Goal: Task Accomplishment & Management: Use online tool/utility

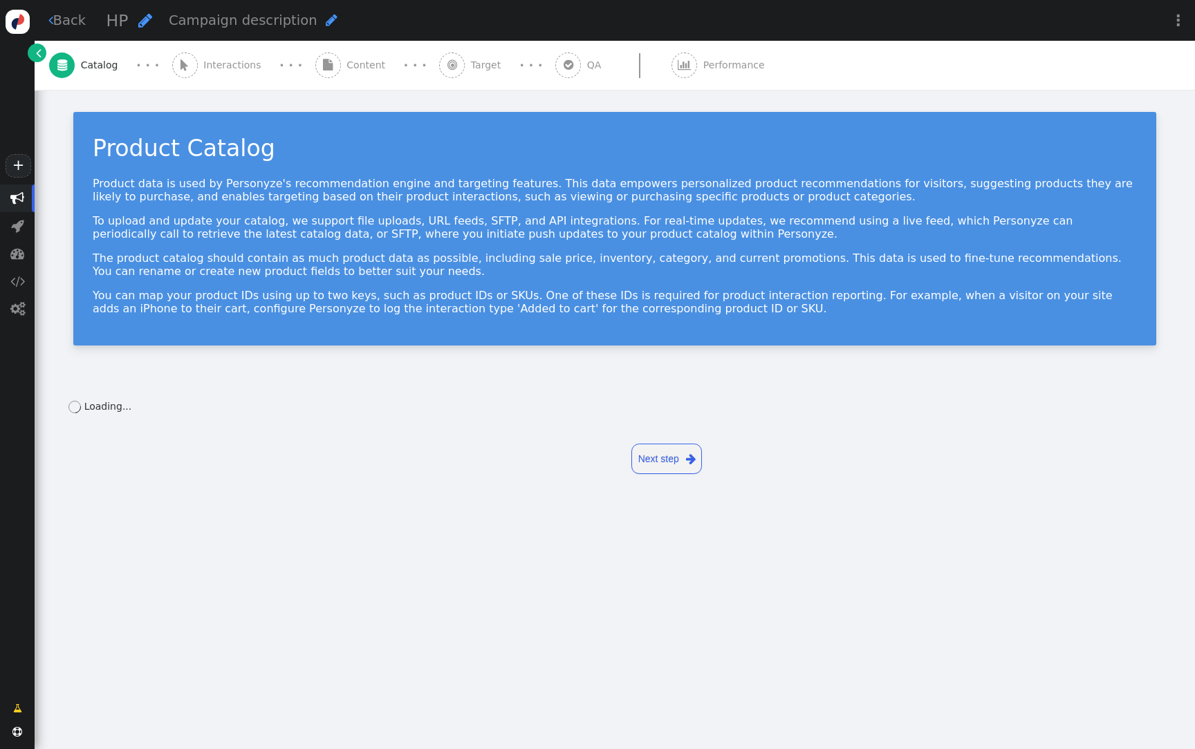
click at [353, 81] on div " Content" at bounding box center [353, 65] width 76 height 49
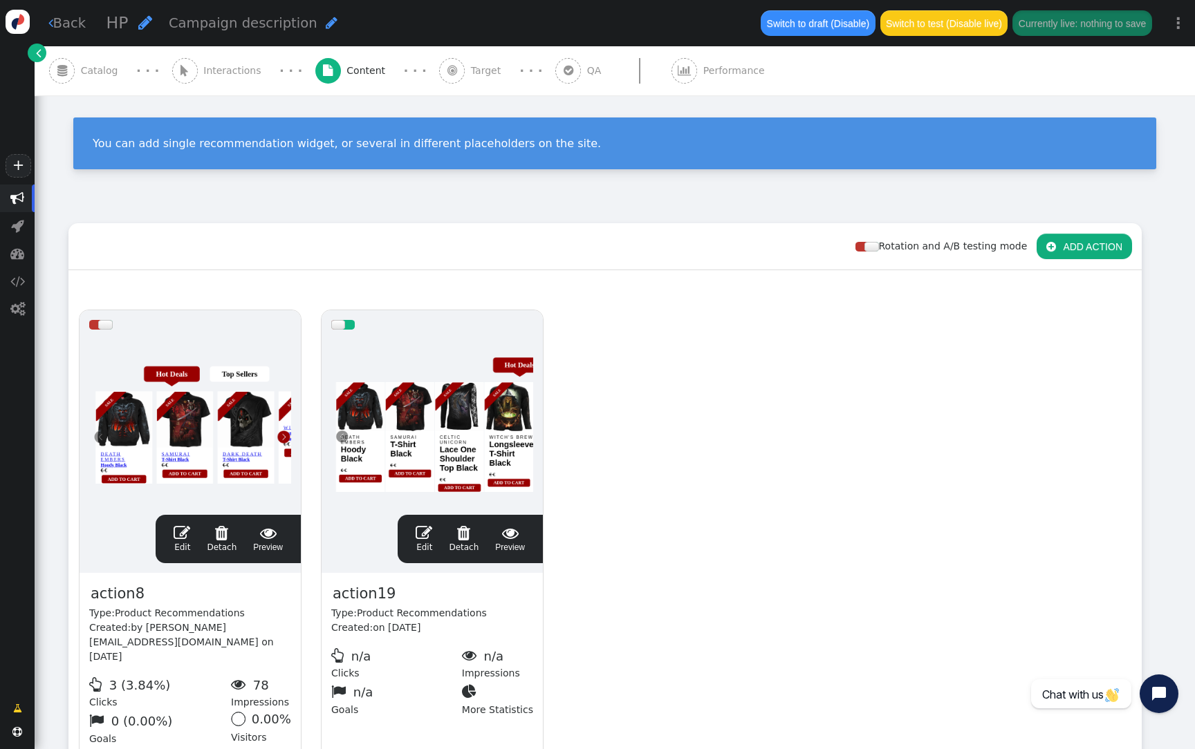
click at [396, 444] on div at bounding box center [432, 422] width 202 height 166
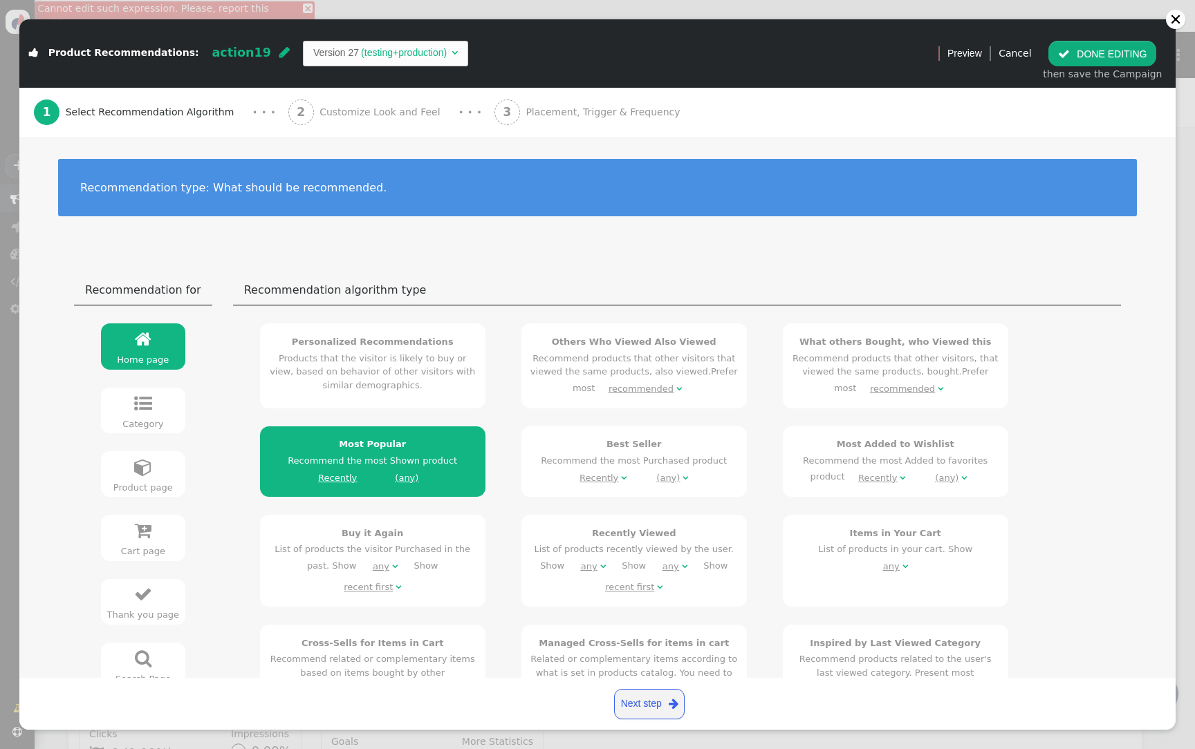
click at [383, 125] on div "2 Customize Look and Feel" at bounding box center [367, 112] width 158 height 49
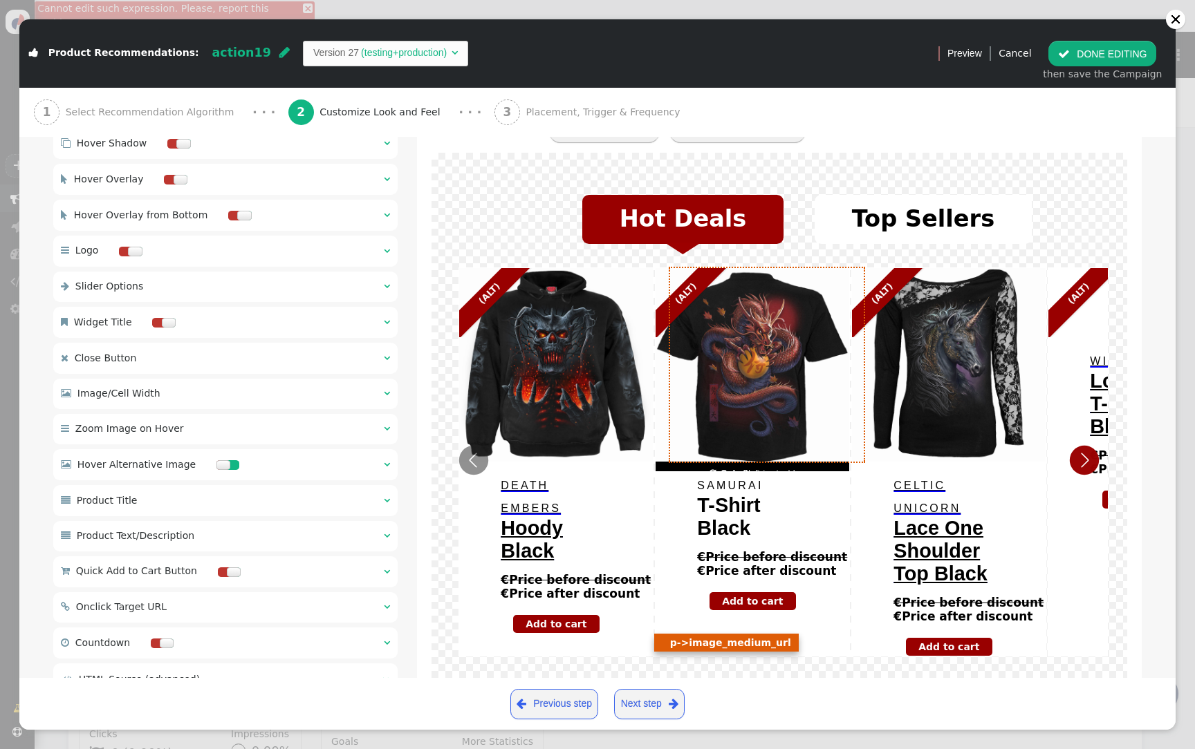
scroll to position [185, 0]
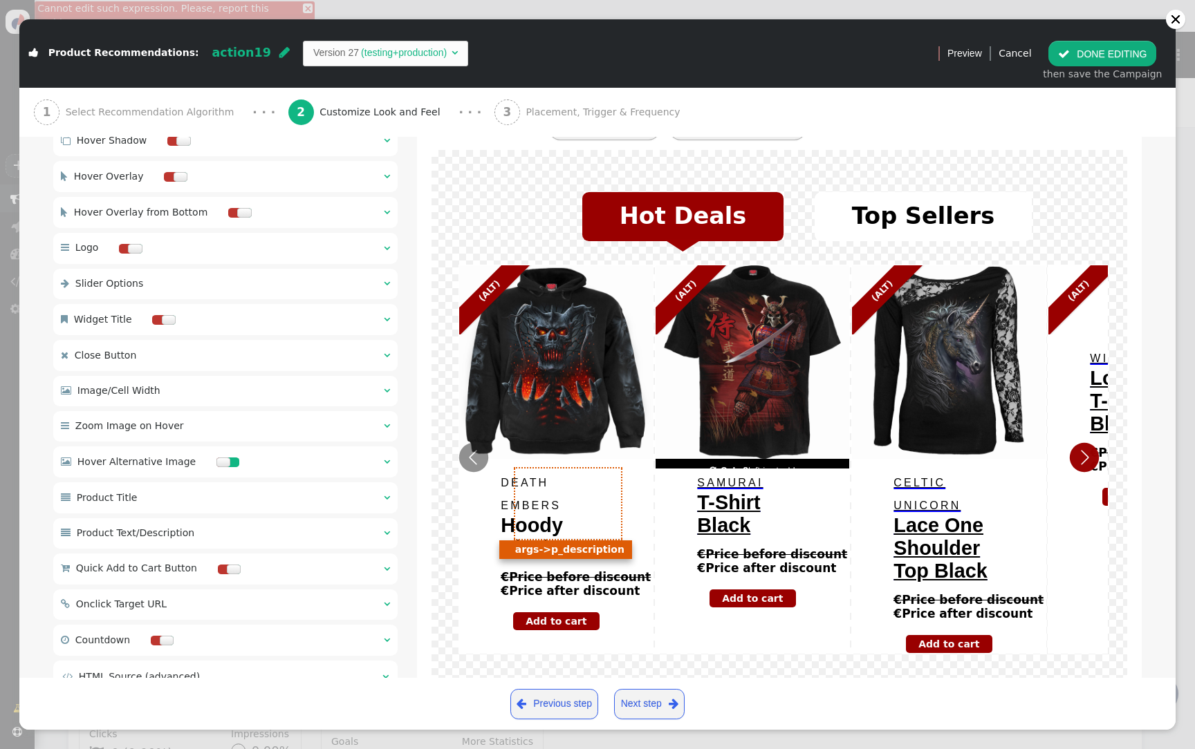
click at [551, 518] on span "Hoody Black" at bounding box center [532, 536] width 62 height 45
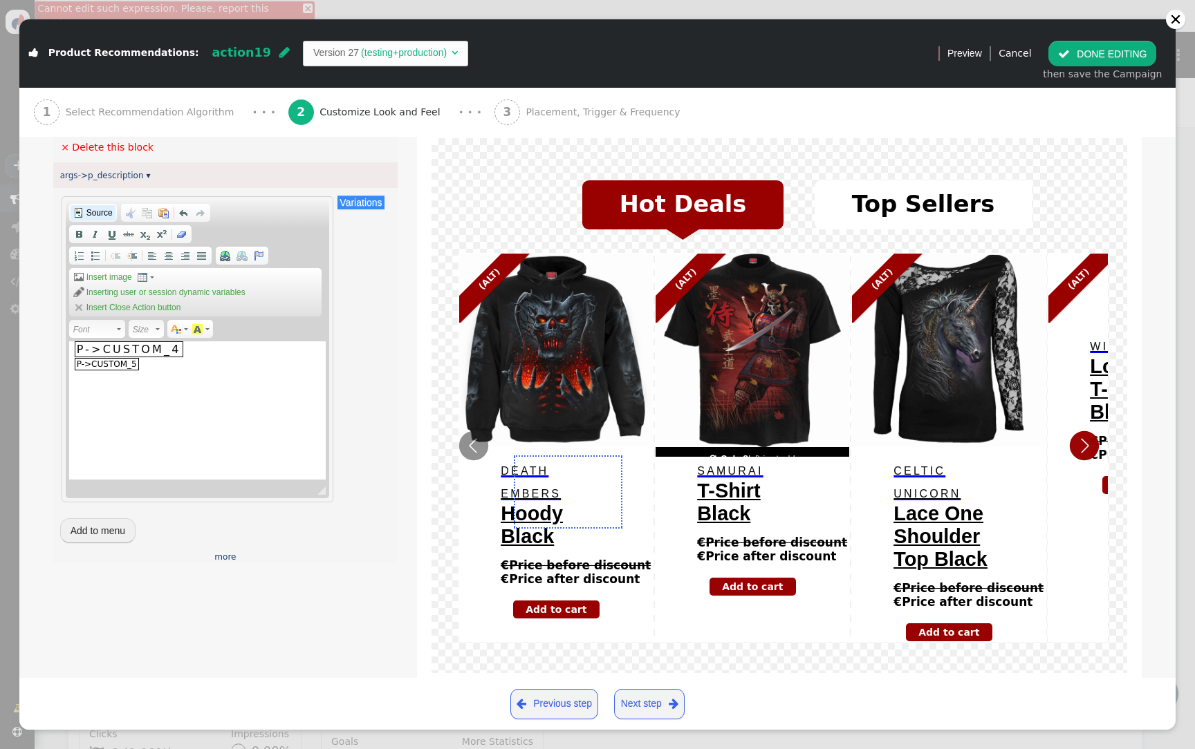
click at [90, 214] on span "Source" at bounding box center [98, 212] width 28 height 11
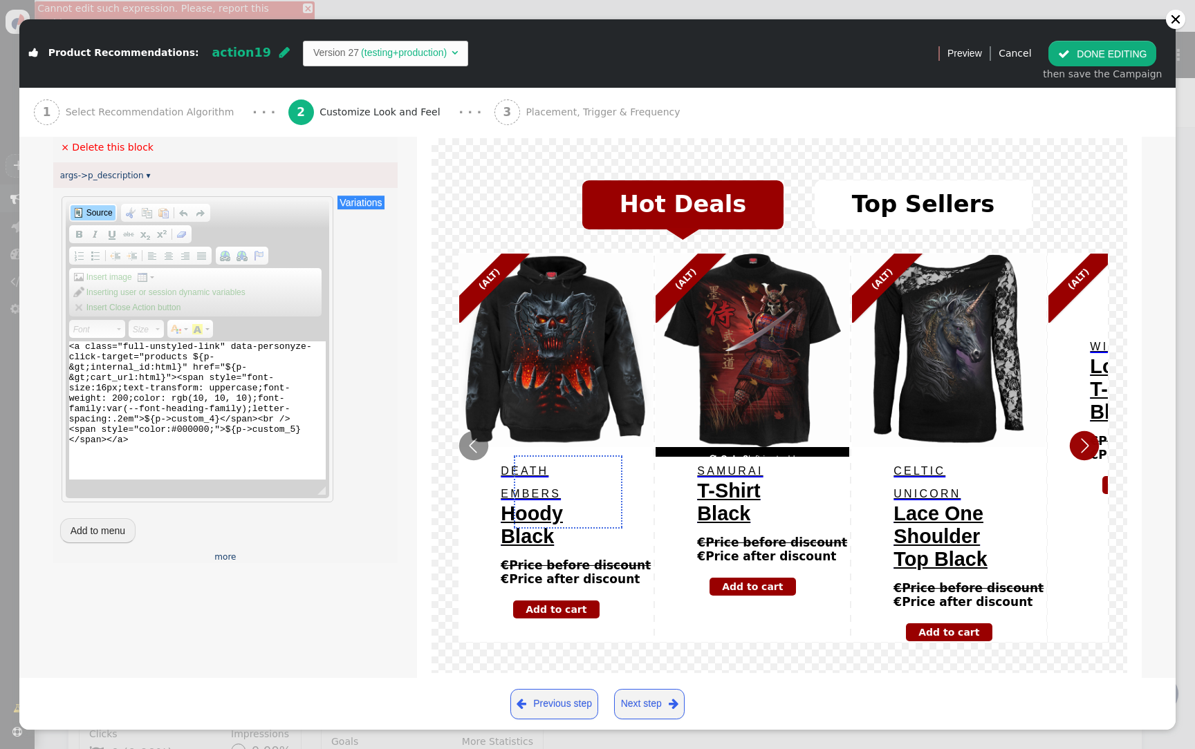
click at [184, 411] on textarea "<a class="full-unstyled-link" data-personyze-click-target="products ${p-&gt;int…" at bounding box center [197, 411] width 257 height 138
paste textarea "product-link" data-personyze-click-target="products ${p->internal_id:html}" hre…"
type textarea "<a class="full-unstyled-link product-link" data-personyze-click-target="product…"
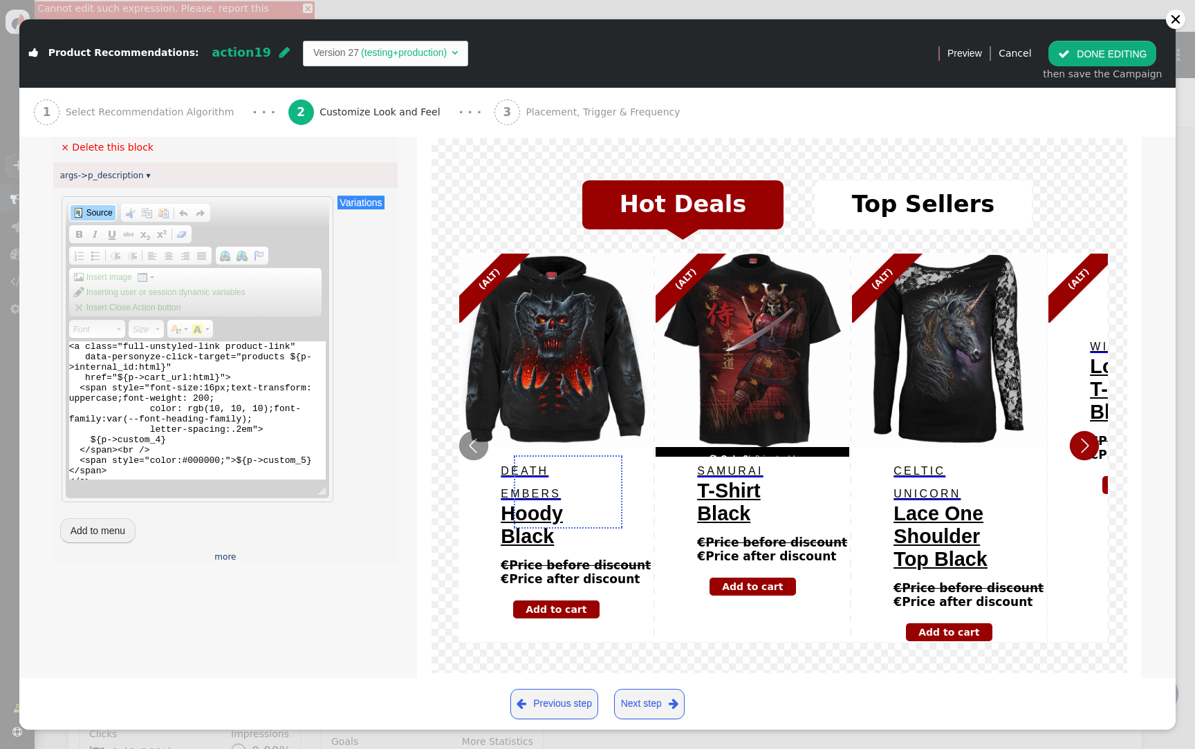
scroll to position [162, 0]
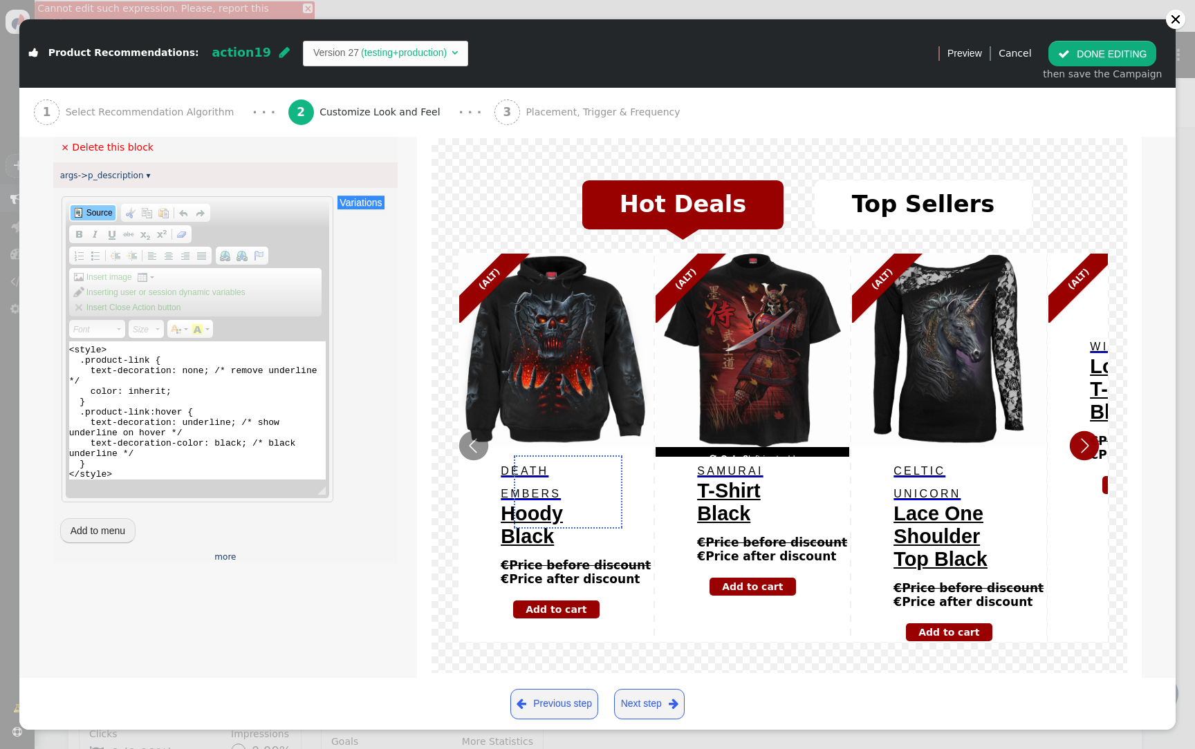
click at [103, 210] on span "Source" at bounding box center [98, 212] width 28 height 11
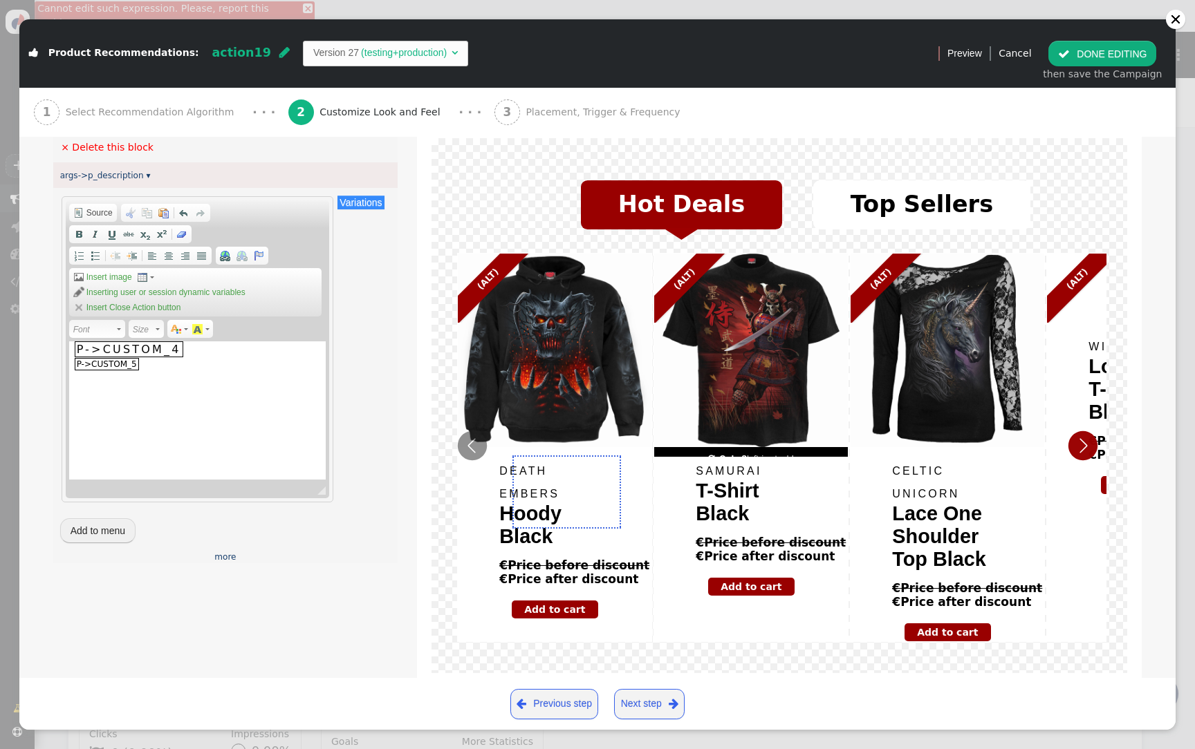
scroll to position [169, 0]
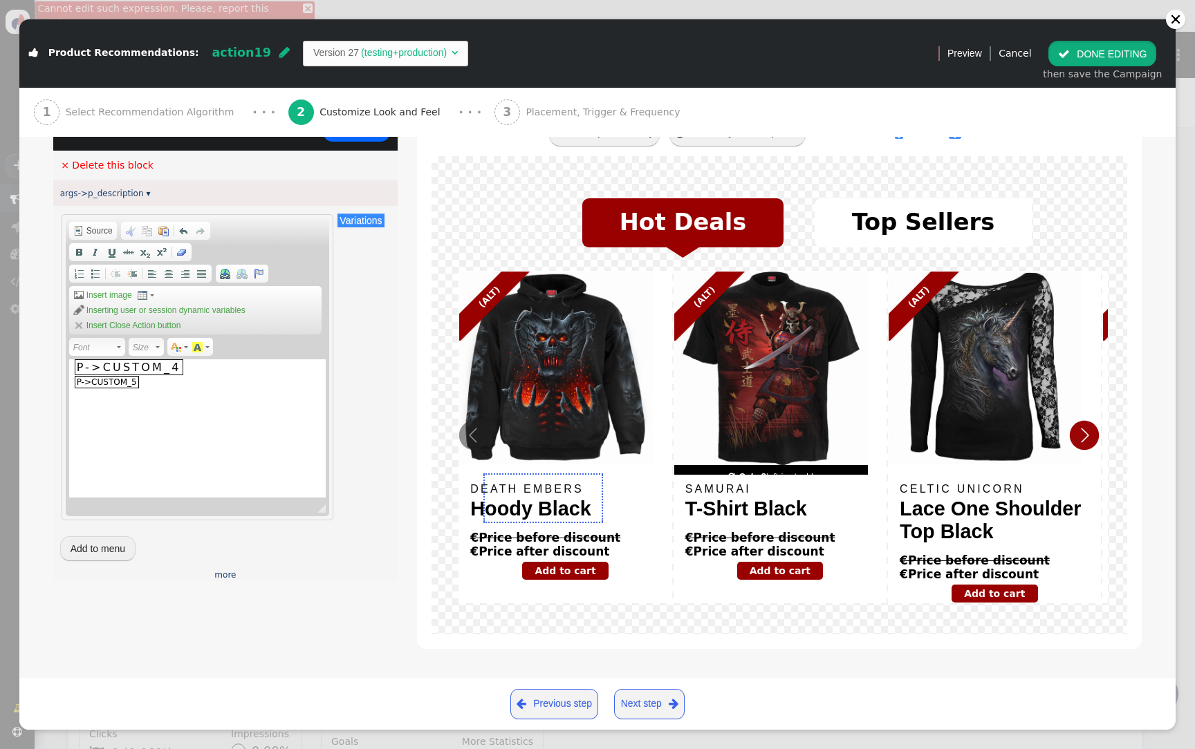
click at [1094, 60] on button " DONE EDITING" at bounding box center [1102, 53] width 108 height 25
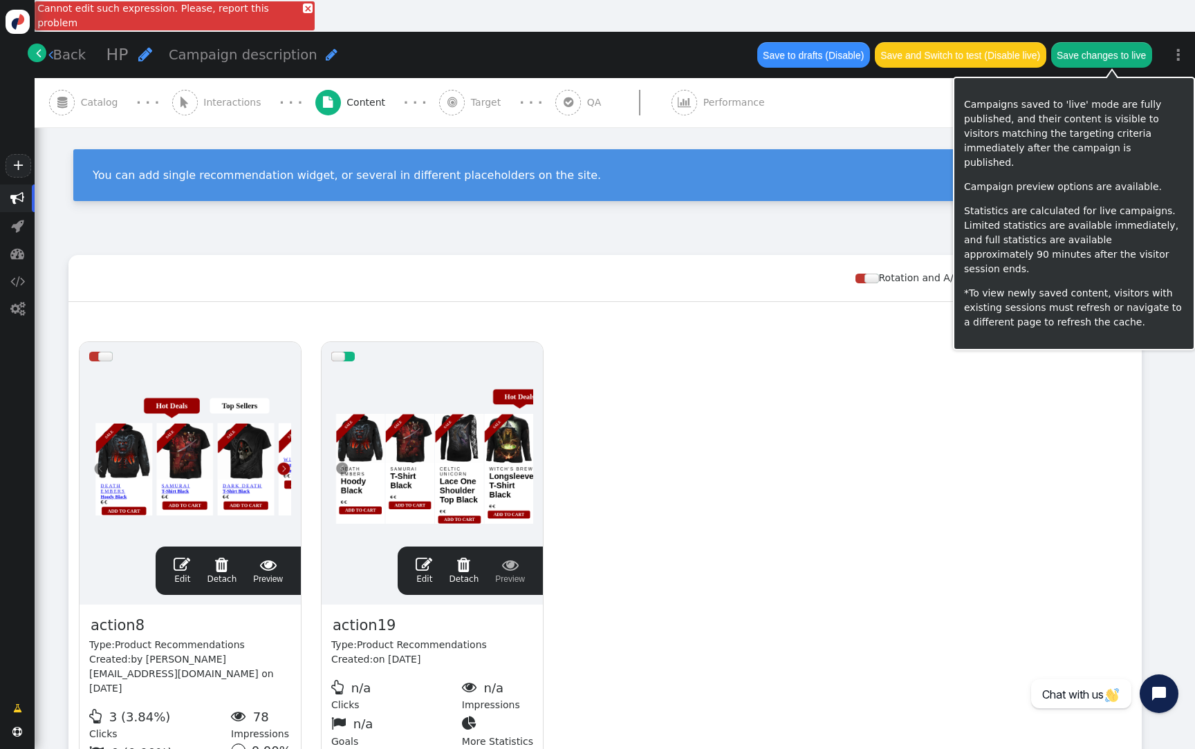
click at [1136, 50] on button "Save changes to live" at bounding box center [1101, 54] width 101 height 25
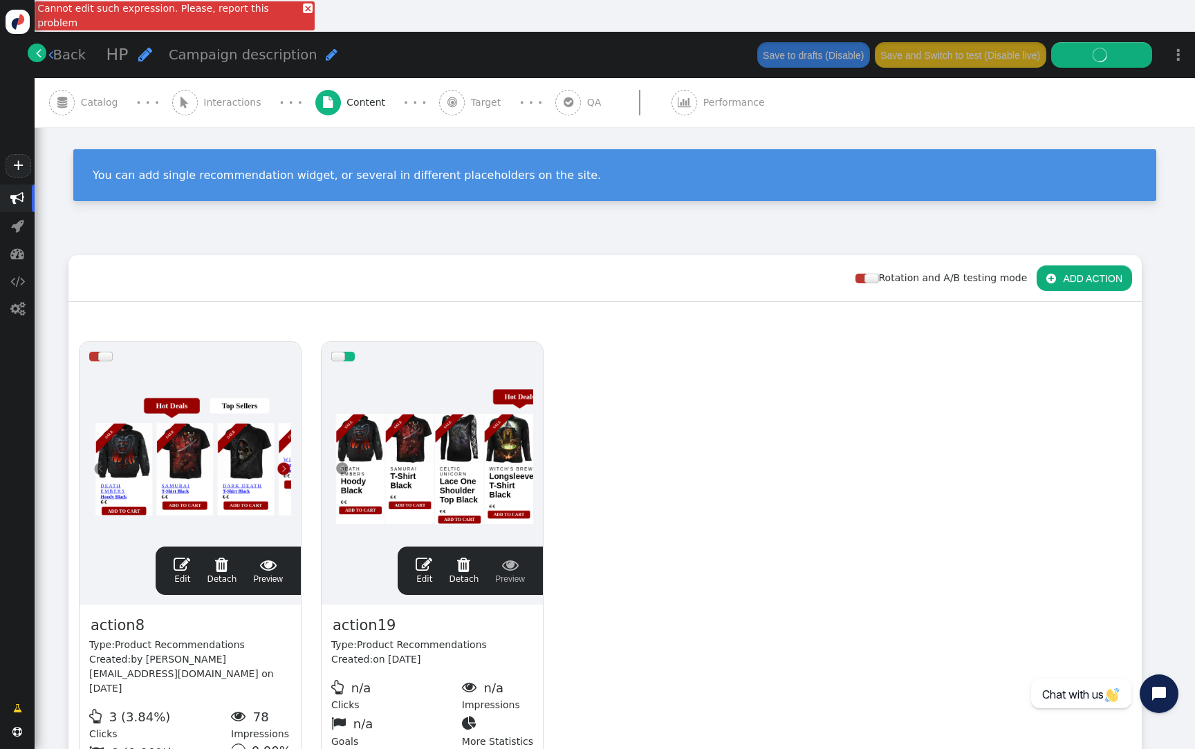
click at [303, 6] on link "×" at bounding box center [308, 8] width 10 height 10
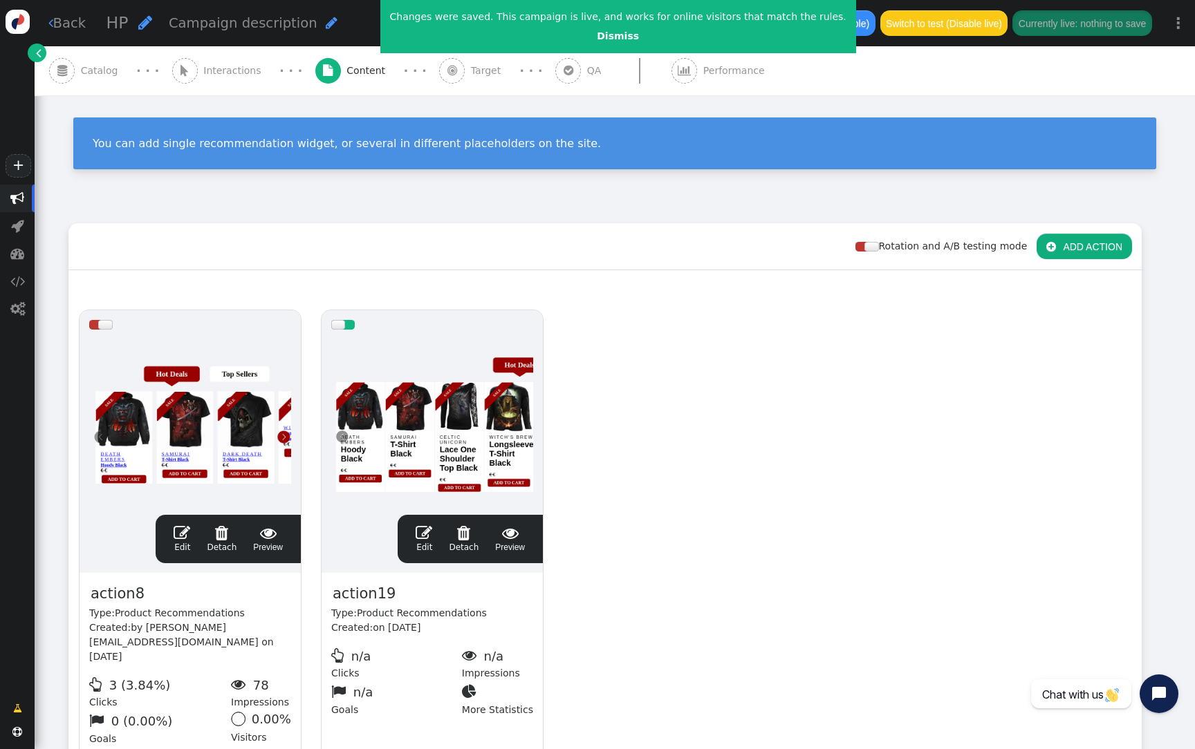
click at [382, 415] on div at bounding box center [432, 422] width 202 height 166
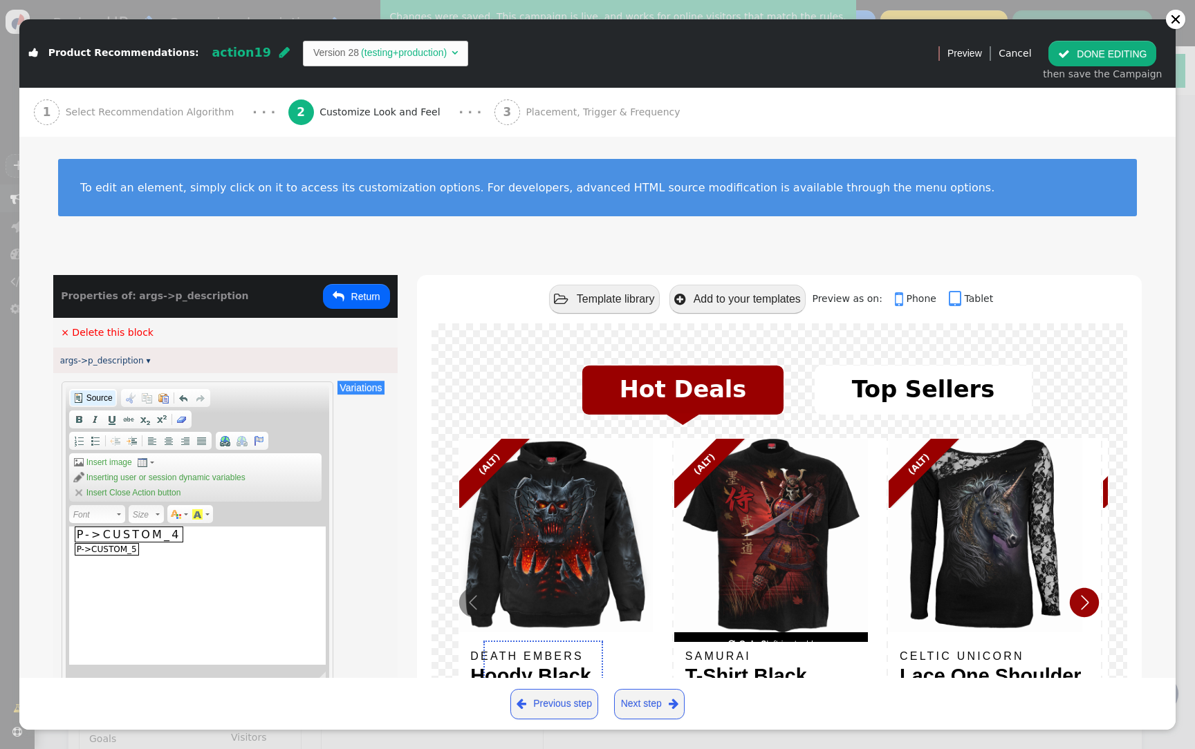
click at [91, 405] on link "Source" at bounding box center [93, 398] width 45 height 15
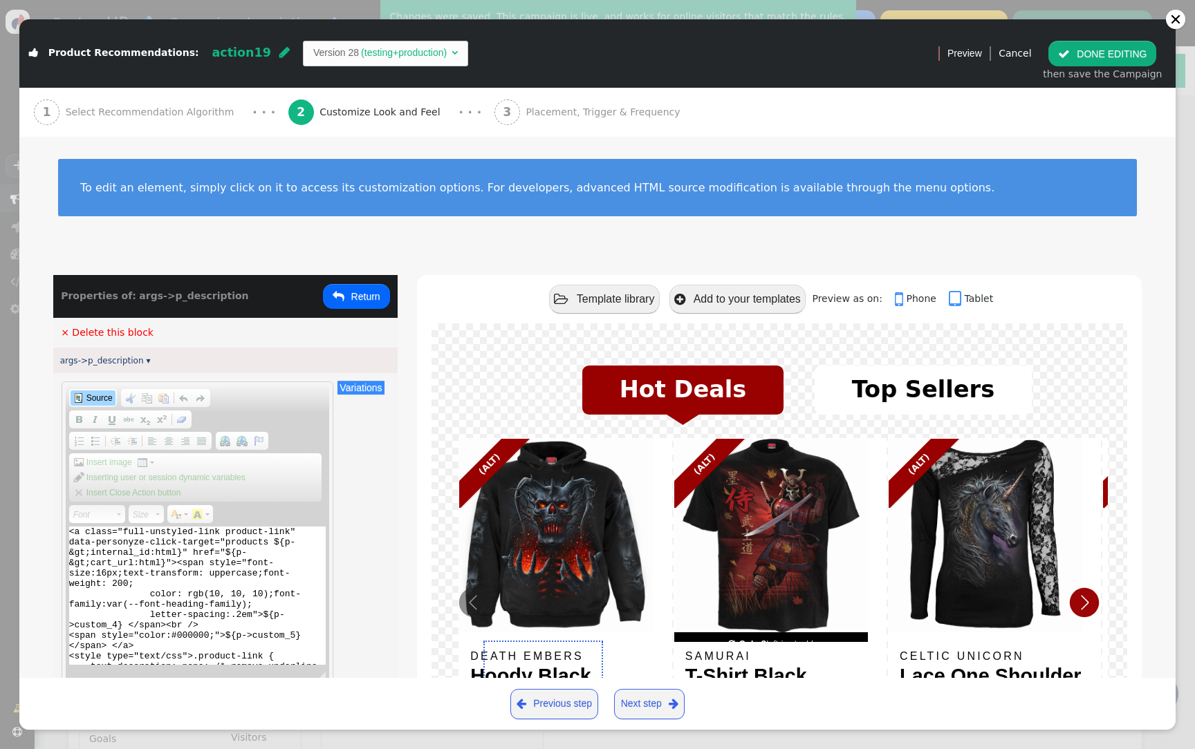
click at [178, 547] on textarea "<a class="full-unstyled-link product-link" data-personyze-click-target="product…" at bounding box center [197, 596] width 257 height 138
paste textarea "data-personyze-click-target="products ${p->internal_id:html}" href="${p->cart_u…"
type textarea "<a class="full-unstyled-link product-link" data-personyze-click-target="product…"
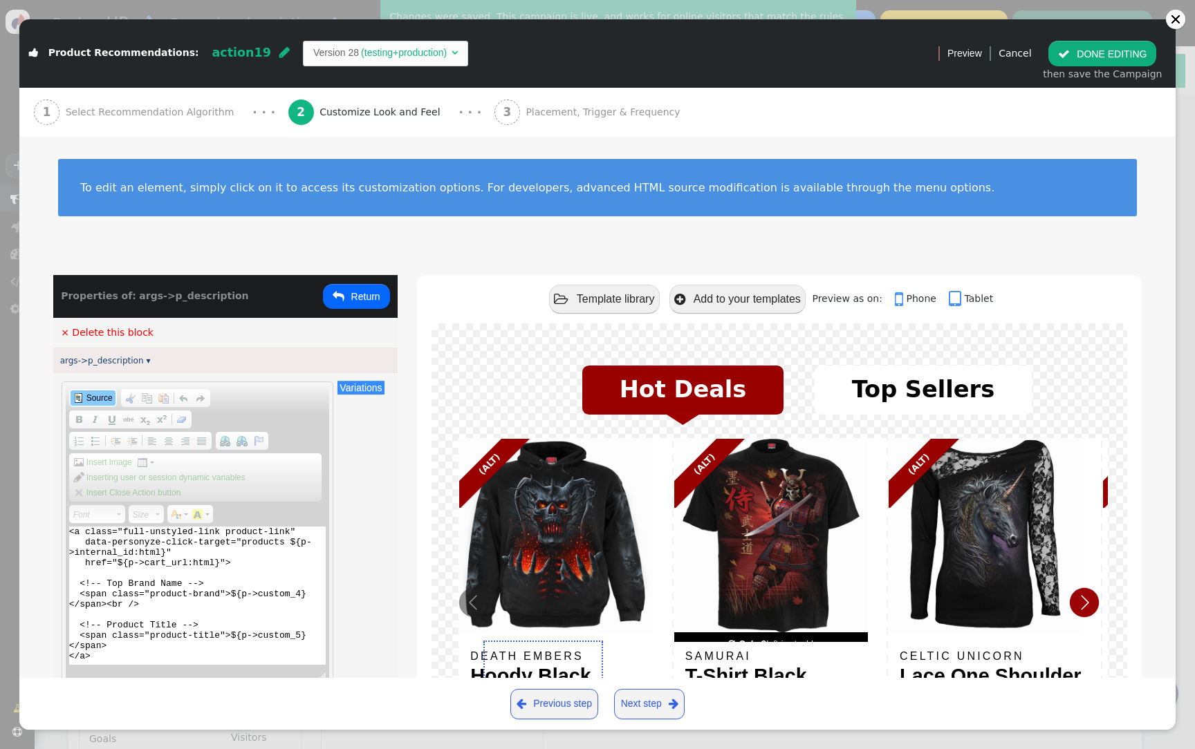
click at [104, 396] on span "Source" at bounding box center [98, 398] width 28 height 11
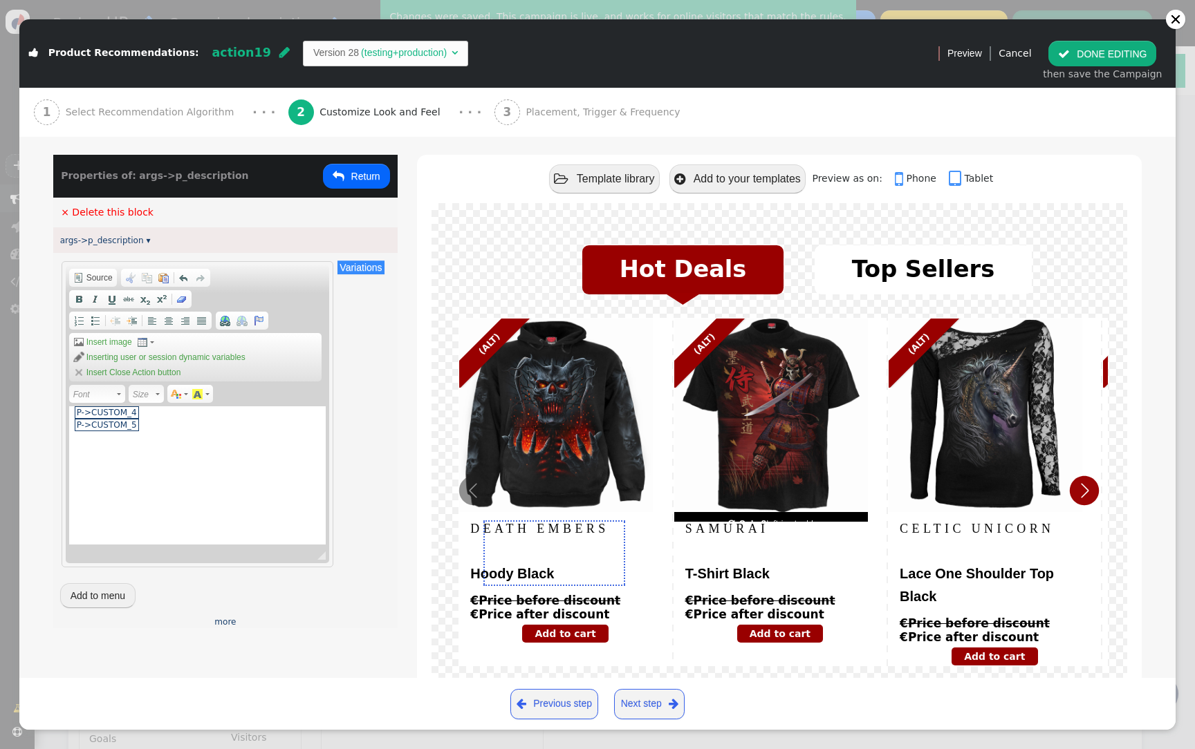
scroll to position [120, 0]
click at [975, 177] on div " Template library  Add to your templates Preview as on:  Phone  Tablet" at bounding box center [779, 179] width 725 height 48
click at [975, 177] on link " Tablet" at bounding box center [971, 178] width 44 height 11
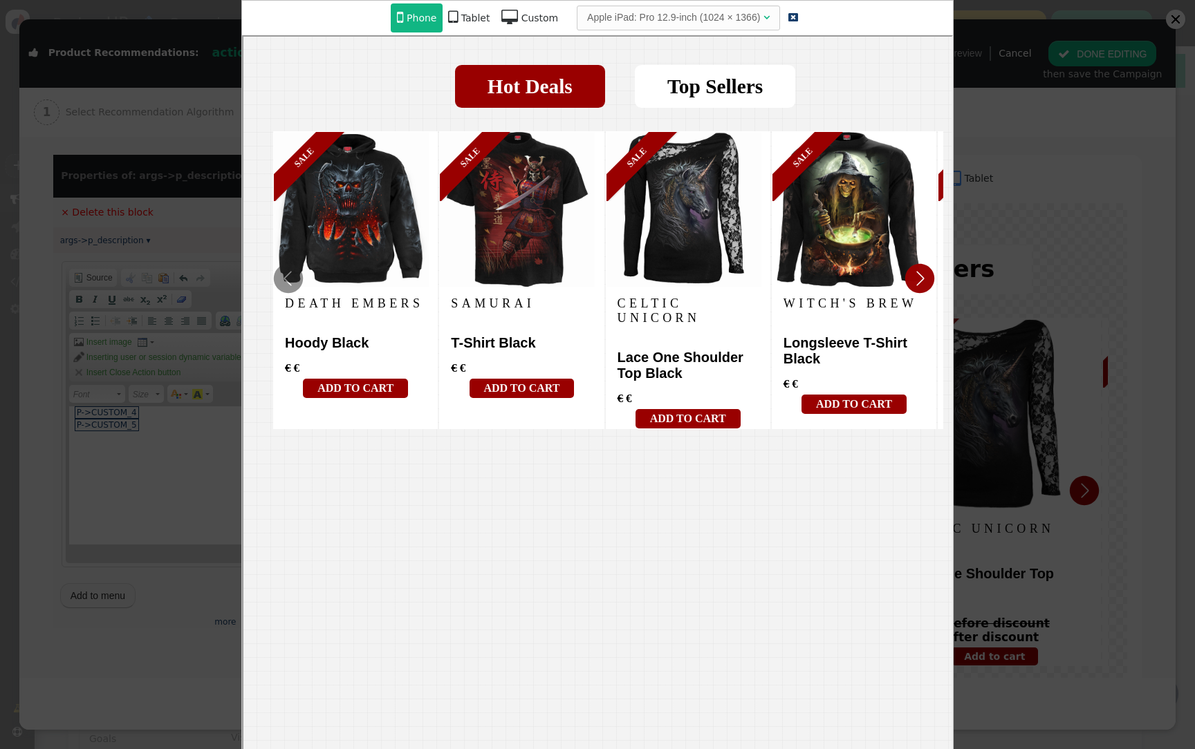
scroll to position [0, 0]
click at [1099, 153] on div at bounding box center [597, 374] width 1195 height 749
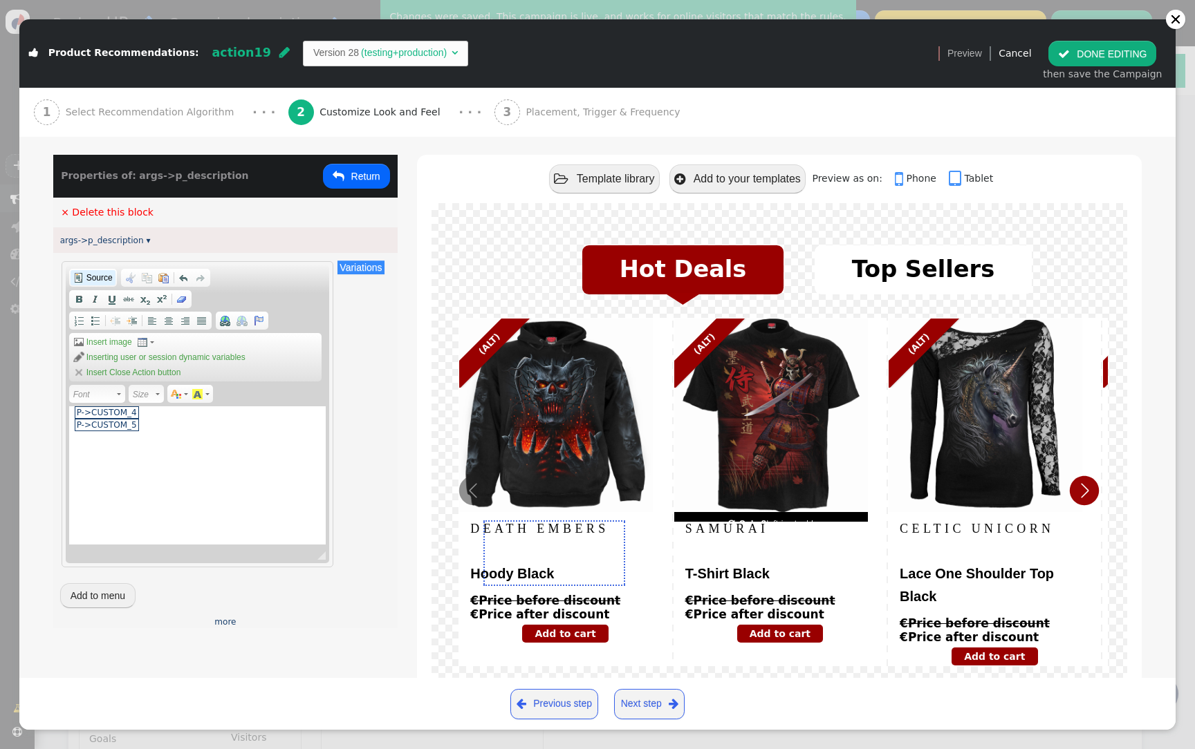
click at [93, 282] on span "Source" at bounding box center [98, 277] width 28 height 11
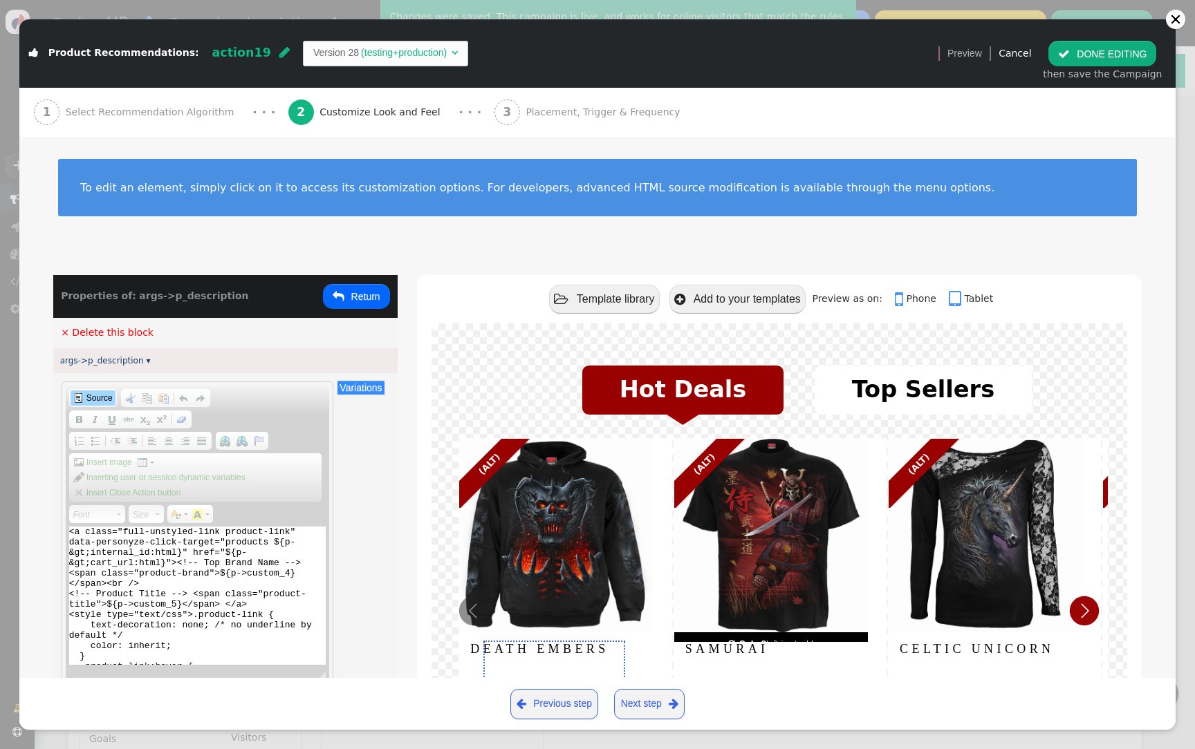
click at [353, 300] on button " Return" at bounding box center [356, 296] width 67 height 25
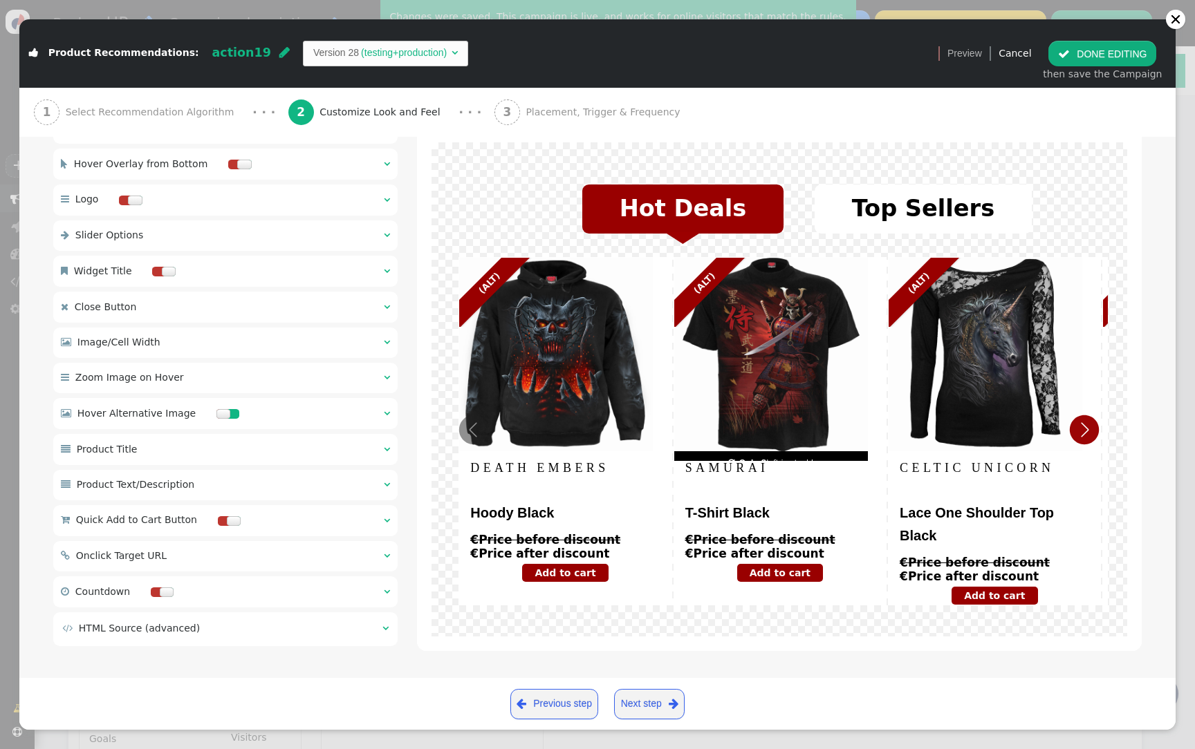
scroll to position [240, 0]
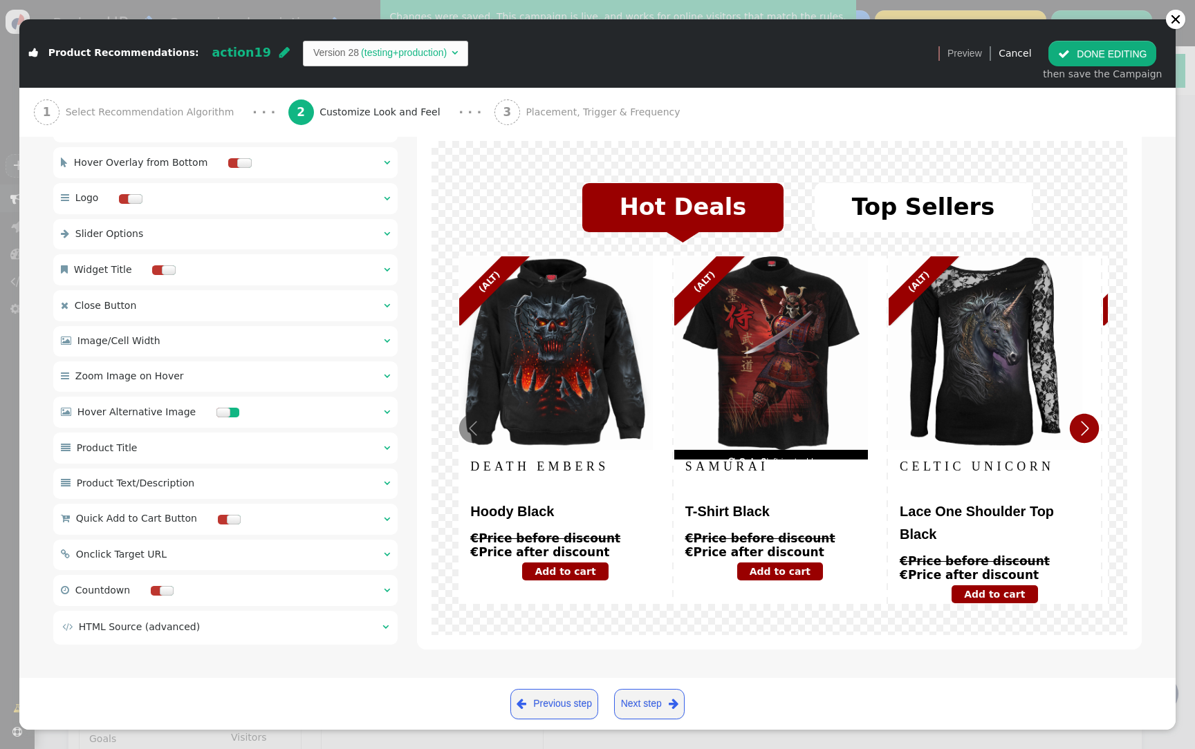
click at [236, 446] on div " Product Title  " at bounding box center [225, 448] width 344 height 30
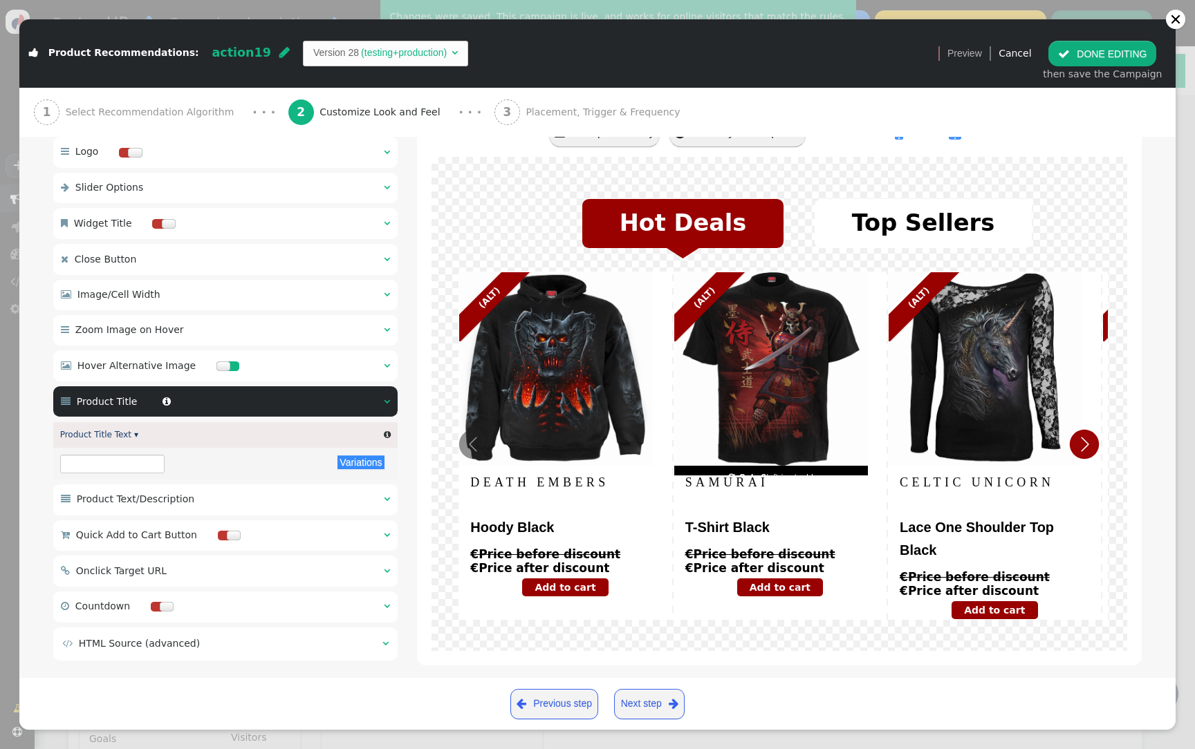
type input "${p->title}"
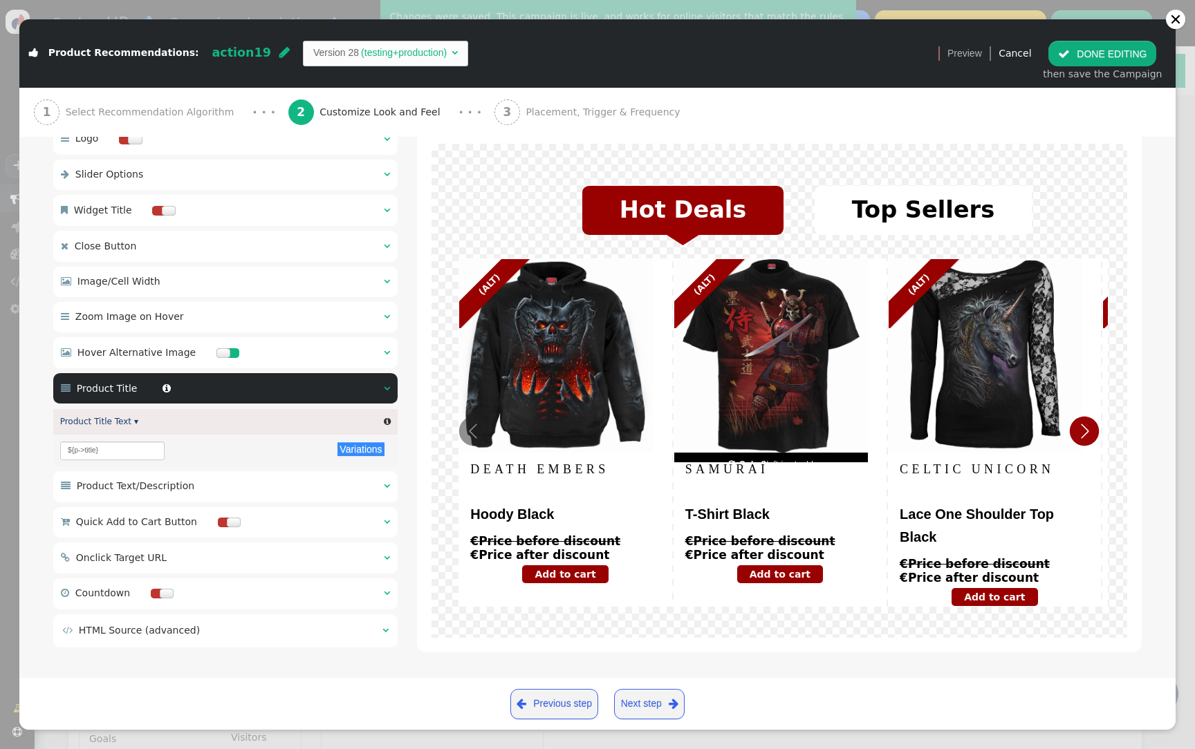
click at [273, 497] on div " Product Text/Description  " at bounding box center [225, 486] width 344 height 30
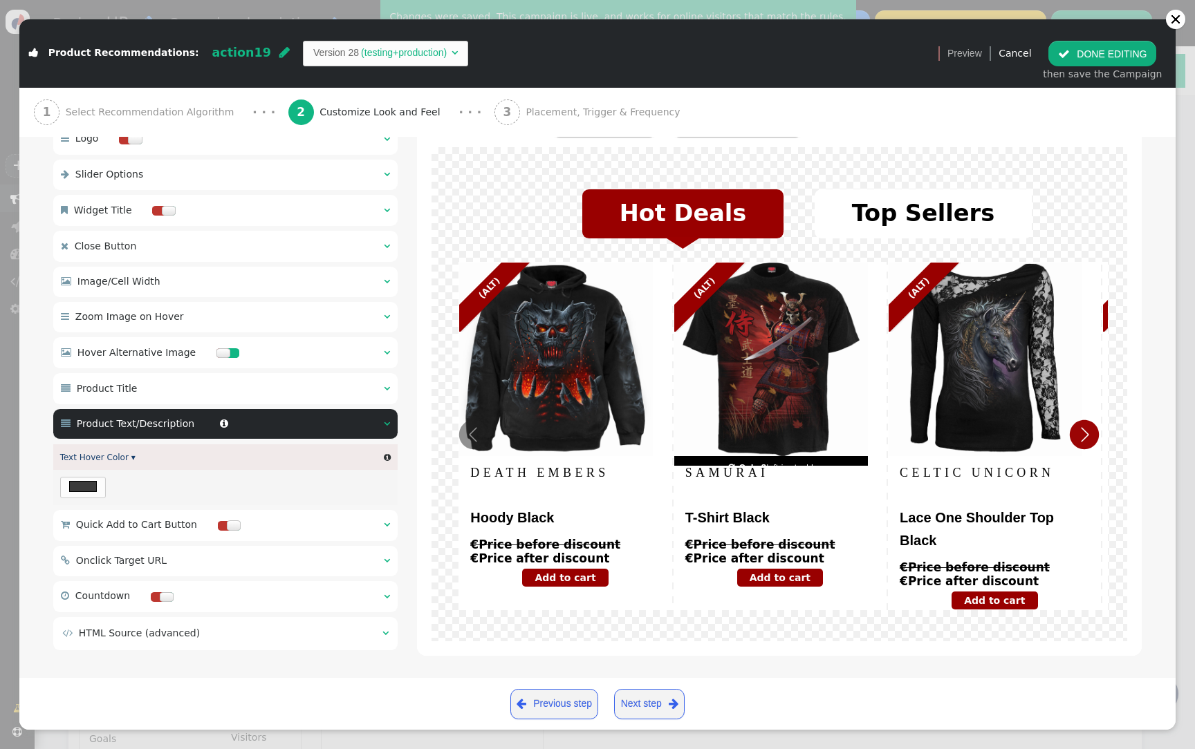
scroll to position [306, 0]
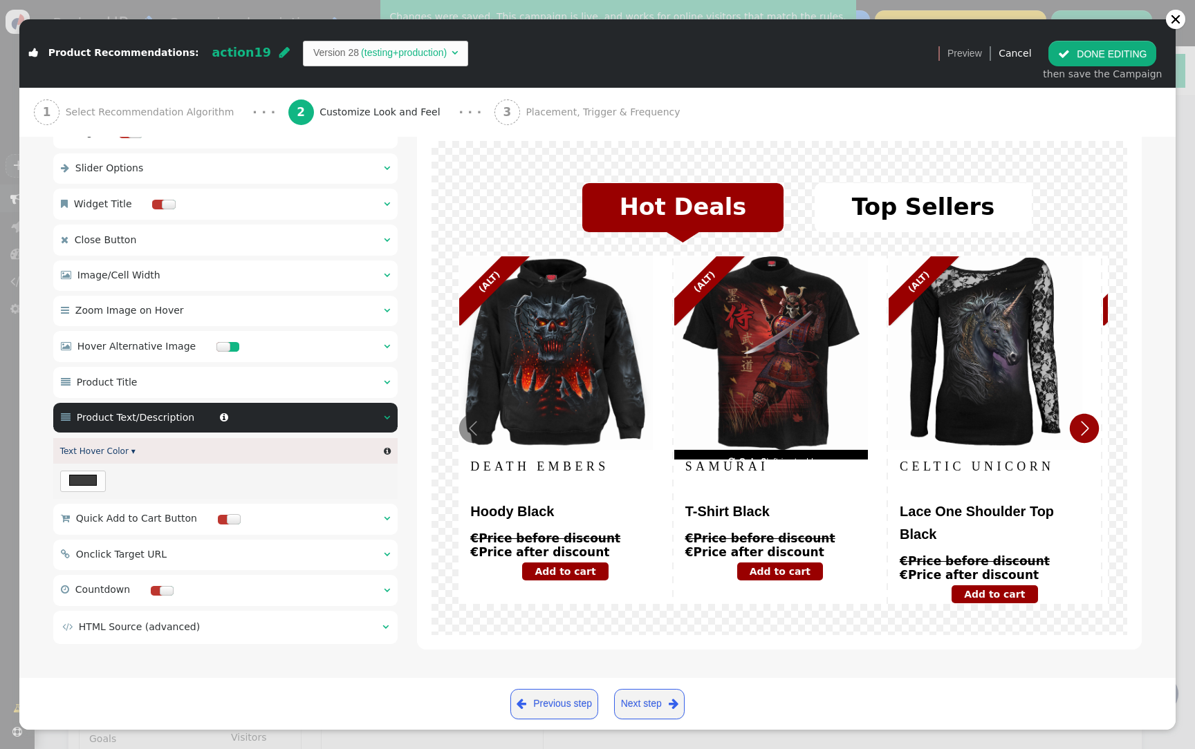
click at [267, 384] on div " Product Title  " at bounding box center [225, 382] width 344 height 30
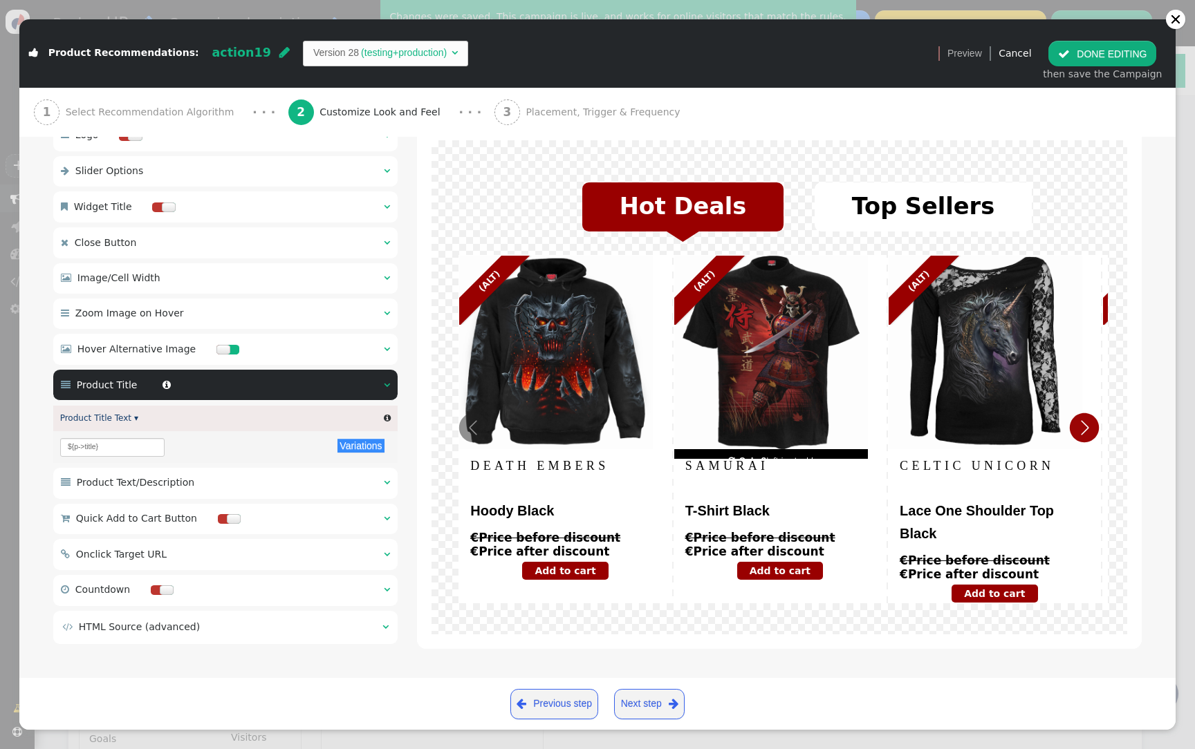
scroll to position [302, 0]
click at [335, 45] on span "Version 28 (testing+production) " at bounding box center [386, 53] width 166 height 25
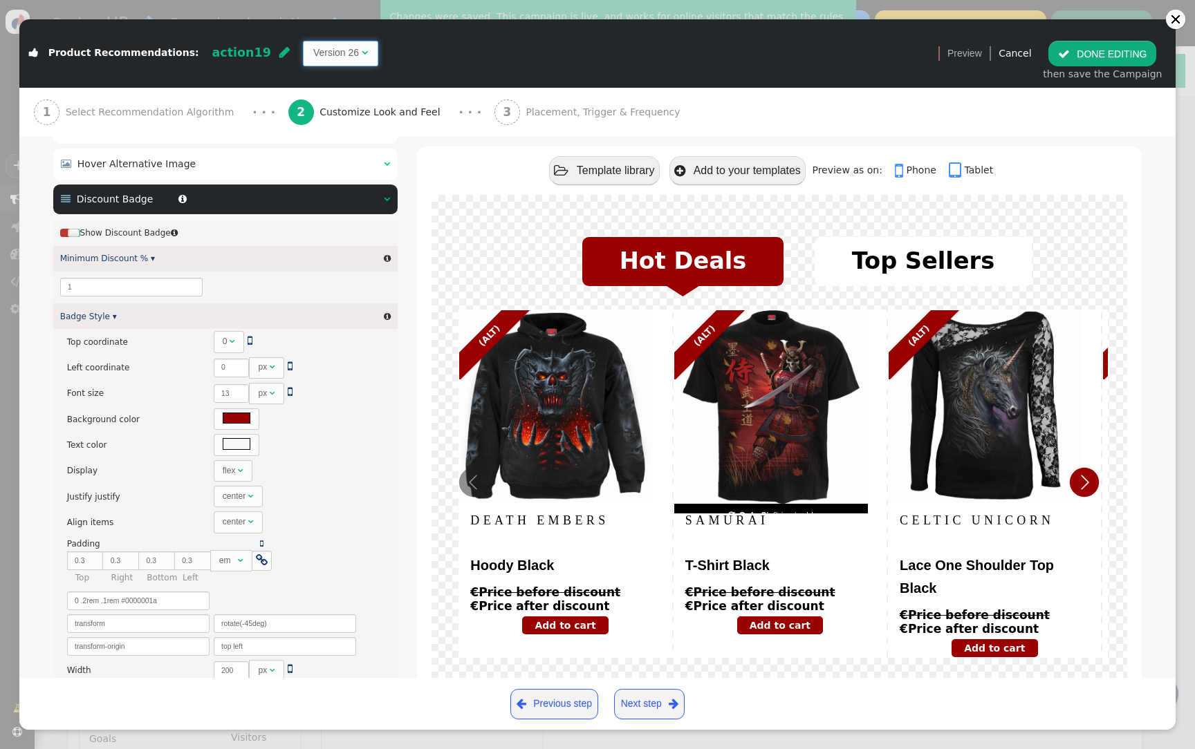
scroll to position [228, 0]
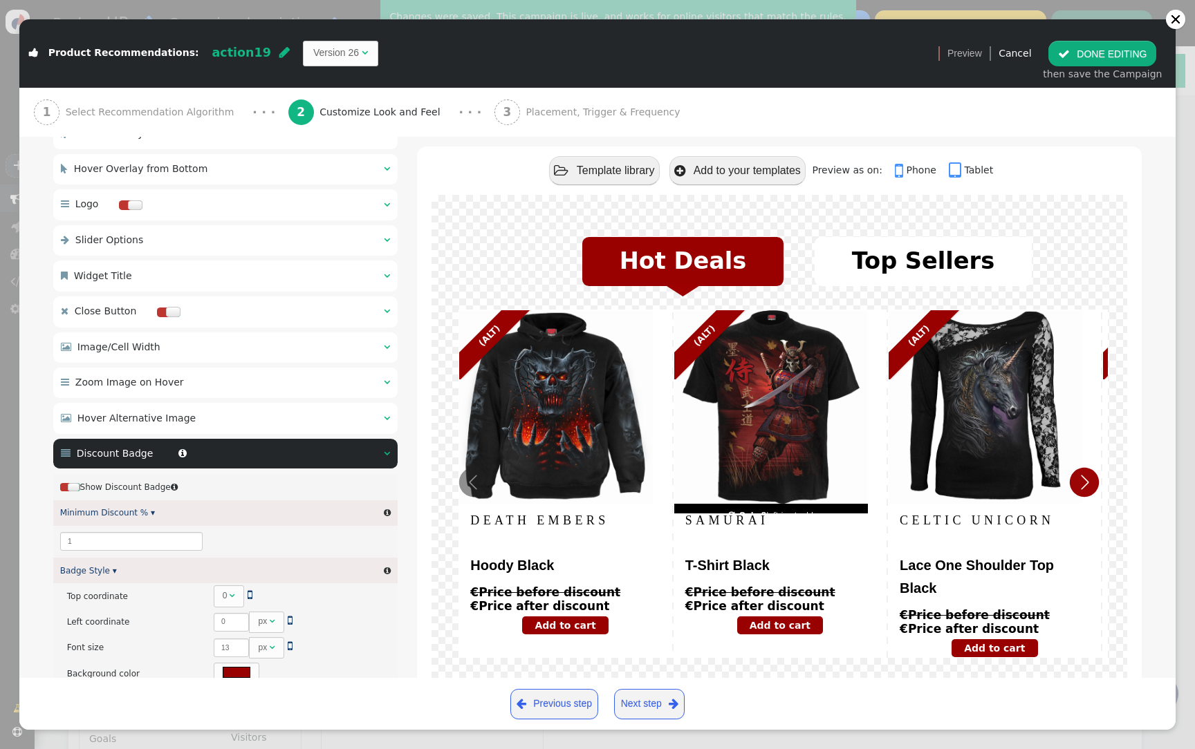
click at [263, 459] on div " Discount Badge  " at bounding box center [225, 454] width 344 height 30
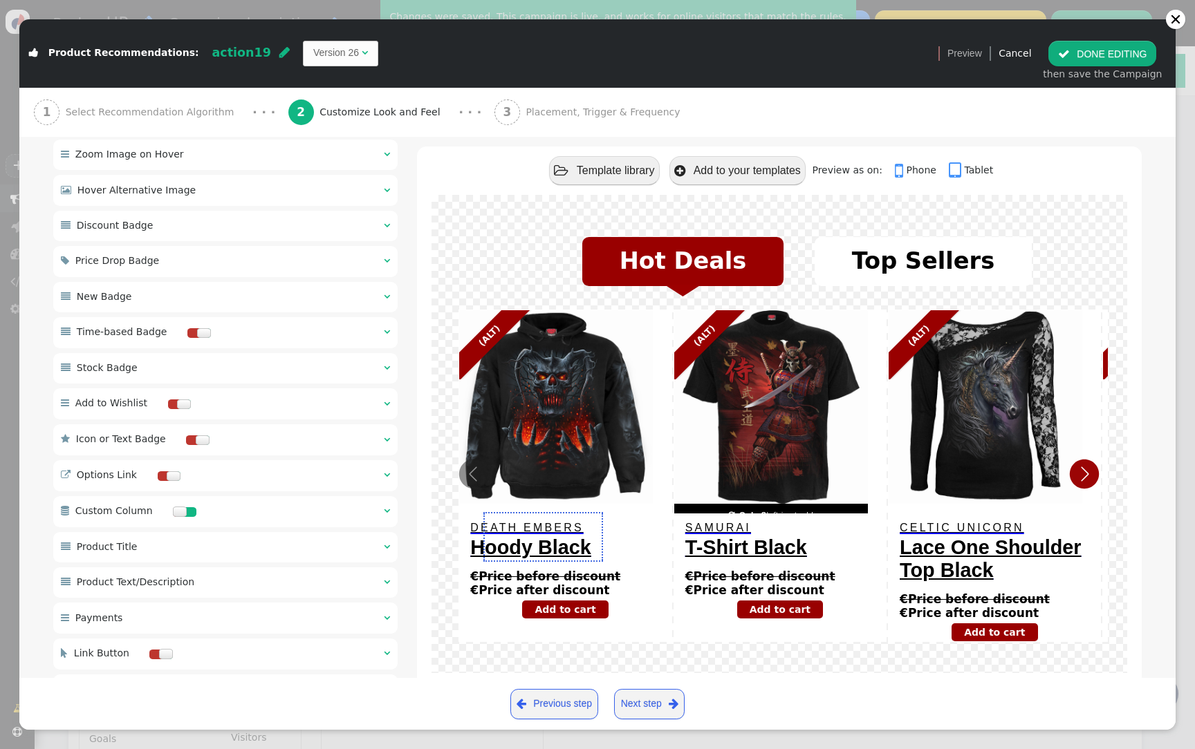
scroll to position [460, 0]
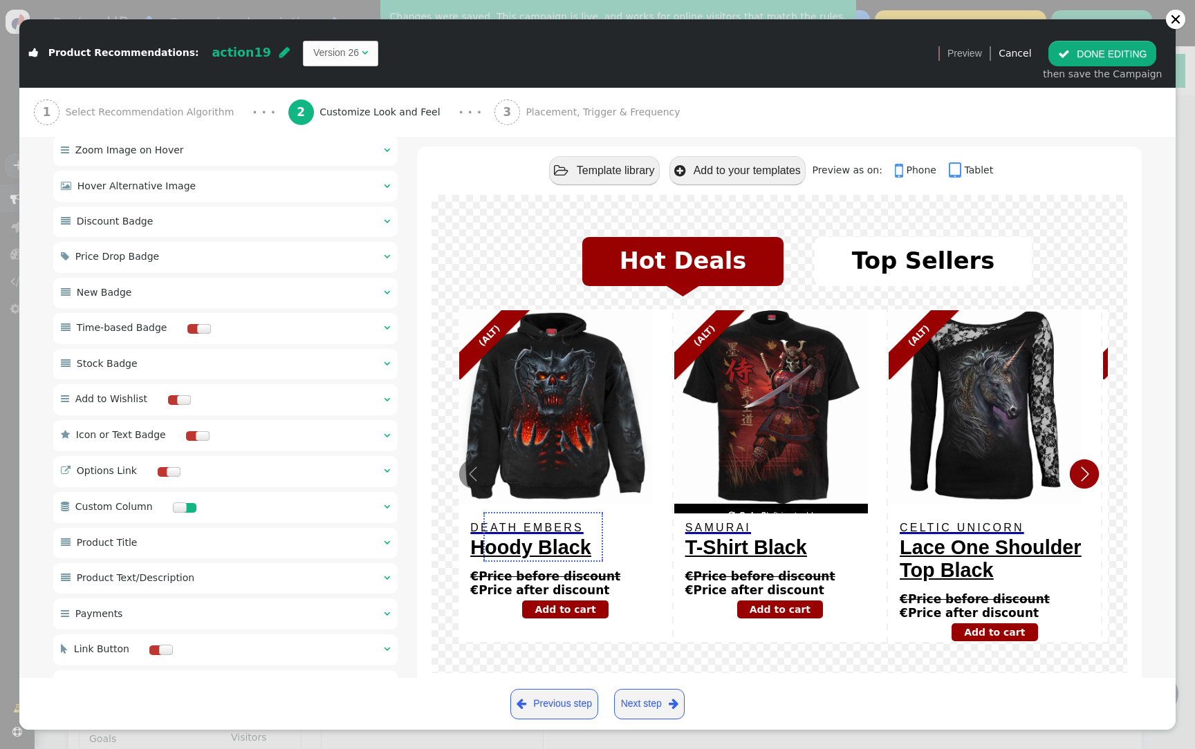
click at [235, 546] on div " Product Title  " at bounding box center [225, 543] width 344 height 30
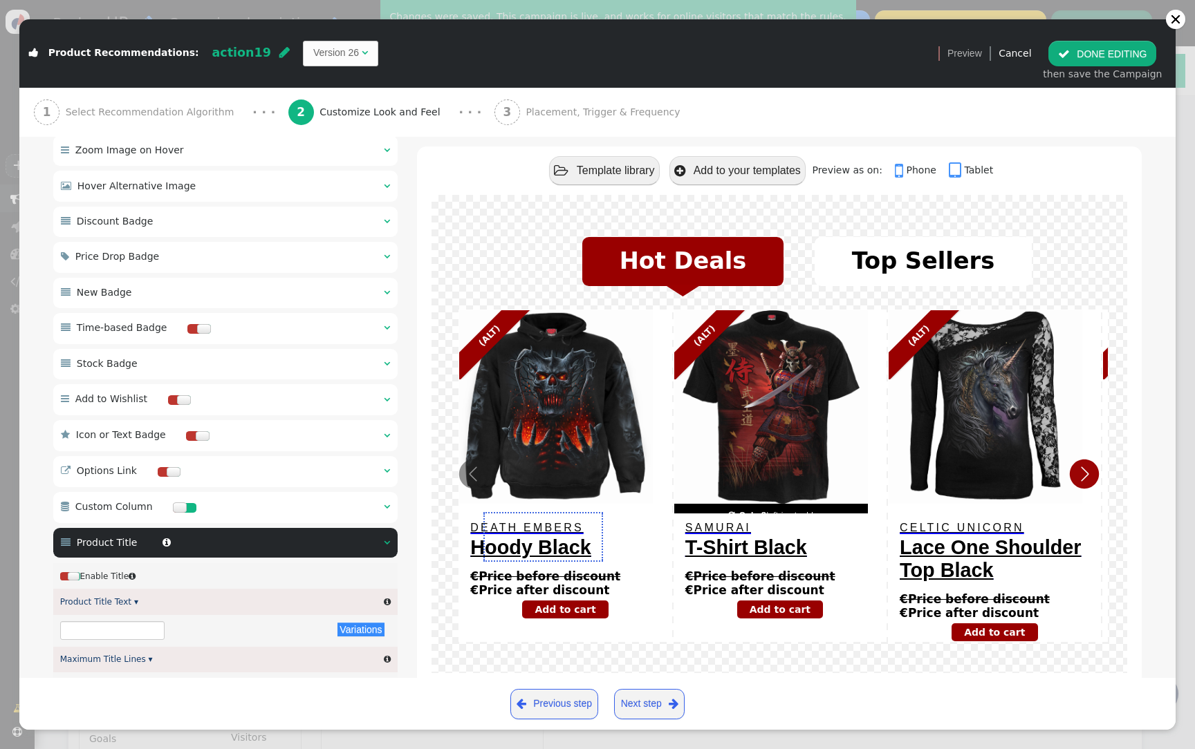
click at [240, 546] on div " Product Title  " at bounding box center [225, 543] width 344 height 30
type input "${p->title}"
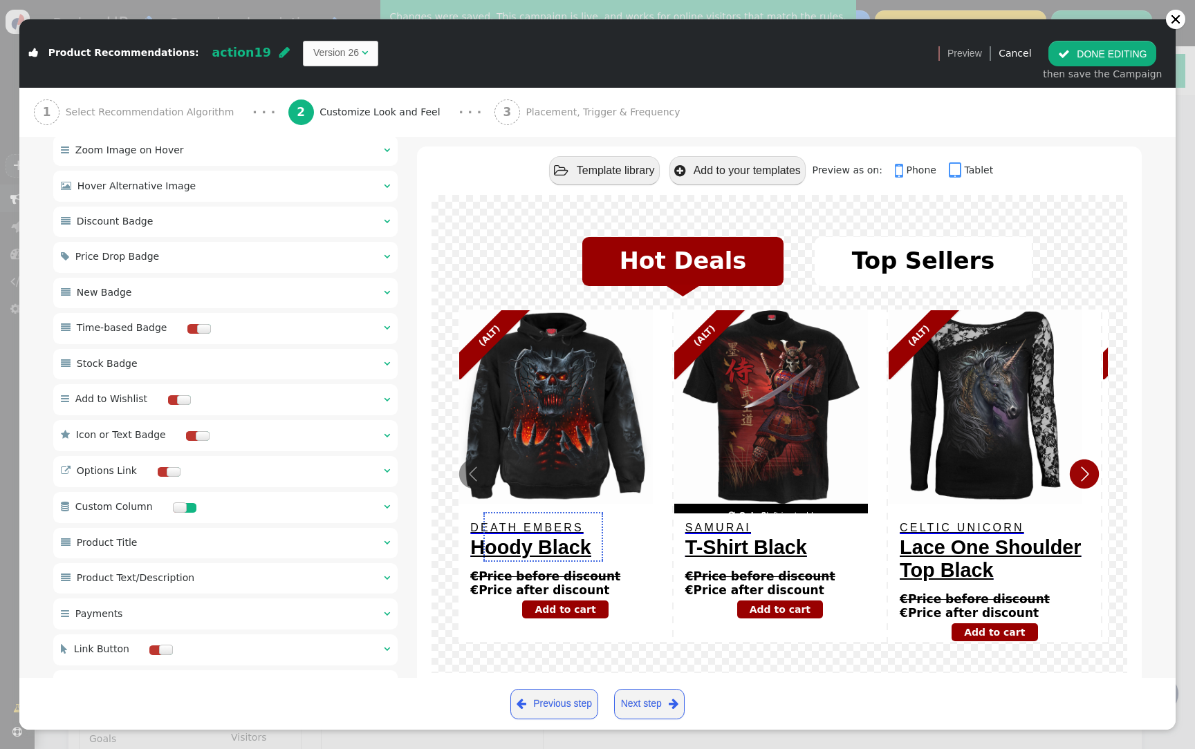
click at [240, 546] on div " Product Title  " at bounding box center [225, 543] width 344 height 30
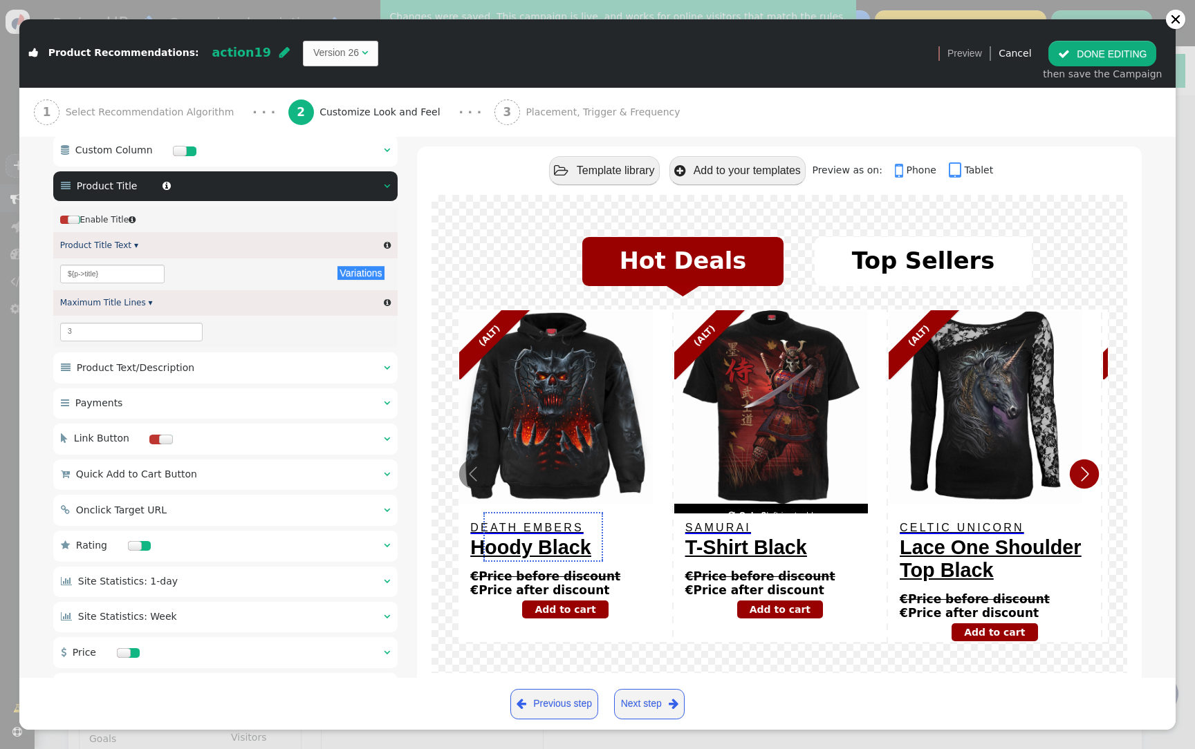
scroll to position [848, 0]
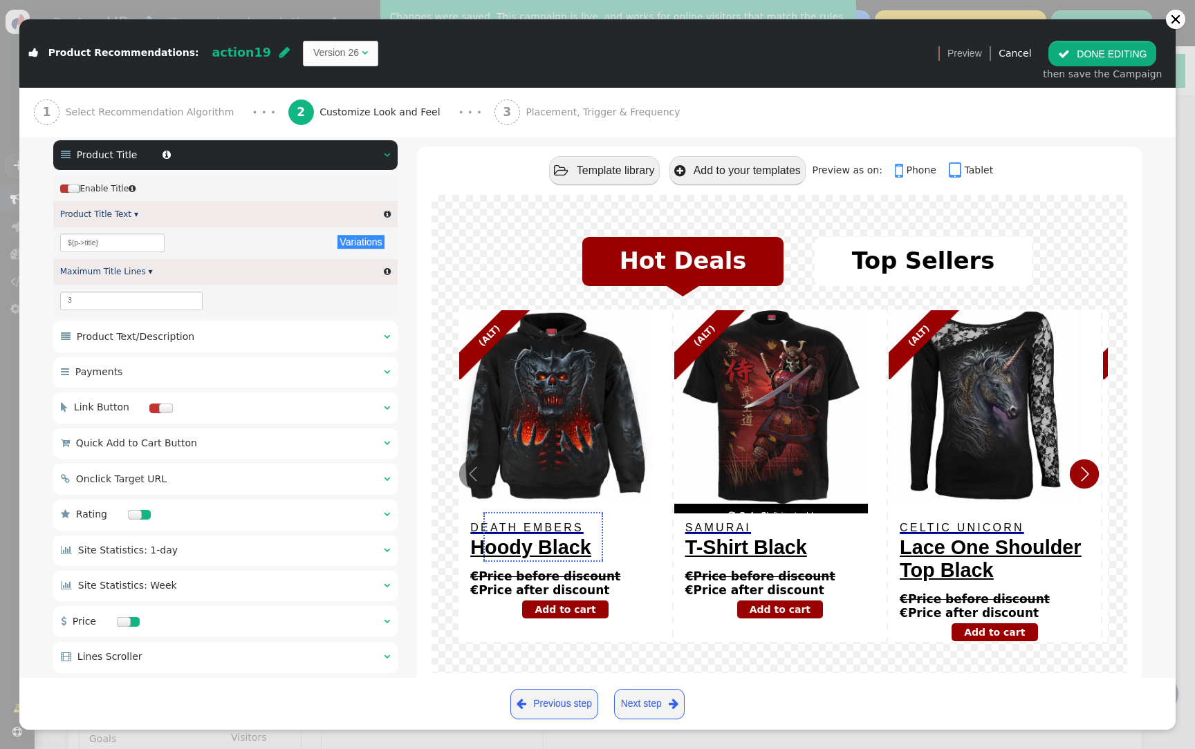
drag, startPoint x: 268, startPoint y: 344, endPoint x: 276, endPoint y: 353, distance: 11.8
click at [268, 344] on div " Product Text/Description  " at bounding box center [225, 336] width 344 height 30
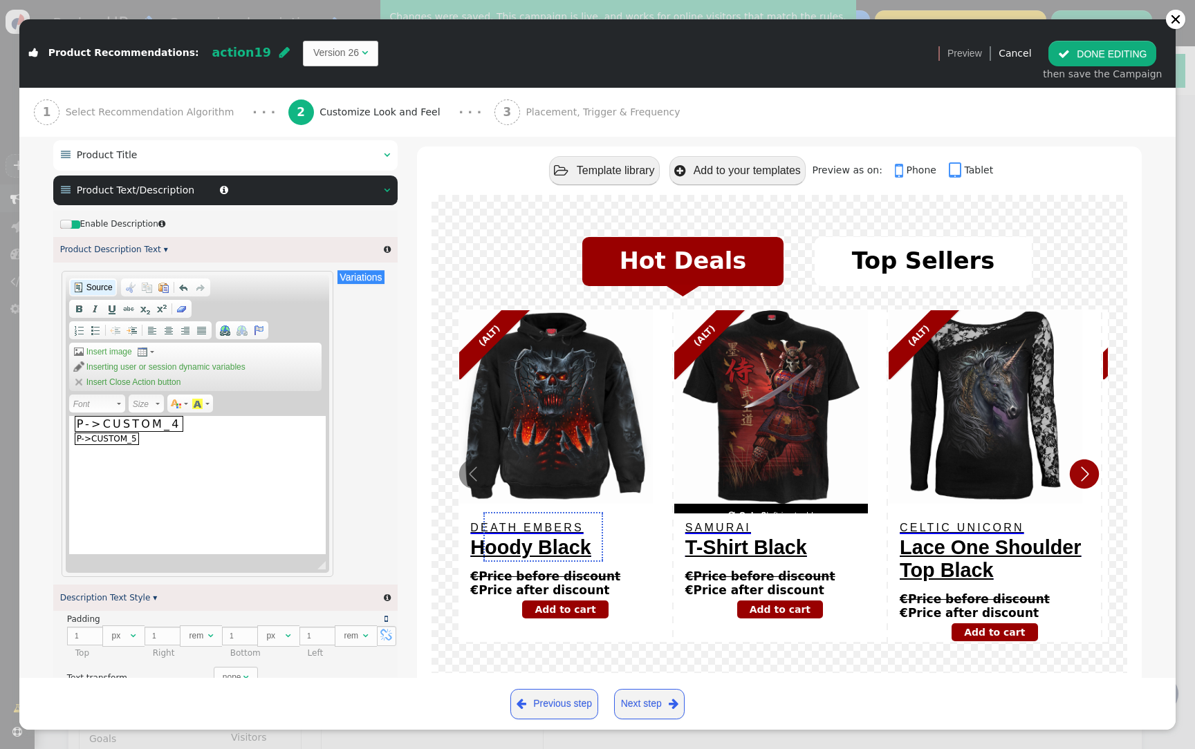
click at [91, 295] on link "Source" at bounding box center [93, 287] width 45 height 15
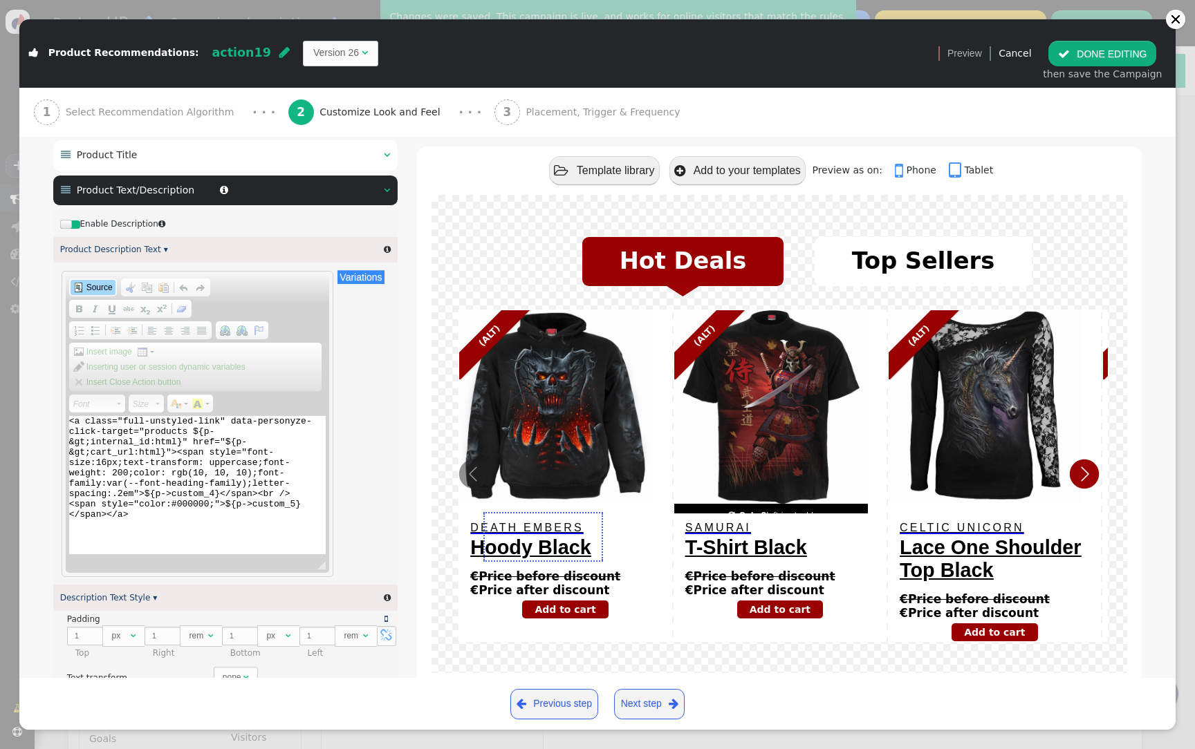
click at [160, 498] on textarea "<a class="full-unstyled-link" data-personyze-click-target="products ${p-&gt;int…" at bounding box center [197, 485] width 257 height 138
paste textarea "product-link" data-personyze-click-target="products ${p->internal_id:html}" hre…"
type textarea "<a class="full-unstyled-link product-link" data-personyze-click-target="product…"
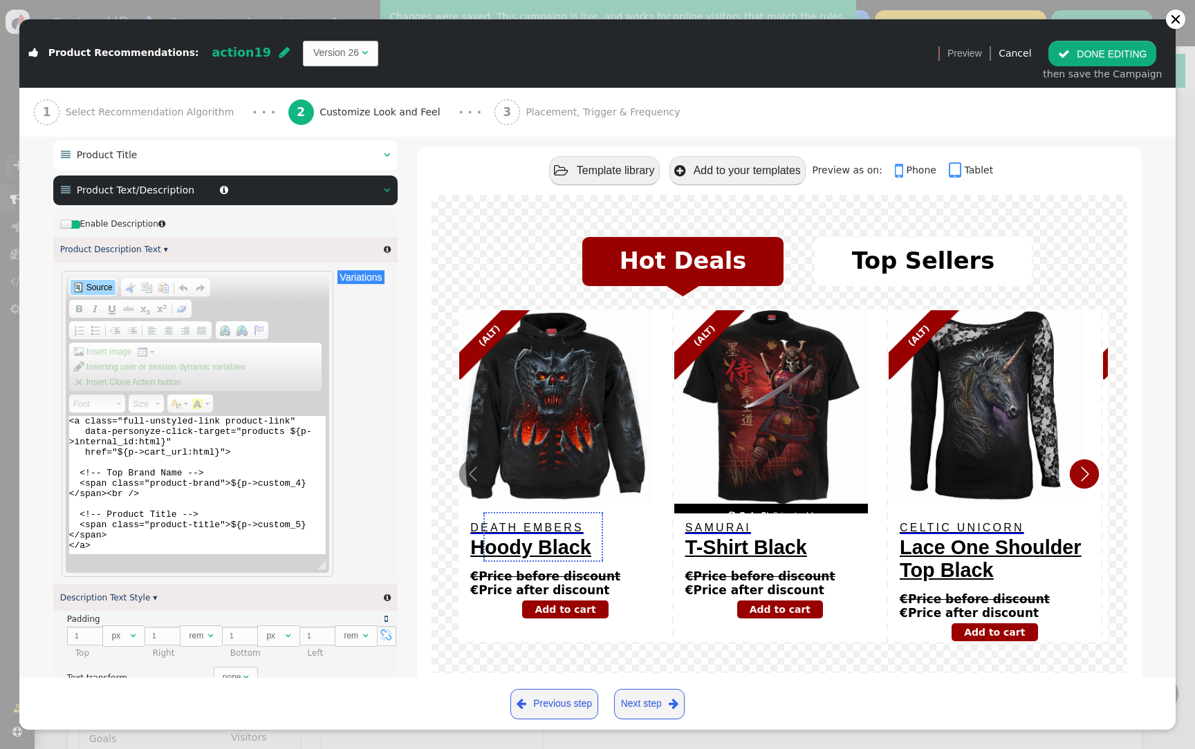
scroll to position [370, 0]
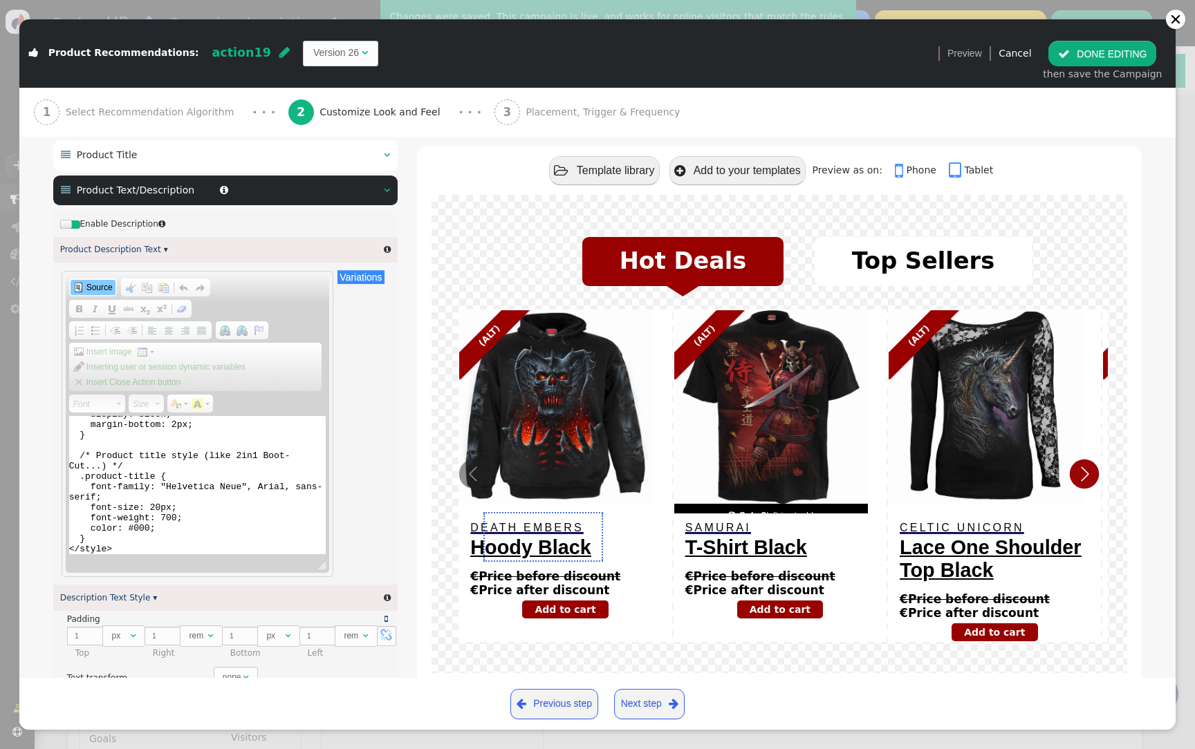
click at [88, 293] on span "Source" at bounding box center [98, 287] width 28 height 11
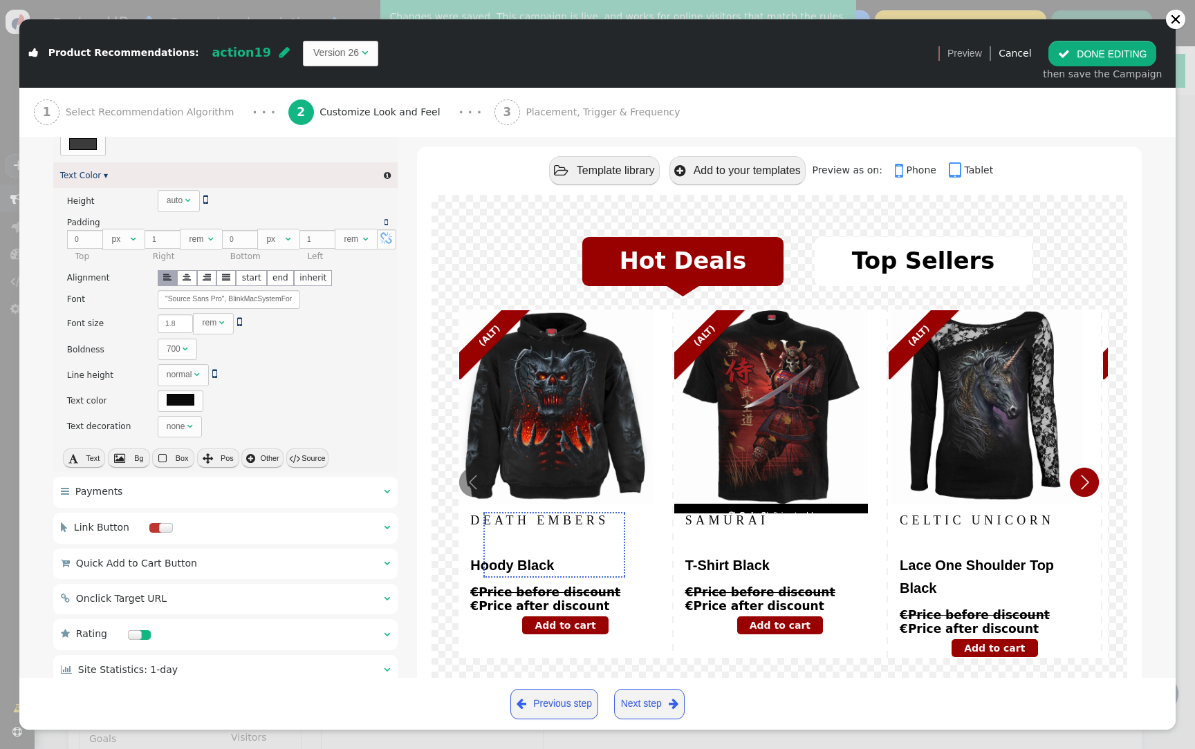
scroll to position [1334, 0]
click at [177, 460] on span "Box" at bounding box center [182, 456] width 13 height 8
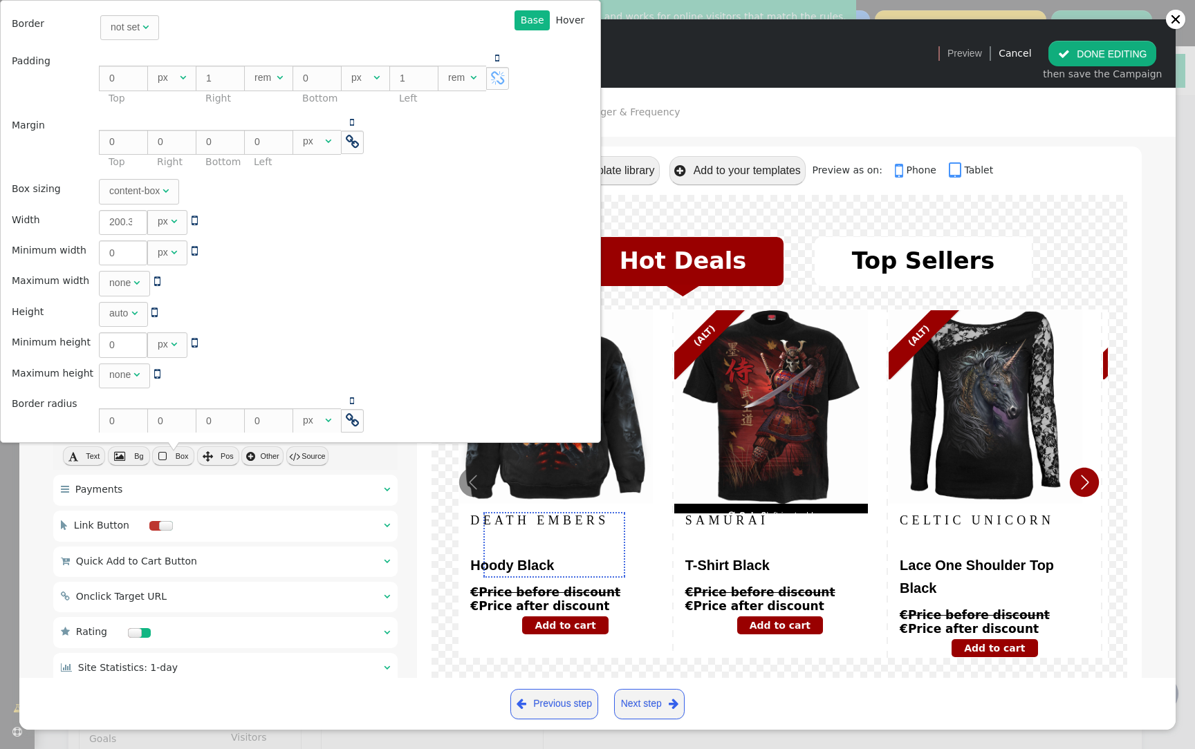
click at [397, 482] on div " Payments  " at bounding box center [225, 490] width 344 height 30
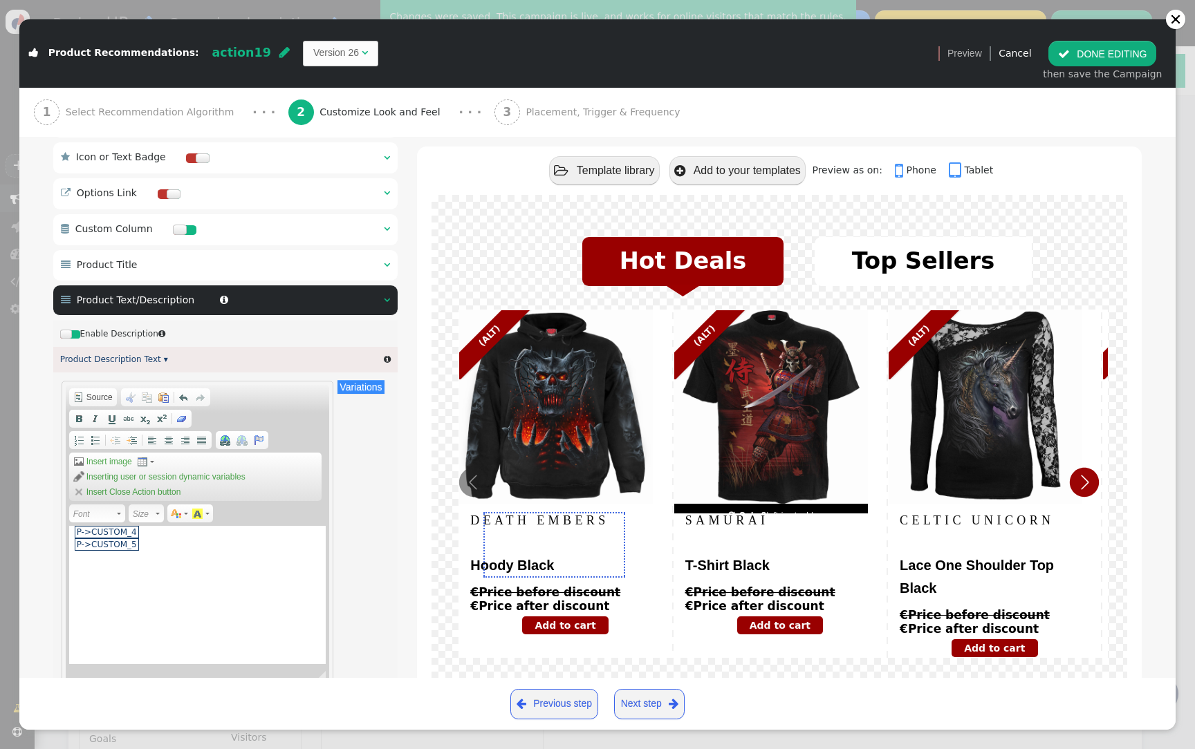
scroll to position [743, 0]
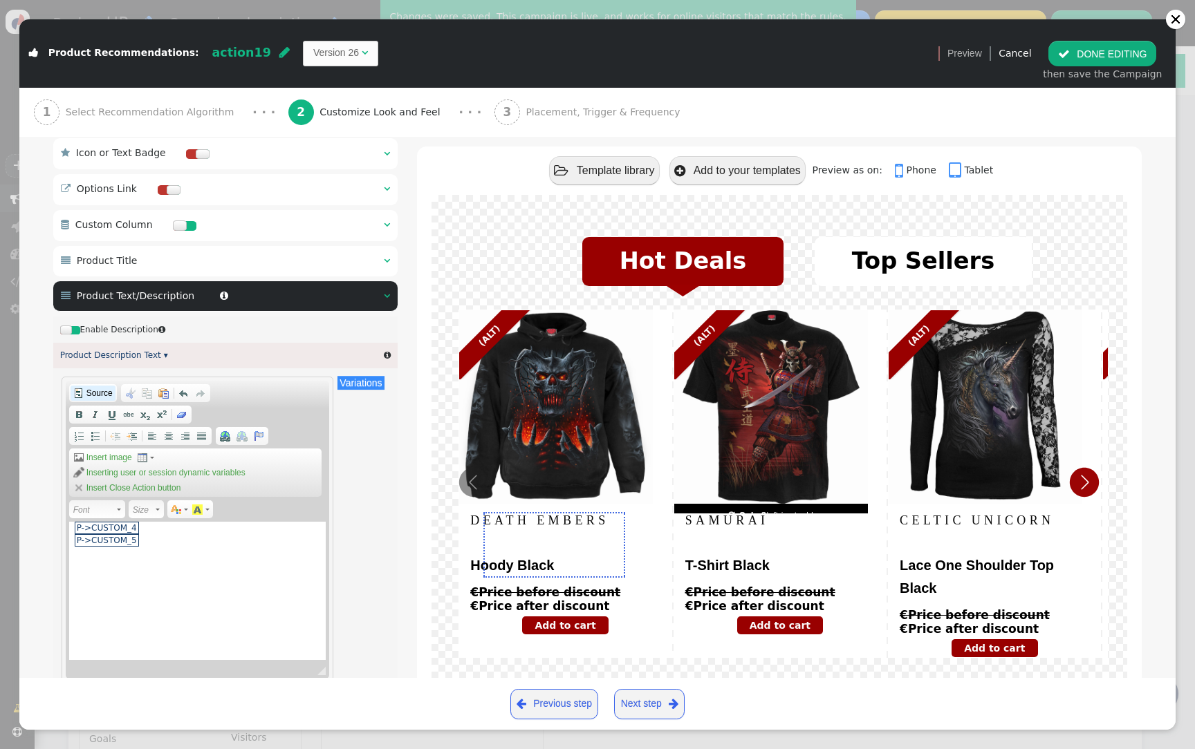
click at [105, 396] on span "Source" at bounding box center [98, 393] width 28 height 11
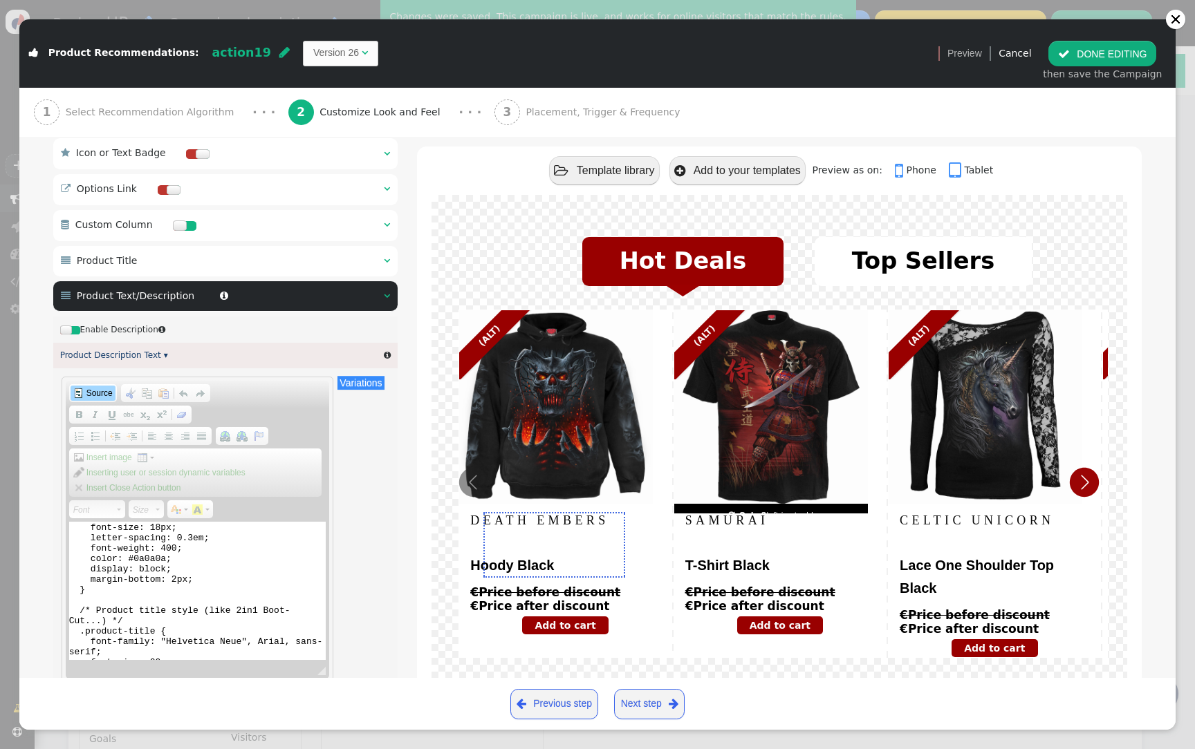
scroll to position [239, 0]
click at [172, 581] on textarea "<a class="full-unstyled-link product-link" data-personyze-click-target="product…" at bounding box center [197, 591] width 257 height 138
type textarea "<a class="full-unstyled-link product-link" data-personyze-click-target="product…"
click at [86, 399] on span "Source" at bounding box center [98, 393] width 28 height 11
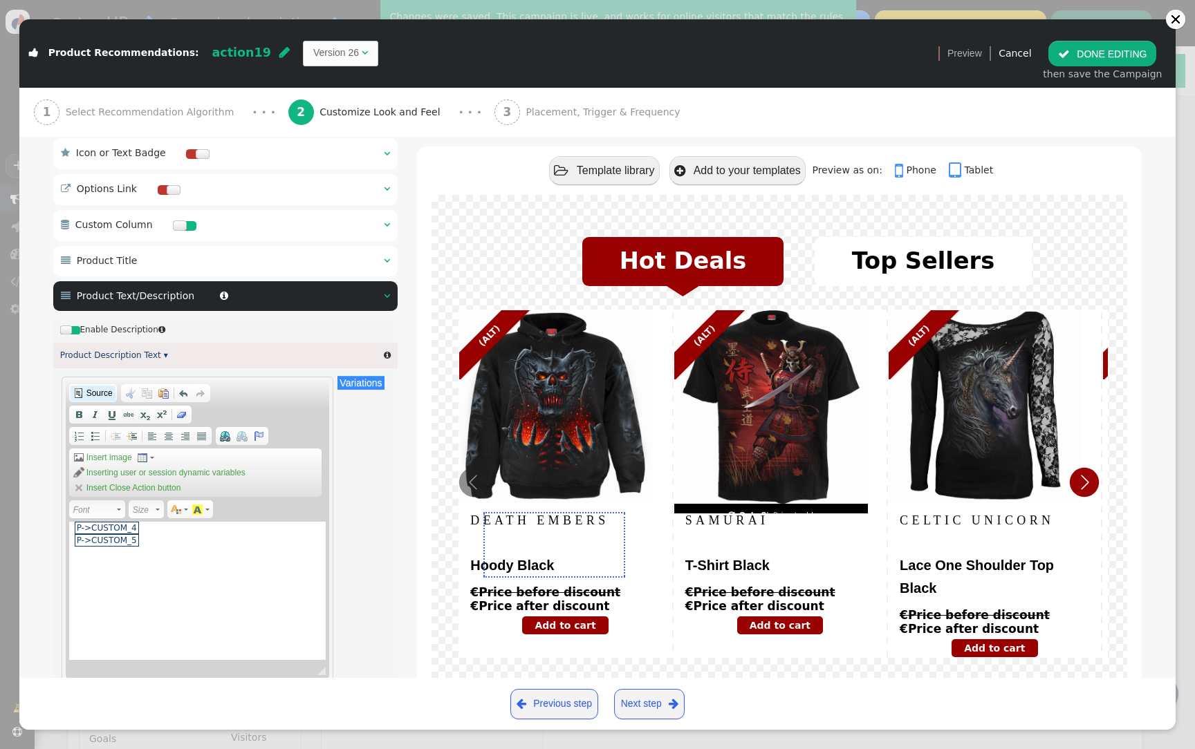
click at [86, 399] on span "Source" at bounding box center [98, 393] width 28 height 11
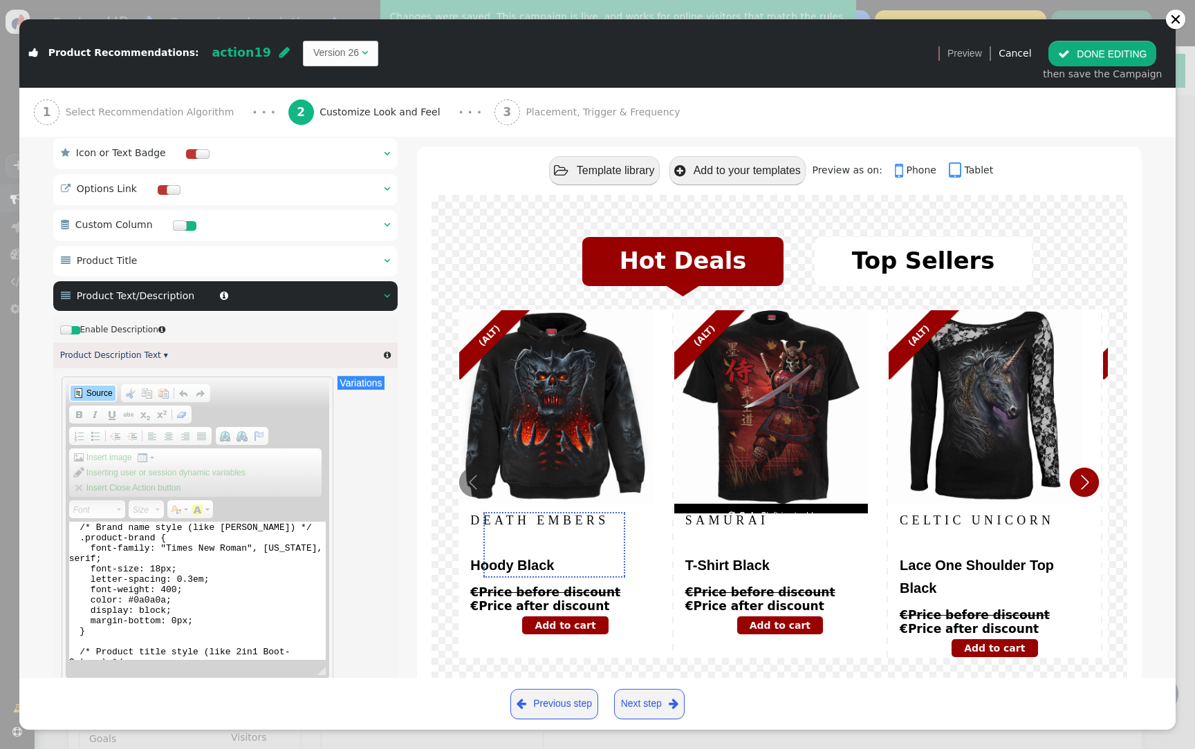
scroll to position [194, 0]
click at [174, 625] on textarea "<a class="full-unstyled-link product-link" data-personyze-click-target="product…" at bounding box center [197, 591] width 257 height 138
type textarea "<a class="full-unstyled-link product-link" data-personyze-click-target="product…"
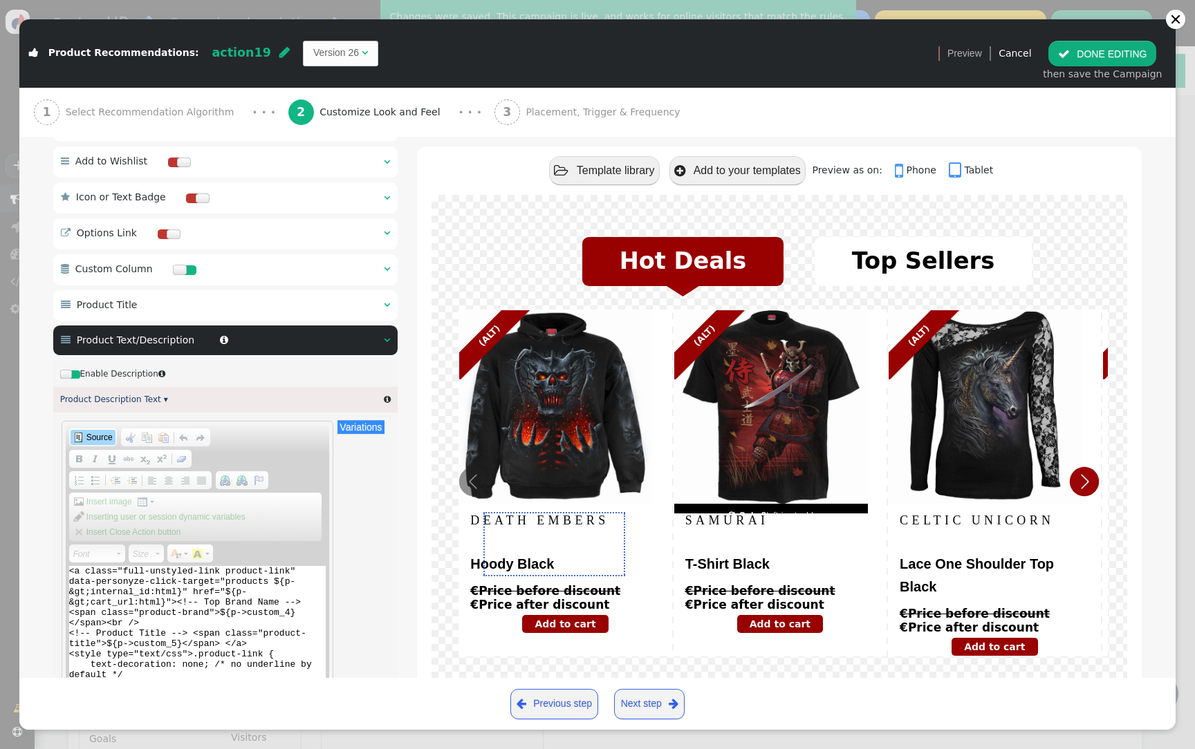
scroll to position [695, 0]
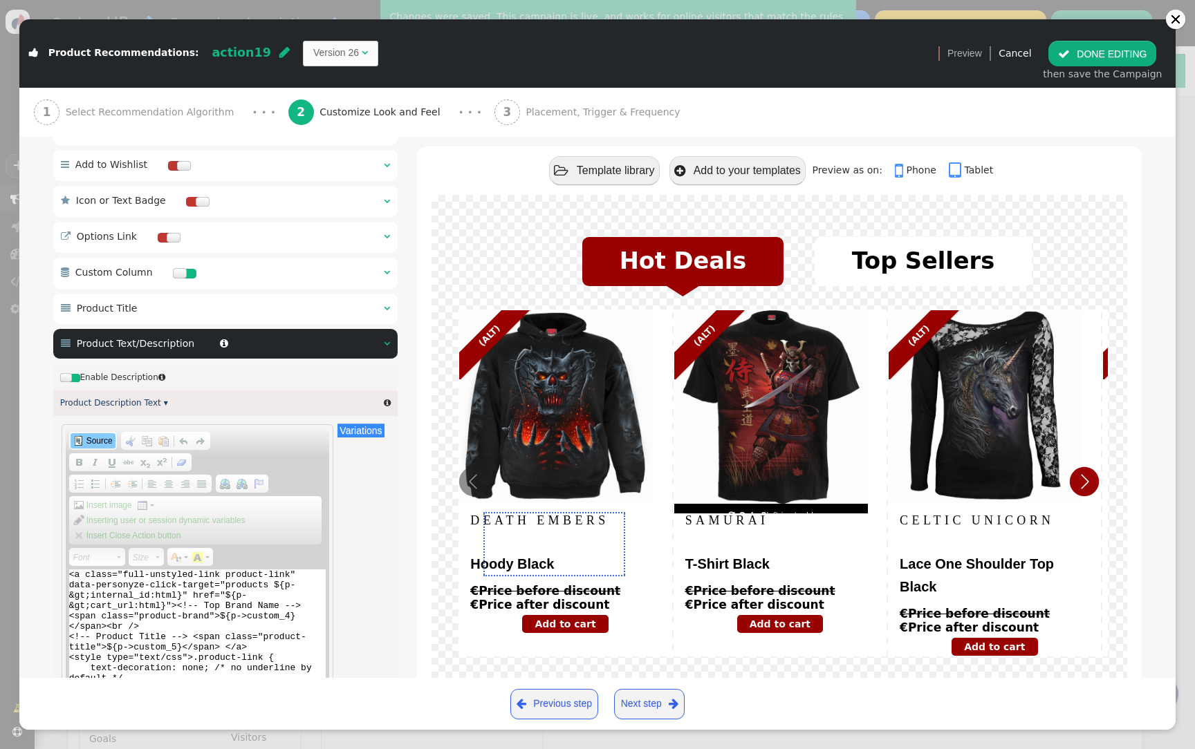
click at [94, 438] on link "Source" at bounding box center [93, 440] width 45 height 15
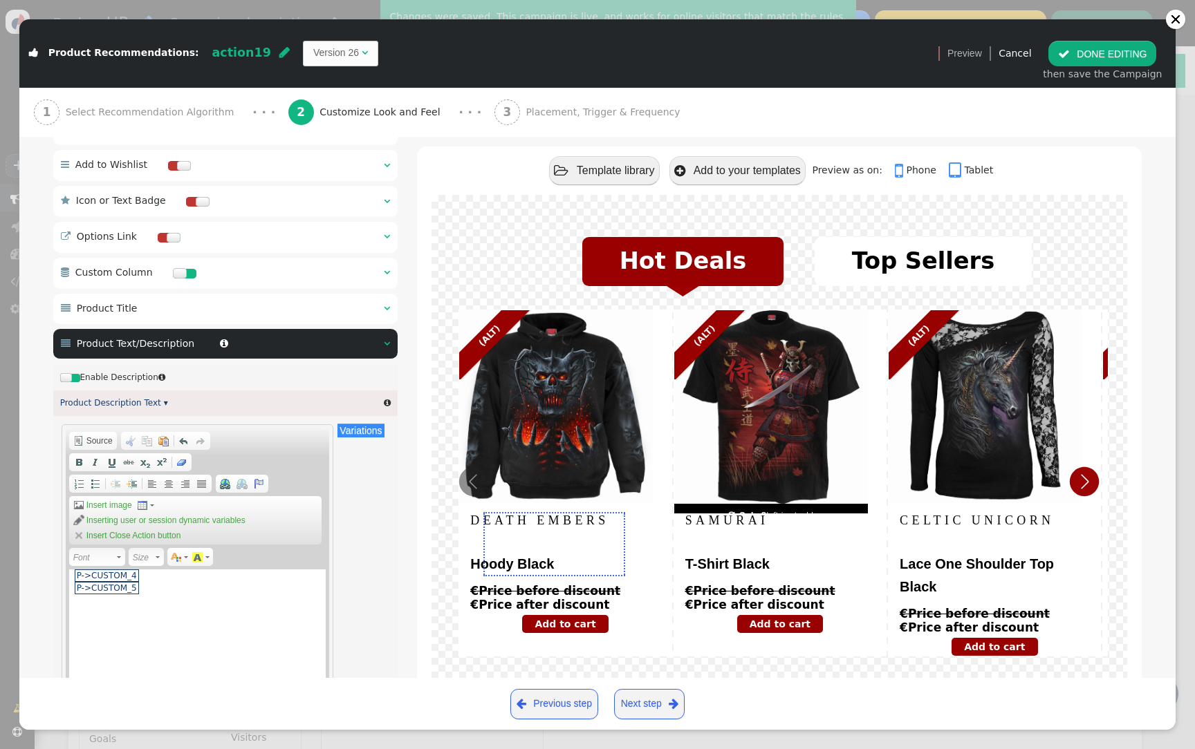
click at [1099, 53] on button " DONE EDITING" at bounding box center [1102, 53] width 108 height 25
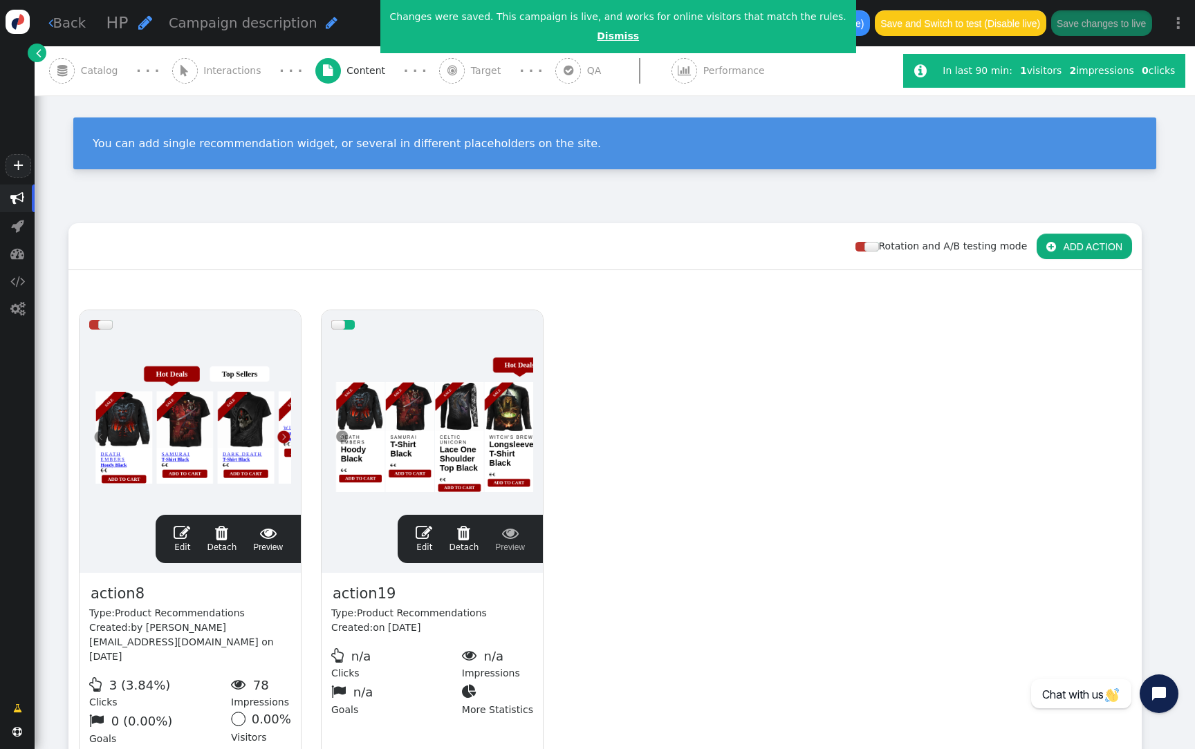
click at [598, 39] on link "Dismiss" at bounding box center [618, 35] width 42 height 11
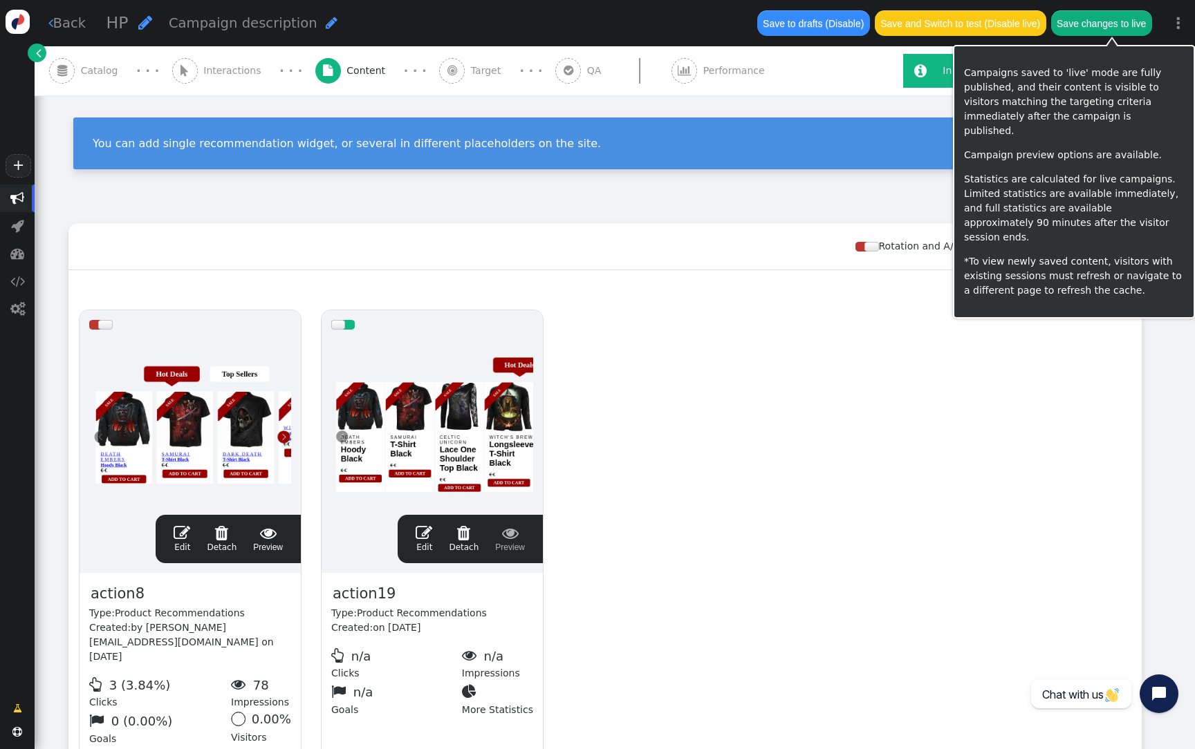
click at [1119, 20] on button "Save changes to live" at bounding box center [1101, 22] width 101 height 25
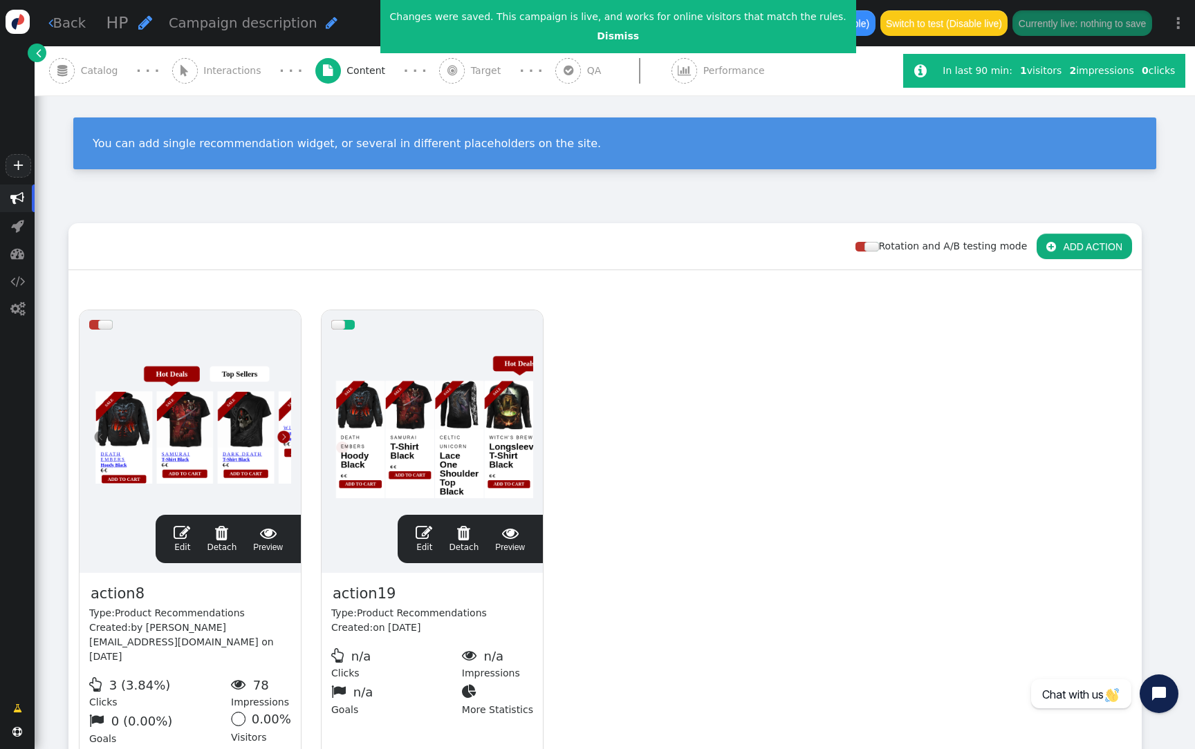
click at [405, 382] on div at bounding box center [432, 422] width 202 height 166
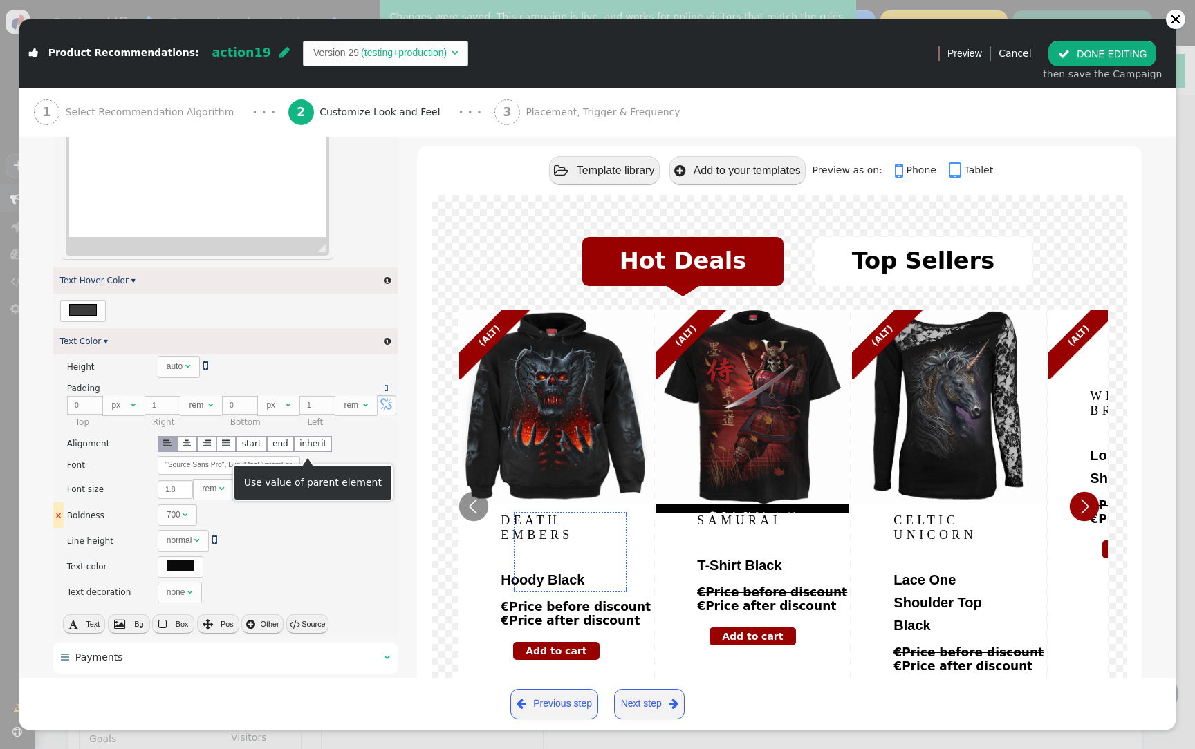
scroll to position [1277, 0]
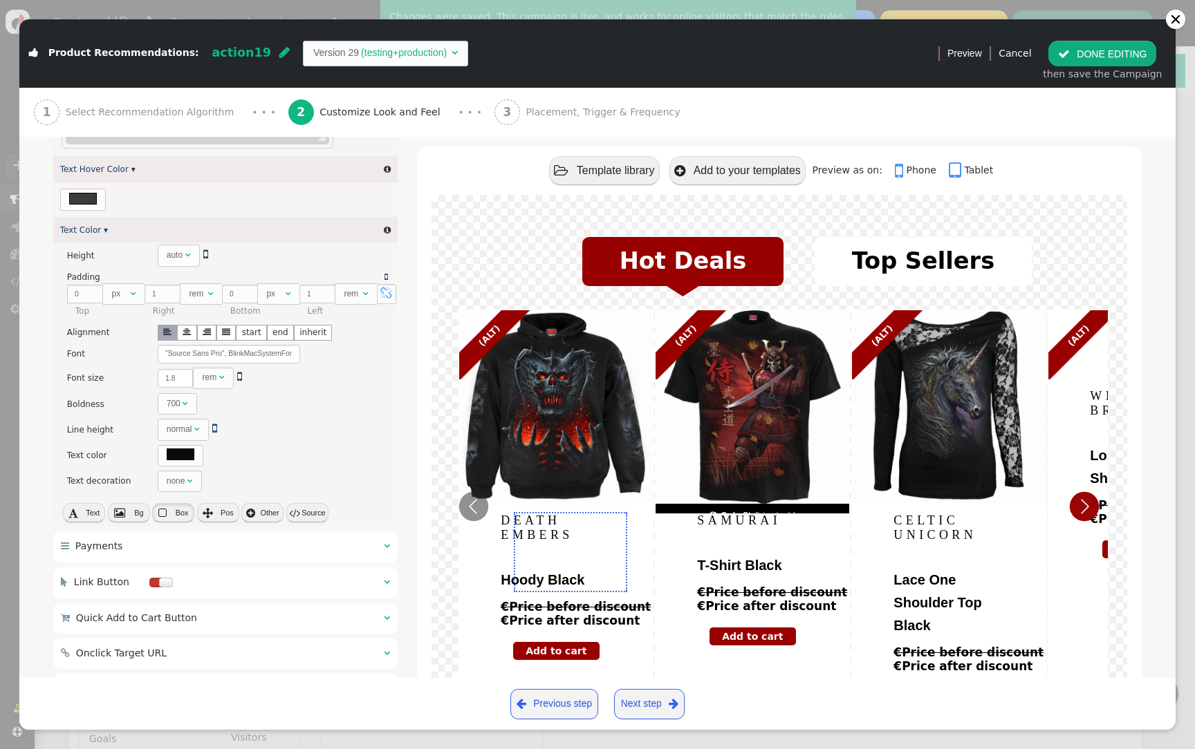
click at [165, 523] on button " Box" at bounding box center [173, 512] width 42 height 19
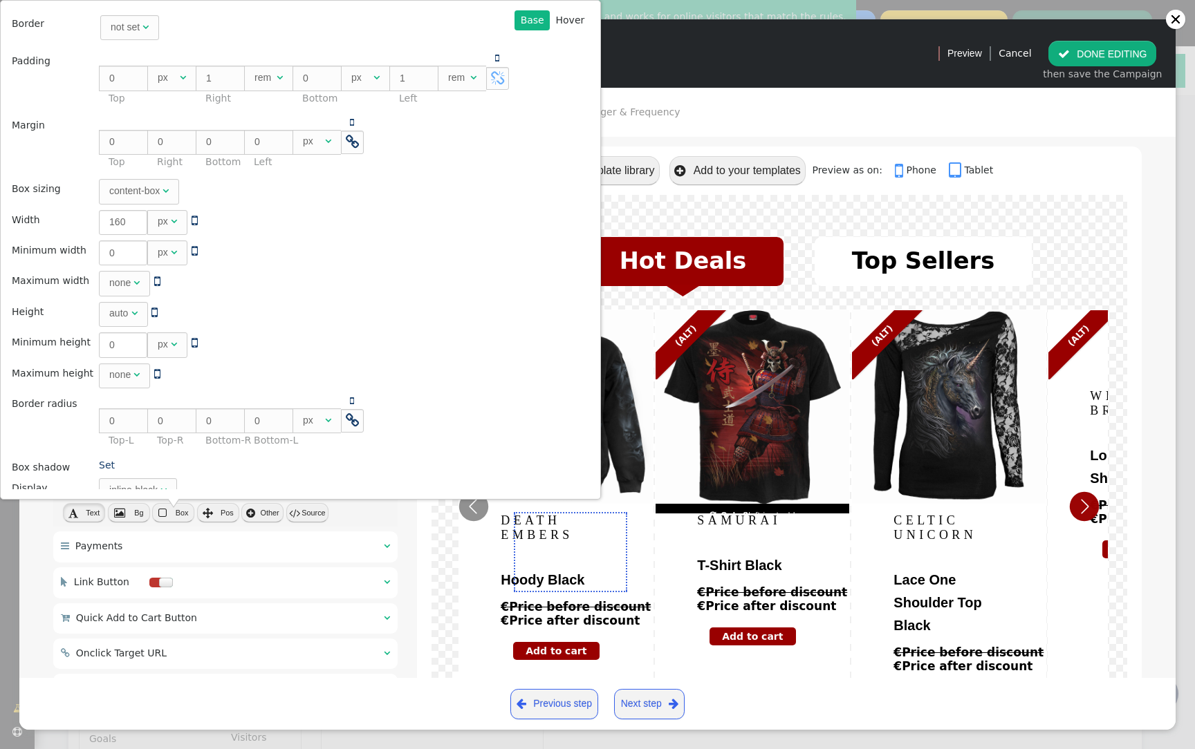
click at [86, 517] on span "Text" at bounding box center [93, 513] width 14 height 8
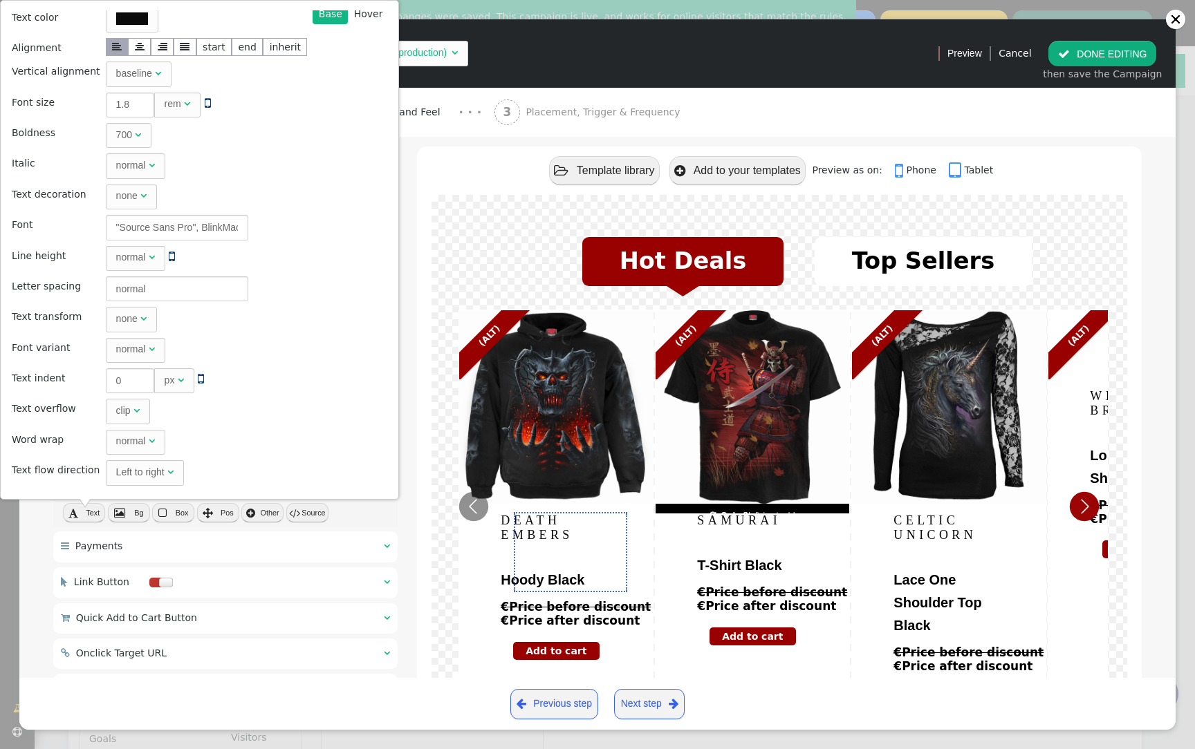
scroll to position [0, 0]
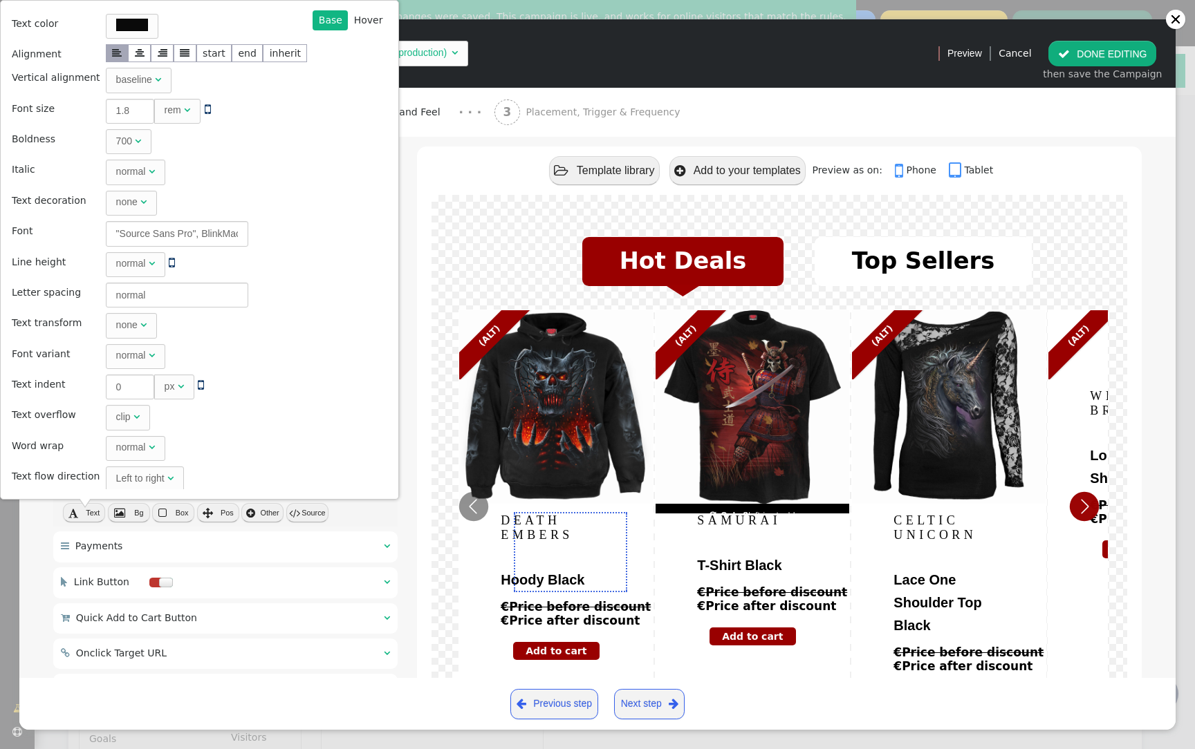
click at [393, 492] on div "There are alternatives. Default value: none " at bounding box center [277, 481] width 239 height 21
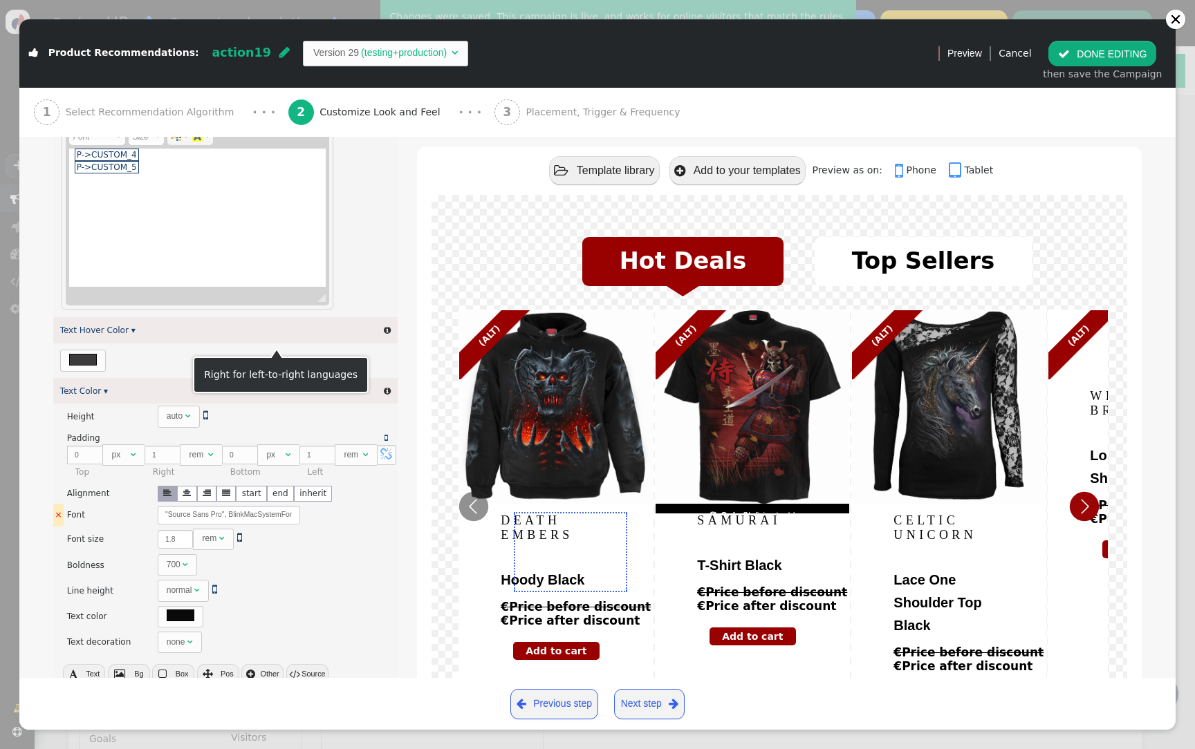
scroll to position [787, 0]
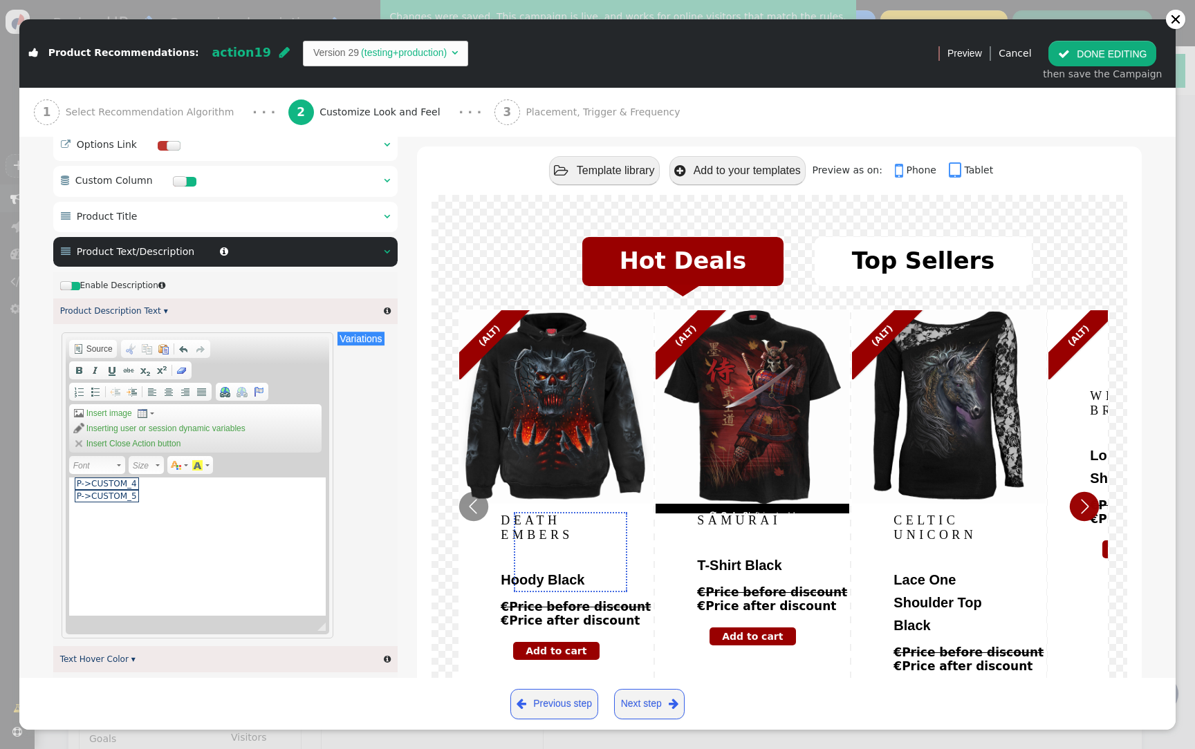
click at [106, 345] on span "Source" at bounding box center [93, 349] width 48 height 18
click at [106, 355] on span "Source" at bounding box center [98, 349] width 28 height 11
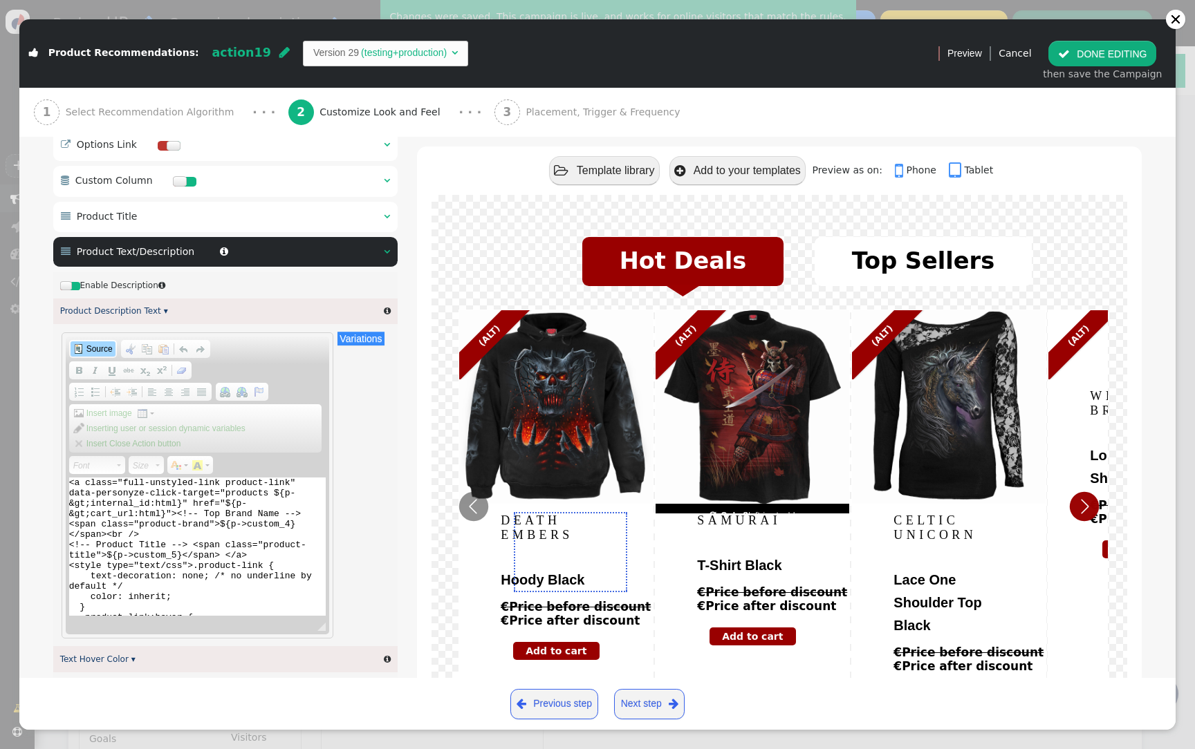
click at [152, 527] on textarea "<a class="full-unstyled-link product-link" data-personyze-click-target="product…" at bounding box center [197, 547] width 257 height 138
paste textarea "data-personyze-click-target="products ${p->internal_id:html}" href="${p->cart_u…"
type textarea "<a class="full-unstyled-link product-link" data-personyze-click-target="product…"
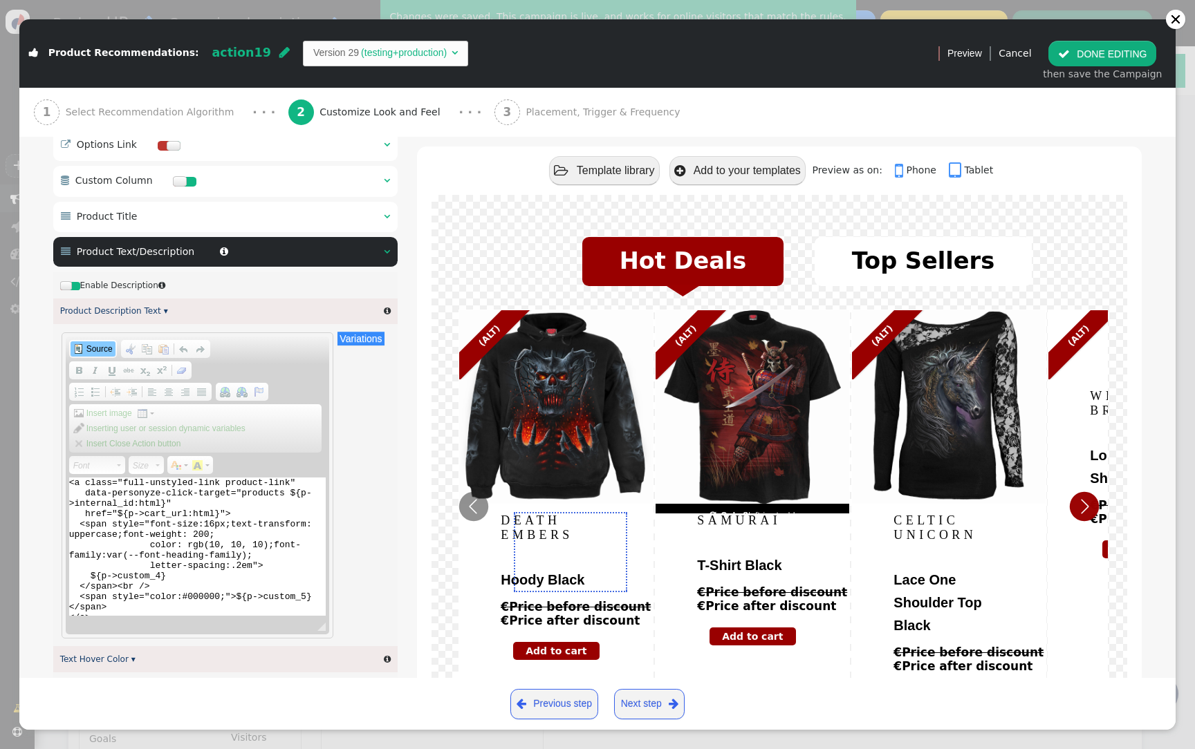
click at [93, 349] on span "Source" at bounding box center [98, 349] width 28 height 11
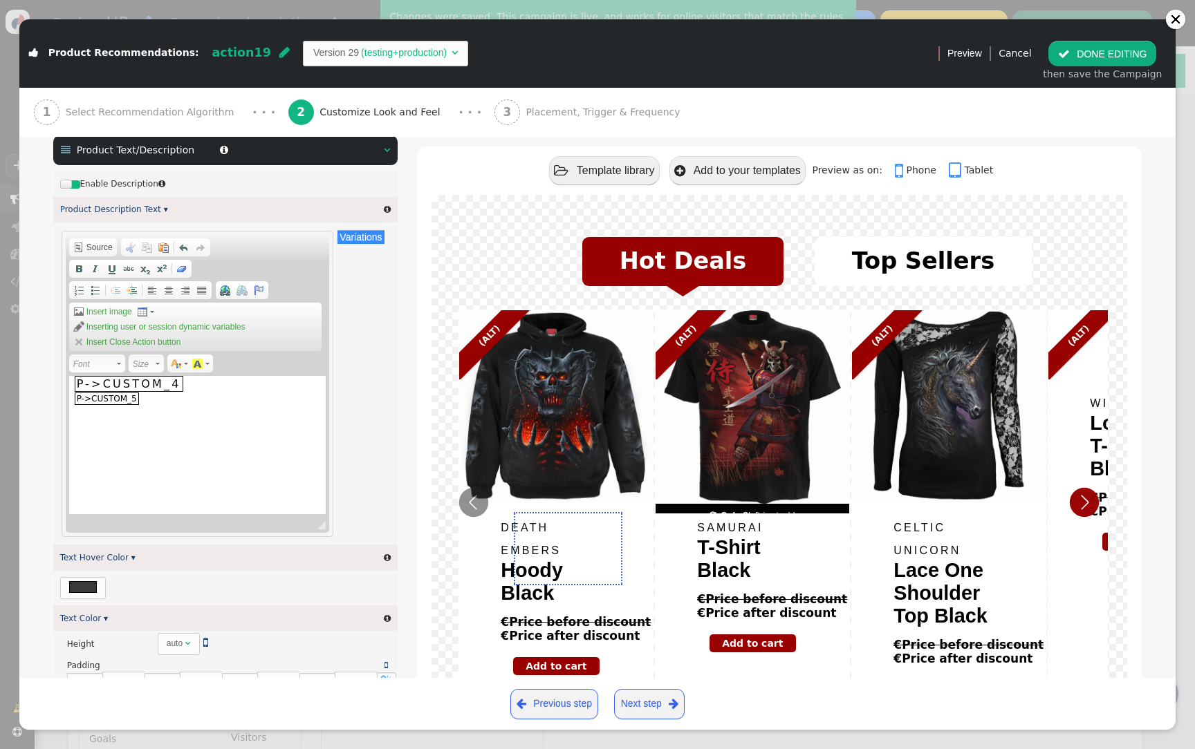
scroll to position [919, 0]
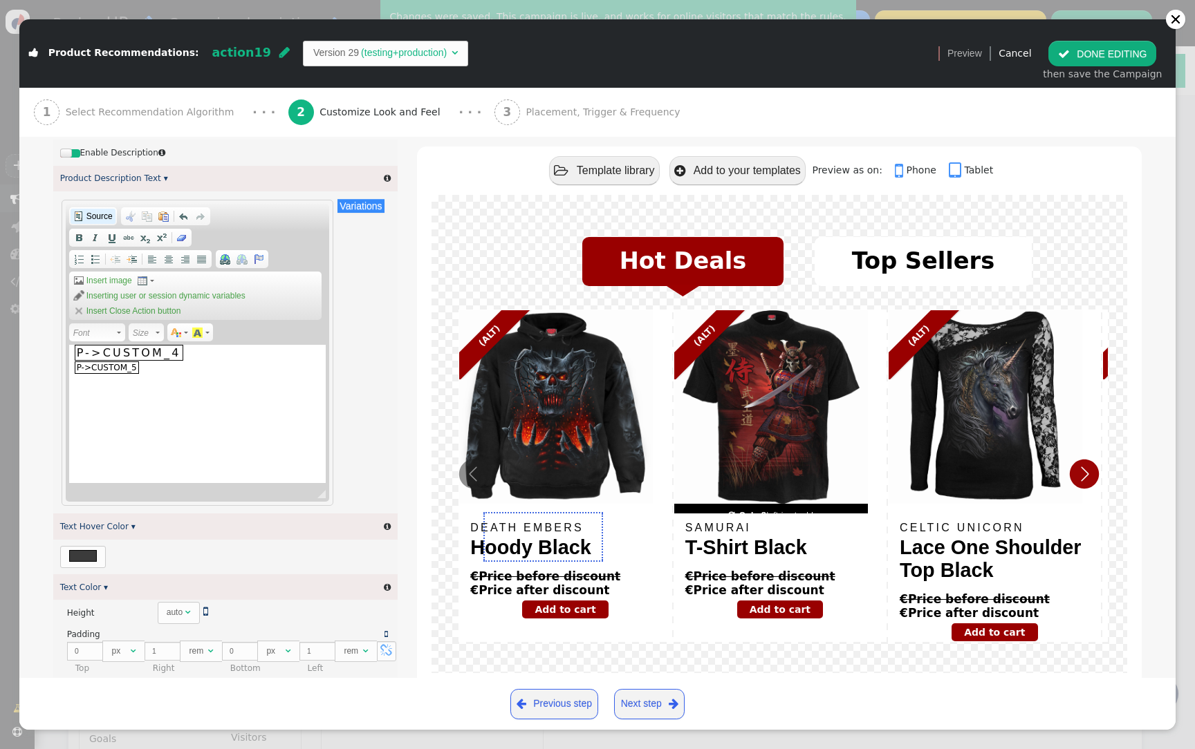
click at [97, 222] on span "Source" at bounding box center [98, 216] width 28 height 11
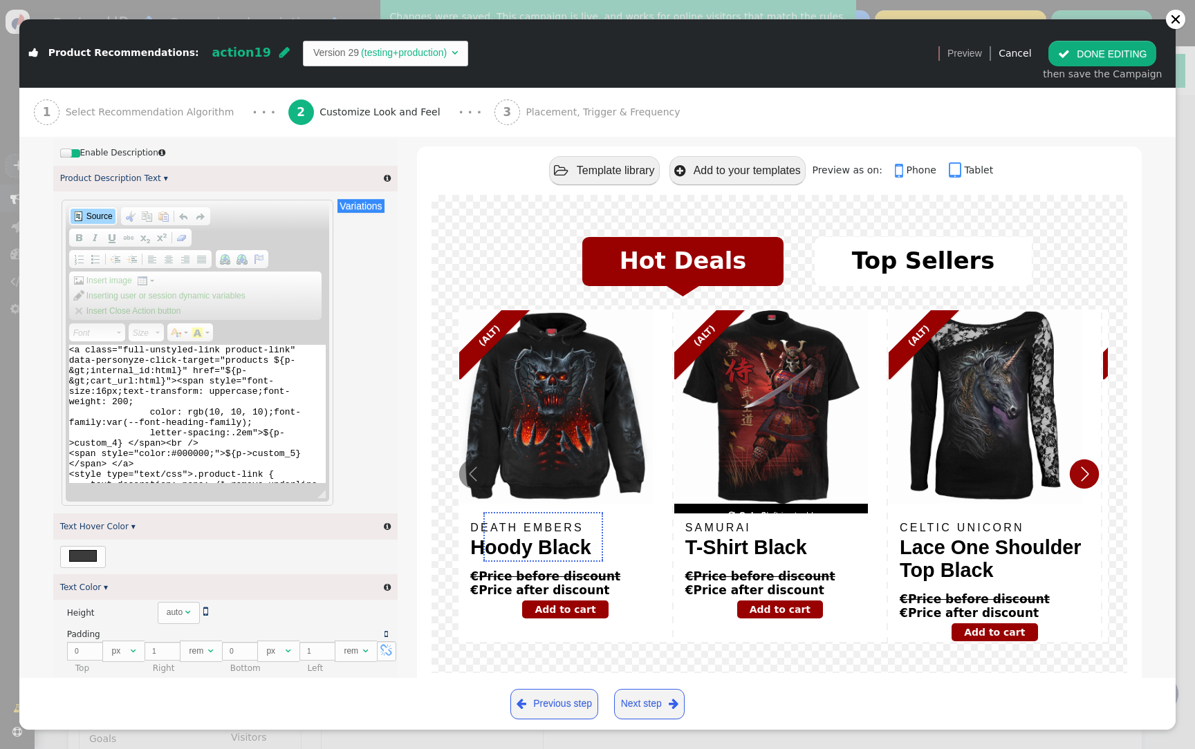
scroll to position [908, 0]
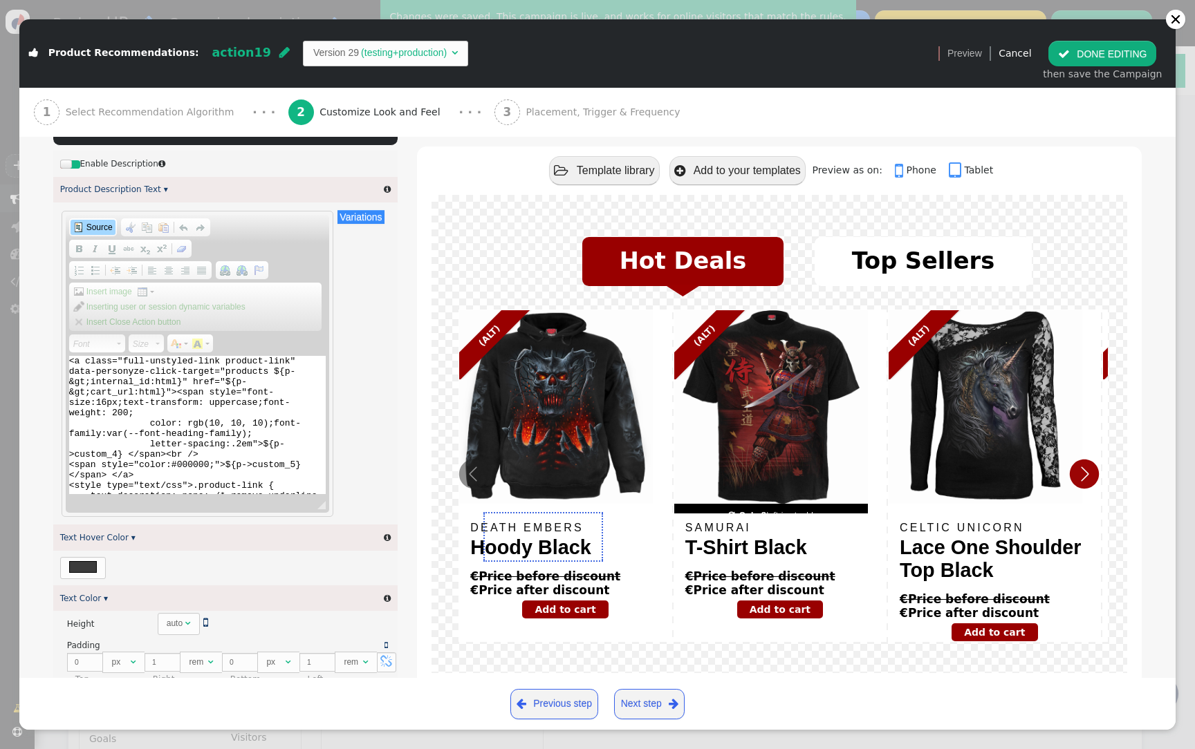
click at [1109, 66] on button " DONE EDITING" at bounding box center [1102, 53] width 108 height 25
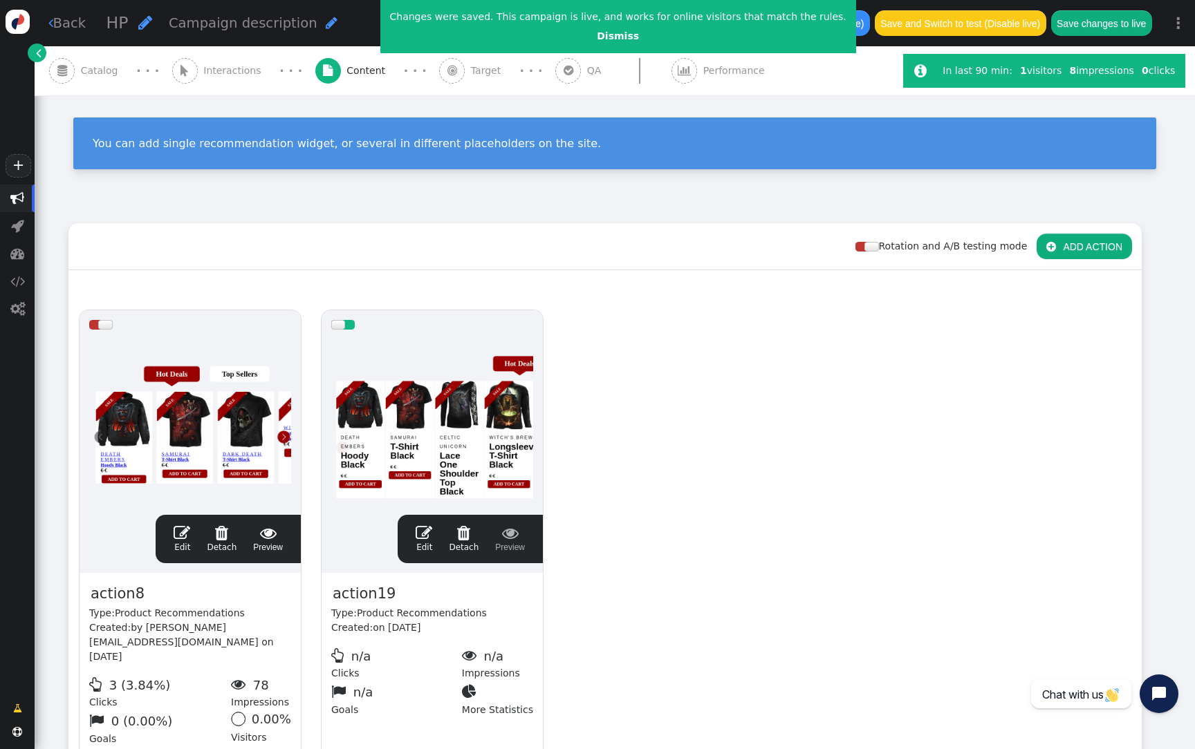
click at [1117, 35] on div "Save changes to live" at bounding box center [1101, 23] width 101 height 27
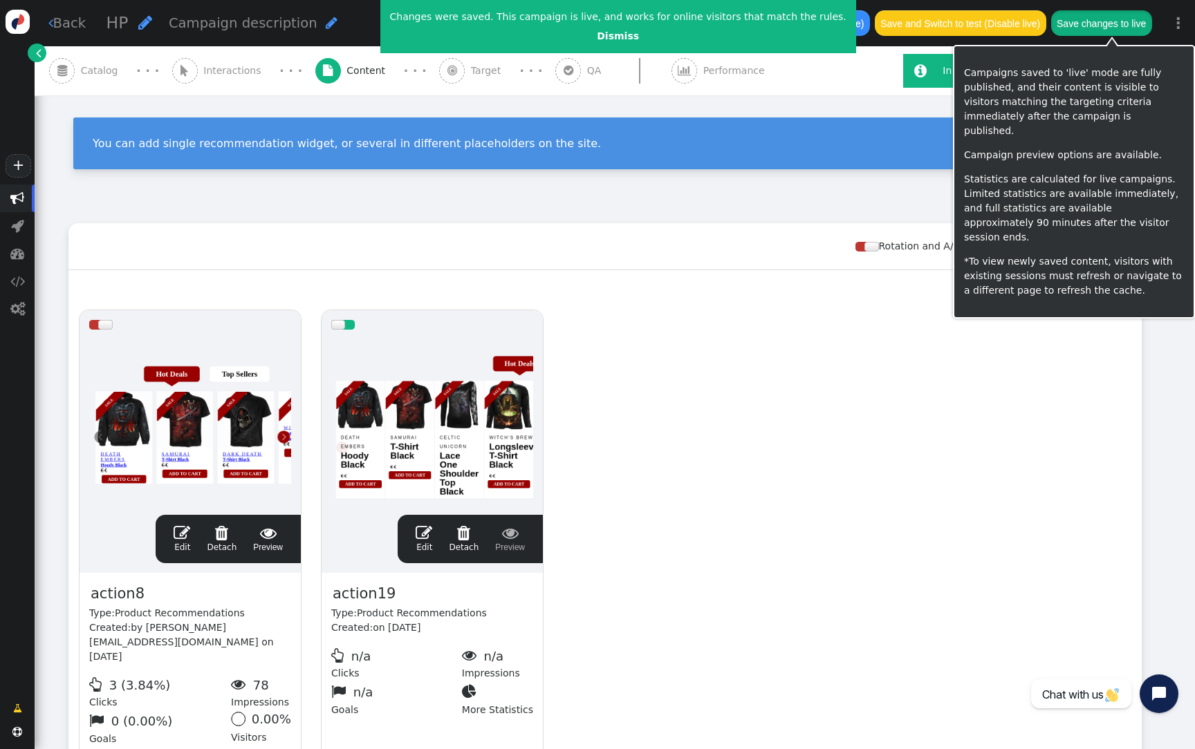
click at [1121, 23] on button "Save changes to live" at bounding box center [1101, 22] width 101 height 25
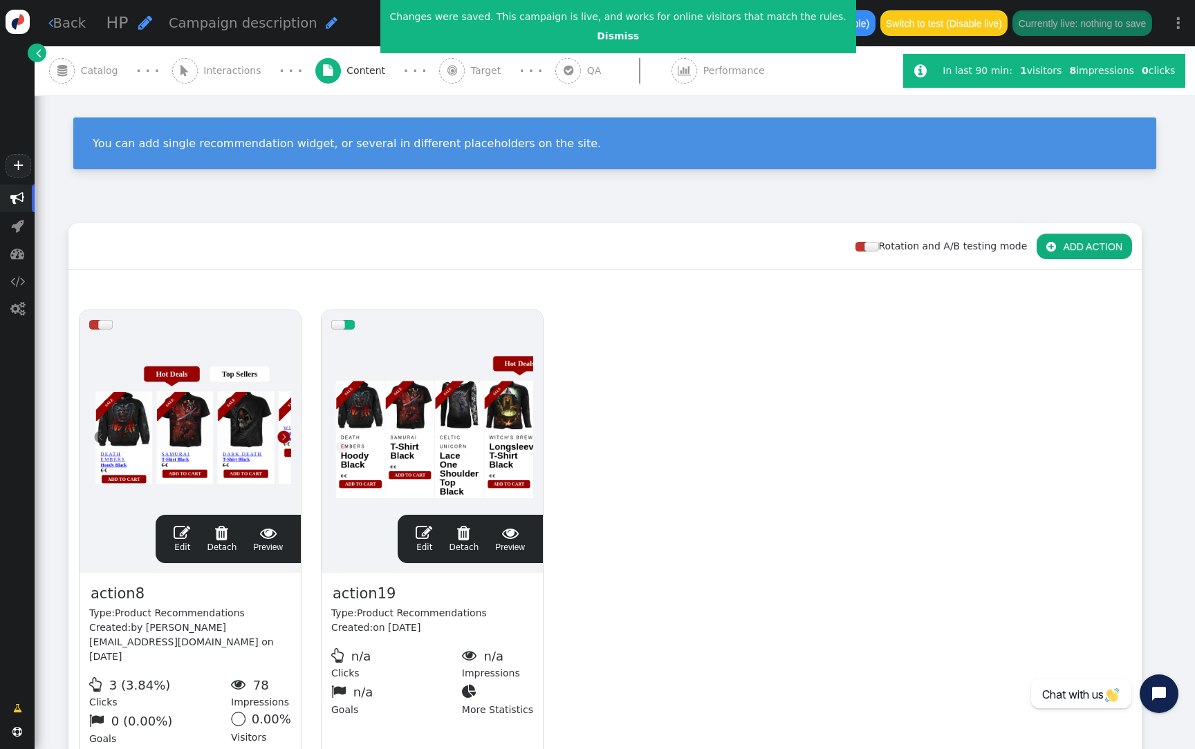
click at [386, 402] on div at bounding box center [432, 422] width 202 height 166
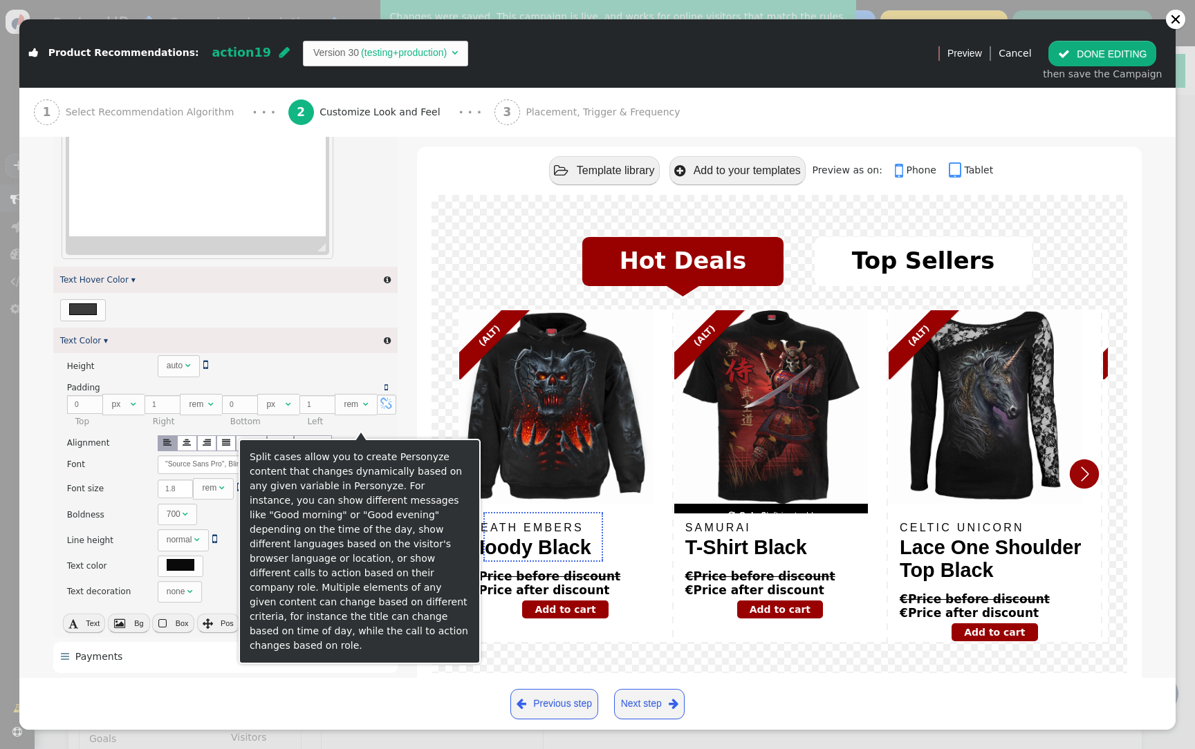
scroll to position [1242, 0]
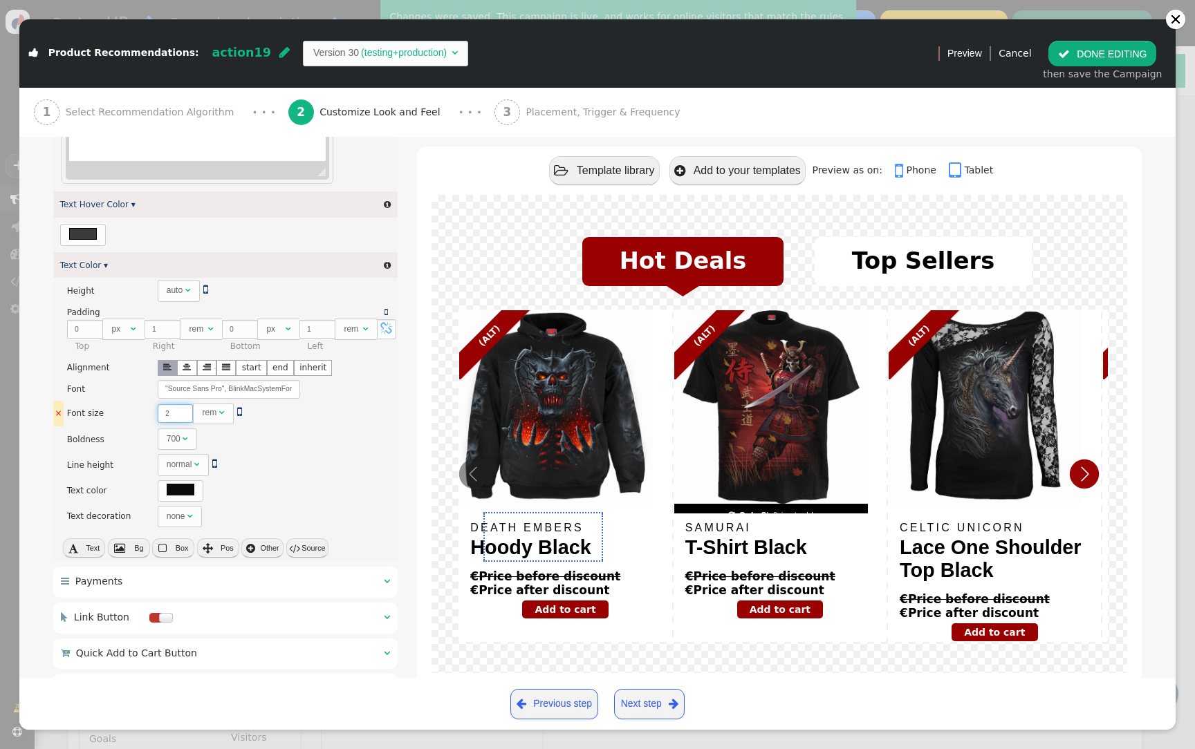
type input "2"
click at [182, 416] on input "2" at bounding box center [176, 413] width 36 height 19
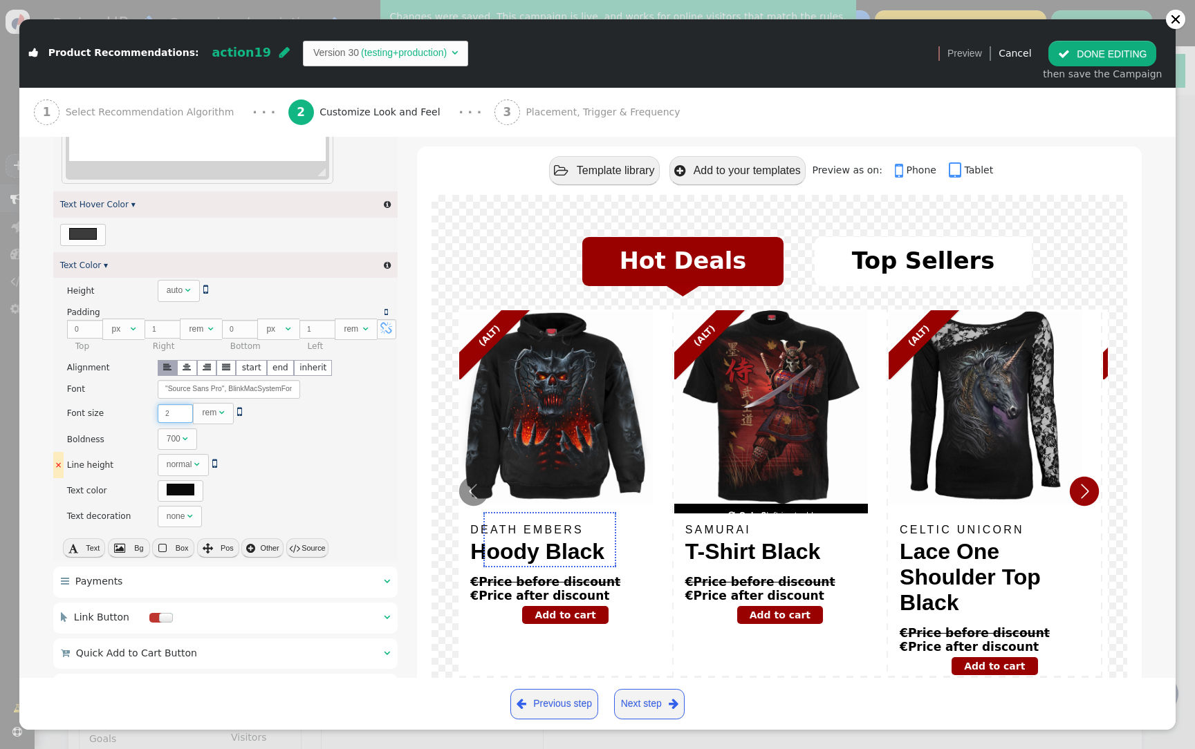
click at [188, 469] on div "normal" at bounding box center [181, 464] width 28 height 12
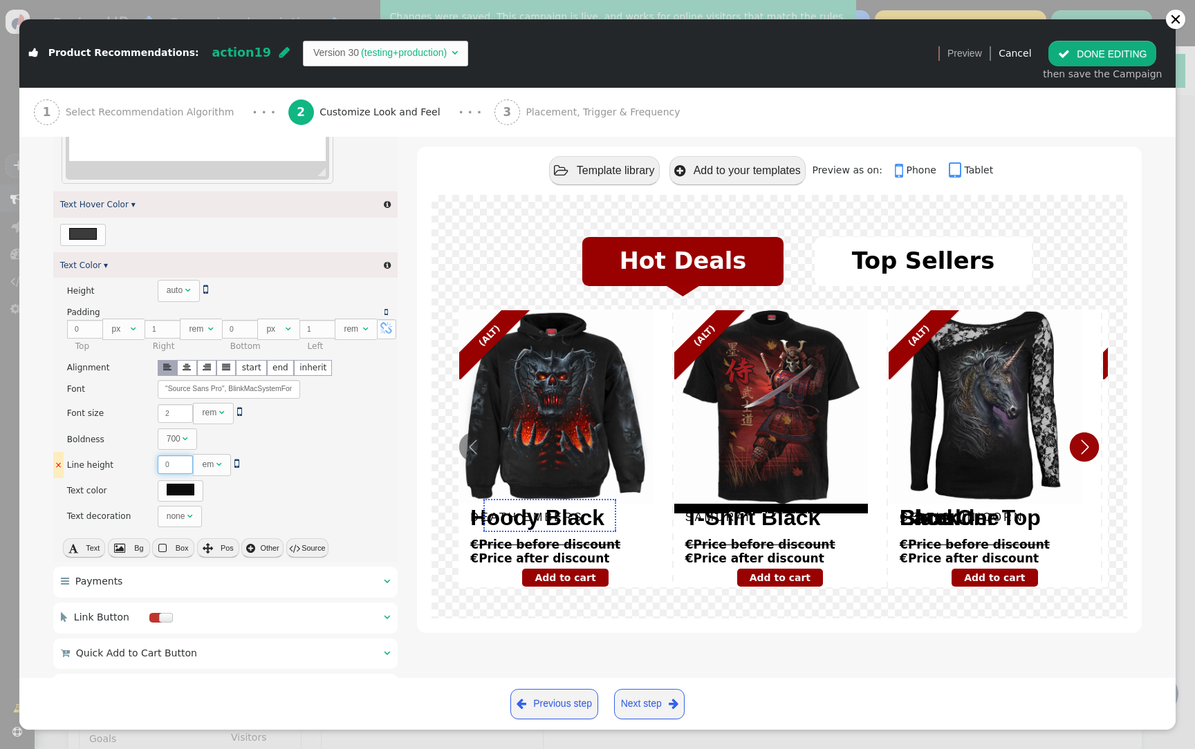
drag, startPoint x: 170, startPoint y: 472, endPoint x: 149, endPoint y: 471, distance: 20.8
click at [153, 471] on td "There are alternatives. Default value:  0 em  " at bounding box center [277, 465] width 248 height 26
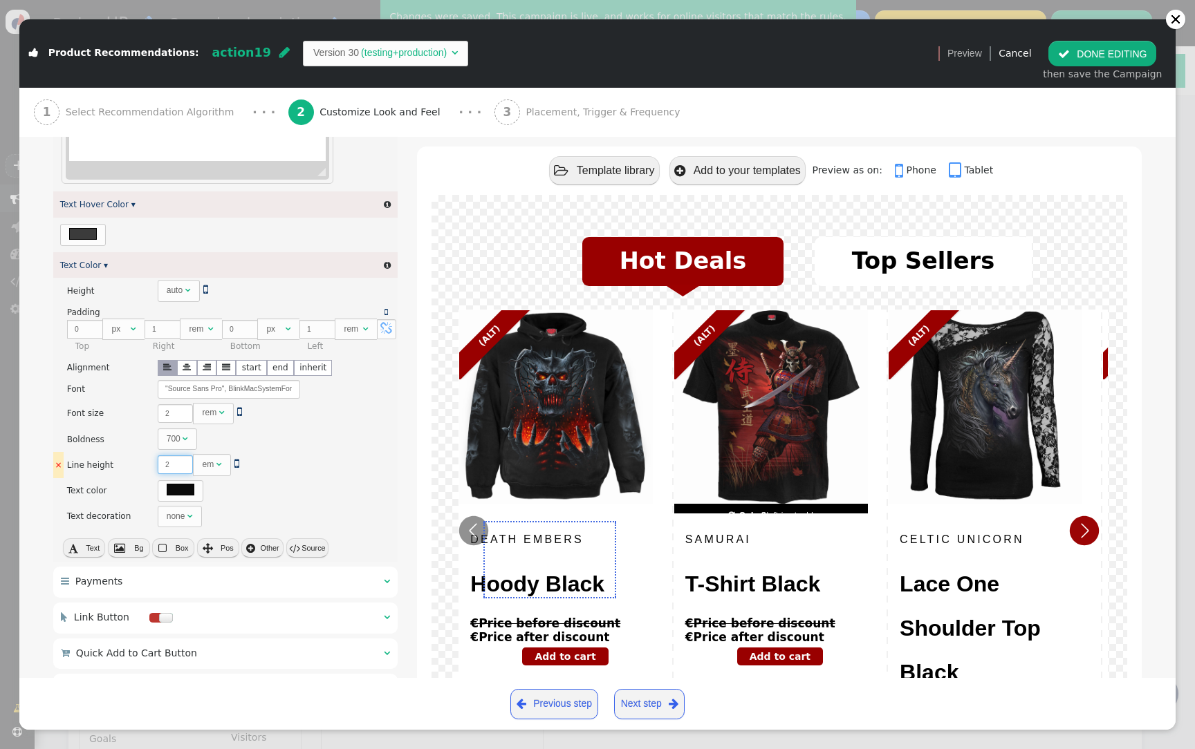
click at [160, 471] on input "2" at bounding box center [176, 465] width 36 height 19
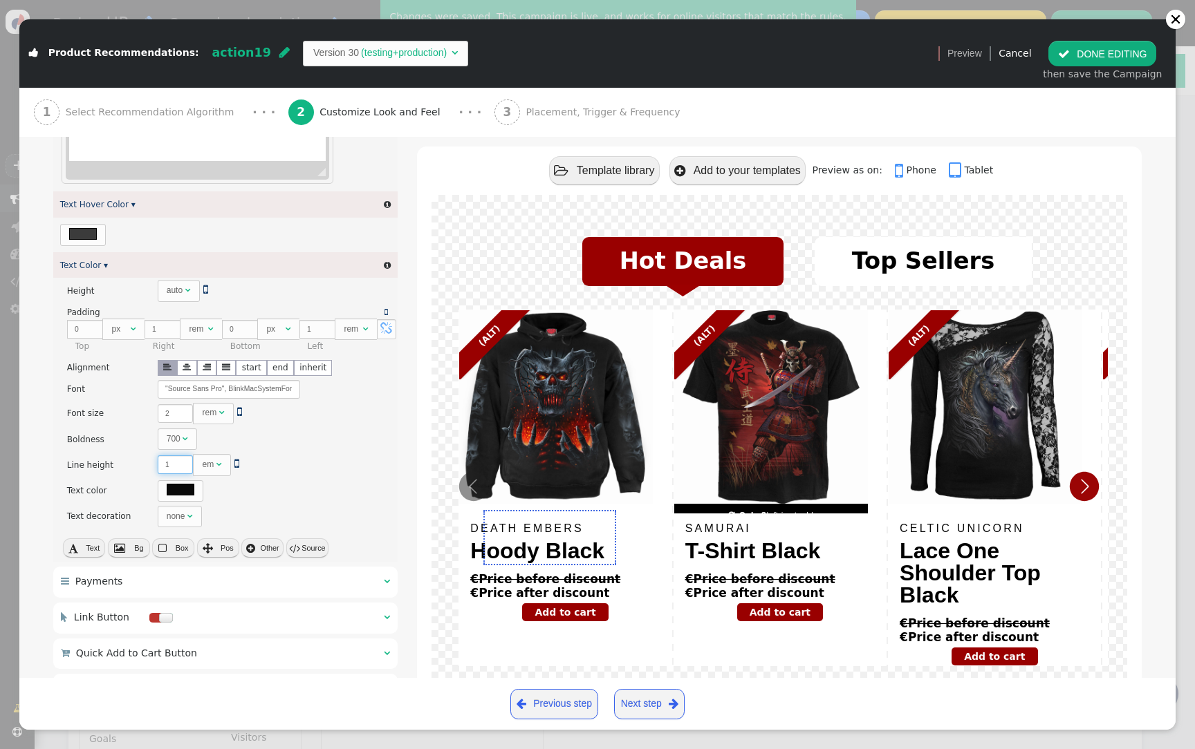
type input "1"
click at [1096, 52] on button " DONE EDITING" at bounding box center [1102, 53] width 108 height 25
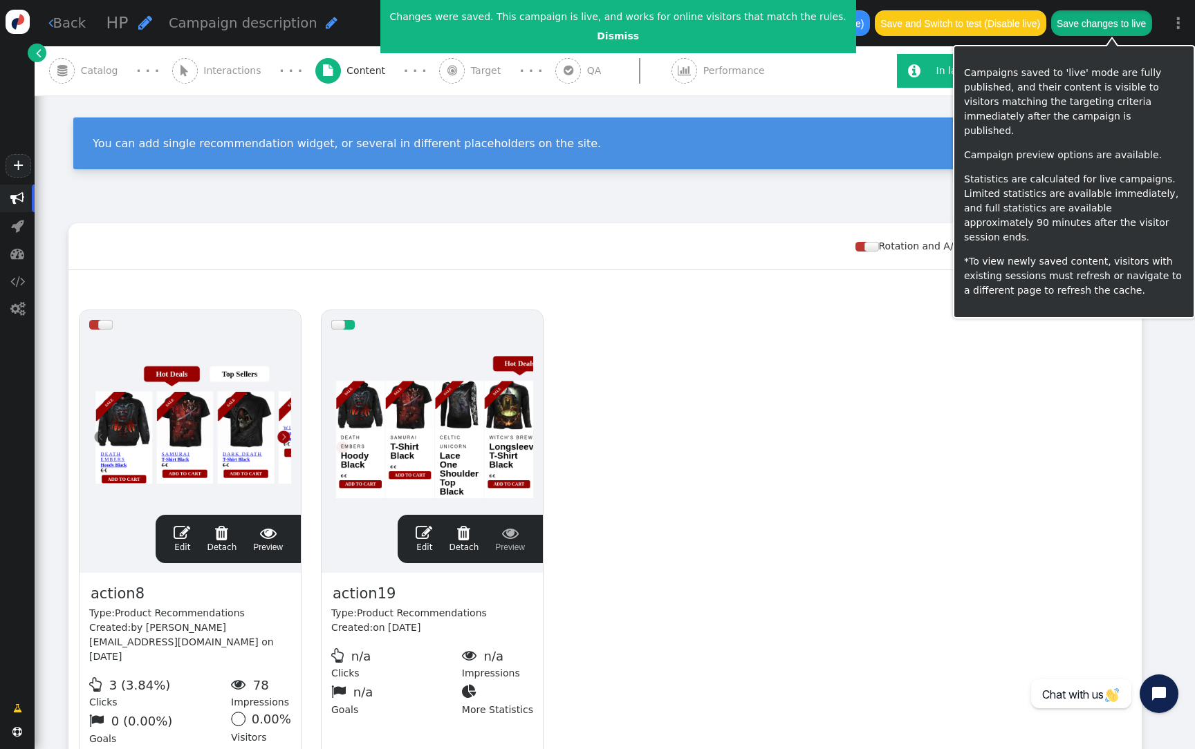
click at [1126, 31] on button "Save changes to live" at bounding box center [1101, 22] width 101 height 25
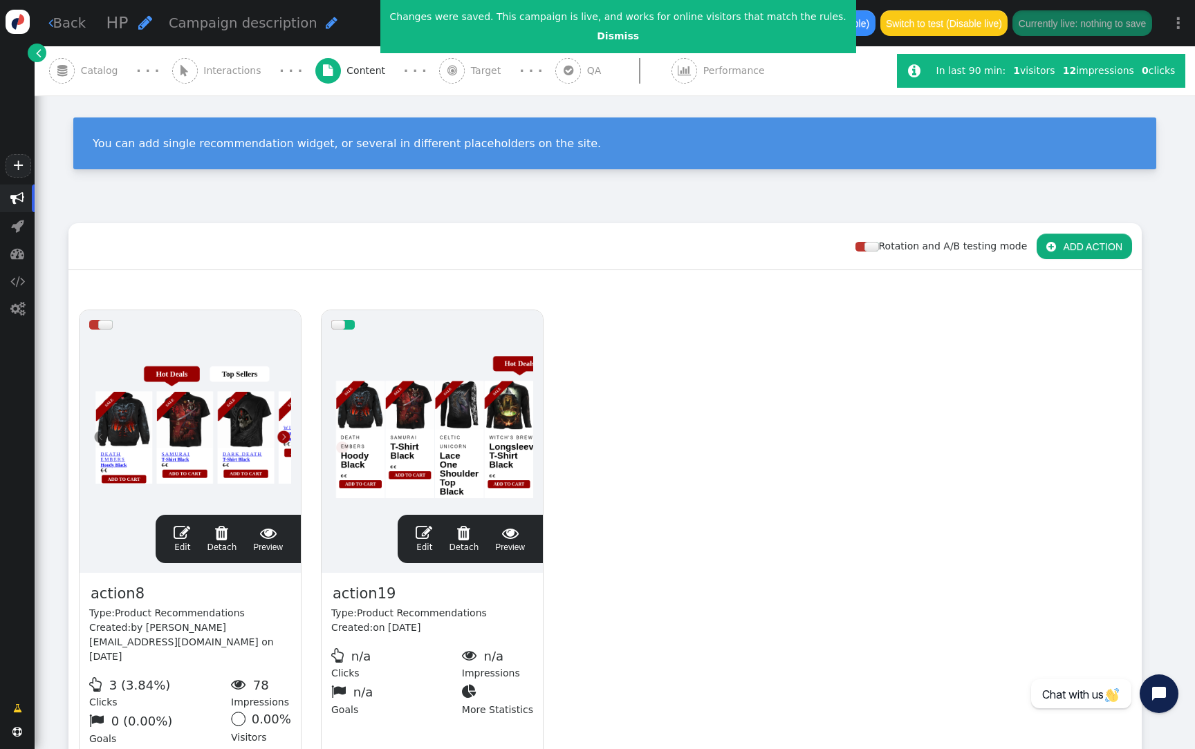
click at [377, 397] on div at bounding box center [432, 422] width 202 height 166
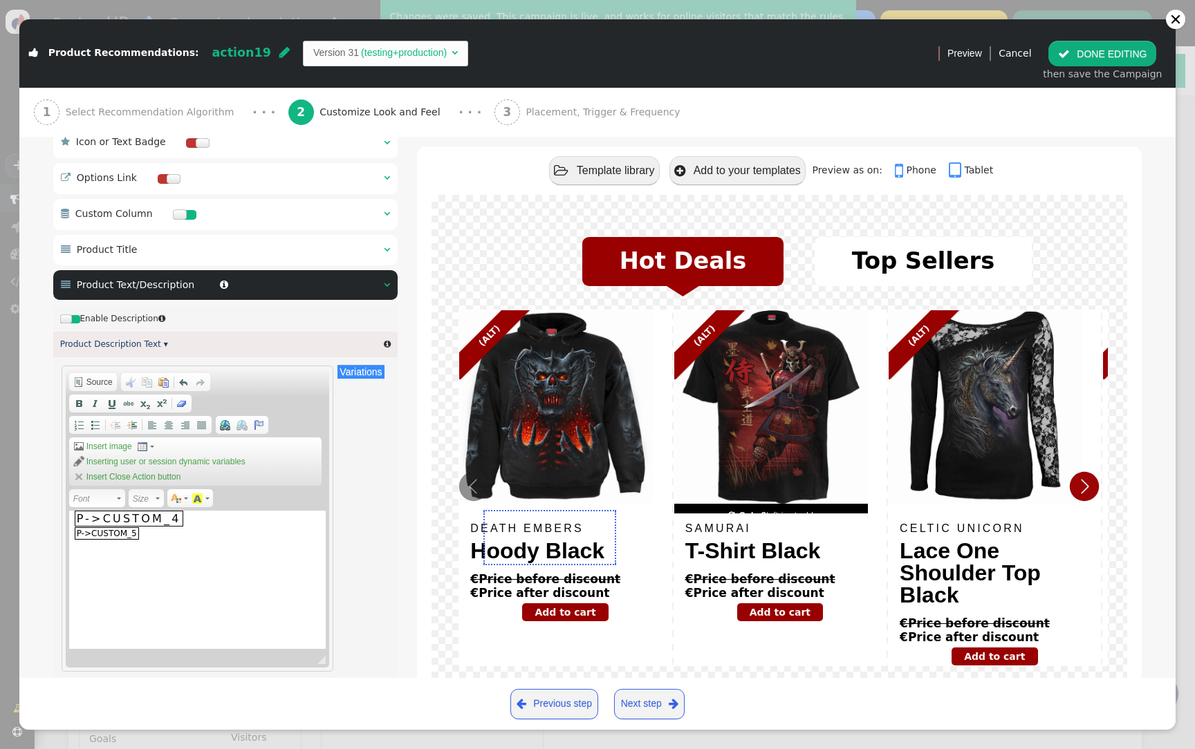
scroll to position [783, 0]
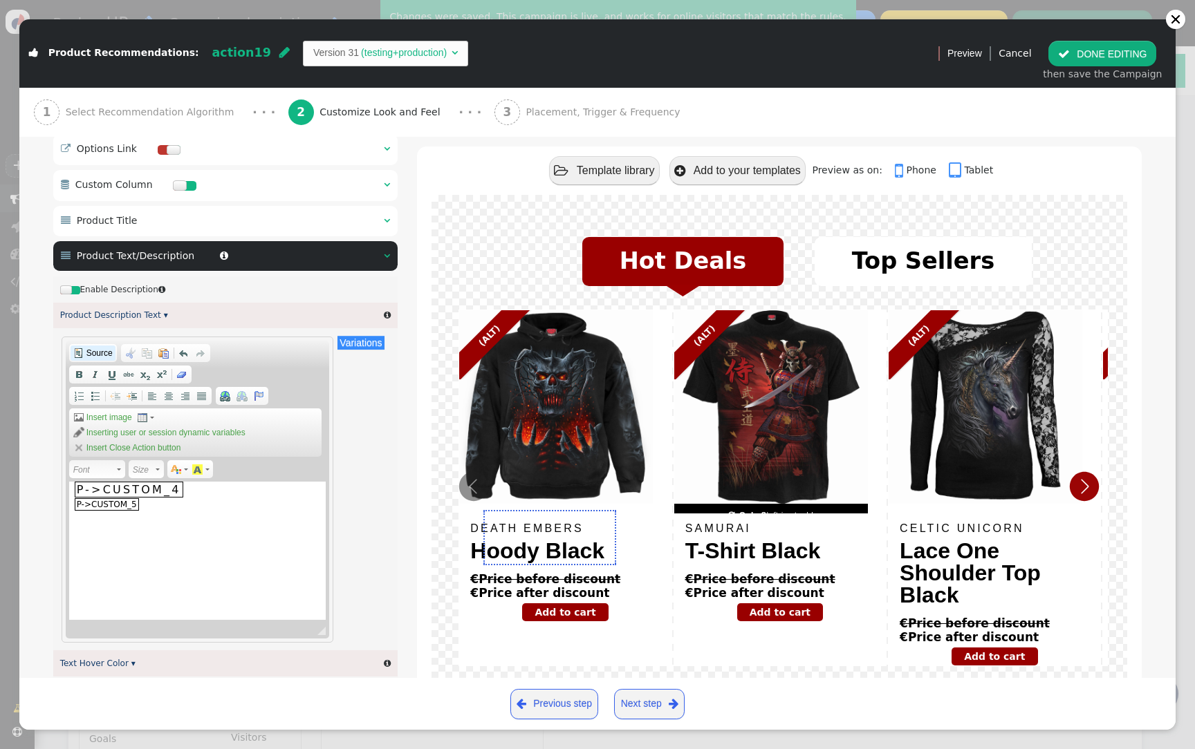
click at [104, 355] on span "Source" at bounding box center [98, 353] width 28 height 11
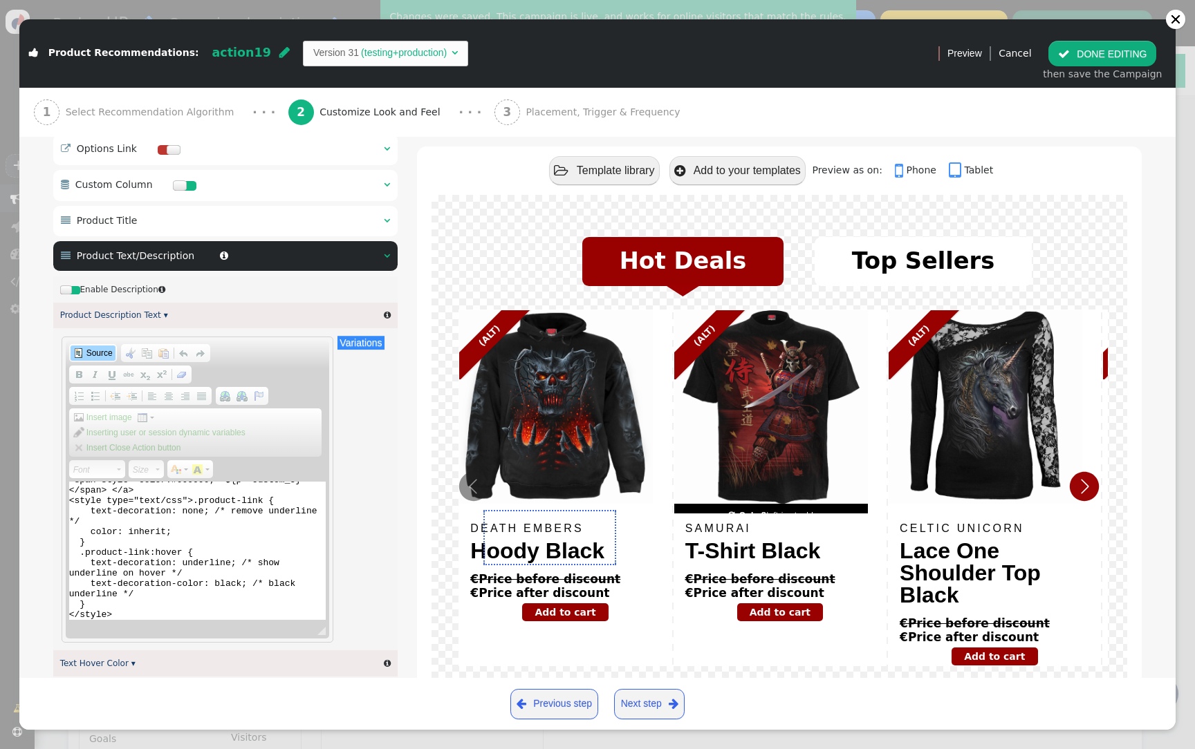
scroll to position [121, 0]
click at [98, 355] on span "Source" at bounding box center [98, 353] width 28 height 11
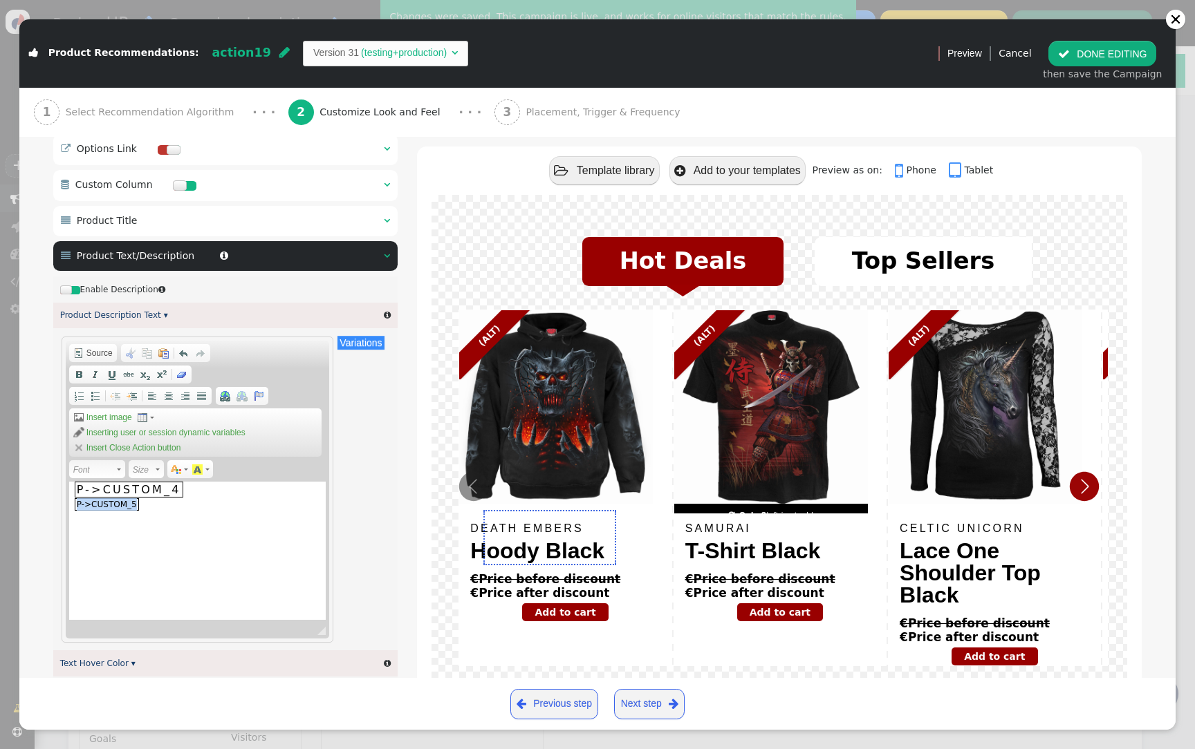
drag, startPoint x: 162, startPoint y: 517, endPoint x: 72, endPoint y: 485, distance: 95.6
click at [72, 485] on div "Editor toolbars Document Source Clipboard/Undo Cut Keyboard shortcut Command+X …" at bounding box center [198, 490] width 264 height 298
click at [88, 361] on link "Source" at bounding box center [93, 353] width 45 height 15
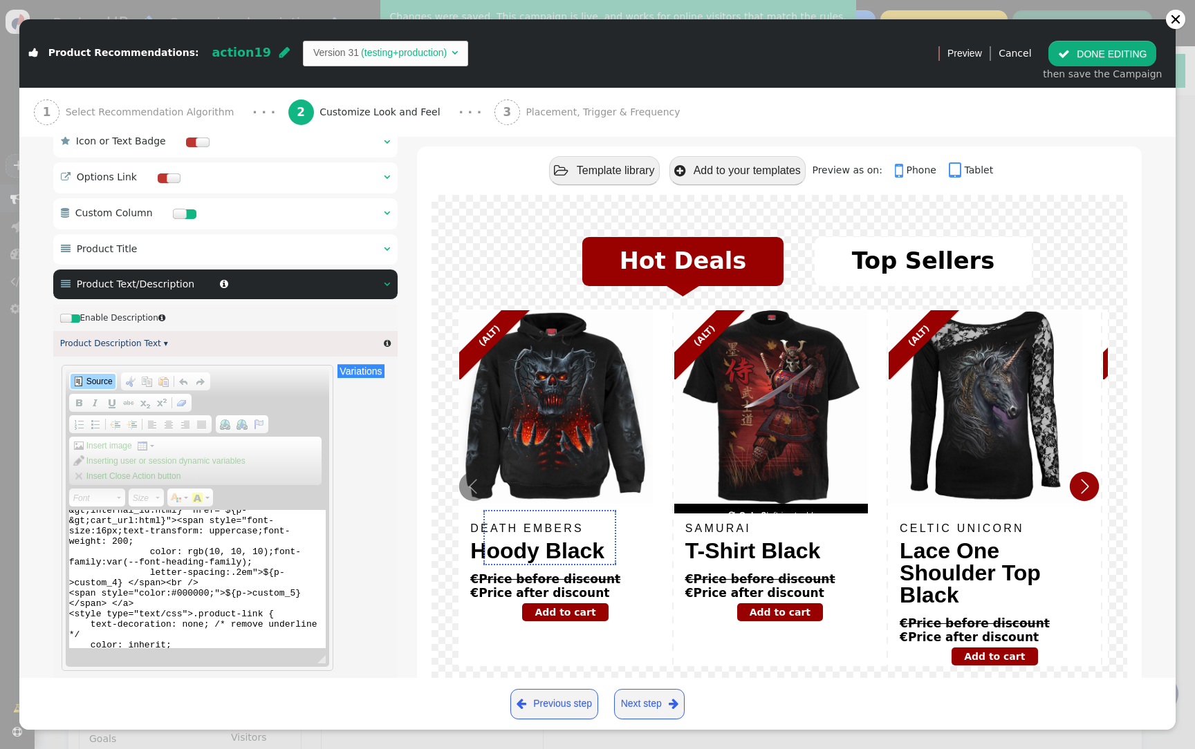
scroll to position [0, 0]
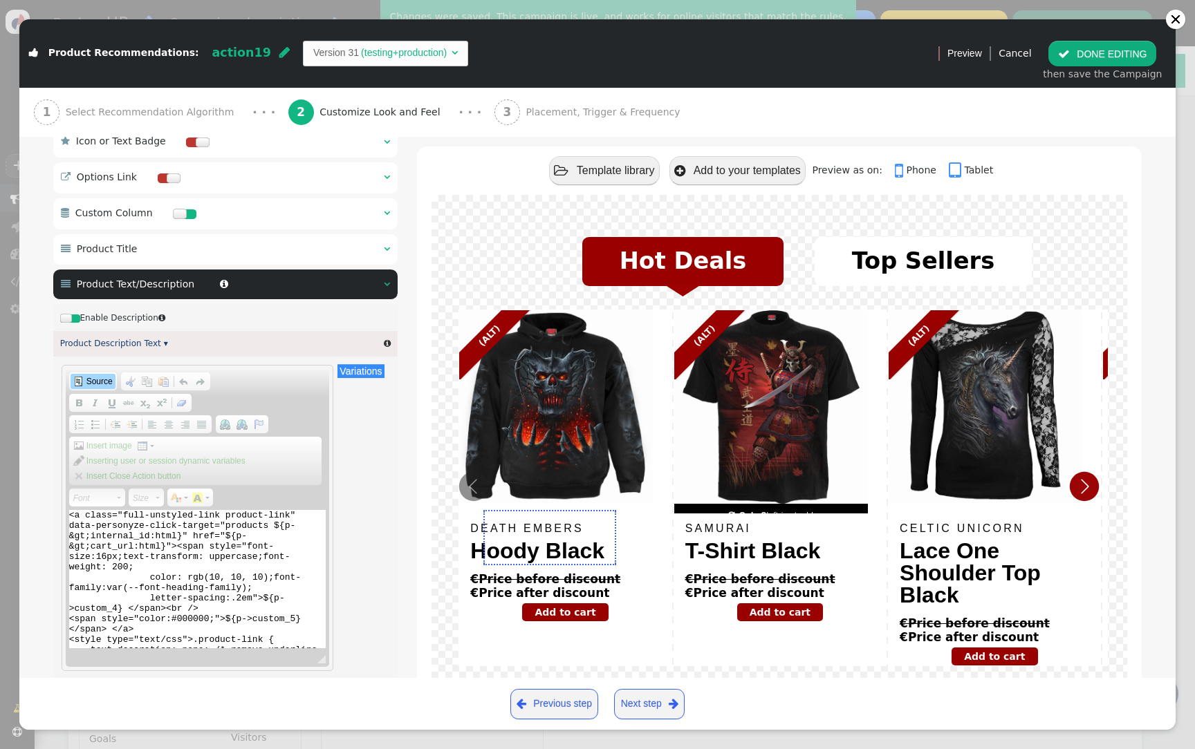
drag, startPoint x: 227, startPoint y: 536, endPoint x: 86, endPoint y: 549, distance: 141.0
click at [86, 549] on textarea "<a class="full-unstyled-link product-link" data-personyze-click-target="product…" at bounding box center [197, 579] width 257 height 138
click at [185, 559] on textarea "<a class="full-unstyled-link product-link" data-personyze-click-target="product…" at bounding box center [197, 579] width 257 height 138
drag, startPoint x: 290, startPoint y: 519, endPoint x: 127, endPoint y: 516, distance: 163.9
click at [126, 516] on textarea "<a class="full-unstyled-link product-link" data-personyze-click-target="product…" at bounding box center [197, 579] width 257 height 138
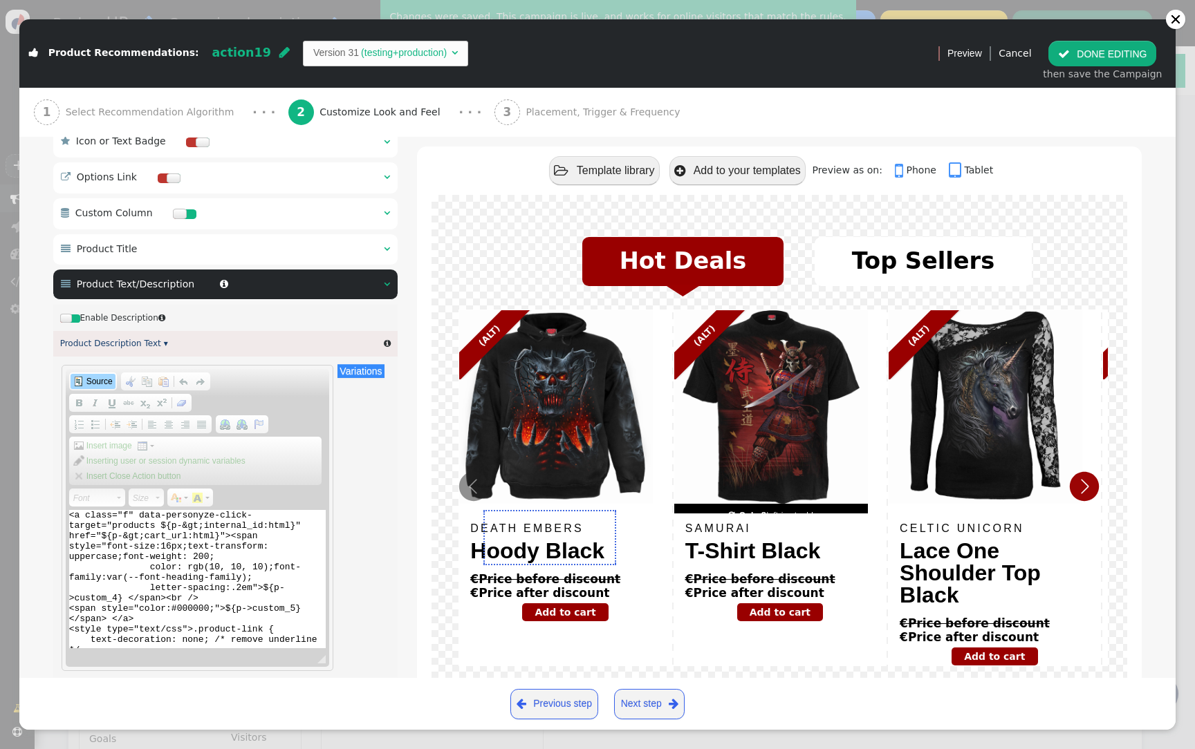
type textarea "<a class="" data-personyze-click-target="products ${p-&gt;internal_id:html}" hr…"
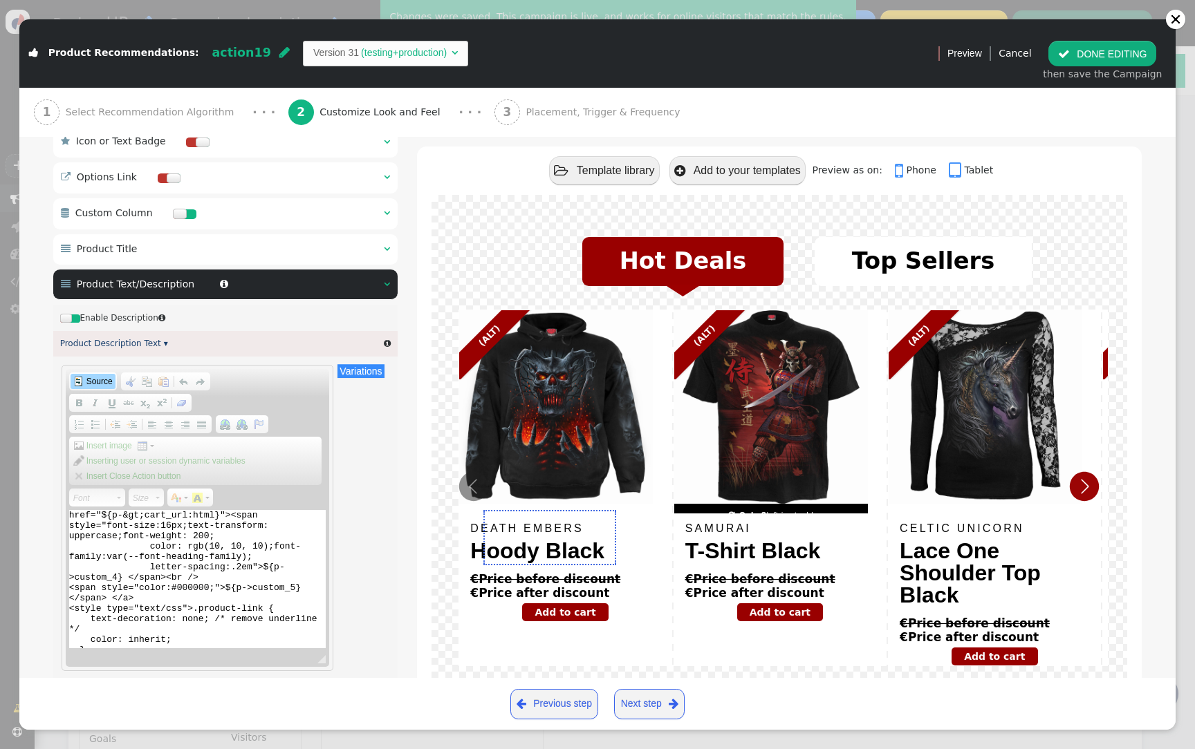
scroll to position [22, 0]
click at [97, 377] on span "Source" at bounding box center [93, 382] width 48 height 18
click at [102, 384] on span "Source" at bounding box center [98, 381] width 28 height 11
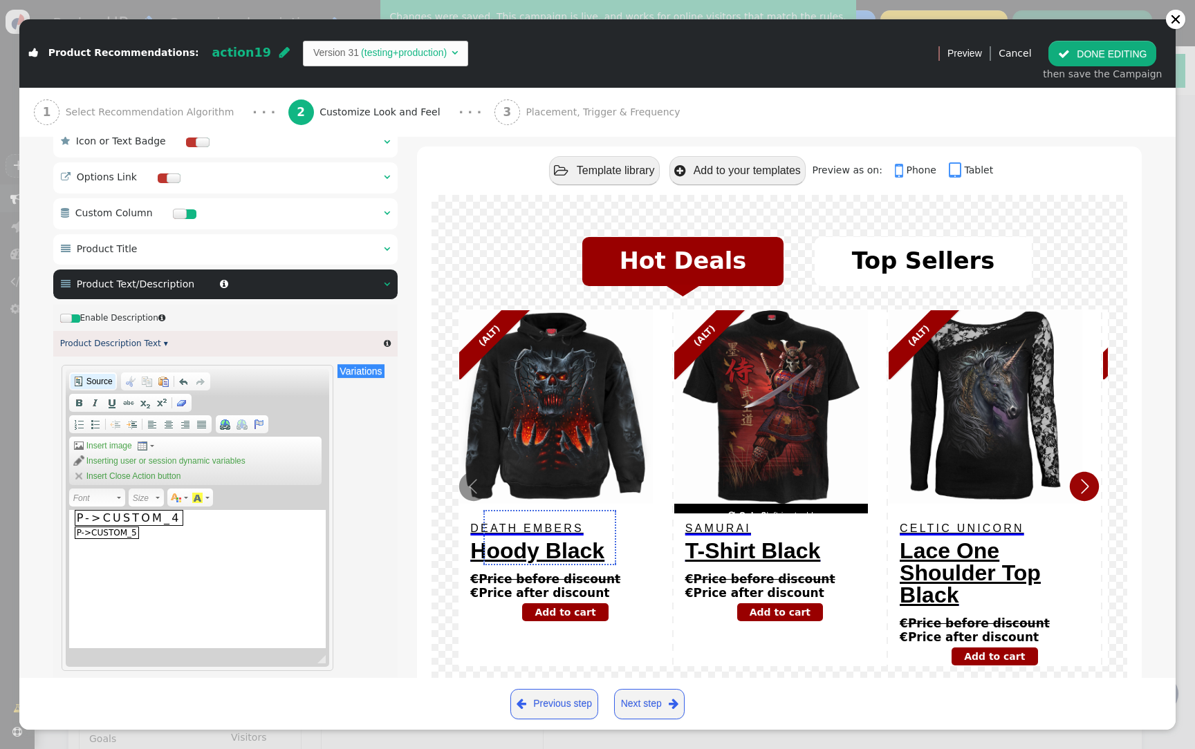
click at [93, 383] on span "Source" at bounding box center [98, 381] width 28 height 11
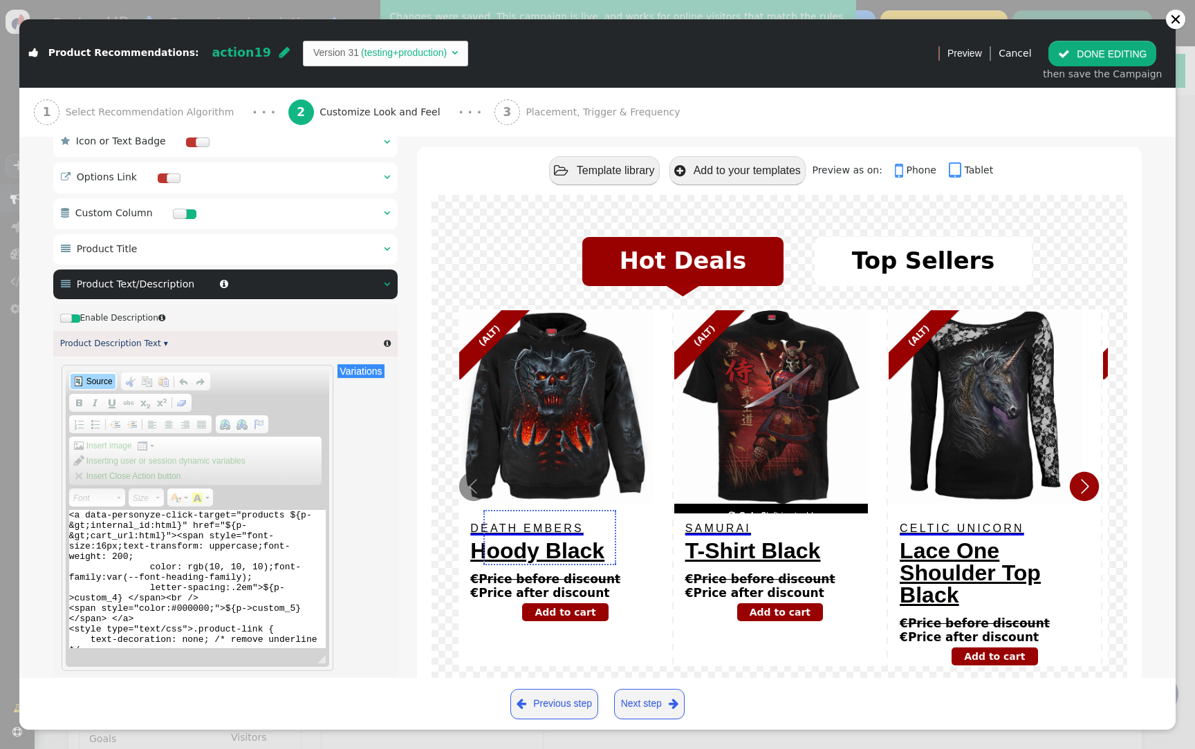
click at [214, 586] on textarea "<a data-personyze-click-target="products ${p-&gt;internal_id:html}" href="${p-&…" at bounding box center [197, 579] width 257 height 138
click at [1023, 50] on link "Cancel" at bounding box center [1014, 53] width 32 height 11
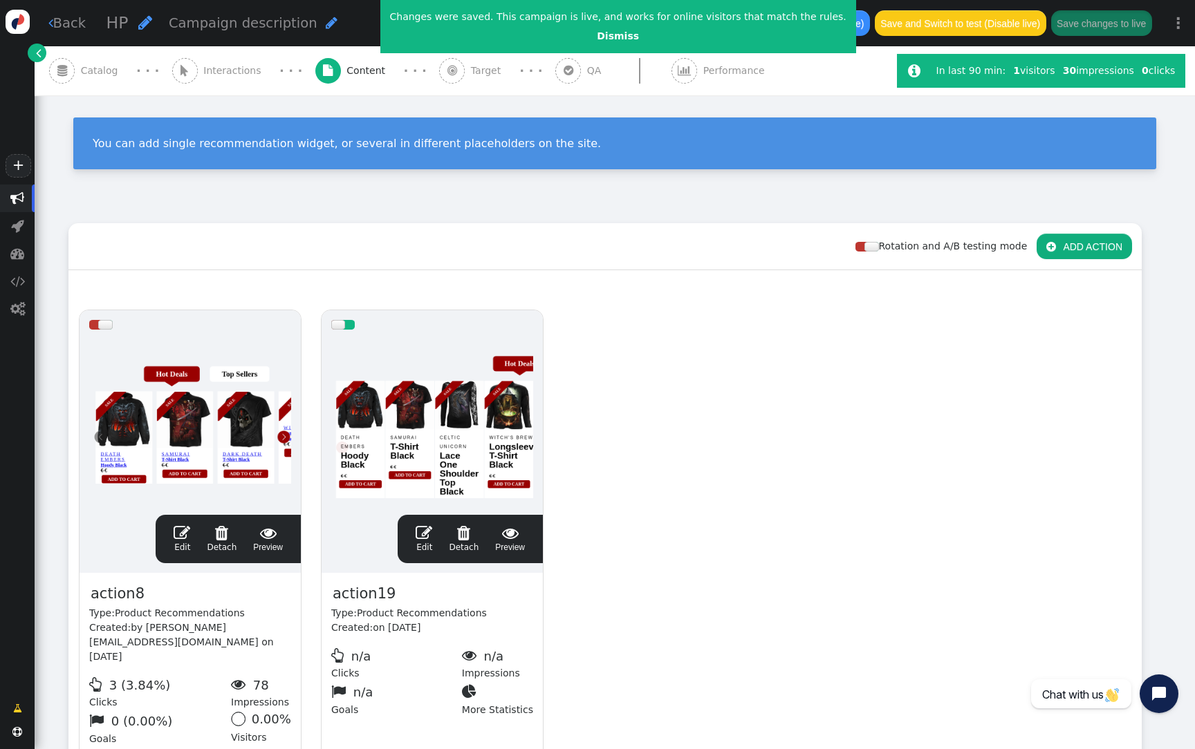
click at [420, 452] on div at bounding box center [432, 422] width 202 height 166
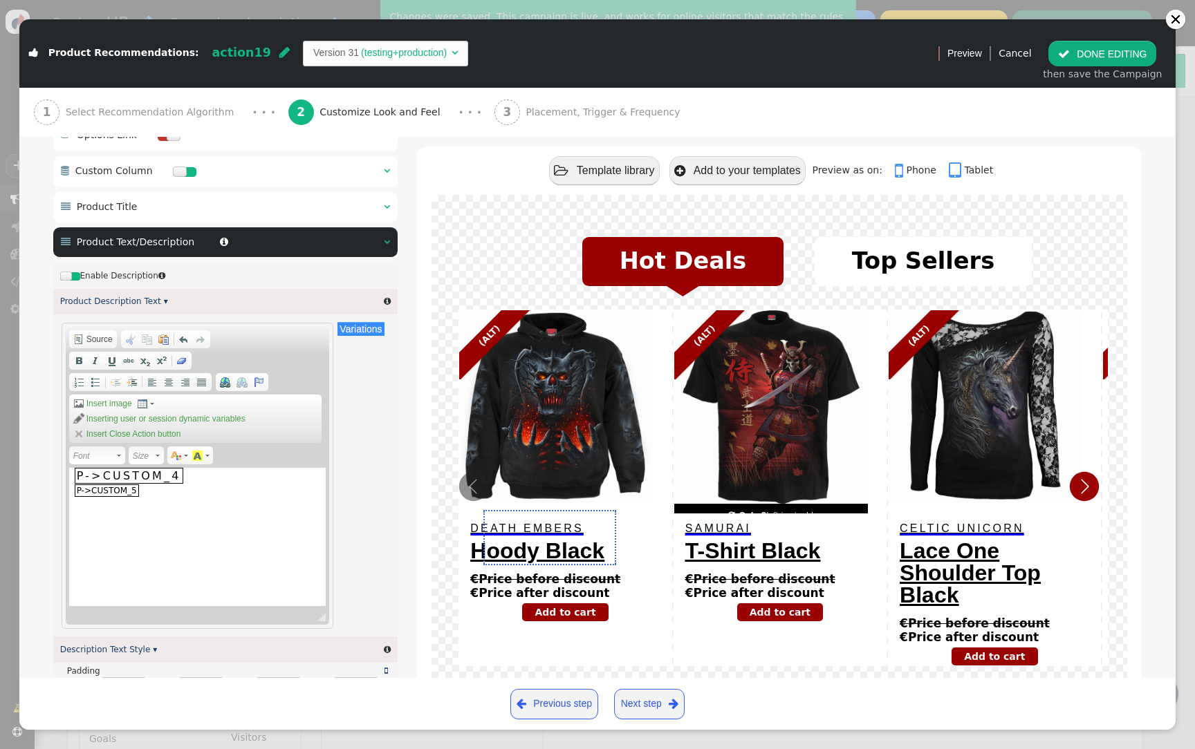
scroll to position [840, 0]
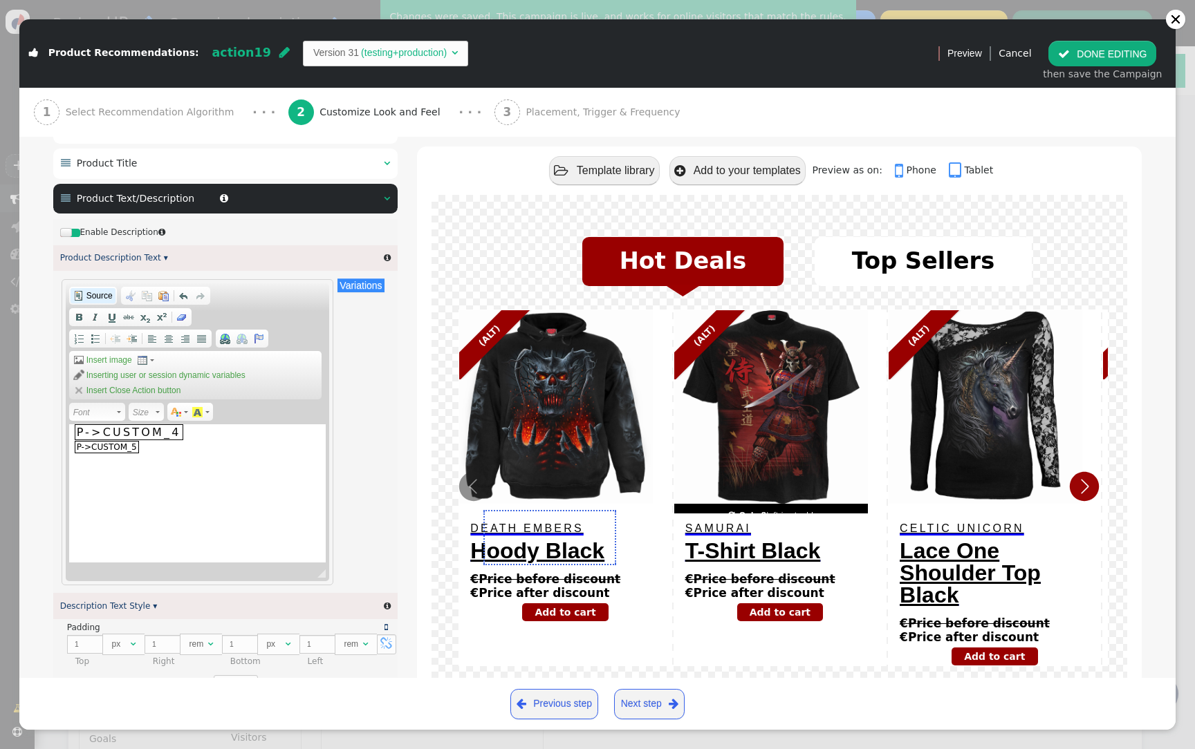
click at [101, 297] on span "Source" at bounding box center [98, 295] width 28 height 11
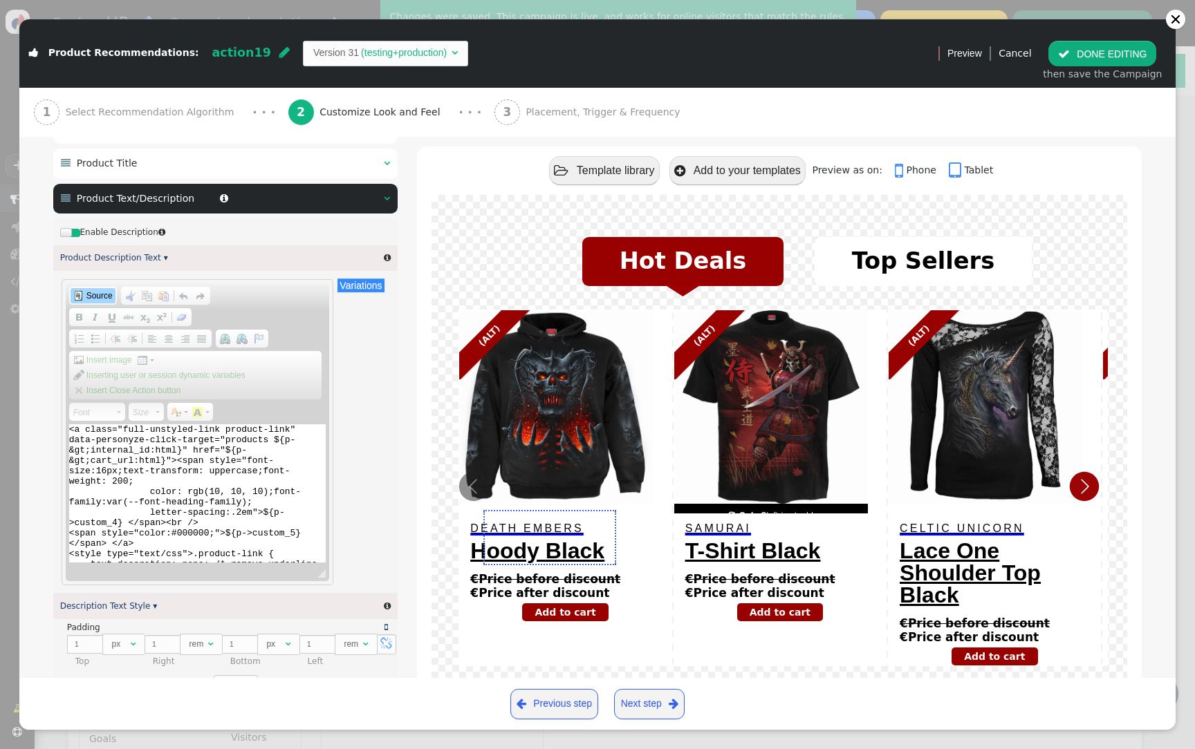
click at [359, 55] on td "(testing+production)" at bounding box center [404, 53] width 90 height 15
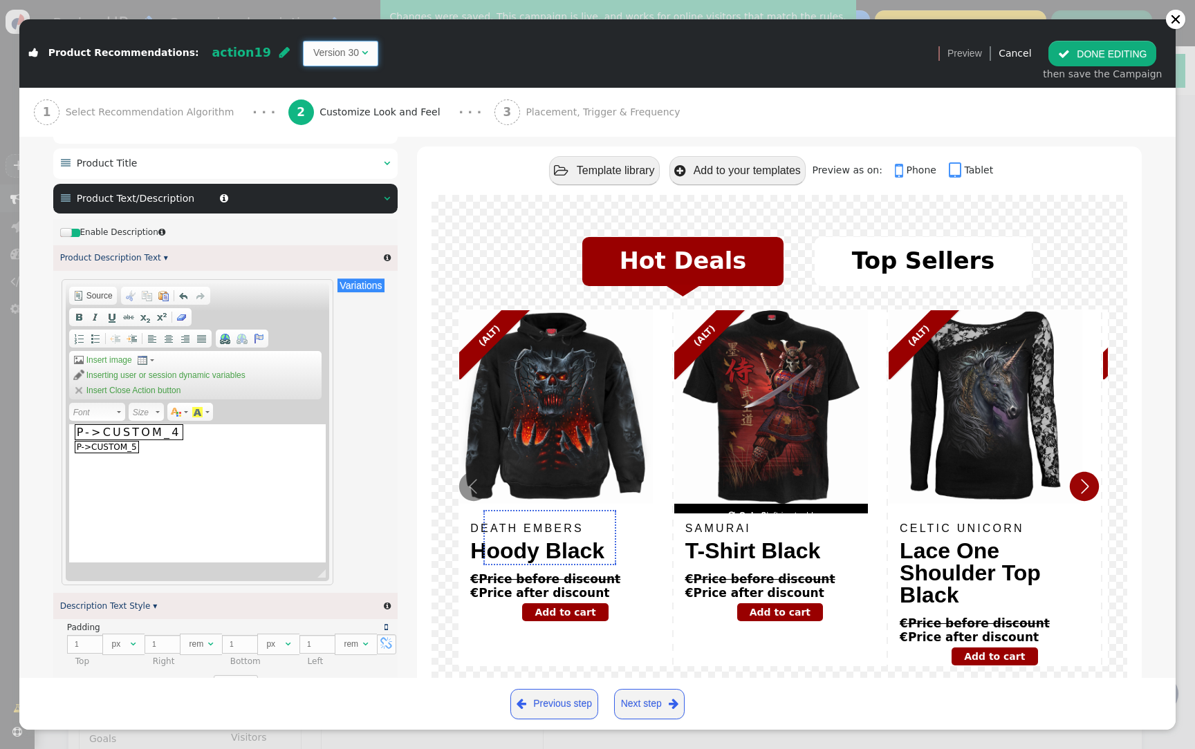
click at [336, 53] on span "Version 30 " at bounding box center [340, 53] width 75 height 25
click at [366, 514] on div "Rich Text Editor, editor8 Editor toolbars Document Source Clipboard/Undo Cut Ke…" at bounding box center [225, 432] width 331 height 309
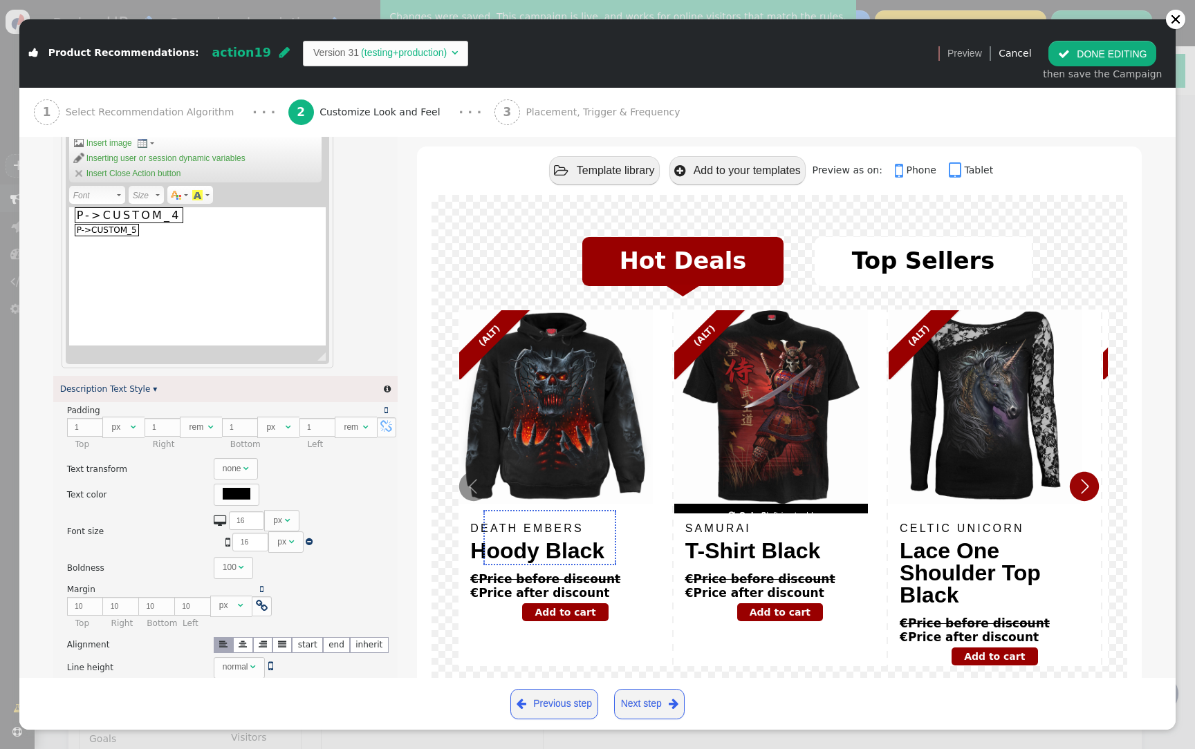
scroll to position [1068, 0]
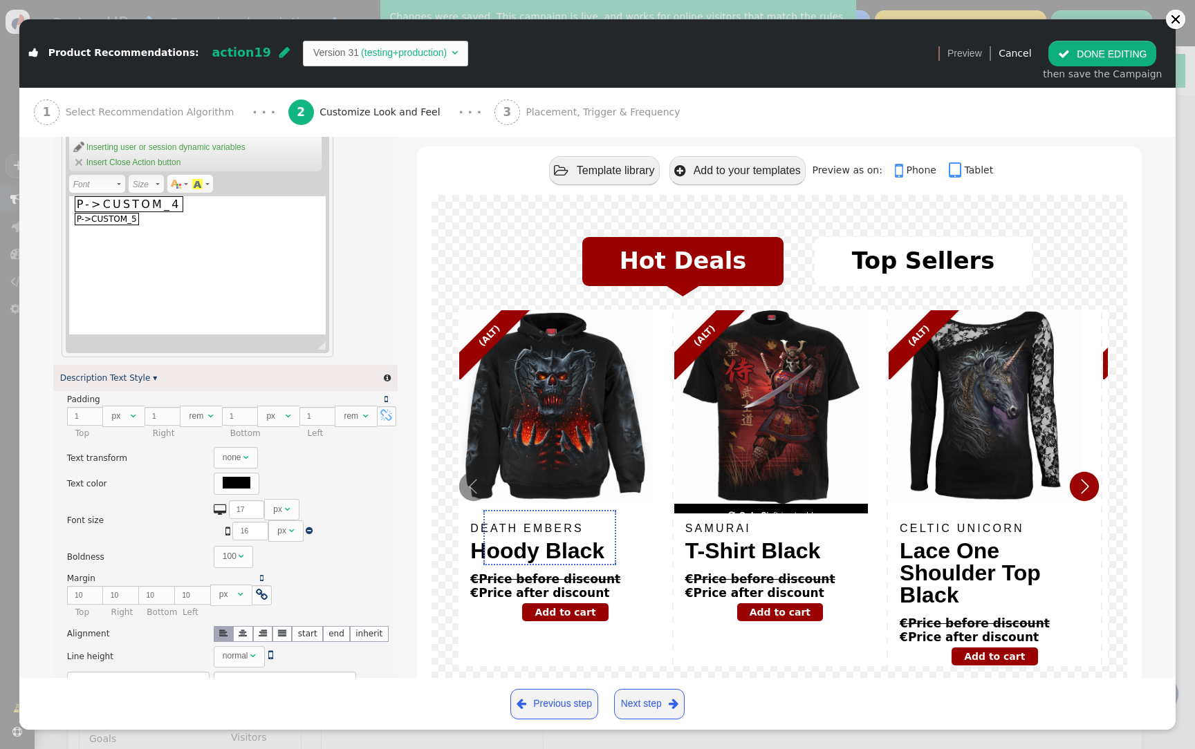
click at [254, 509] on div "Enable Description  Product Description Text ▾  Variations There are alternat…" at bounding box center [225, 543] width 344 height 1104
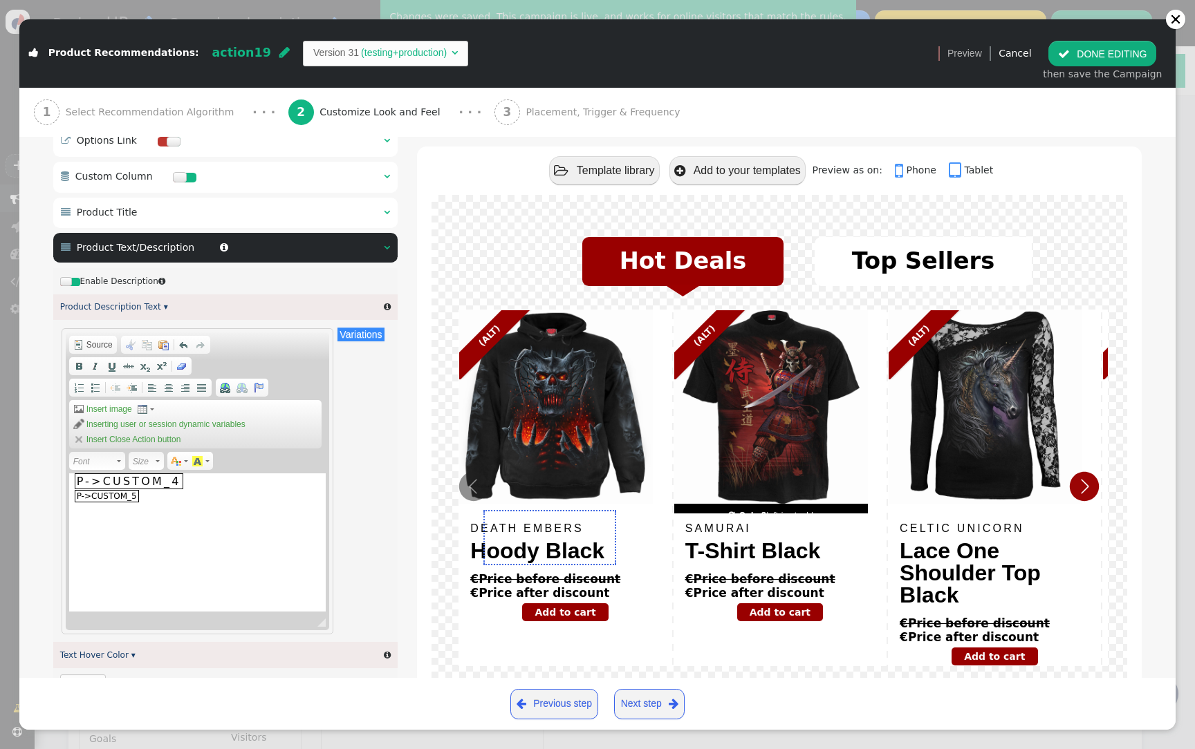
scroll to position [691, 0]
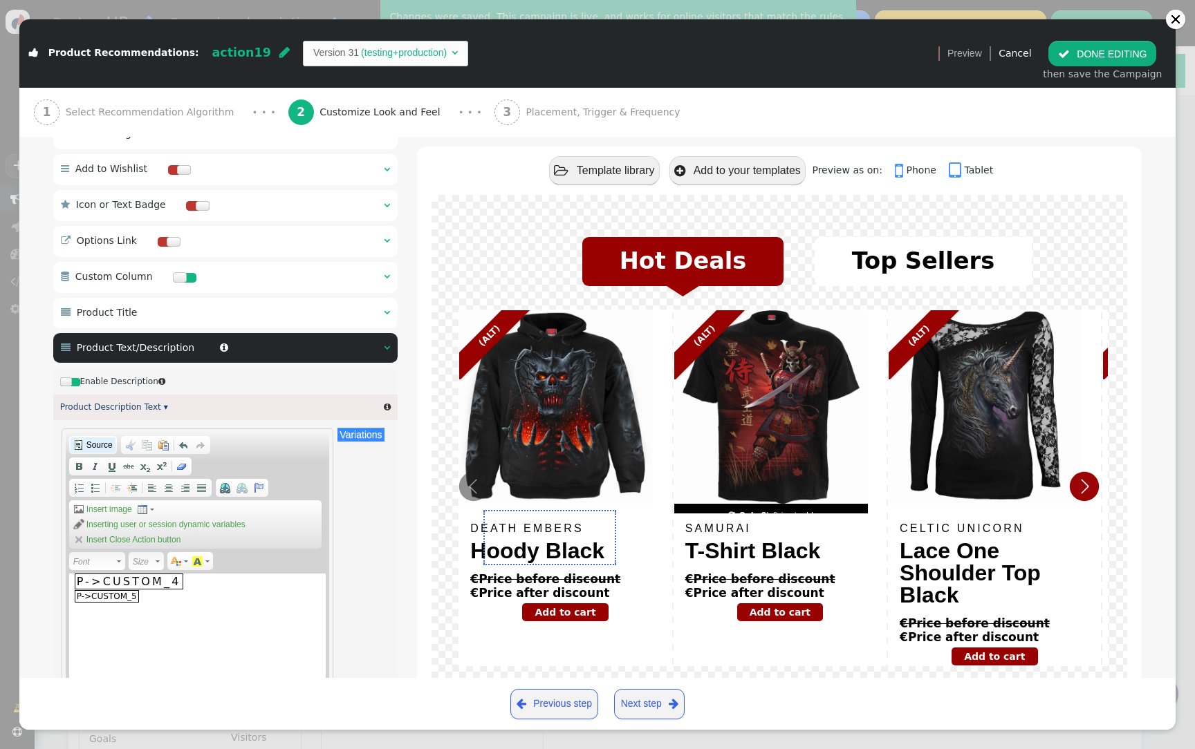
click at [100, 451] on span "Source" at bounding box center [98, 445] width 28 height 11
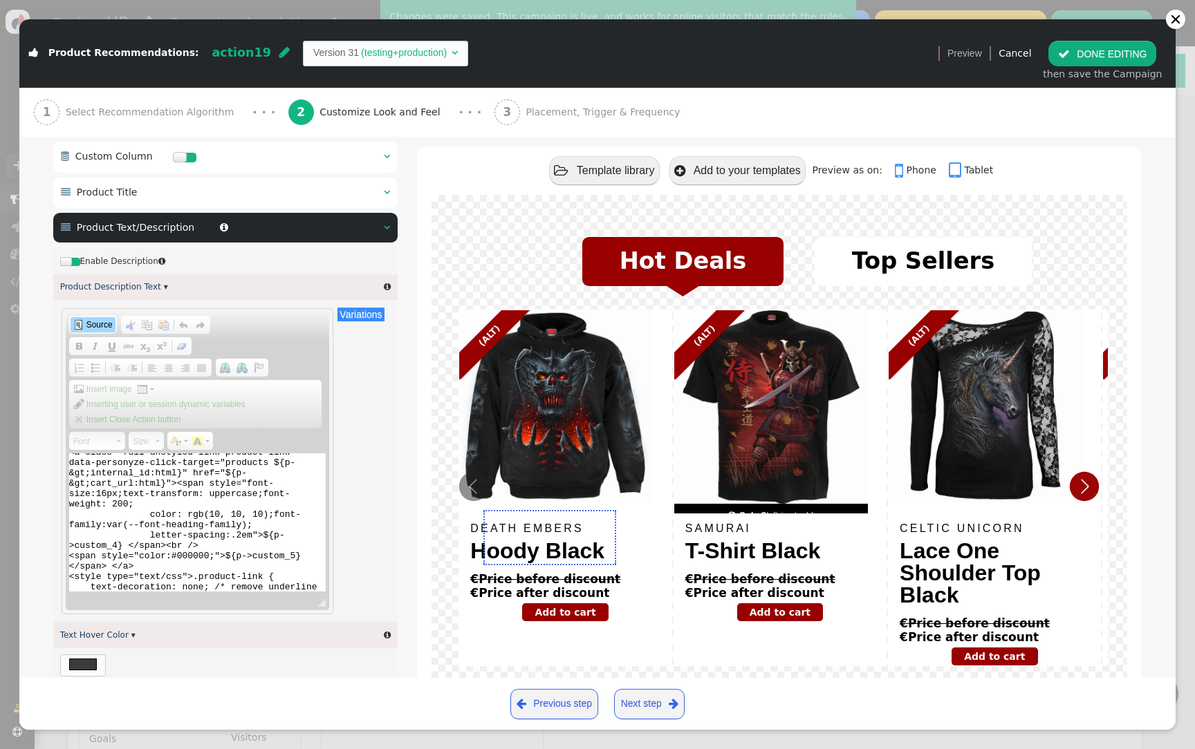
scroll to position [5, 0]
click at [104, 498] on textarea "<a class="full-unstyled-link product-link" data-personyze-click-target="product…" at bounding box center [197, 523] width 257 height 138
click at [103, 501] on textarea "<a class="full-unstyled-link product-link" data-personyze-click-target="product…" at bounding box center [197, 523] width 257 height 138
type textarea "<a class="full-unstyled-link product-link" data-personyze-click-target="product…"
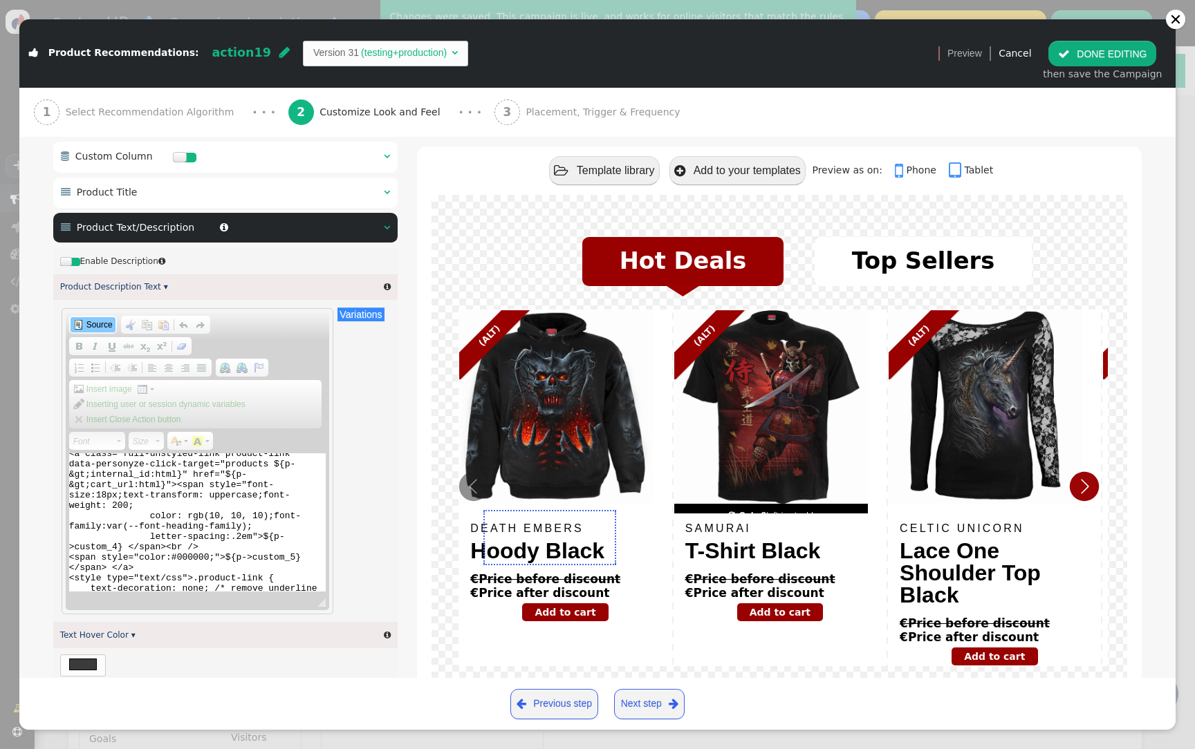
click at [93, 328] on span "Source" at bounding box center [98, 324] width 28 height 11
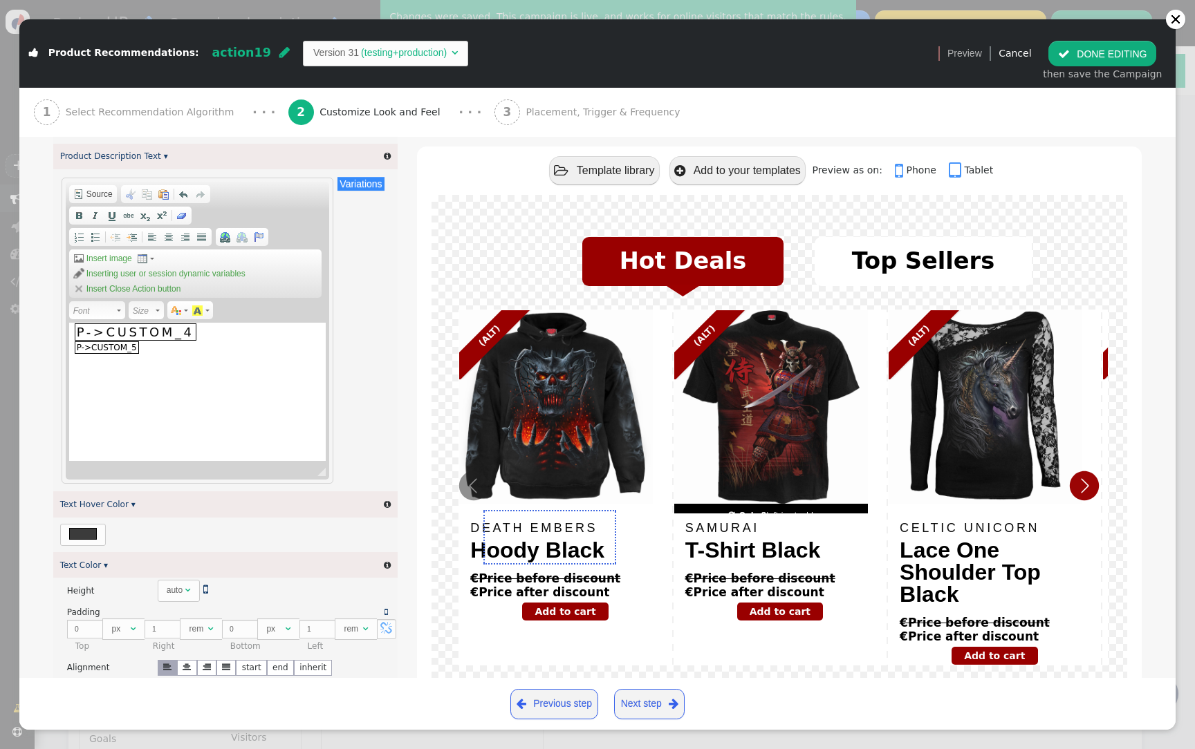
scroll to position [692, 0]
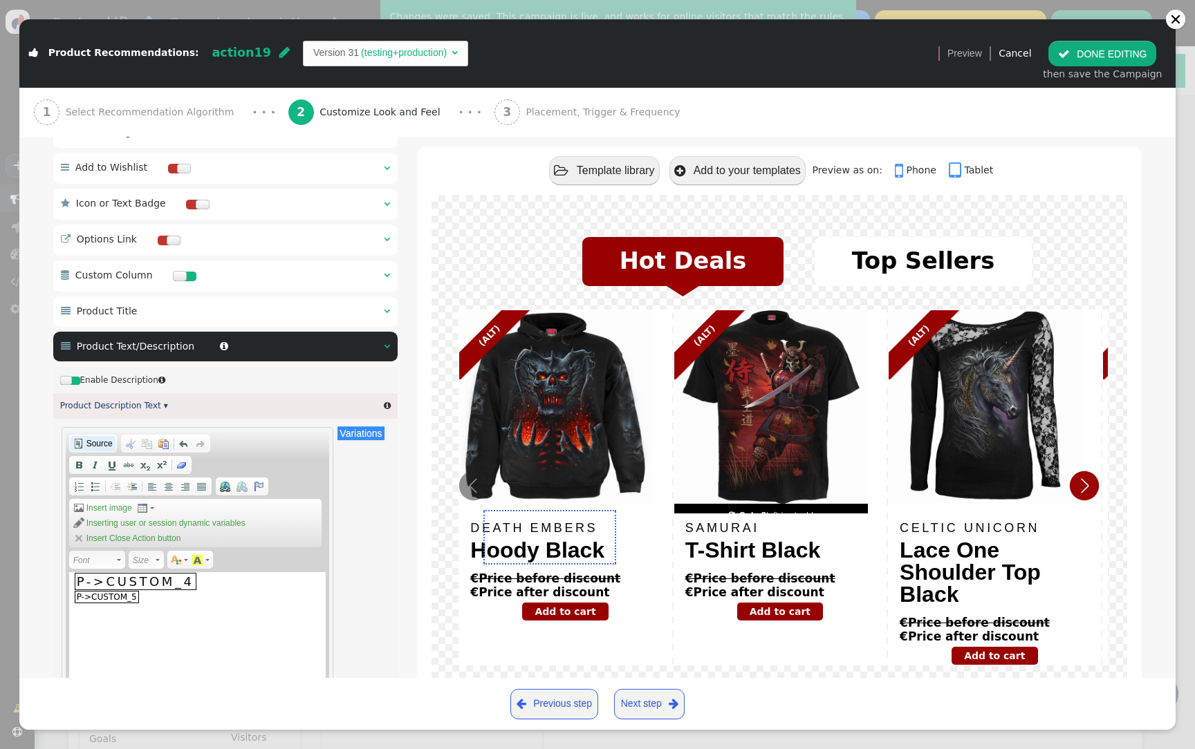
click at [95, 451] on link "Source" at bounding box center [93, 443] width 45 height 15
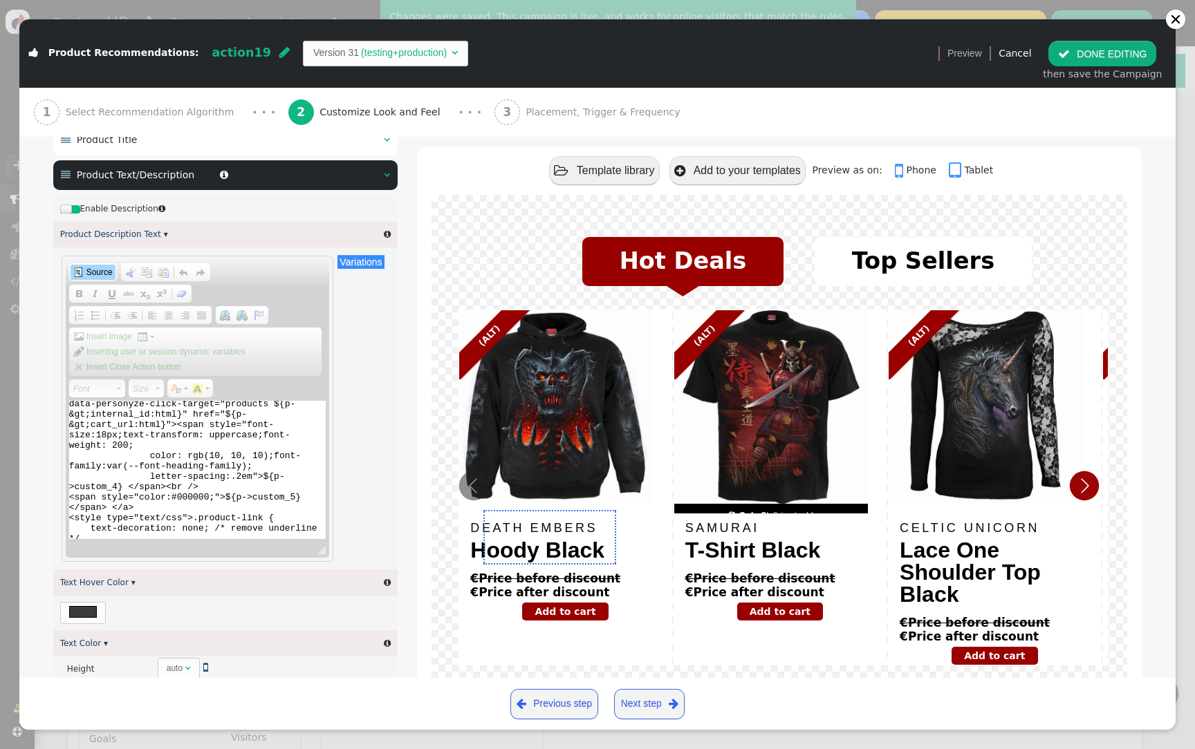
scroll to position [0, 0]
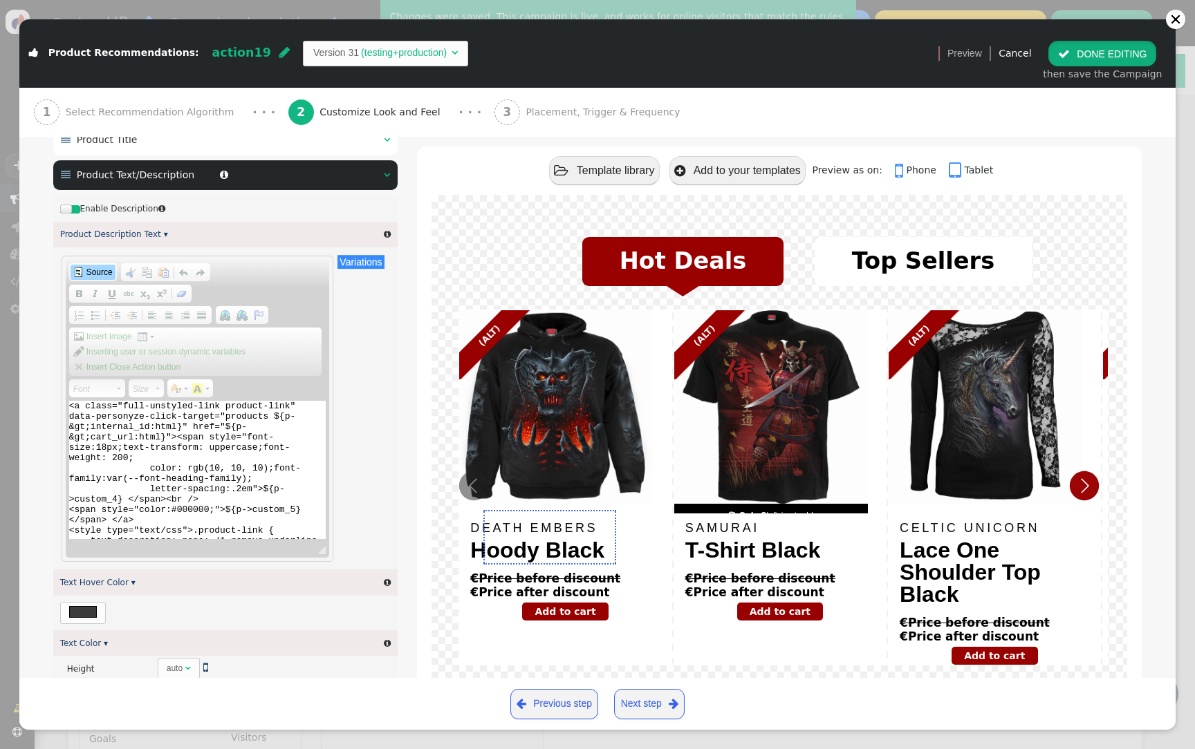
click at [1132, 50] on button " DONE EDITING" at bounding box center [1102, 53] width 108 height 25
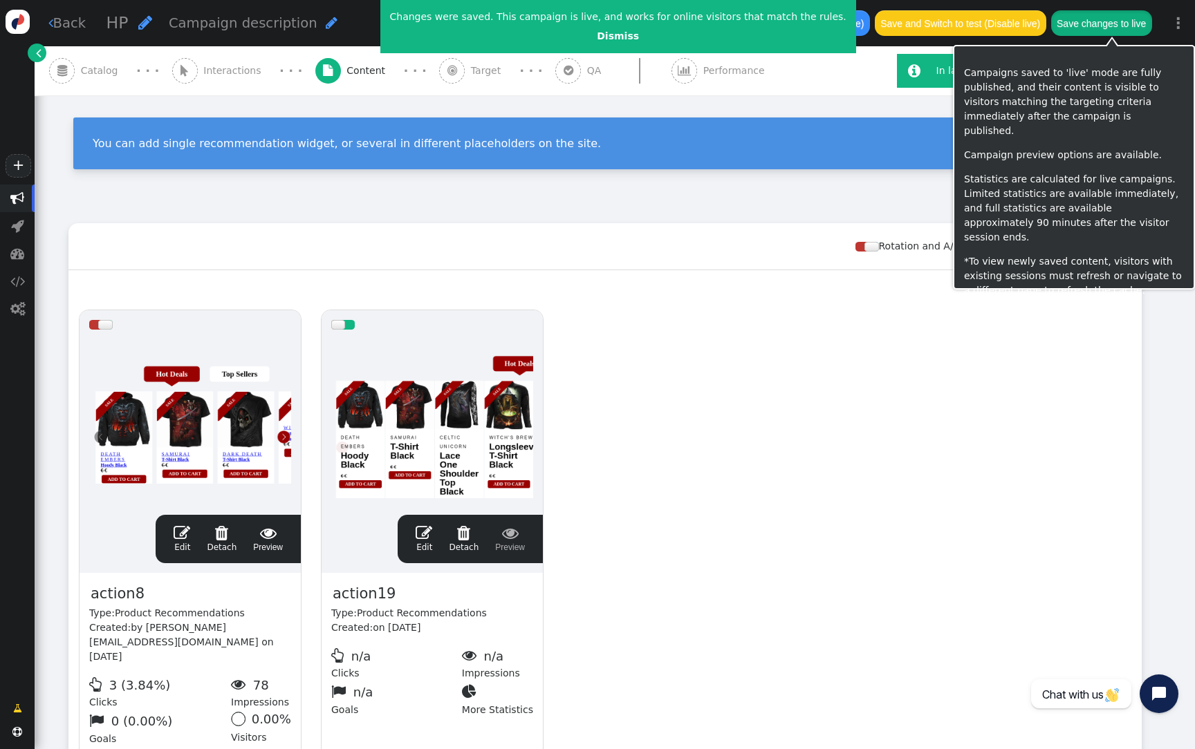
click at [1115, 19] on button "Save changes to live" at bounding box center [1101, 22] width 101 height 25
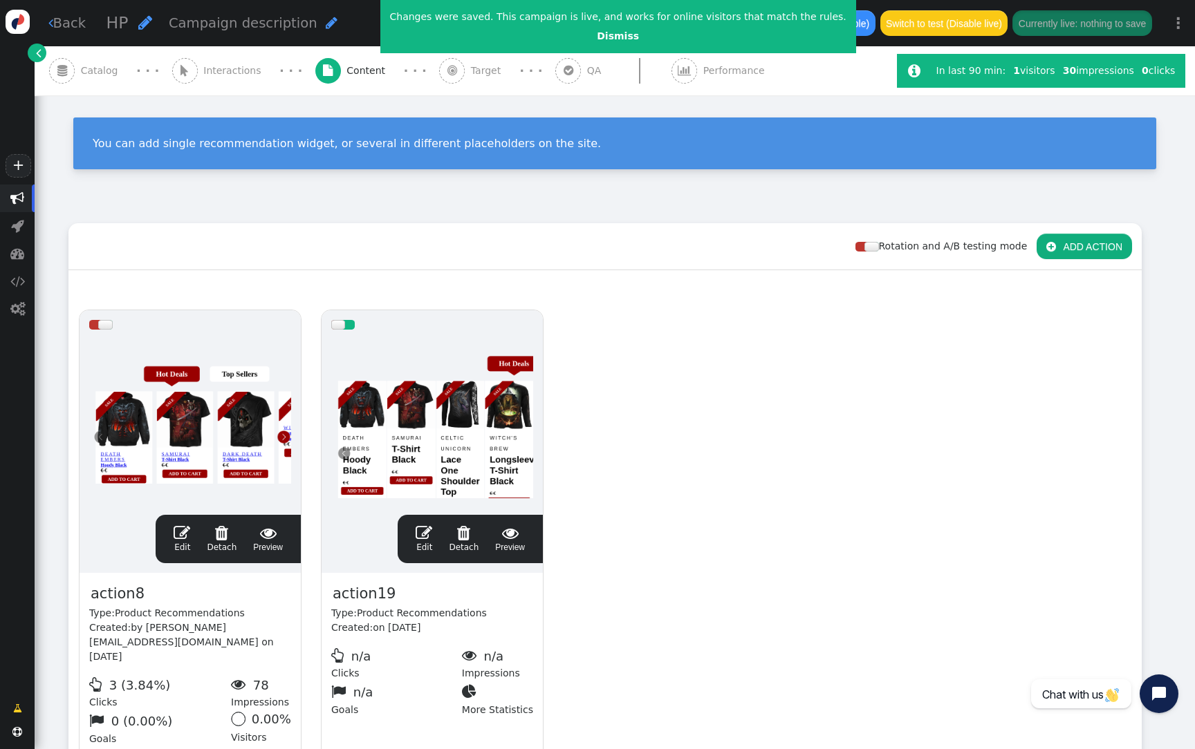
click at [439, 418] on div at bounding box center [432, 422] width 202 height 166
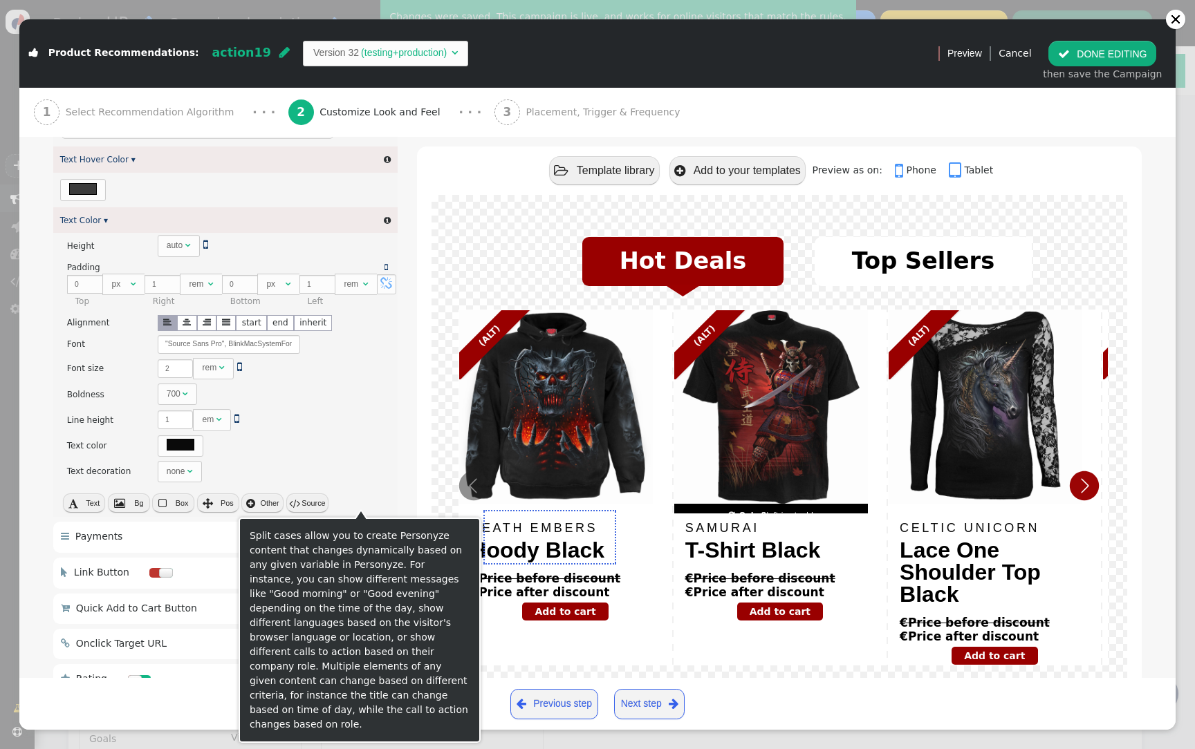
scroll to position [1302, 0]
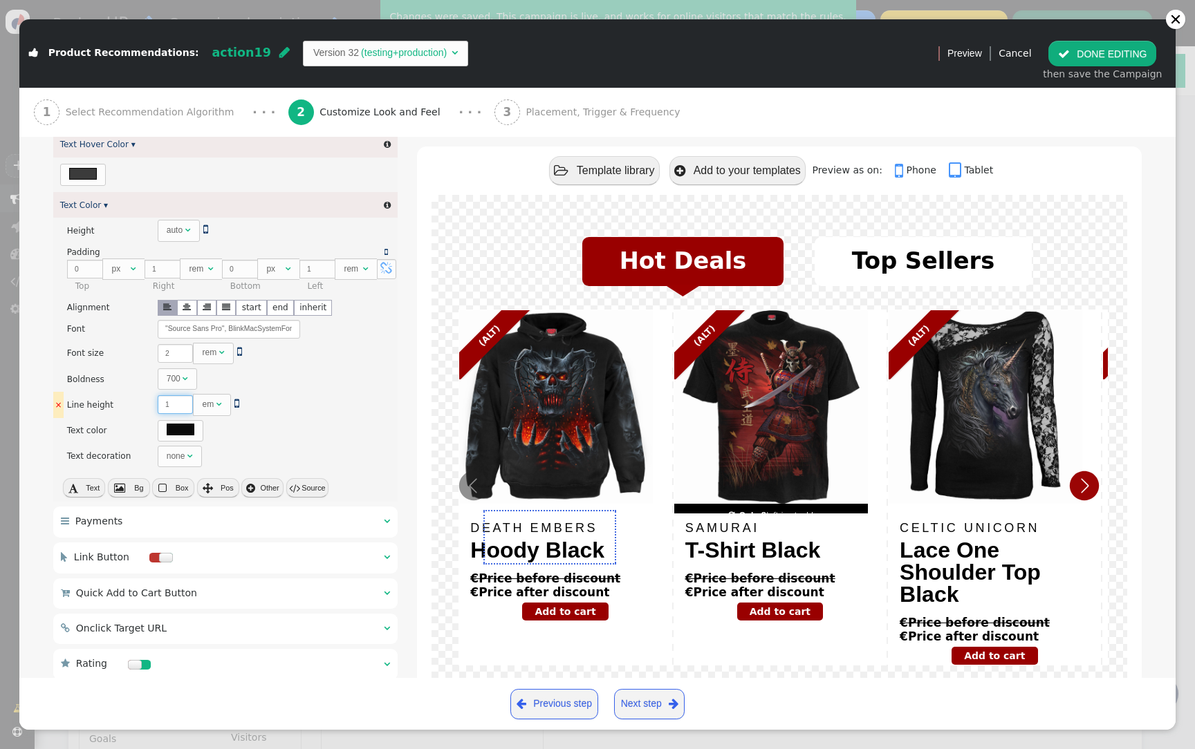
click at [169, 414] on input "1" at bounding box center [176, 404] width 36 height 19
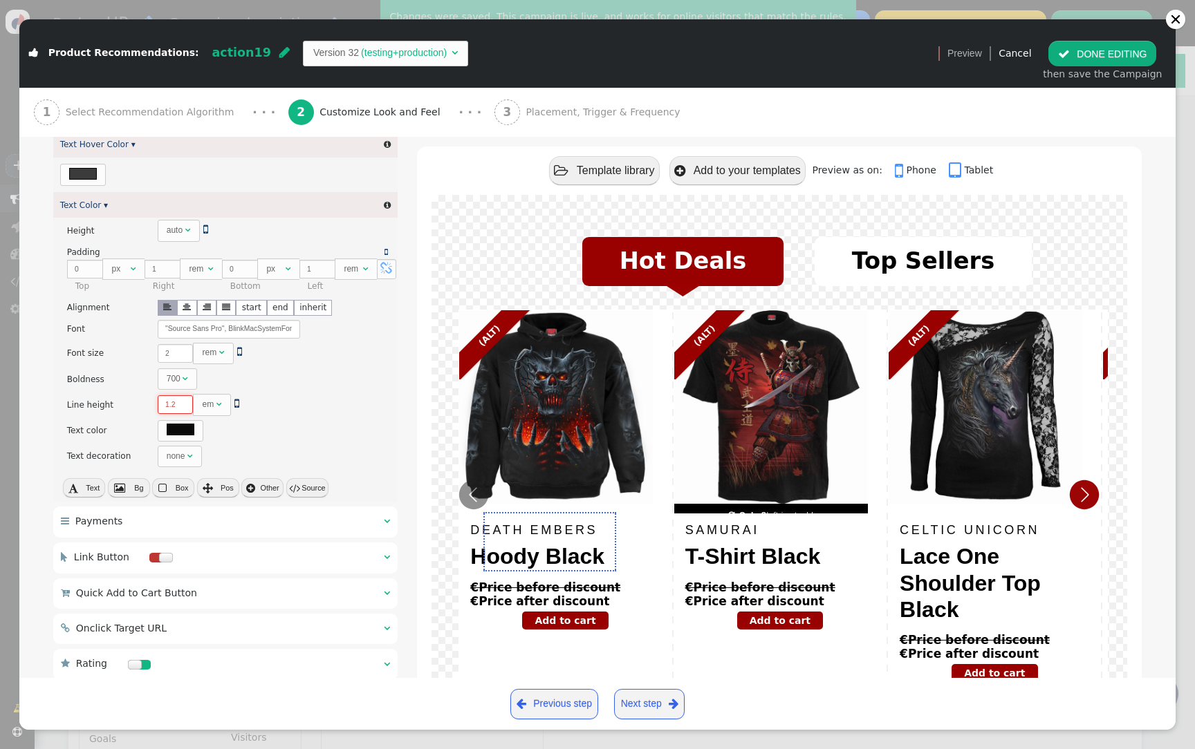
type input "1.2"
click at [1110, 59] on button " DONE EDITING" at bounding box center [1102, 53] width 108 height 25
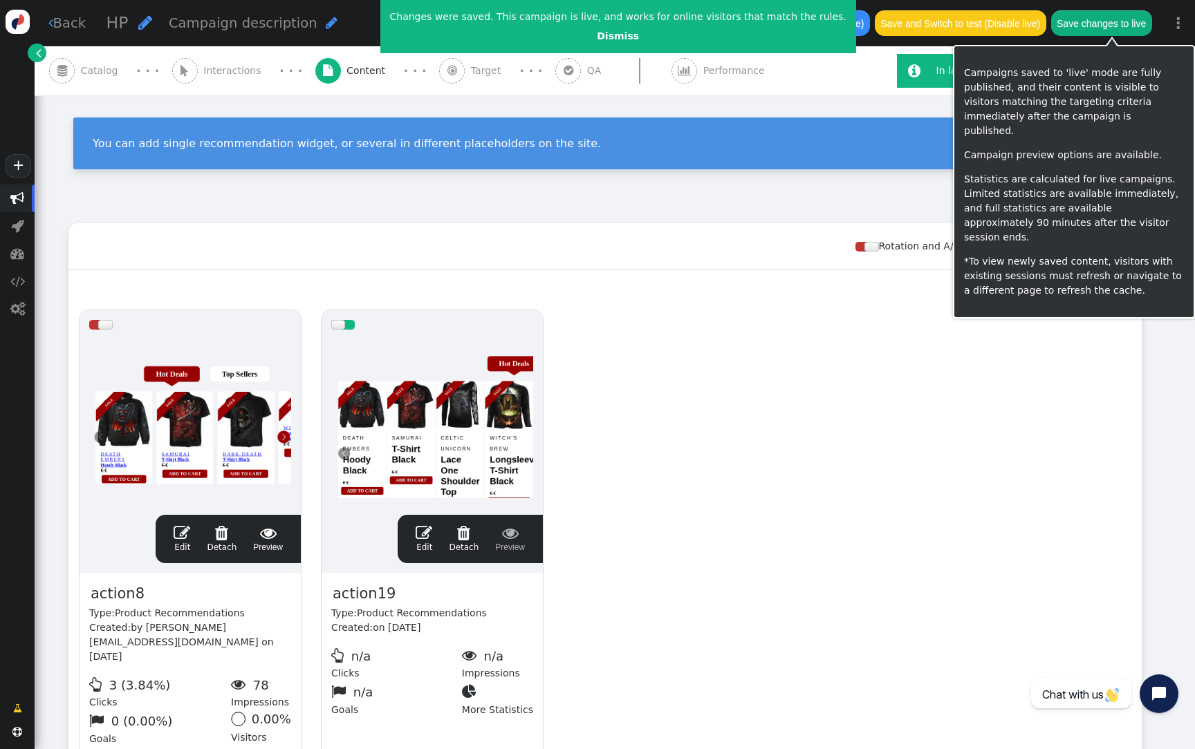
click at [1113, 27] on button "Save changes to live" at bounding box center [1101, 22] width 101 height 25
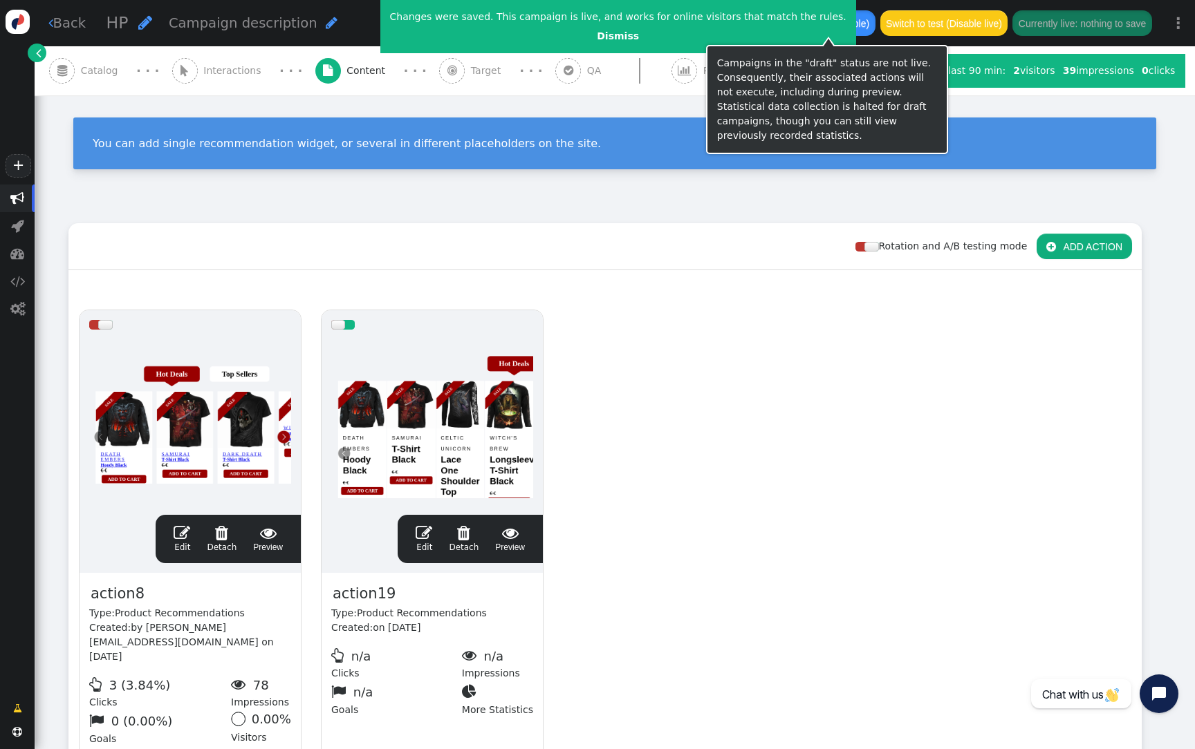
click at [837, 26] on button "Switch to draft (Disable)" at bounding box center [817, 22] width 114 height 25
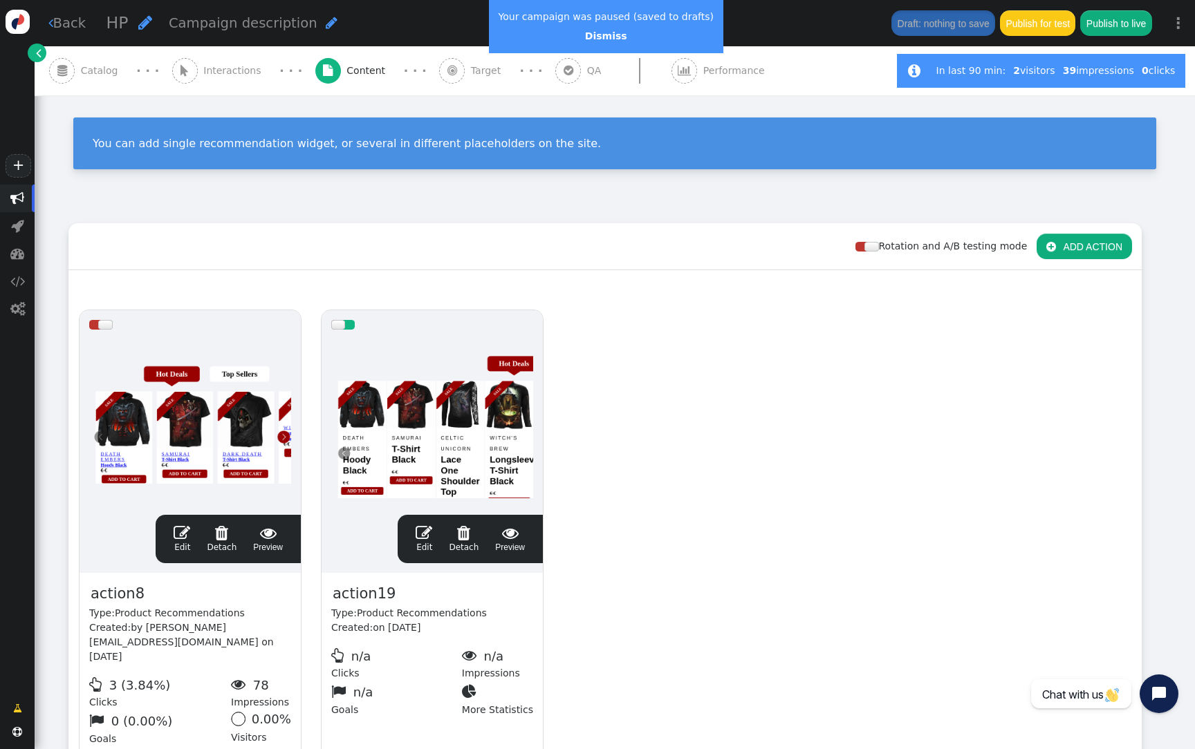
click at [415, 403] on div at bounding box center [432, 422] width 202 height 166
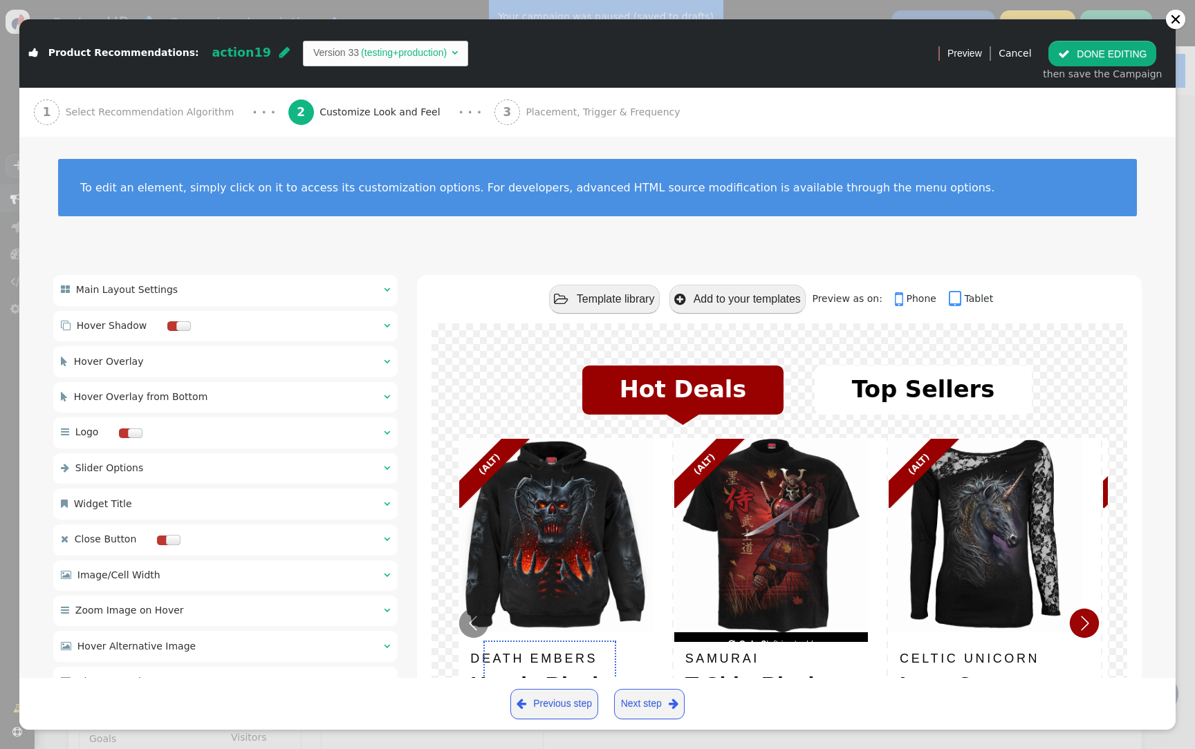
click at [303, 283] on div " Main Layout Settings  " at bounding box center [225, 290] width 344 height 30
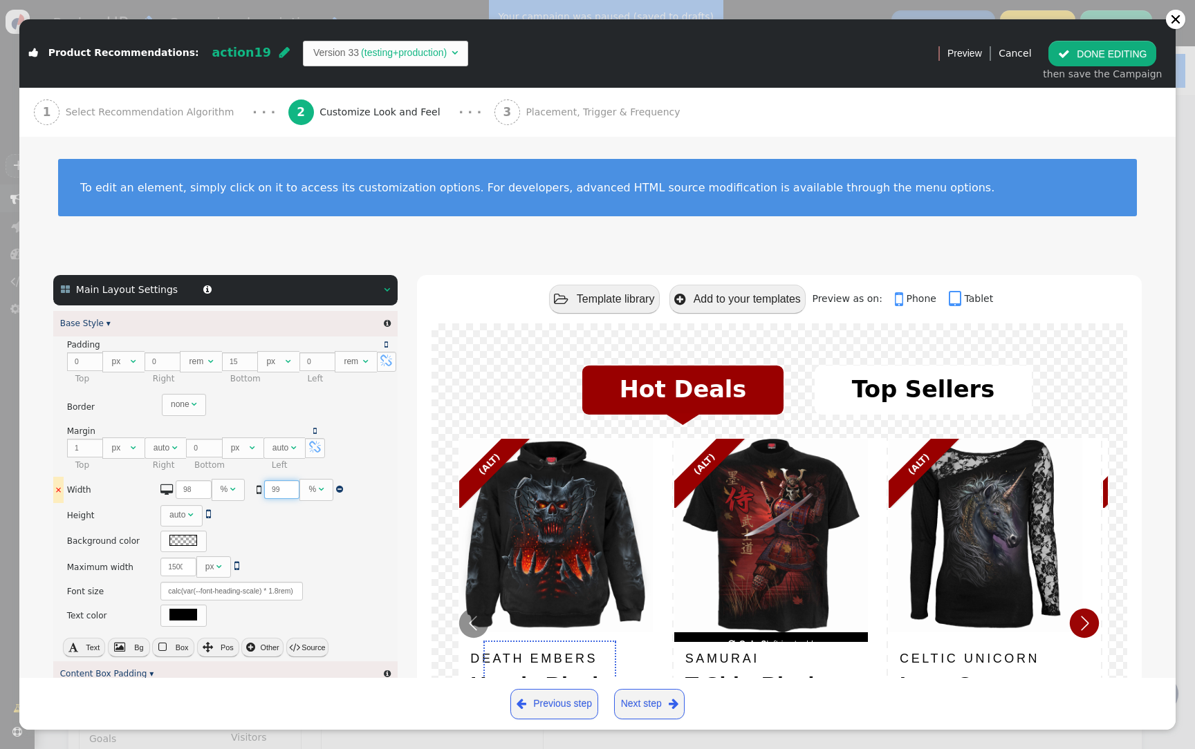
click at [286, 490] on input "99" at bounding box center [282, 489] width 36 height 19
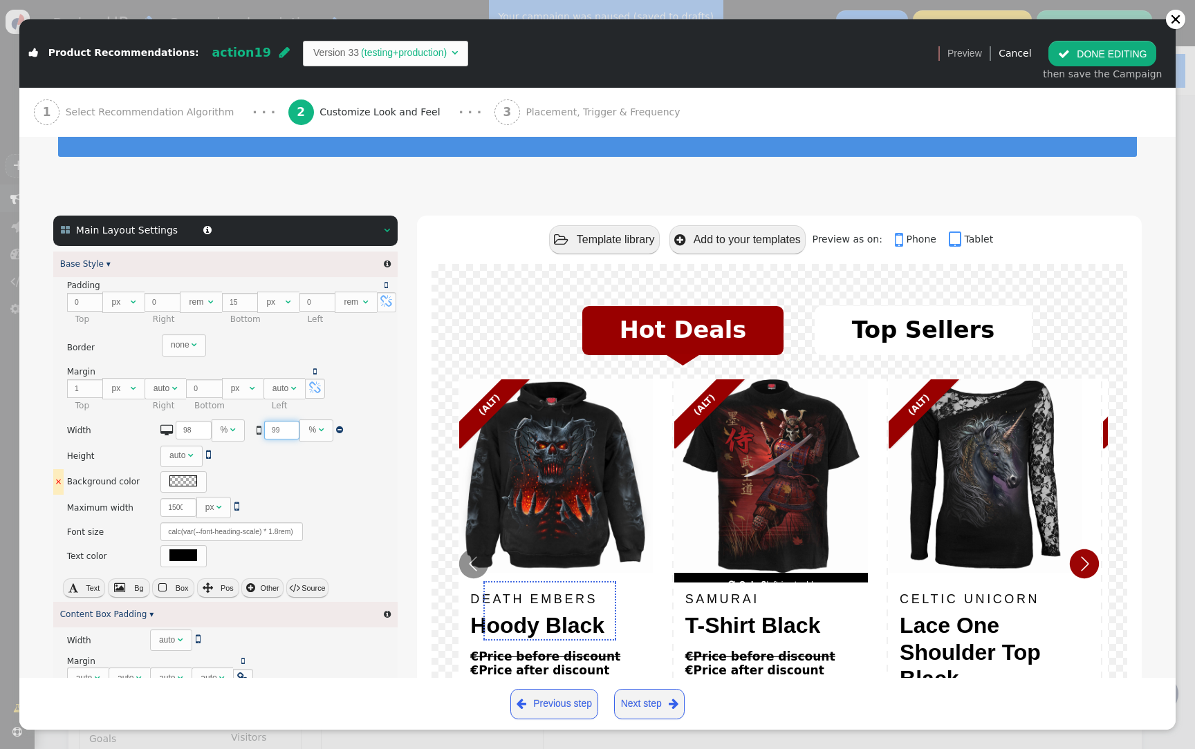
scroll to position [60, 0]
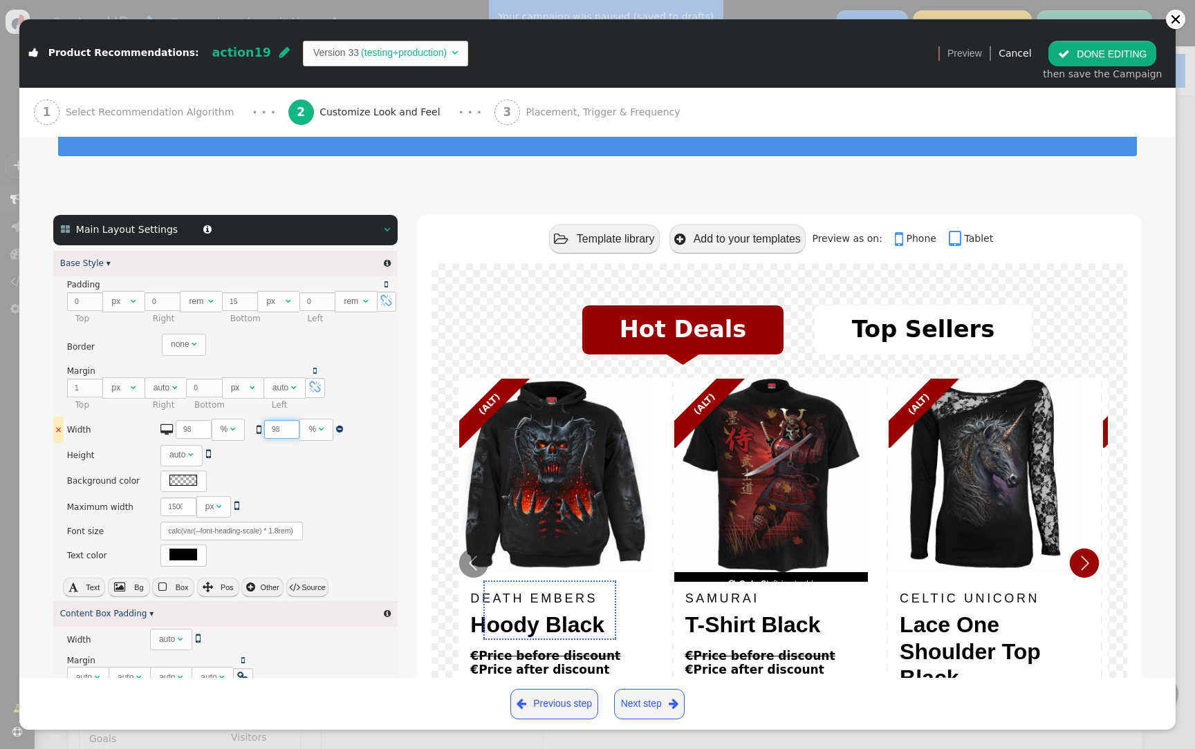
type input "98"
click at [286, 432] on input "98" at bounding box center [282, 429] width 36 height 19
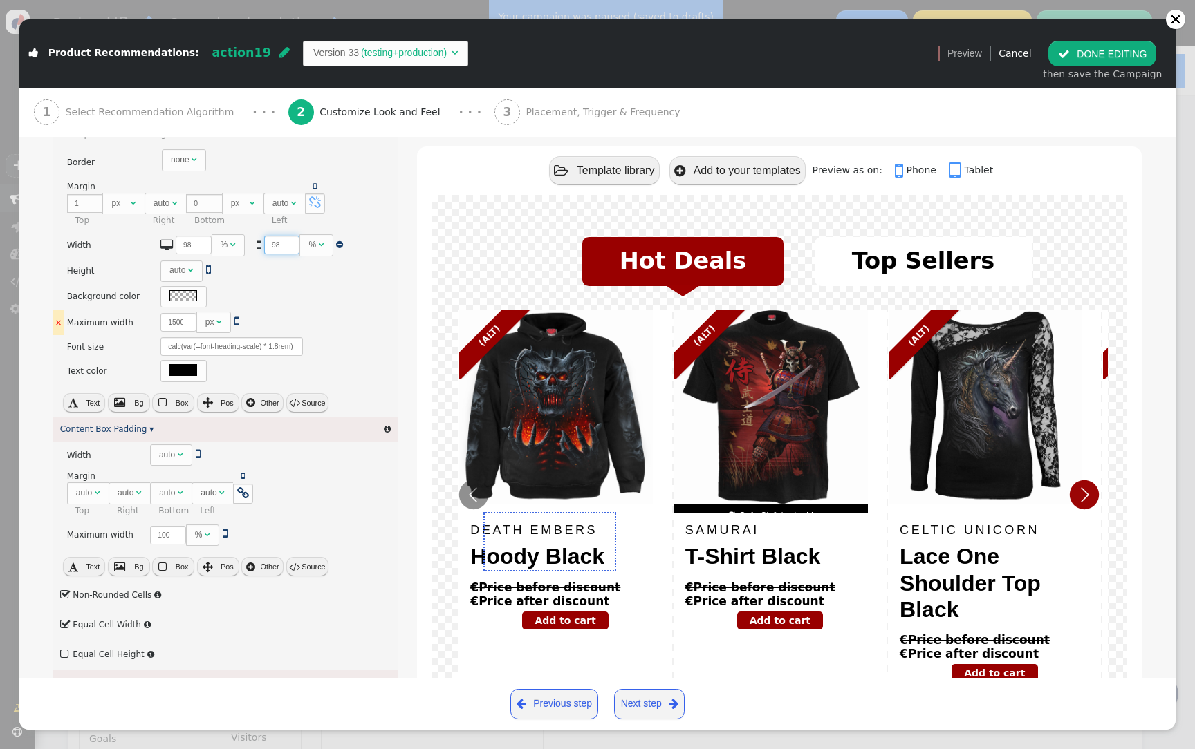
scroll to position [246, 0]
type input "99"
click at [174, 536] on input "99" at bounding box center [168, 534] width 36 height 19
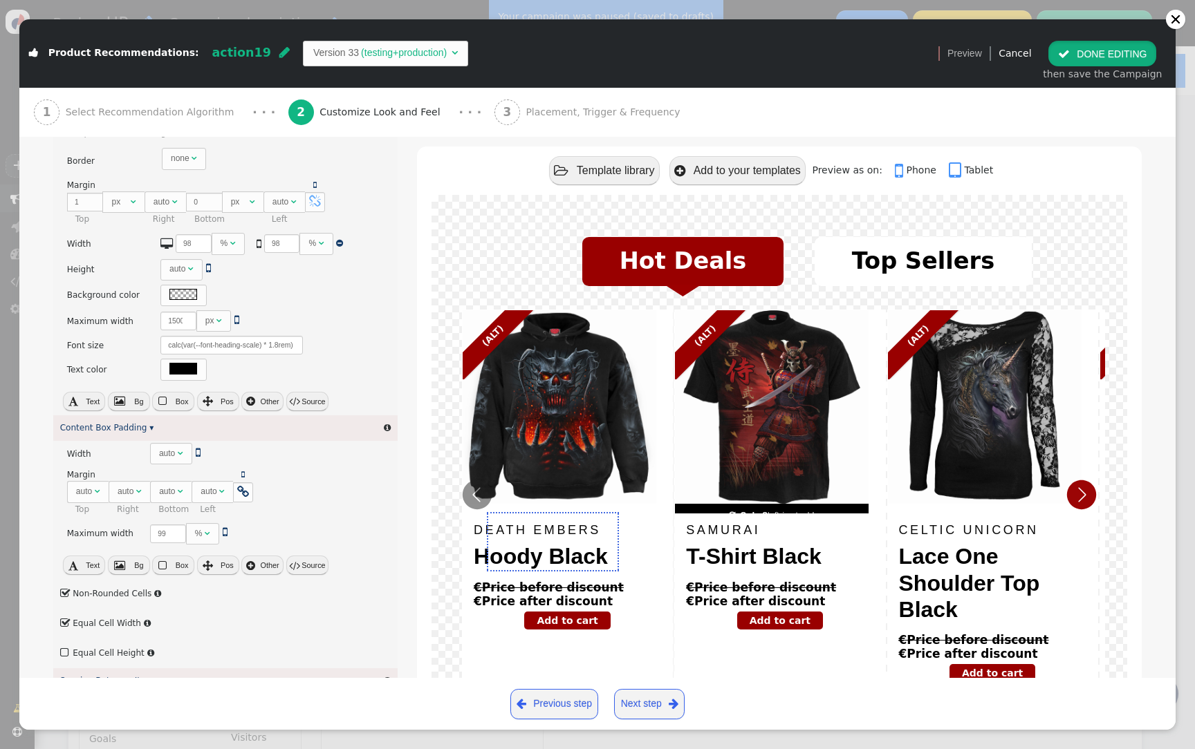
click at [1102, 44] on button " DONE EDITING" at bounding box center [1102, 53] width 108 height 25
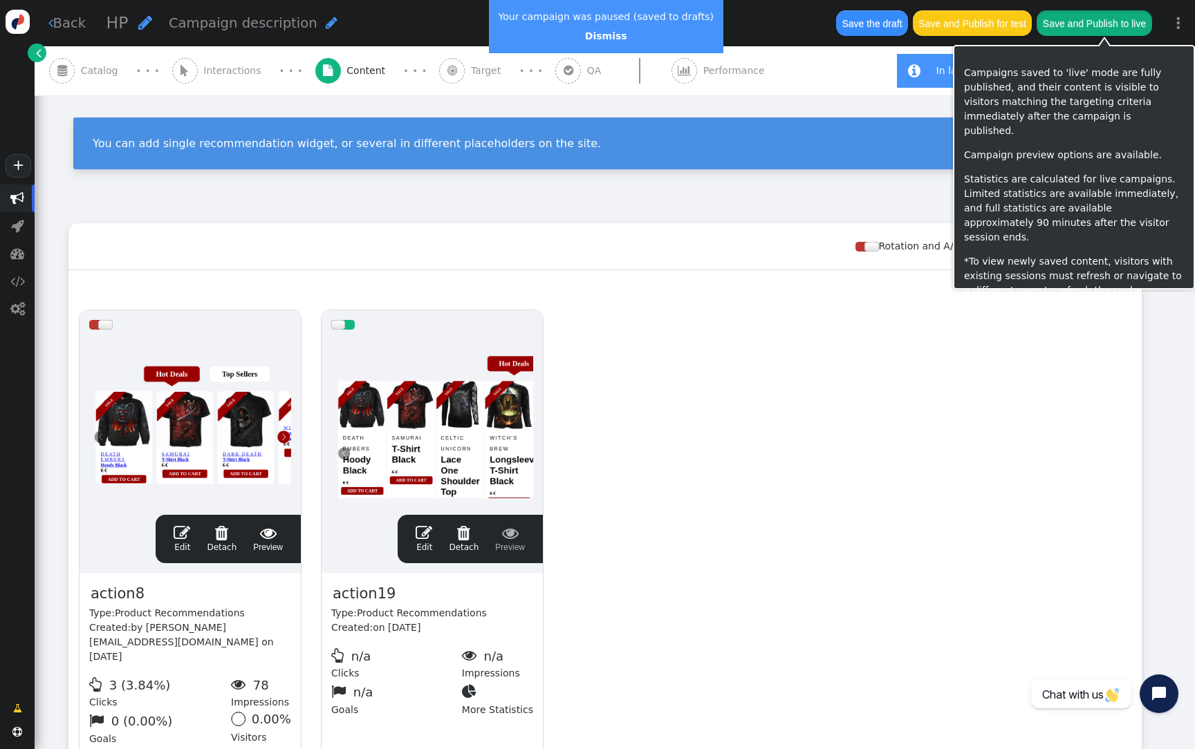
click at [1110, 26] on button "Save and Publish to live" at bounding box center [1093, 22] width 115 height 25
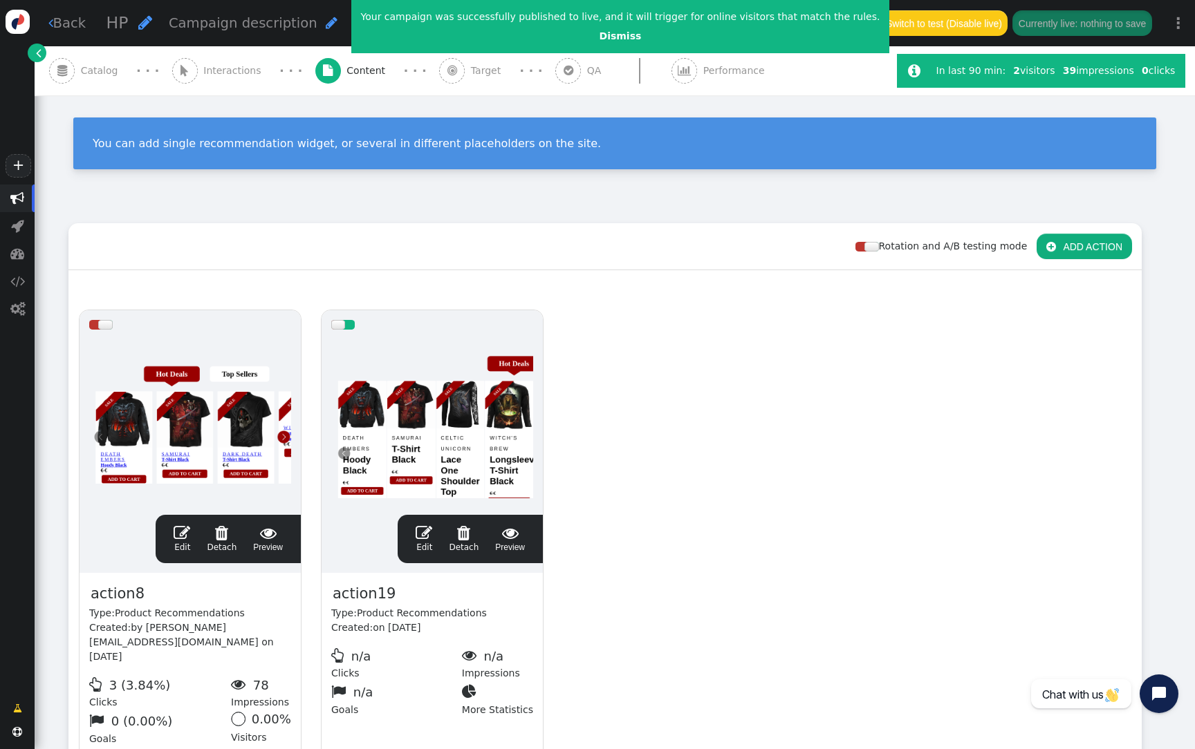
click at [458, 442] on div at bounding box center [432, 422] width 202 height 166
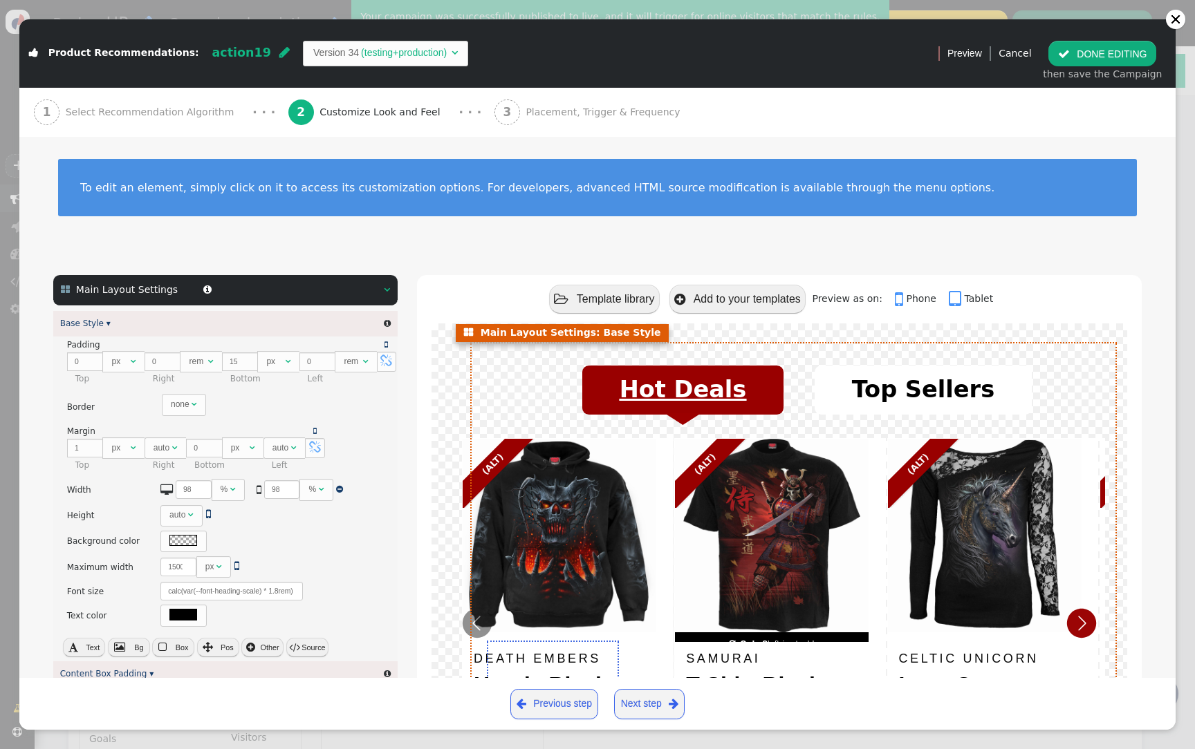
click at [614, 389] on button "Hot Deals" at bounding box center [682, 390] width 201 height 49
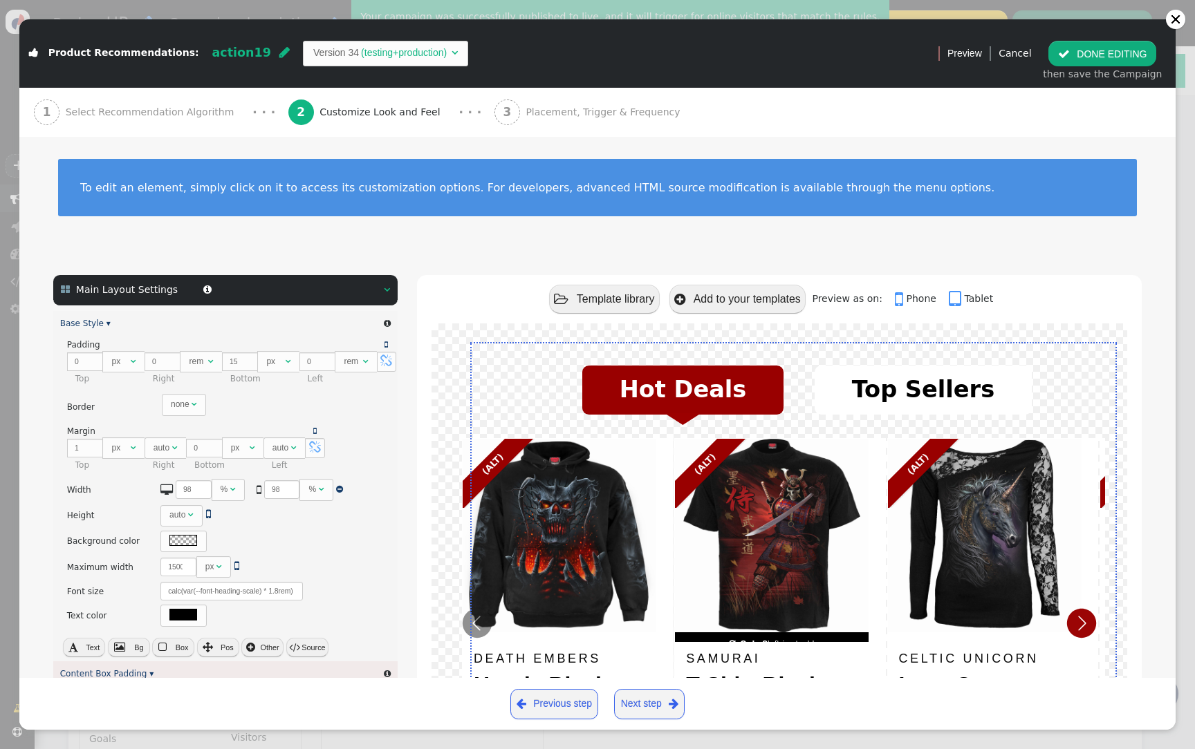
click at [374, 302] on div " Main Layout Settings  " at bounding box center [225, 290] width 344 height 30
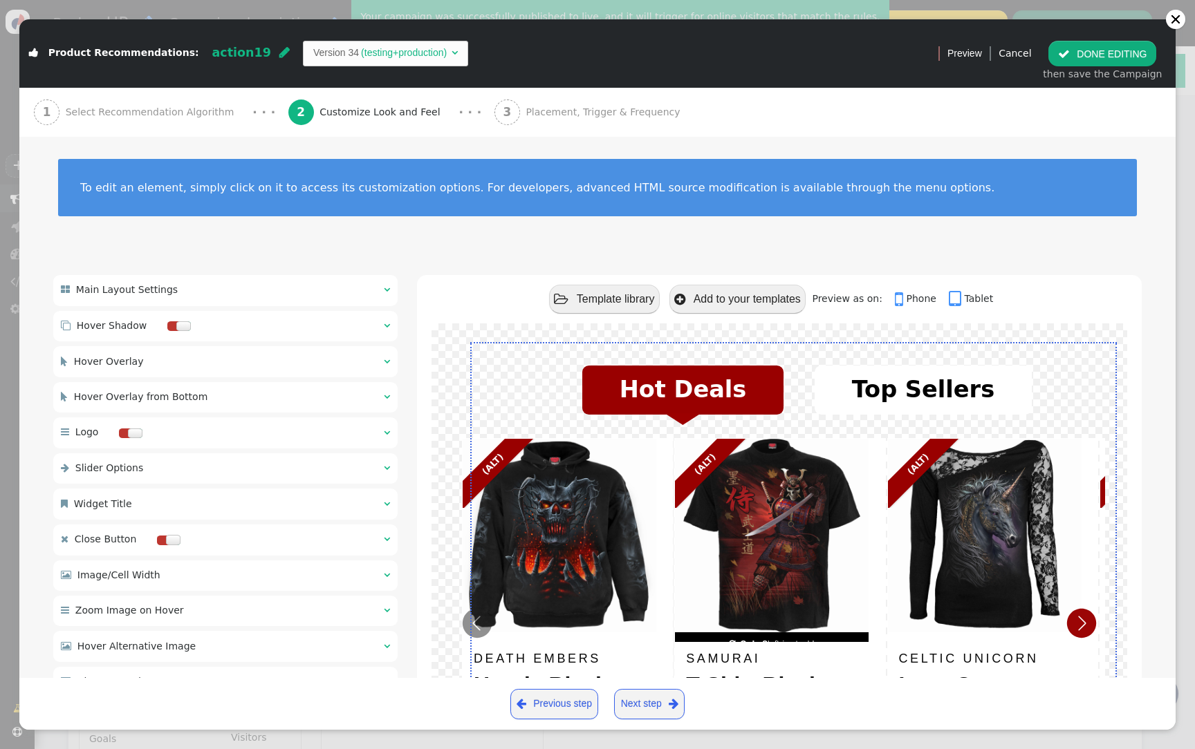
click at [246, 509] on div " Widget Title  " at bounding box center [225, 504] width 344 height 30
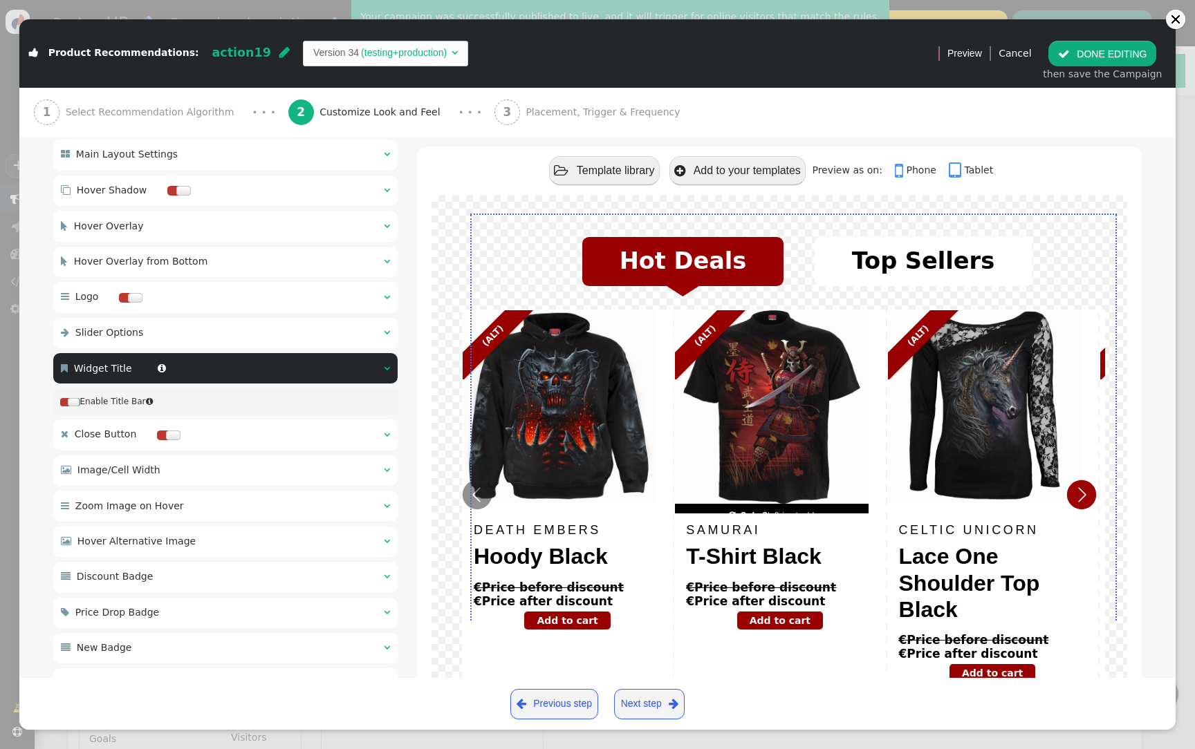
scroll to position [129, 0]
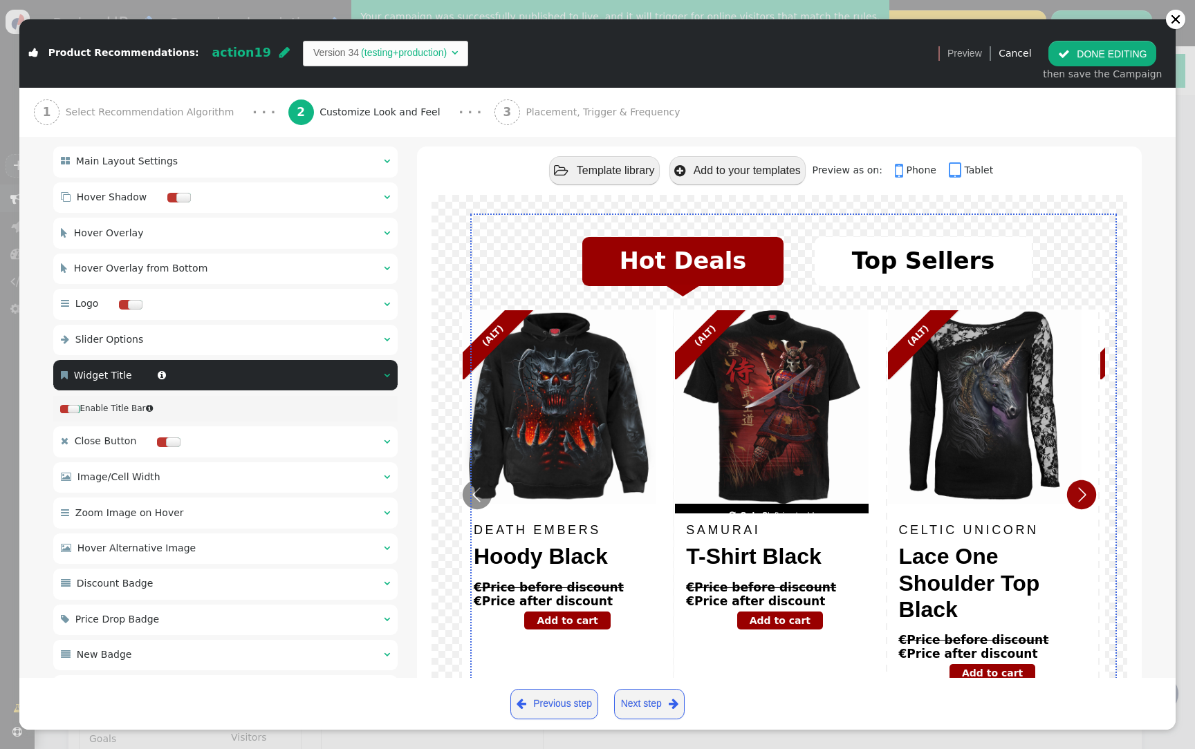
click at [71, 408] on div at bounding box center [74, 409] width 12 height 8
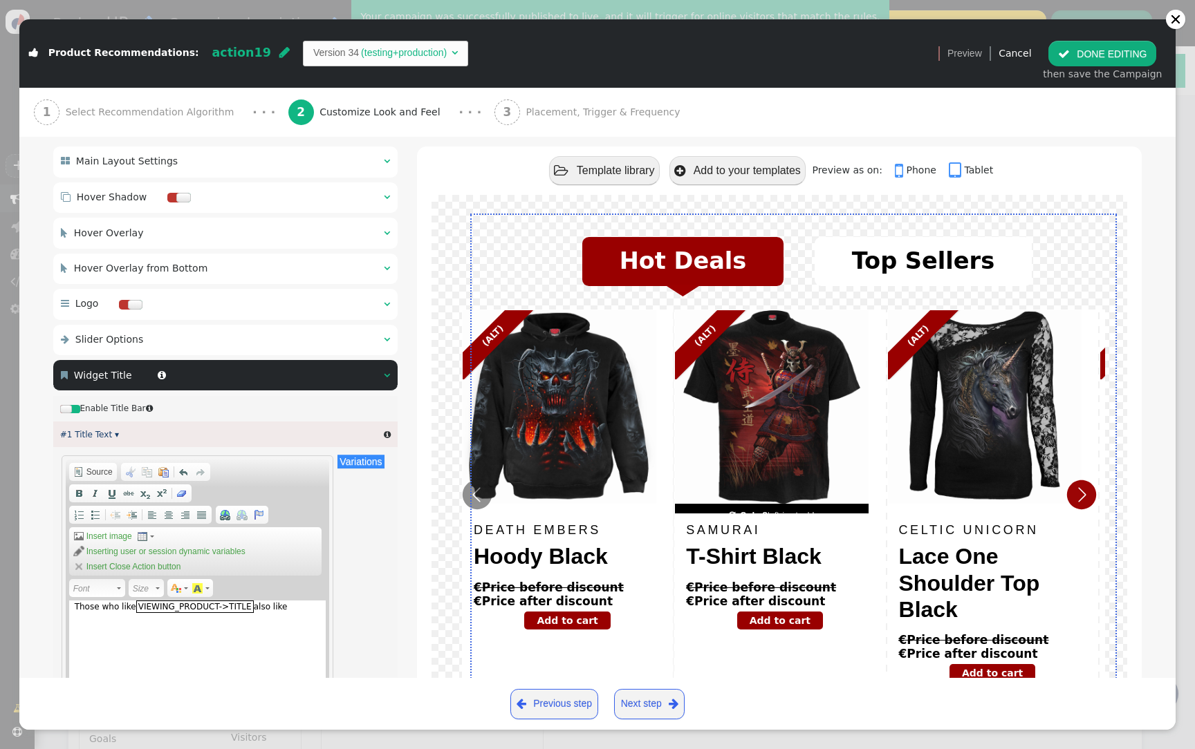
click at [71, 407] on div at bounding box center [75, 409] width 10 height 8
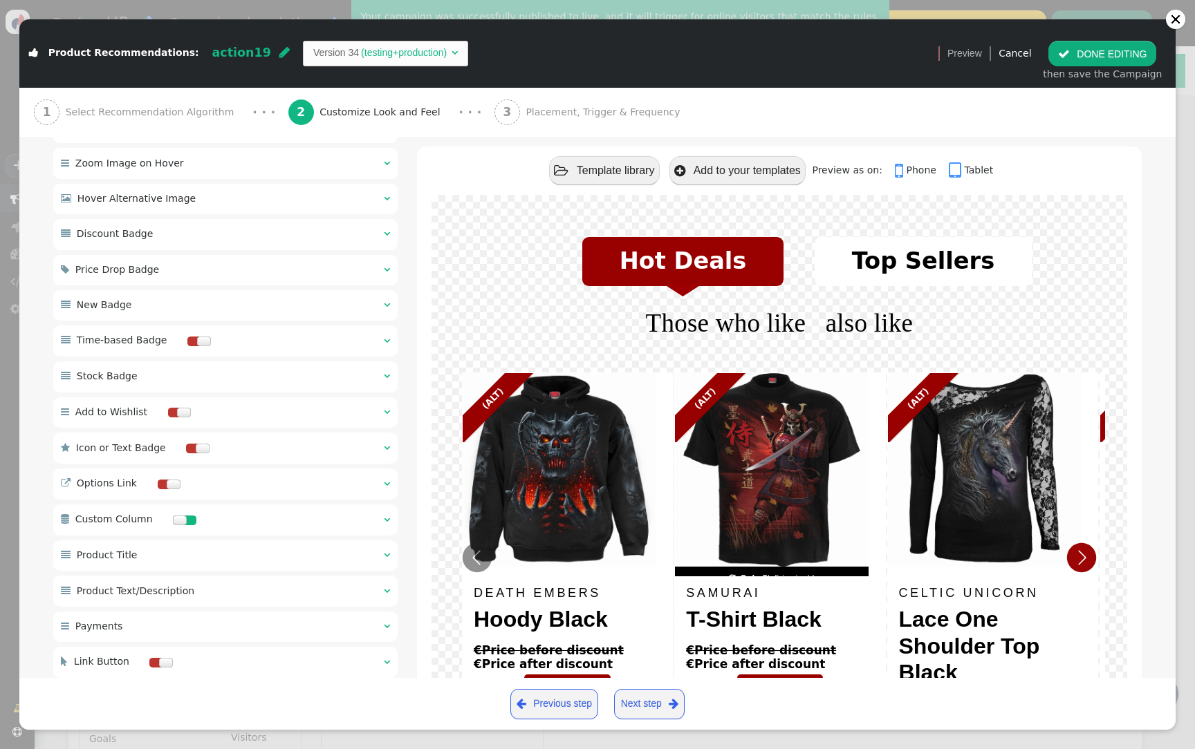
scroll to position [843, 0]
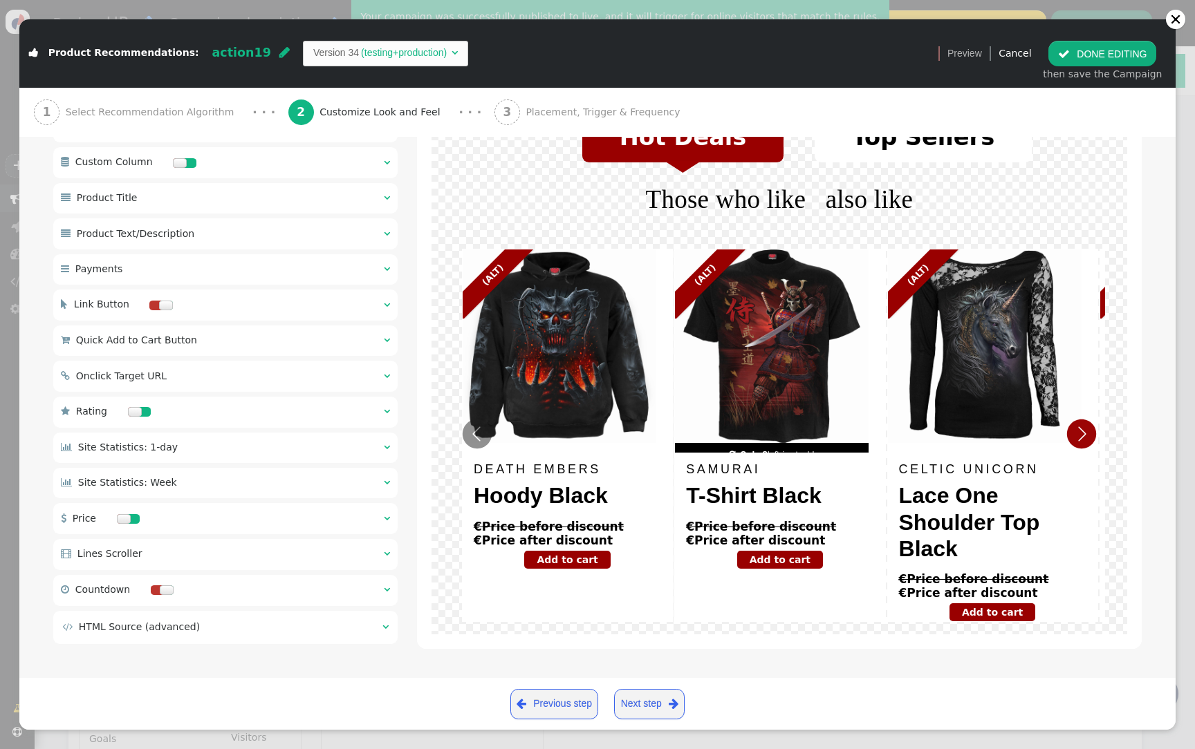
click at [355, 634] on td " HTML Source (advanced)" at bounding box center [217, 627] width 310 height 15
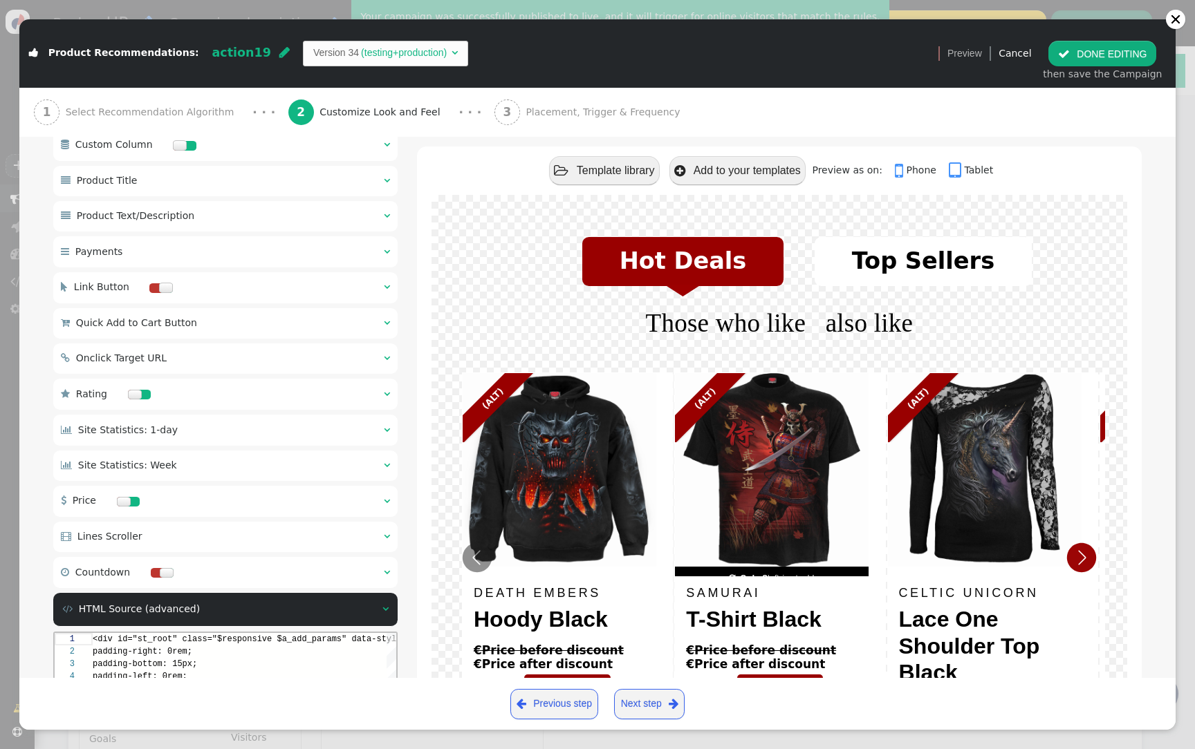
scroll to position [1107, 0]
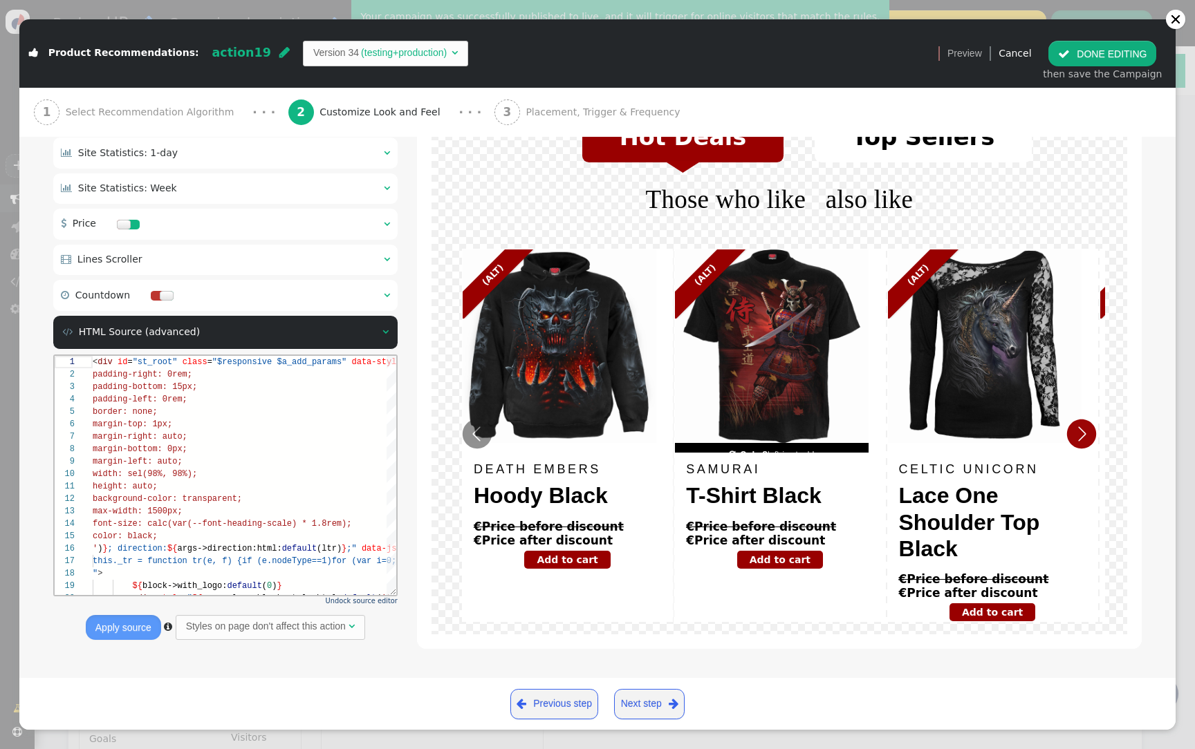
click at [388, 596] on div at bounding box center [225, 476] width 344 height 242
click at [388, 601] on span "Undock source editor" at bounding box center [362, 601] width 72 height 8
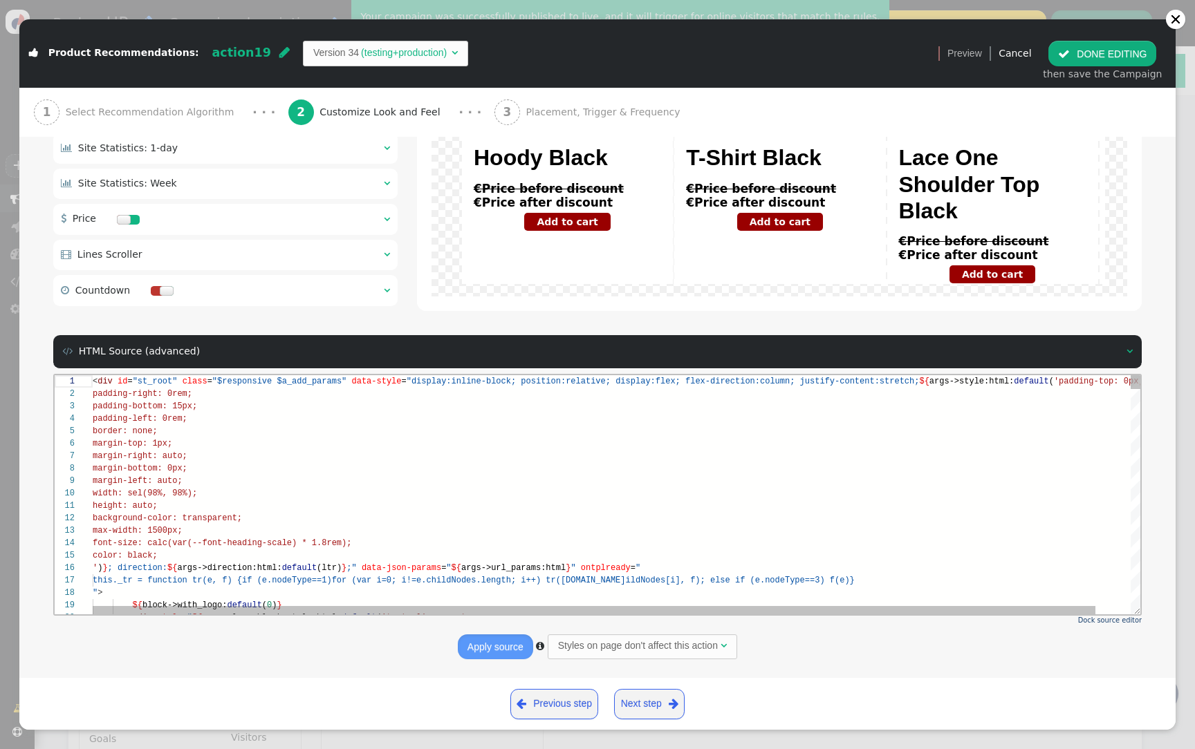
scroll to position [75, 709]
click at [801, 584] on div "1 2 3 4 5 6 7 8 9 10 11 12 13 14 15 16 17 18 19 20 < div id = "st_root" class =…" at bounding box center [597, 494] width 1085 height 239
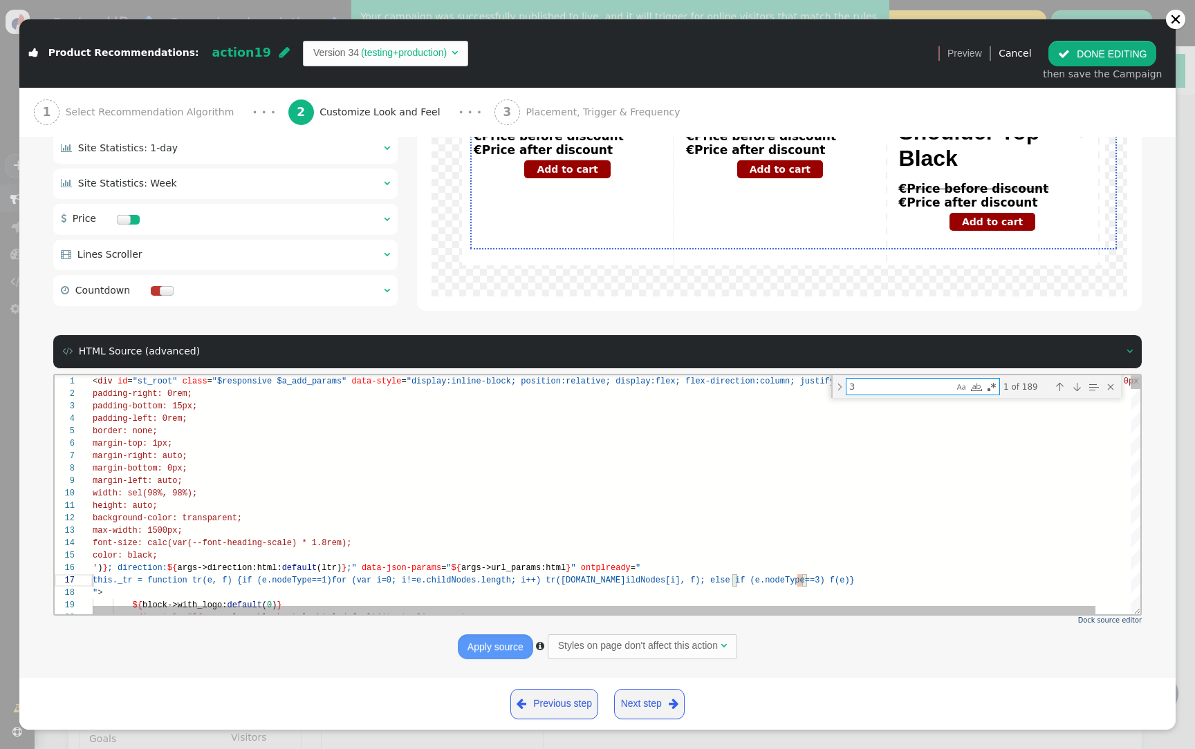
type textarea "')}"> <img src="${args->logo_src:html:default('https://counter-backend.personyz…"
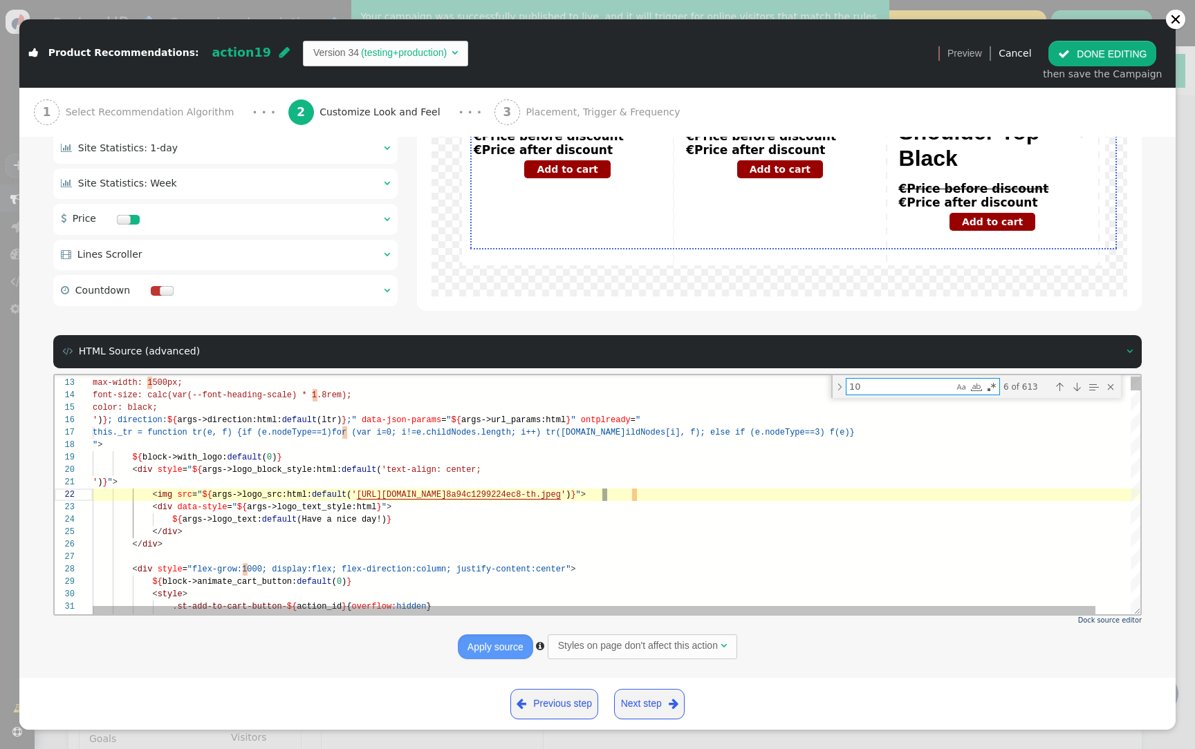
type textarea "100"
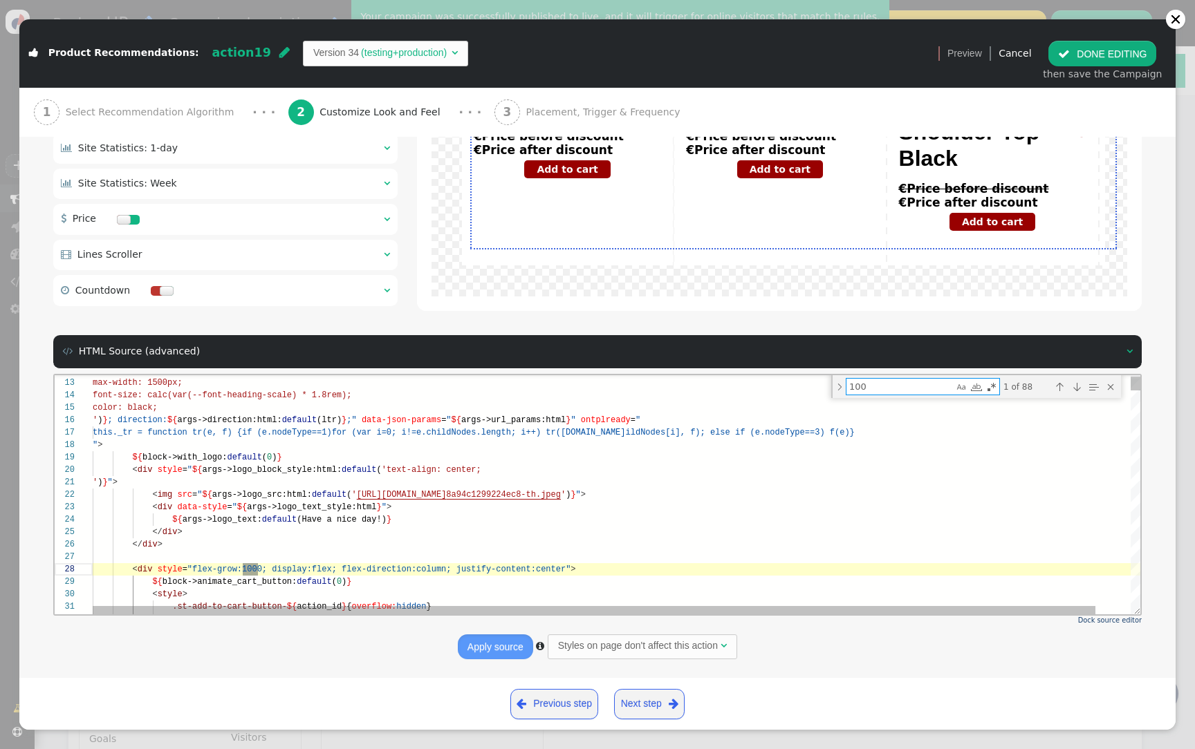
type textarea "position: absolute; z-index: 1; left: 0; top: 0; width: 100%; height: 100%; tra…"
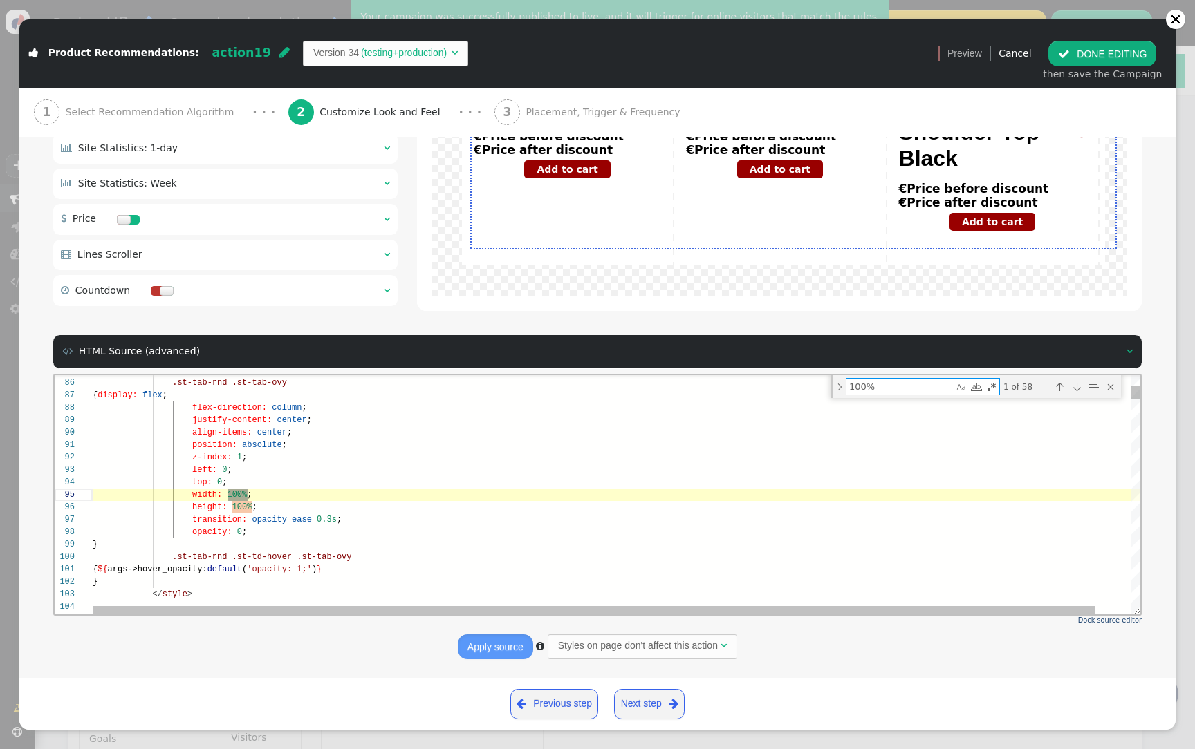
type textarea "100%"
click at [238, 491] on span "100%" at bounding box center [237, 494] width 20 height 10
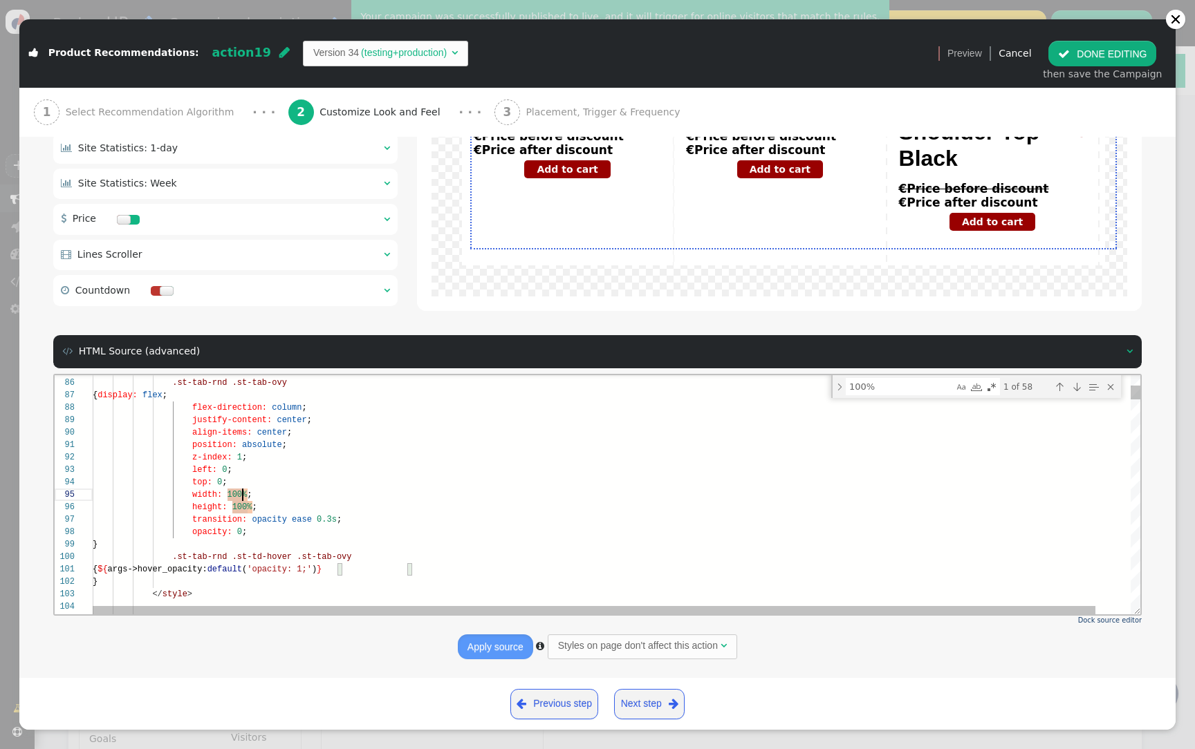
scroll to position [50, 150]
click at [245, 494] on span "100%" at bounding box center [237, 494] width 20 height 10
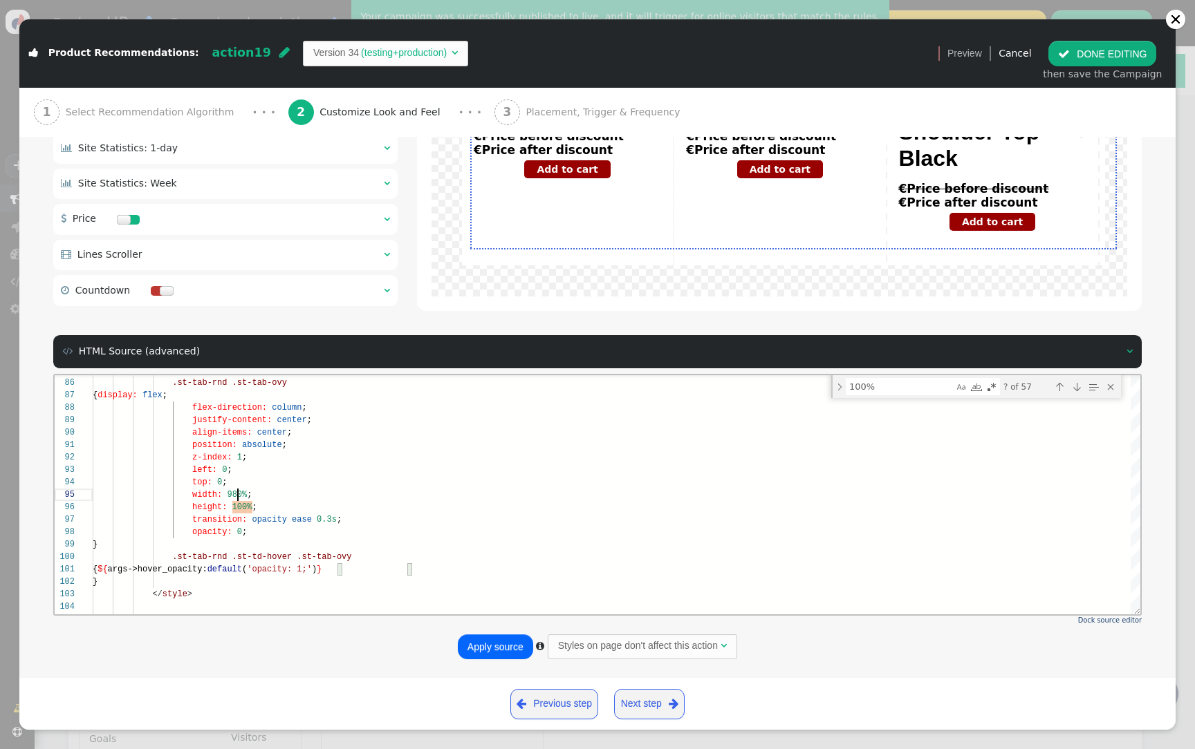
type textarea "position: absolute; z-index: 1; left: 0; top: 0; width: 980%; height: 100%; tra…"
click at [501, 658] on button "Apply source" at bounding box center [495, 647] width 75 height 25
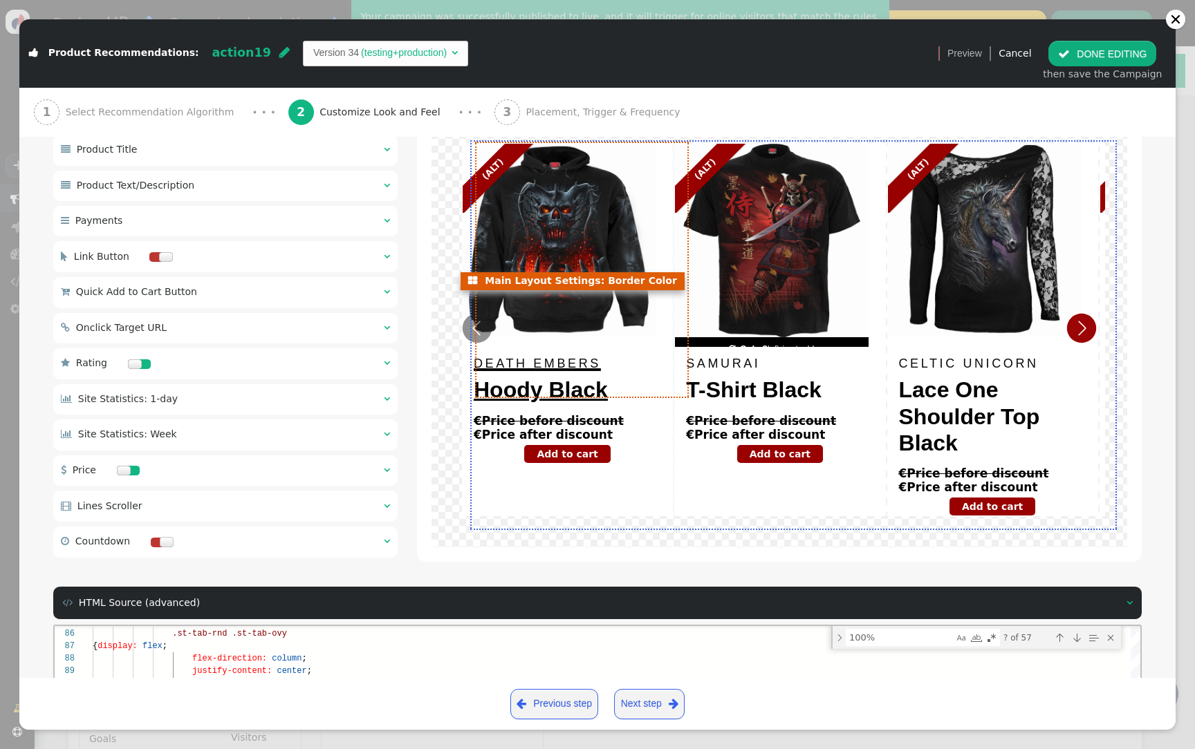
scroll to position [0, 0]
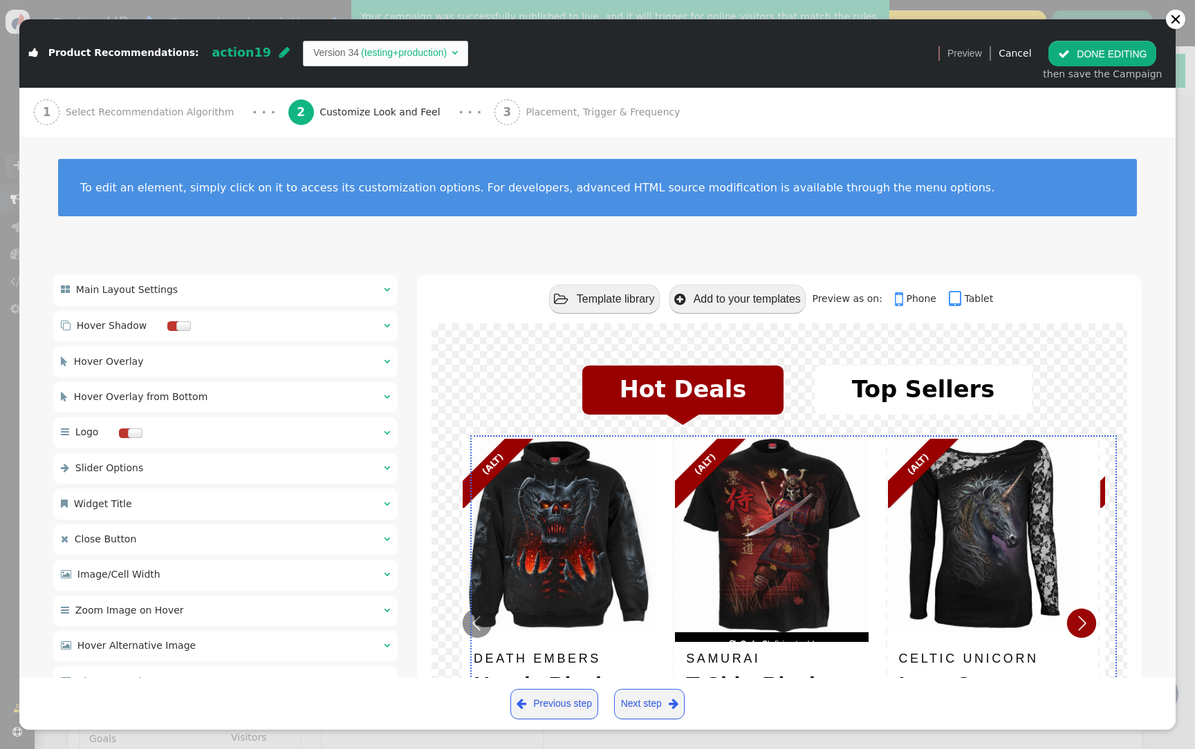
click at [1096, 60] on button " DONE EDITING" at bounding box center [1102, 53] width 108 height 25
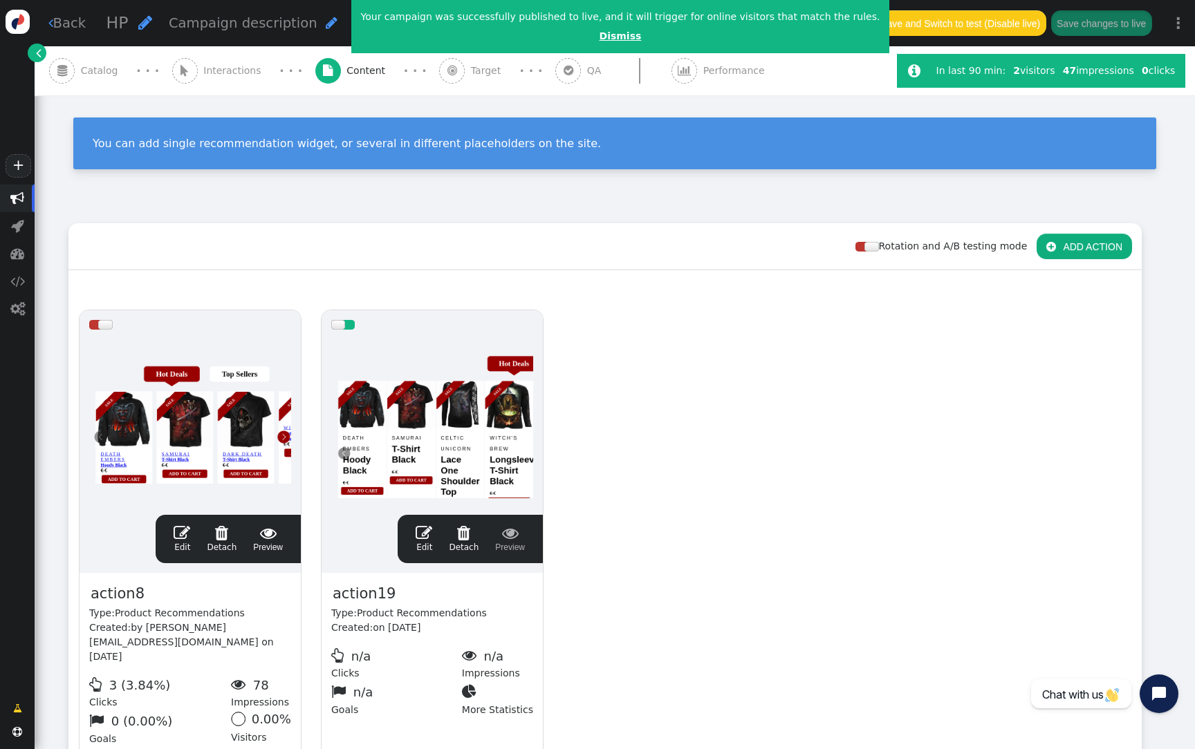
click at [605, 35] on link "Dismiss" at bounding box center [620, 35] width 42 height 11
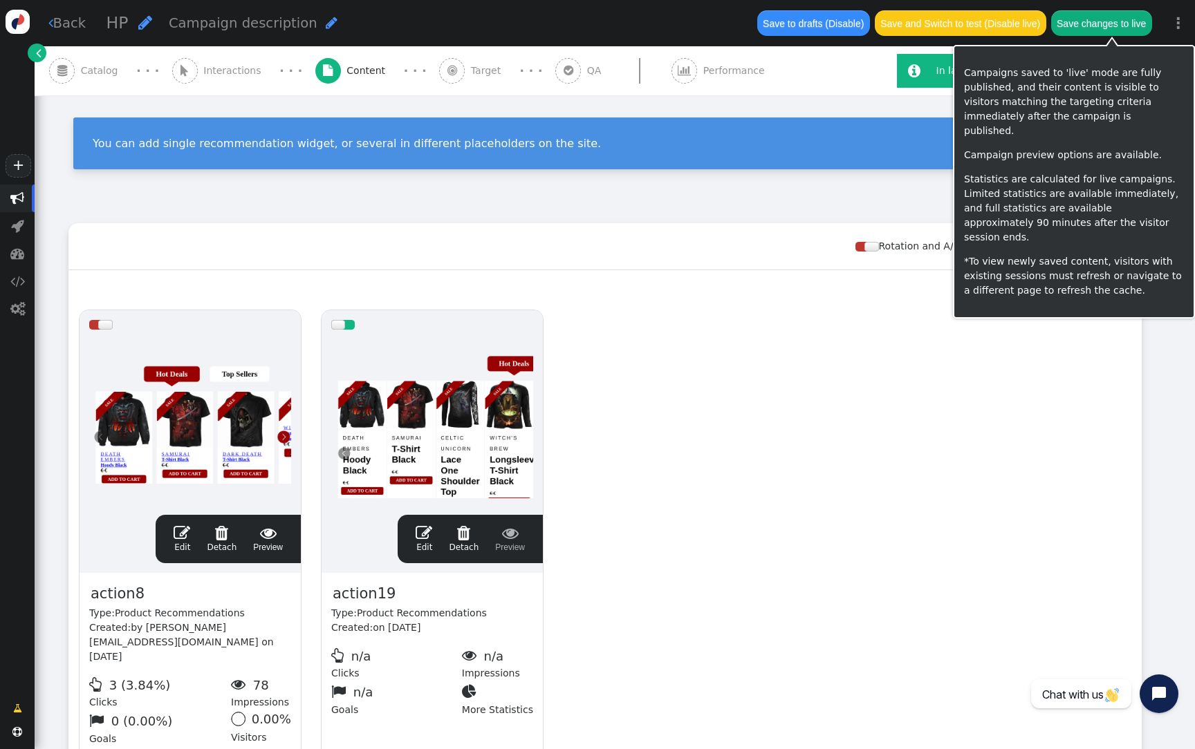
click at [1115, 26] on button "Save changes to live" at bounding box center [1101, 22] width 101 height 25
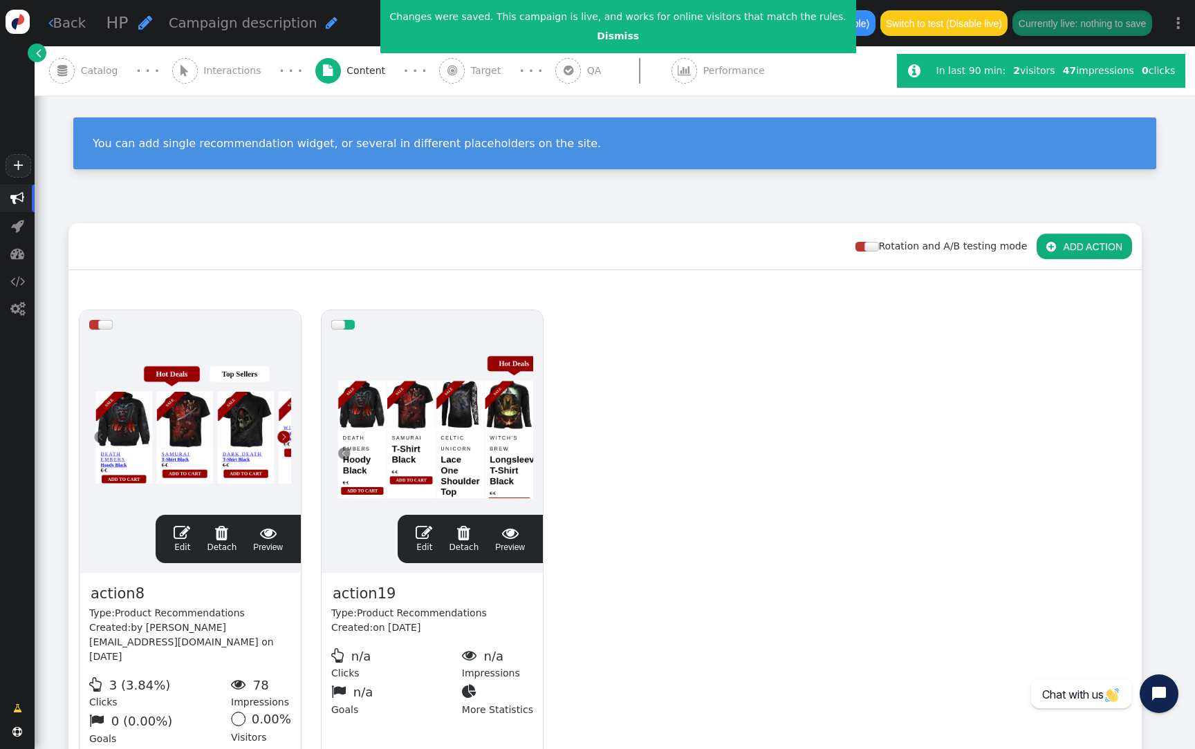
click at [474, 438] on div at bounding box center [432, 422] width 202 height 166
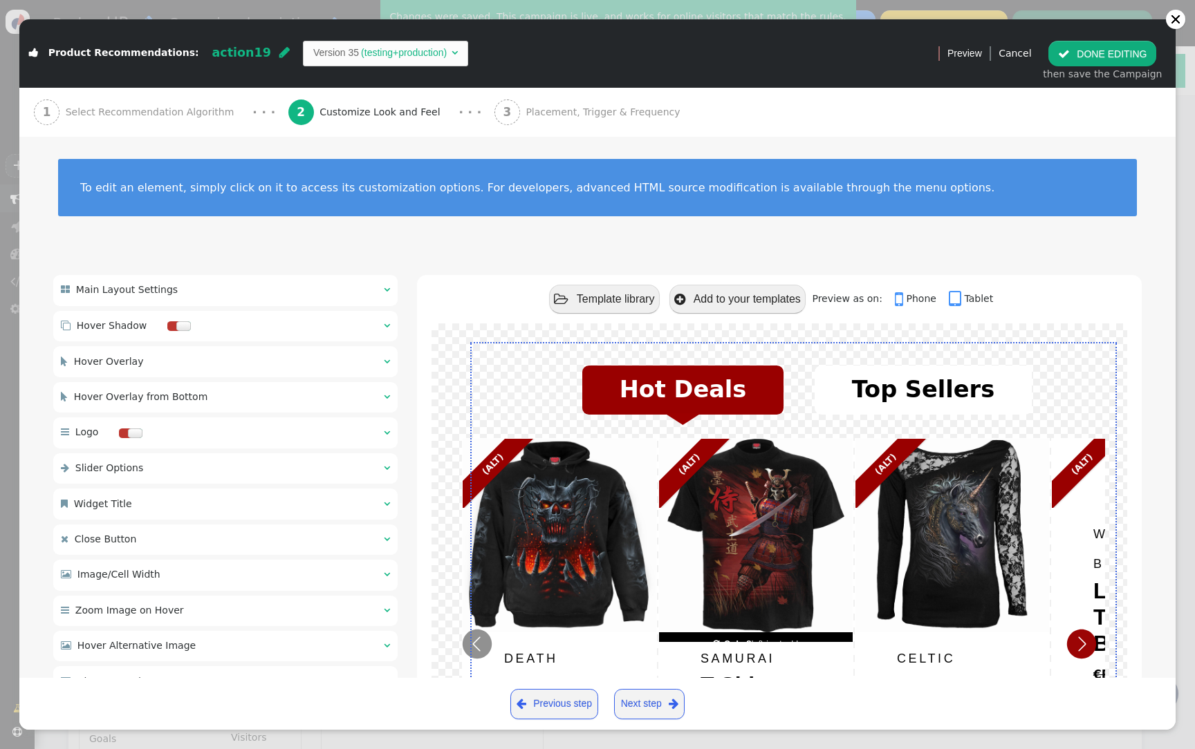
scroll to position [124, 0]
click at [301, 289] on div " Main Layout Settings  " at bounding box center [225, 290] width 344 height 30
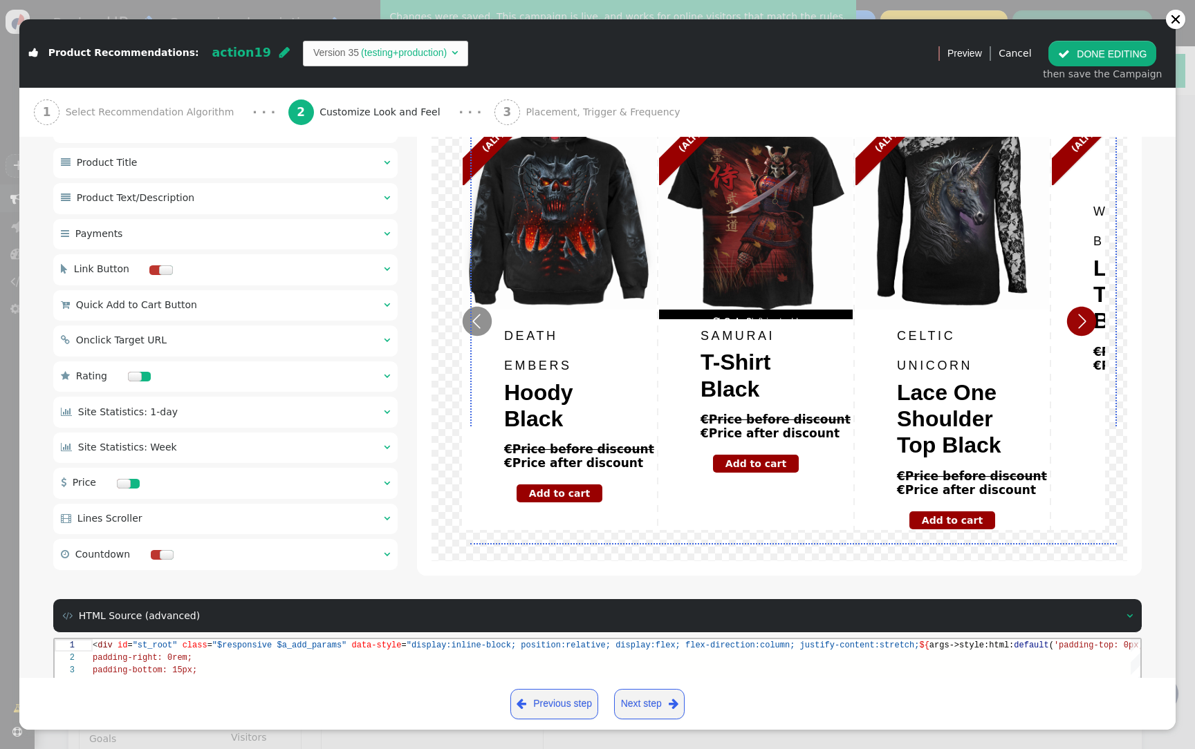
scroll to position [1902, 0]
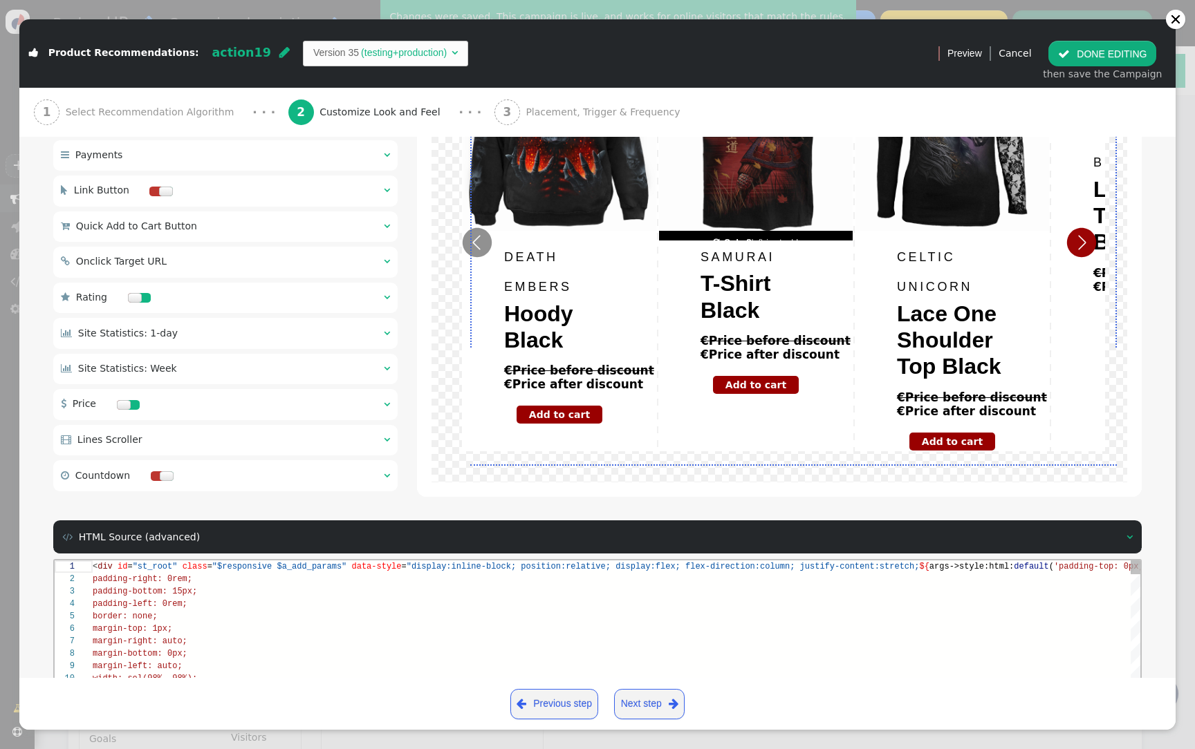
click at [740, 598] on div "padding-left: 0rem;" at bounding box center [635, 603] width 1084 height 12
type textarea "')}"> <img src="${args->logo_src:html:default('https://counter-backend.personyz…"
type textarea "2"
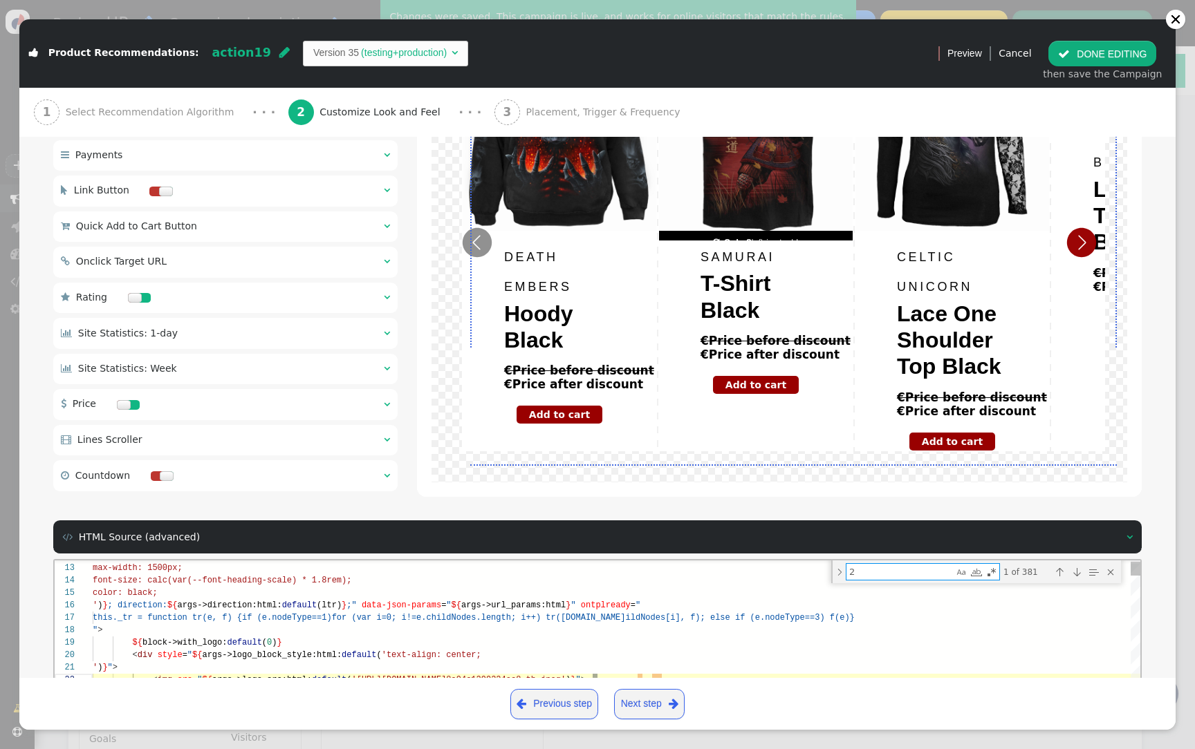
type textarea "width: 100%; height: 100%; margin: 2rem 0; opacity: 1; } .st__tab-item { displa…"
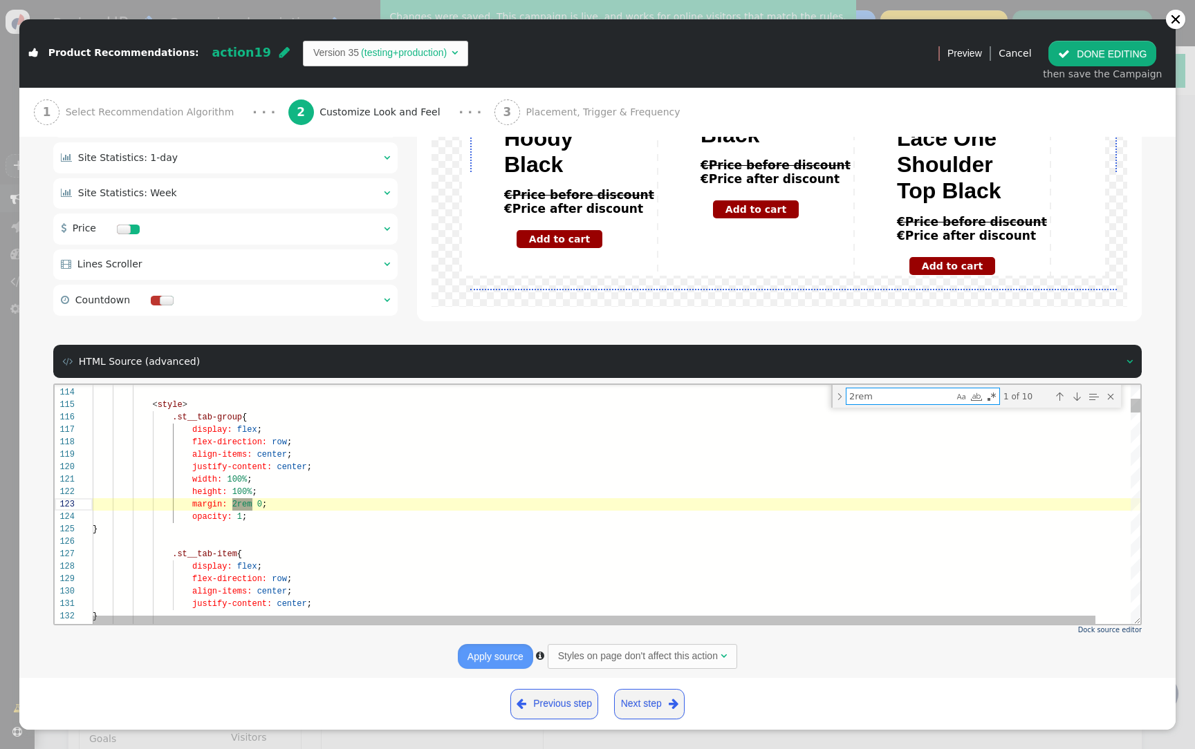
scroll to position [2092, 0]
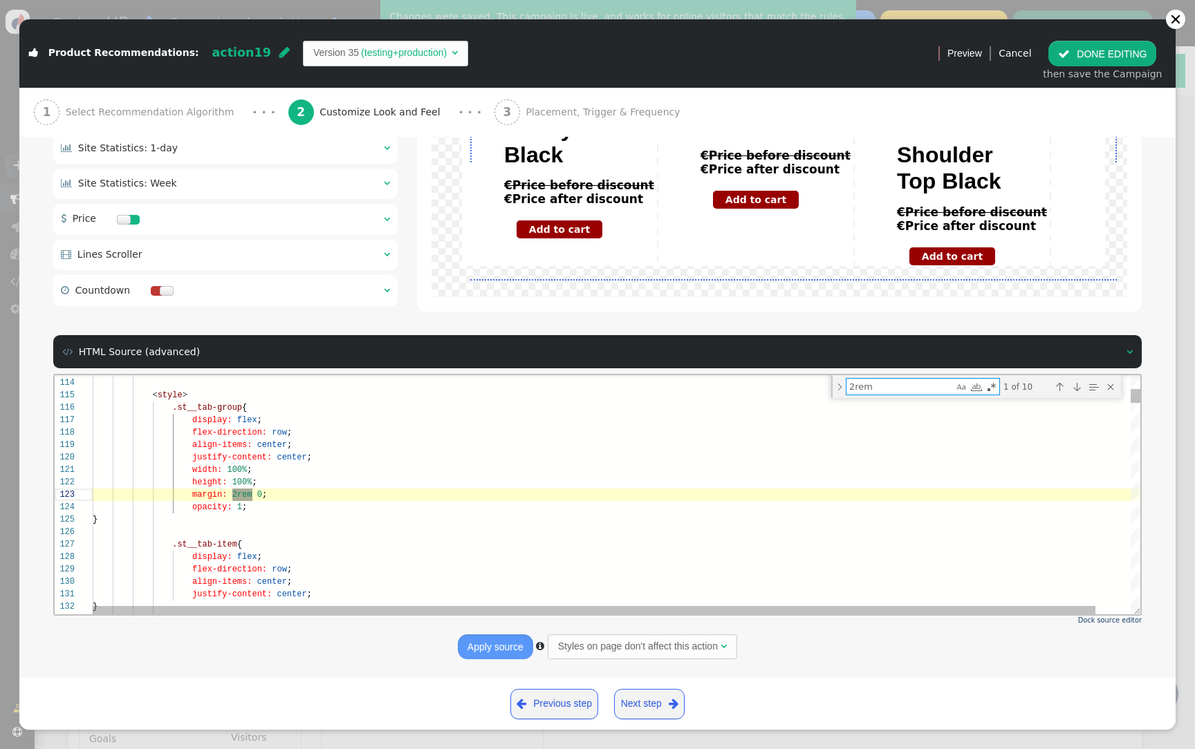
type textarea "2rem"
click at [234, 467] on span "100%" at bounding box center [237, 470] width 20 height 10
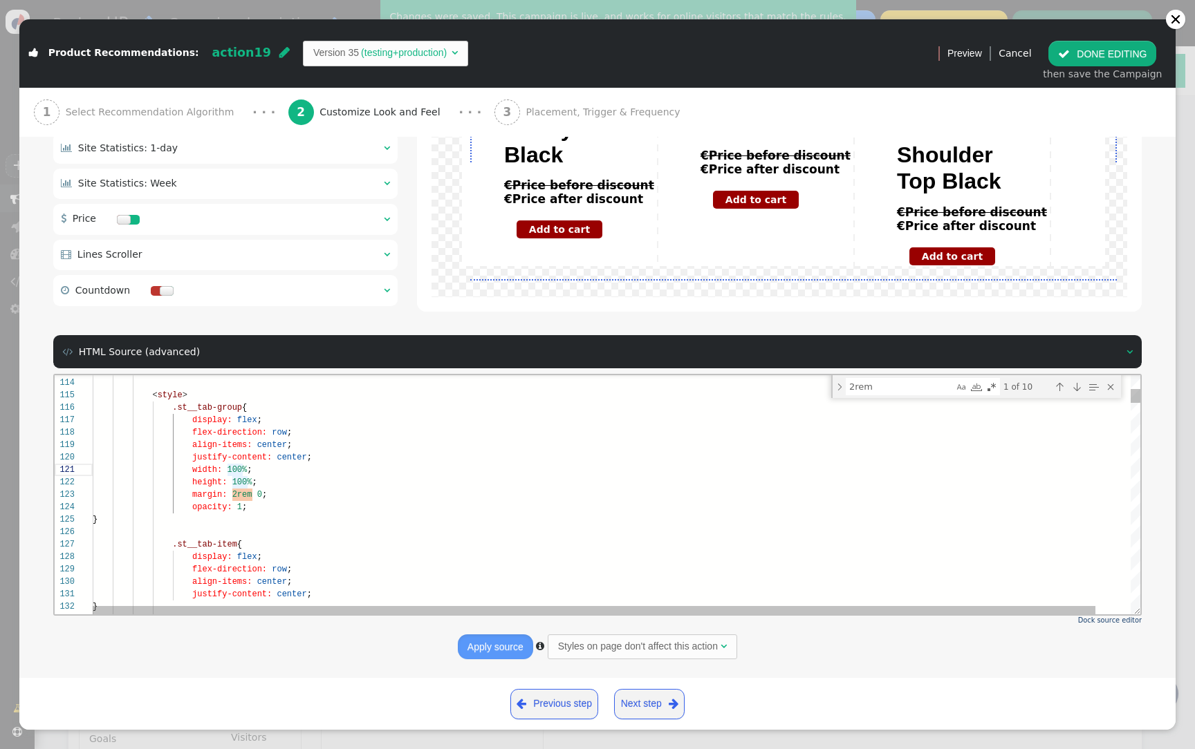
scroll to position [0, 145]
click at [238, 468] on div "113 114 115 116 117 118 119 120 121 122 123 124 125 126 127 128 129 130 131 132…" at bounding box center [597, 494] width 1085 height 239
drag, startPoint x: 244, startPoint y: 468, endPoint x: 229, endPoint y: 467, distance: 15.2
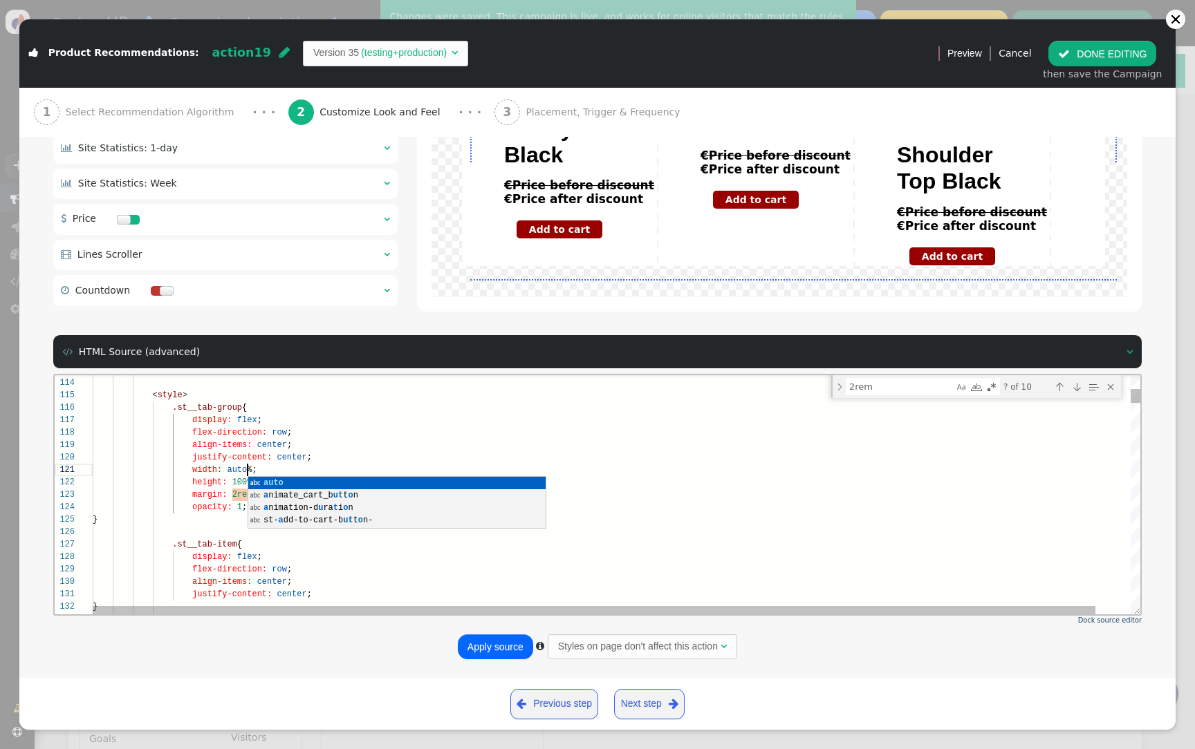
scroll to position [0, 155]
click at [402, 454] on div "justify-content: center ;" at bounding box center [635, 457] width 1084 height 12
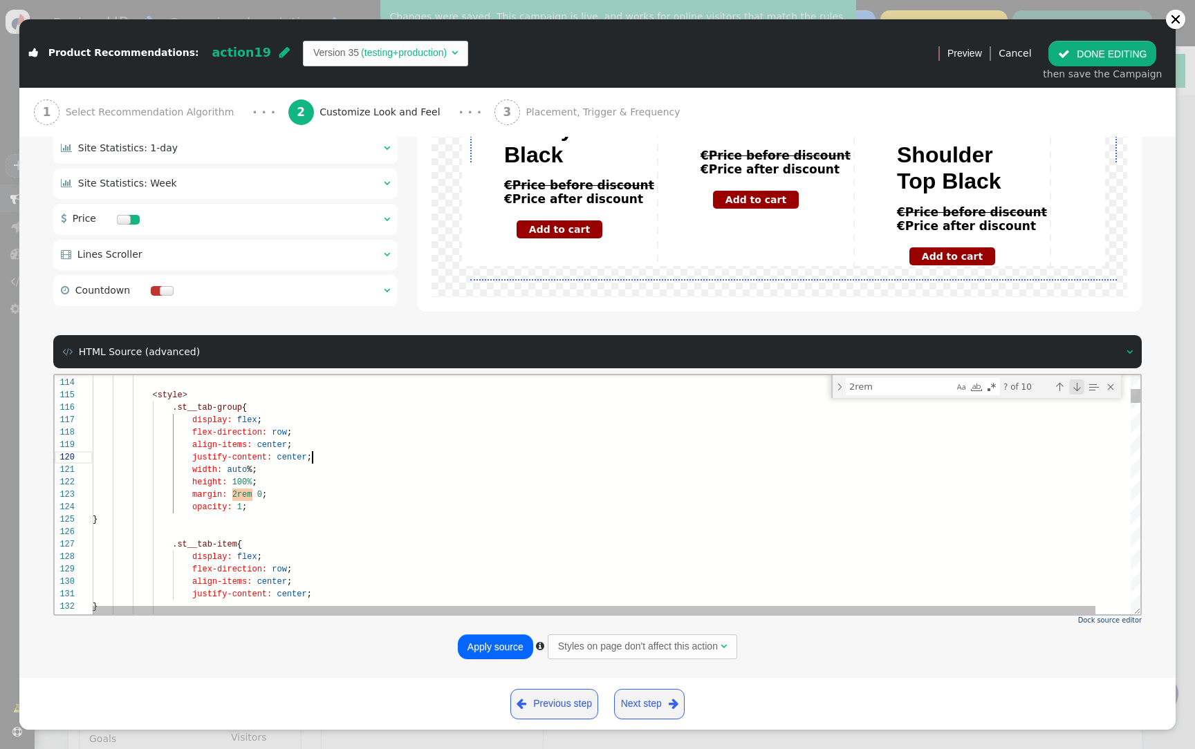
click at [1077, 382] on div "Next Match (Enter)" at bounding box center [1076, 386] width 15 height 15
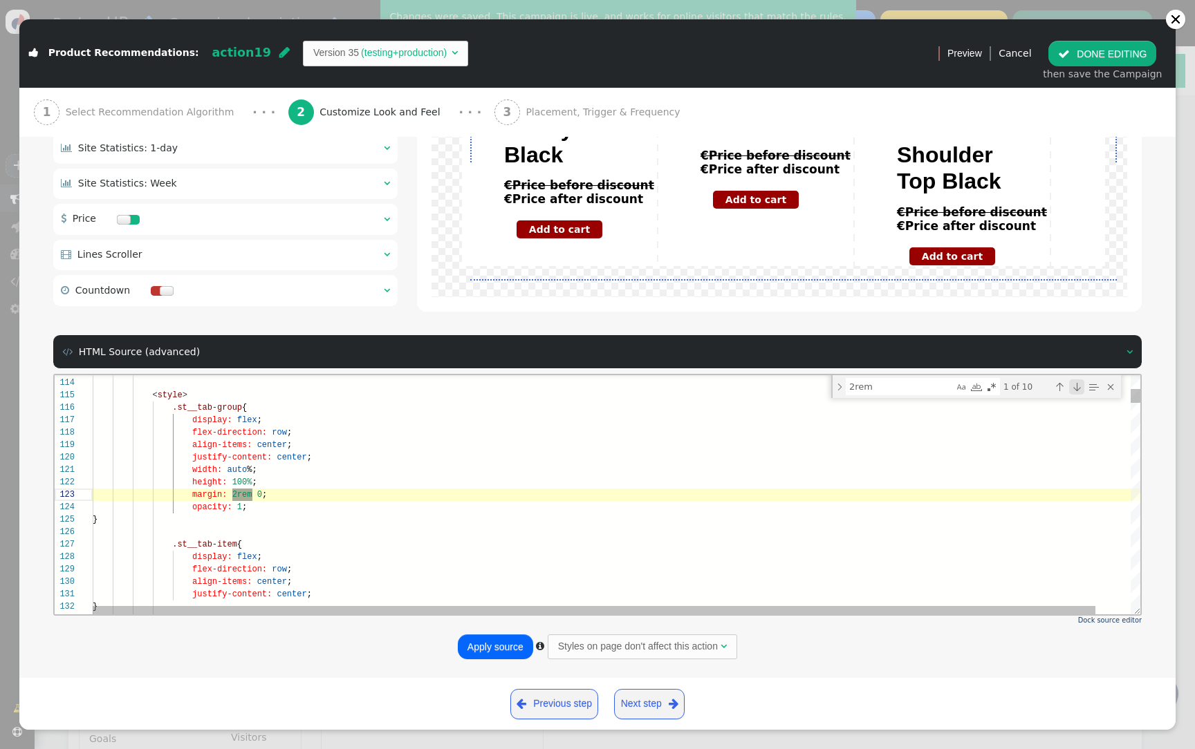
scroll to position [0, 160]
click at [1077, 382] on div "Next Match (Enter)" at bounding box center [1076, 386] width 15 height 15
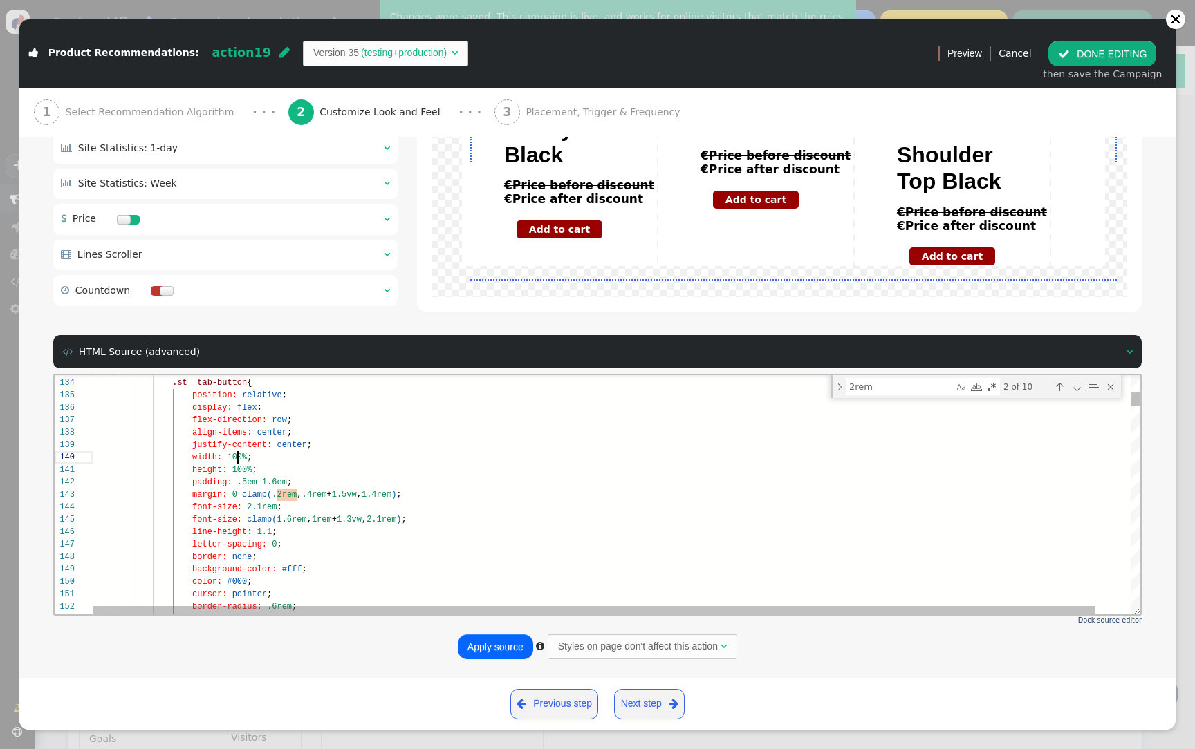
click at [239, 456] on span "100%" at bounding box center [237, 457] width 20 height 10
drag, startPoint x: 247, startPoint y: 457, endPoint x: 230, endPoint y: 457, distance: 17.3
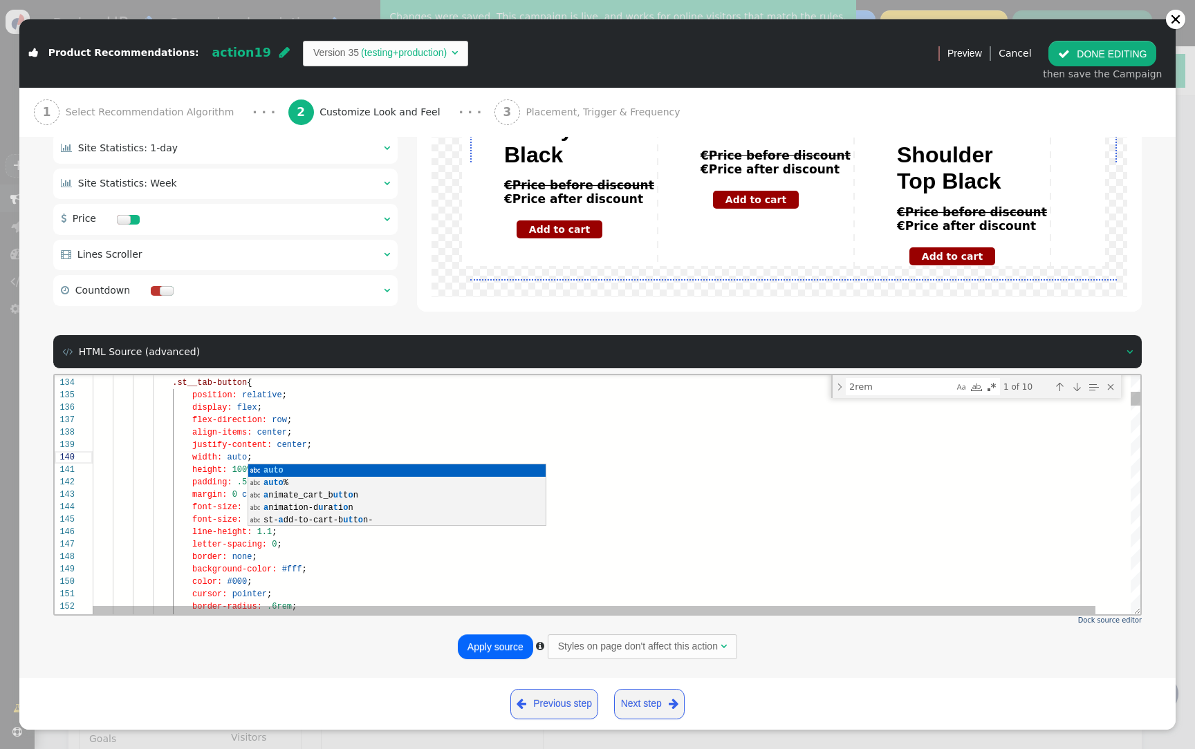
scroll to position [75, 200]
click at [471, 422] on div "flex-direction: row ;" at bounding box center [635, 419] width 1084 height 12
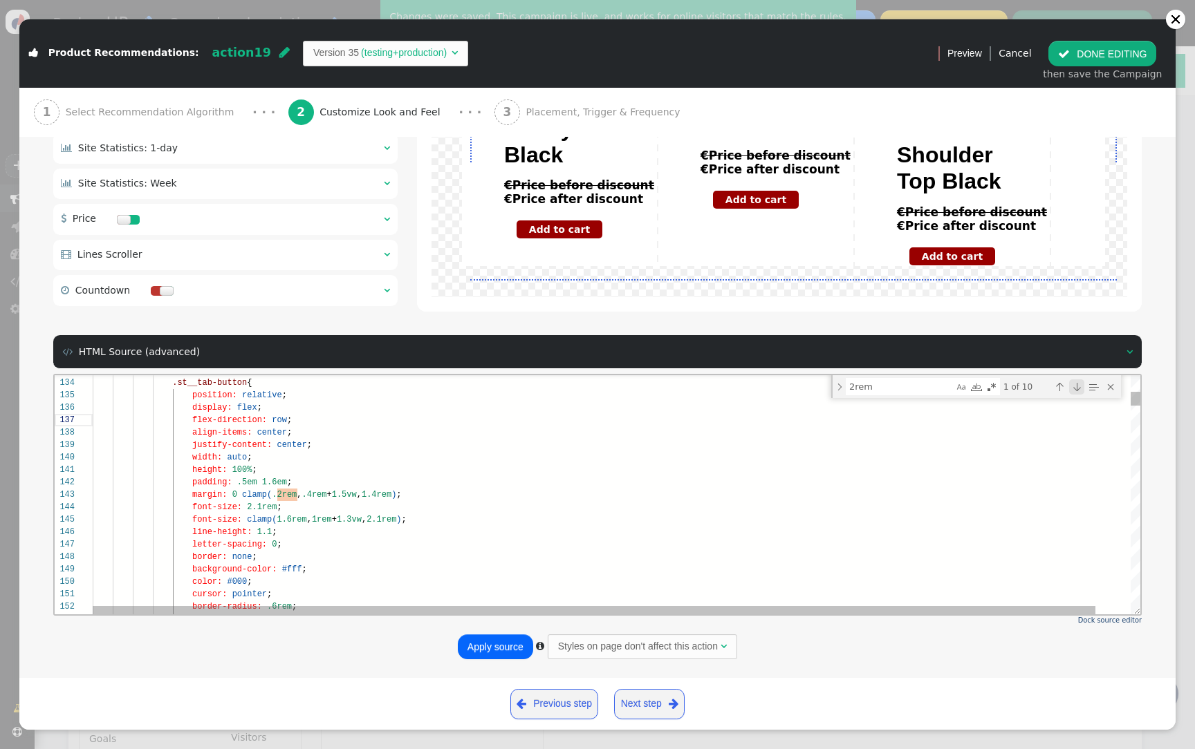
click at [1076, 391] on div "Next Match (Enter)" at bounding box center [1076, 386] width 15 height 15
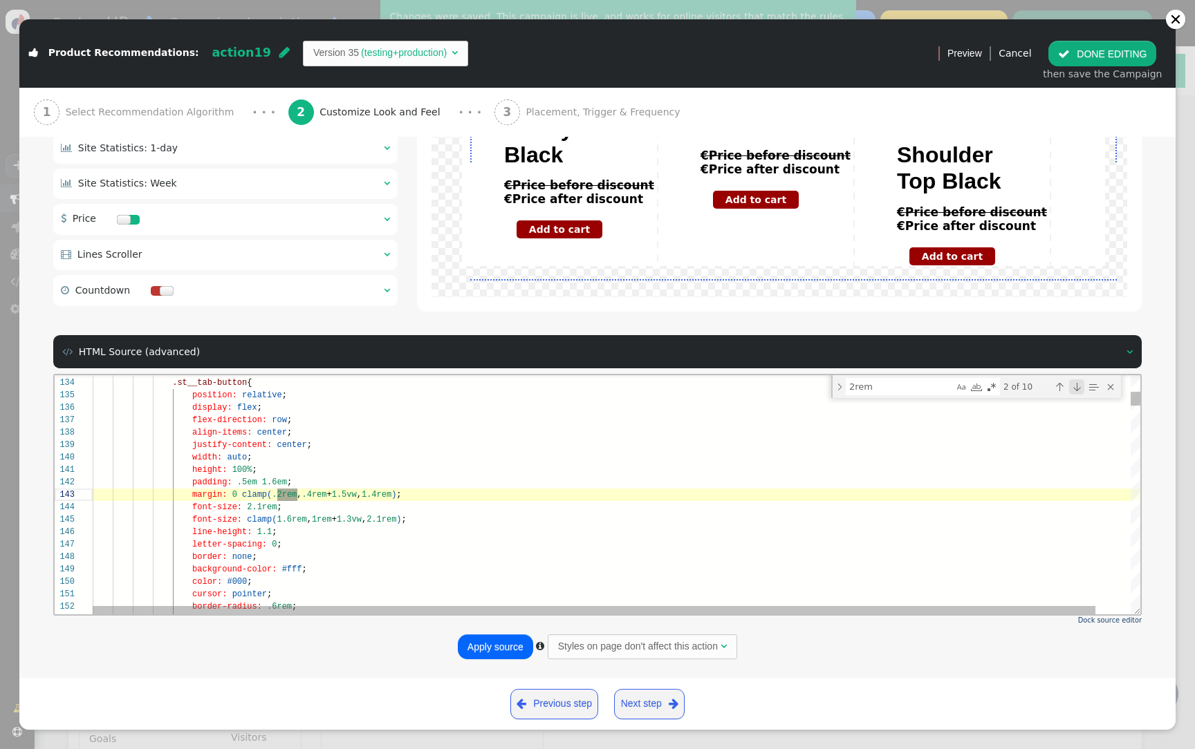
click at [1076, 391] on div "Next Match (Enter)" at bounding box center [1076, 386] width 15 height 15
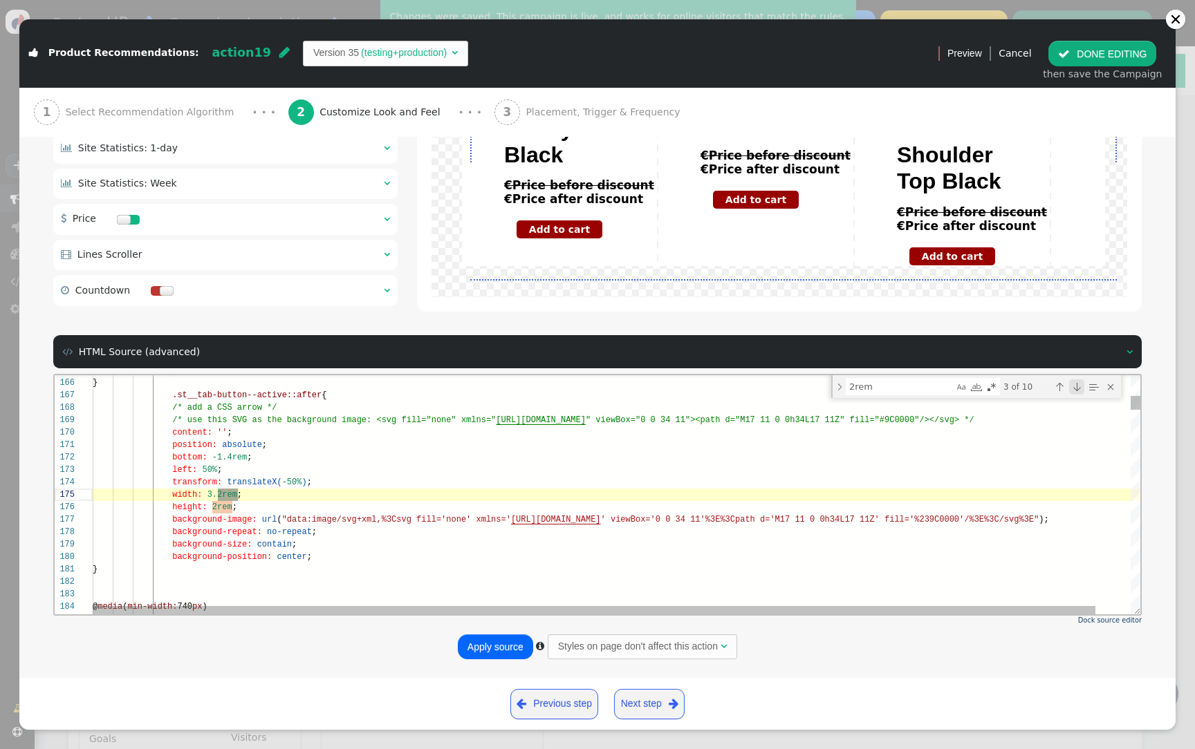
scroll to position [0, 145]
click at [1076, 391] on div "Next Match (Enter)" at bounding box center [1076, 386] width 15 height 15
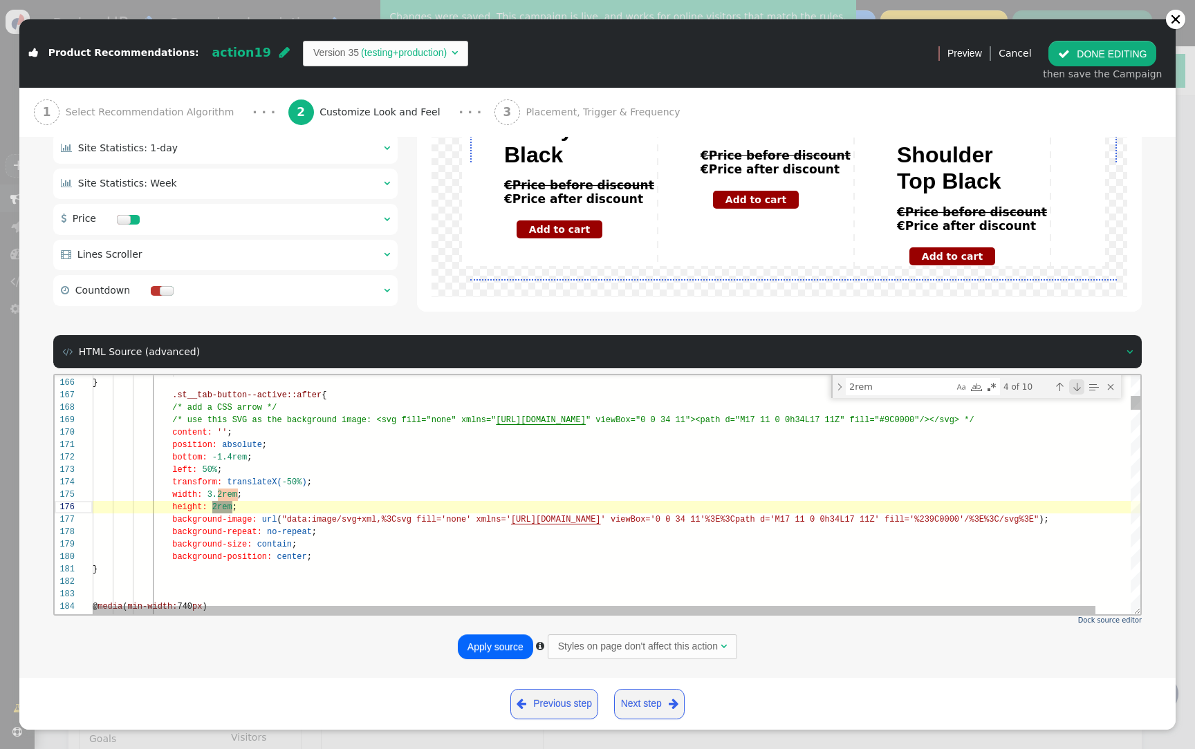
click at [1076, 391] on div "Next Match (Enter)" at bounding box center [1076, 386] width 15 height 15
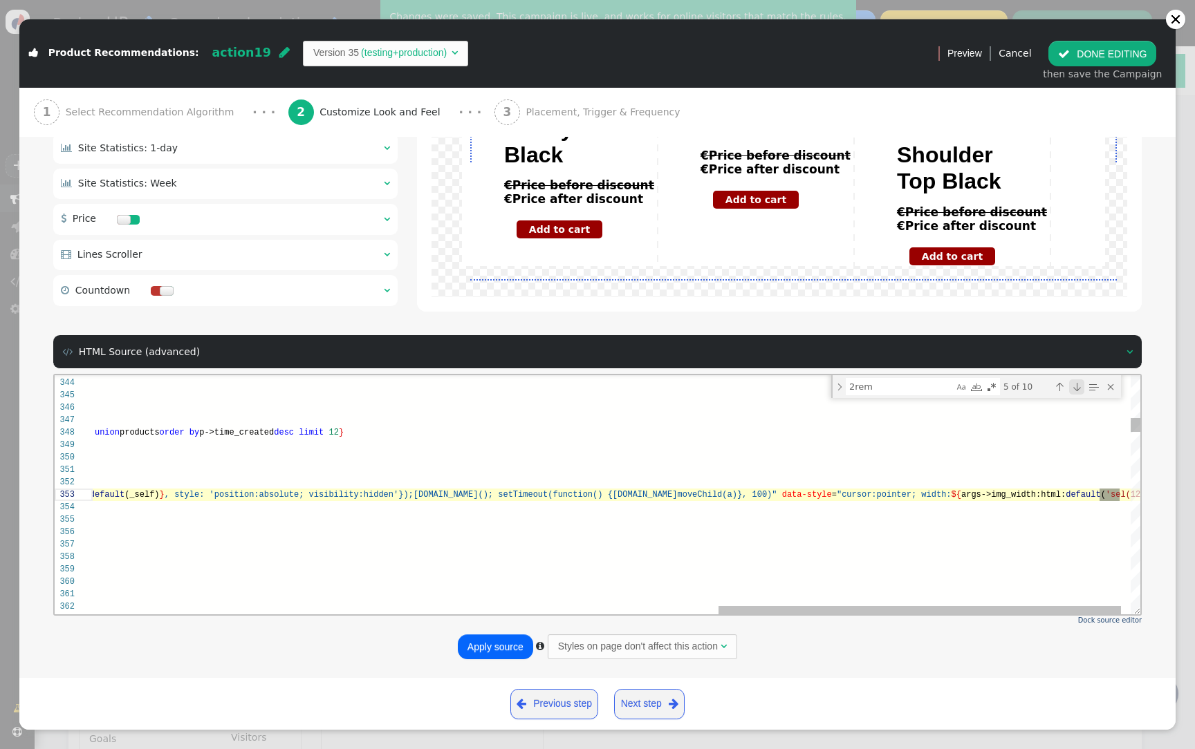
click at [1076, 391] on div "Next Match (Enter)" at bounding box center [1076, 386] width 15 height 15
type textarea "display: flex; justify-content: center; align-items: center; padding: 0.3em; bo…"
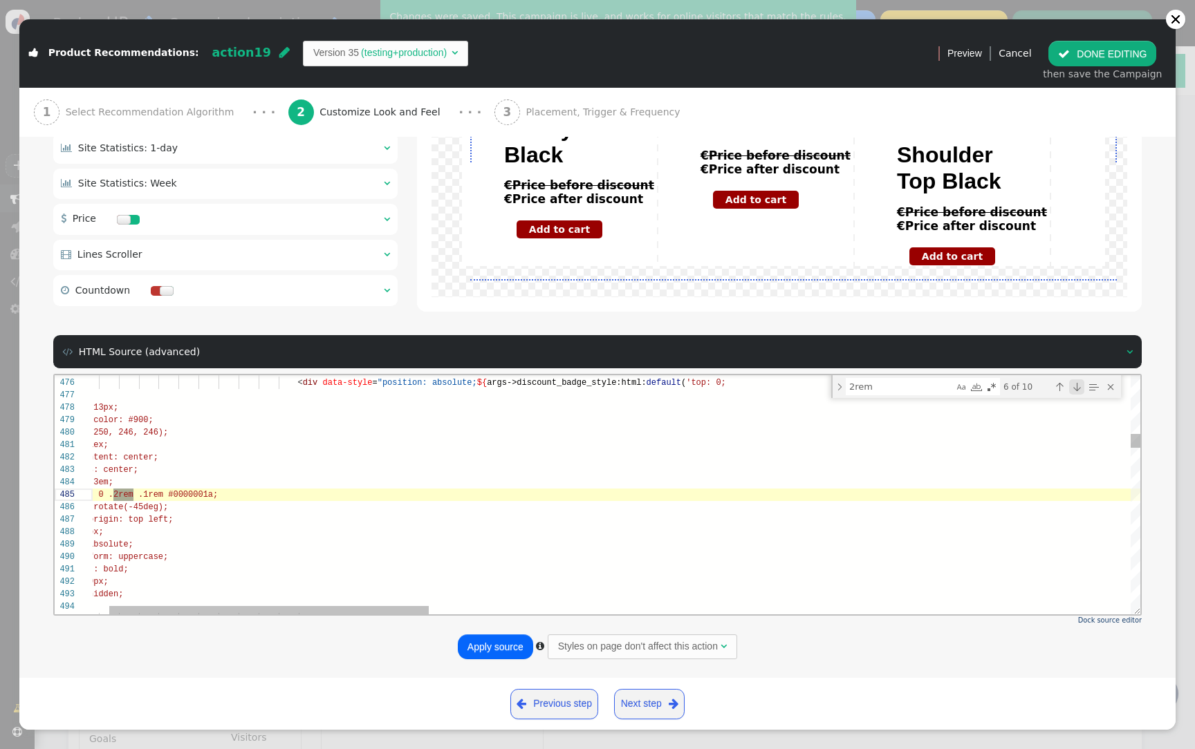
scroll to position [0, 95]
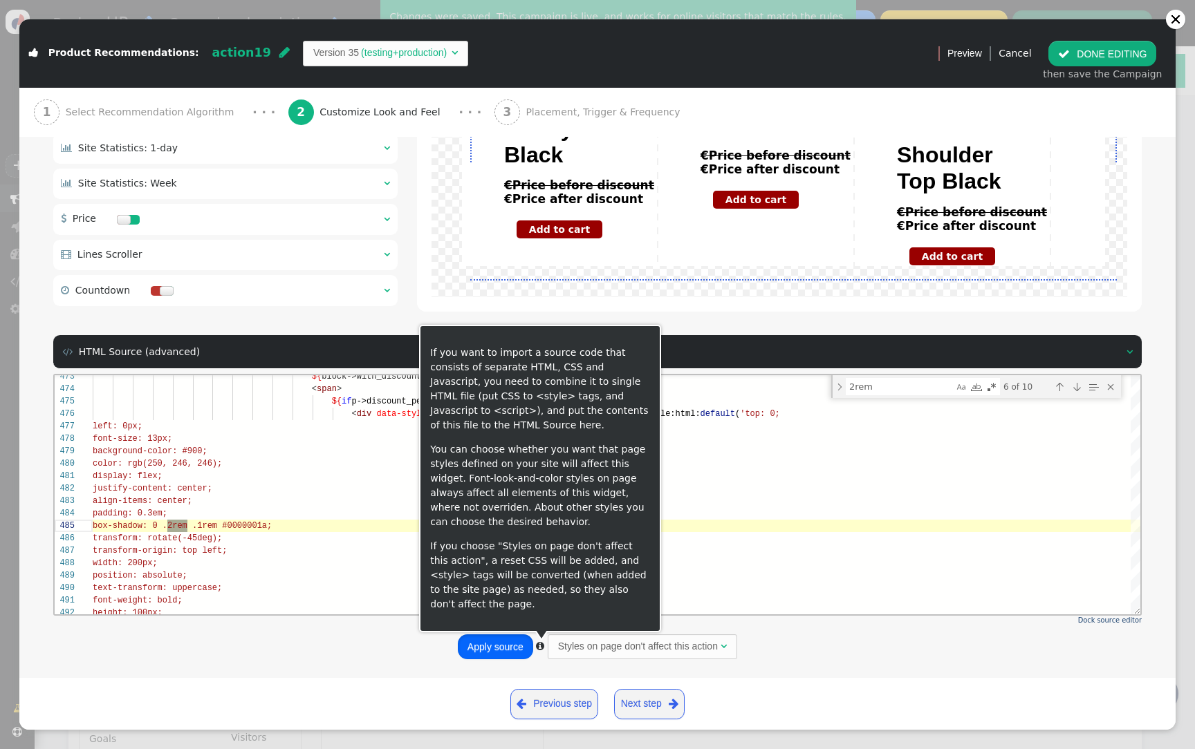
drag, startPoint x: 500, startPoint y: 652, endPoint x: 707, endPoint y: 4, distance: 680.2
click at [500, 652] on button "Apply source" at bounding box center [495, 647] width 75 height 25
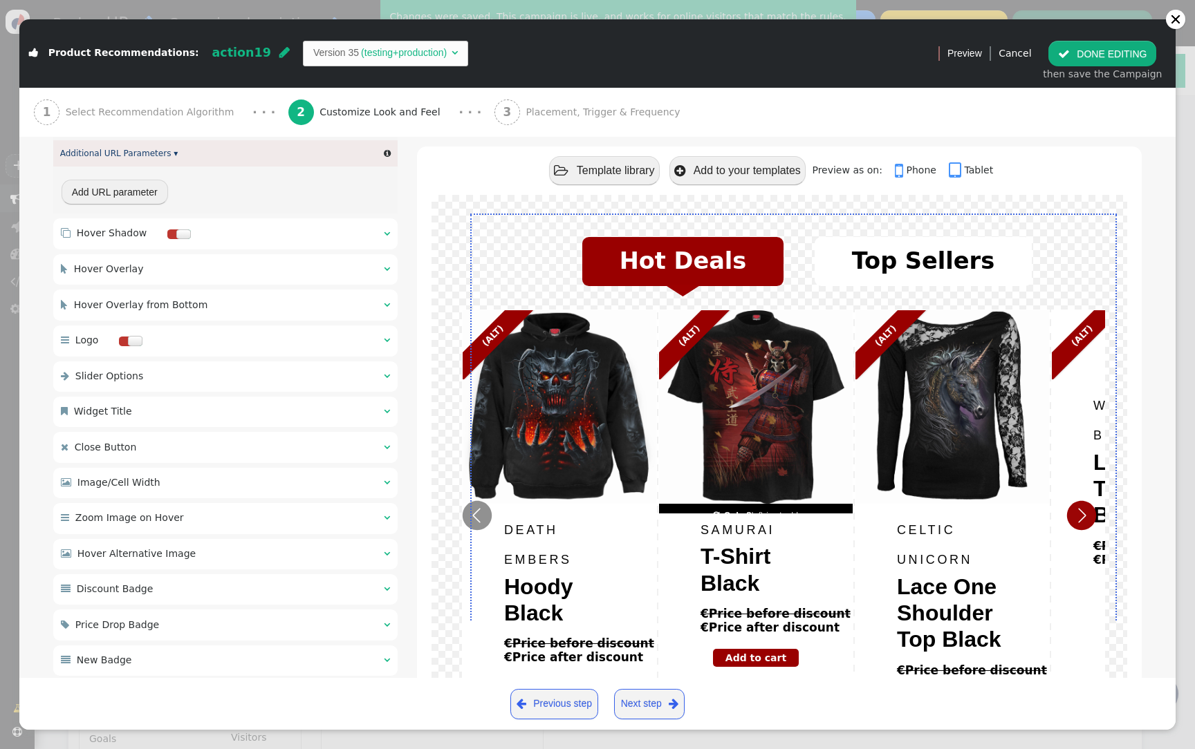
scroll to position [859, 0]
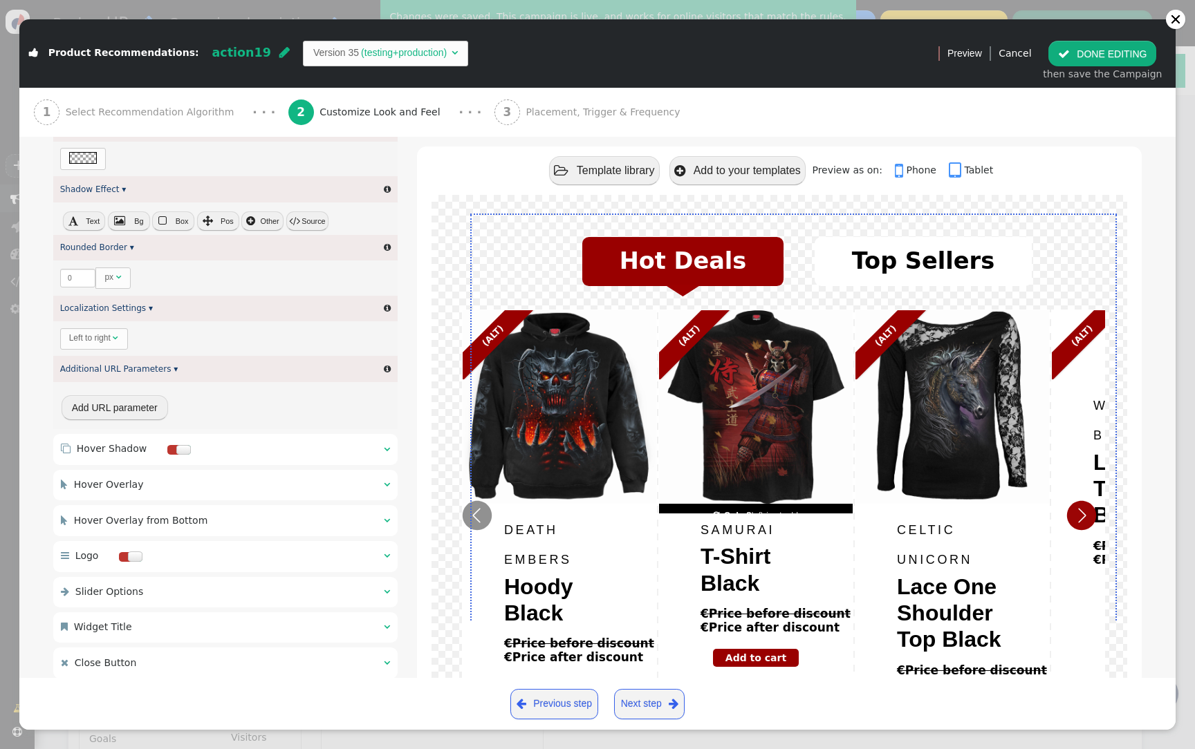
click at [1110, 60] on button " DONE EDITING" at bounding box center [1102, 53] width 108 height 25
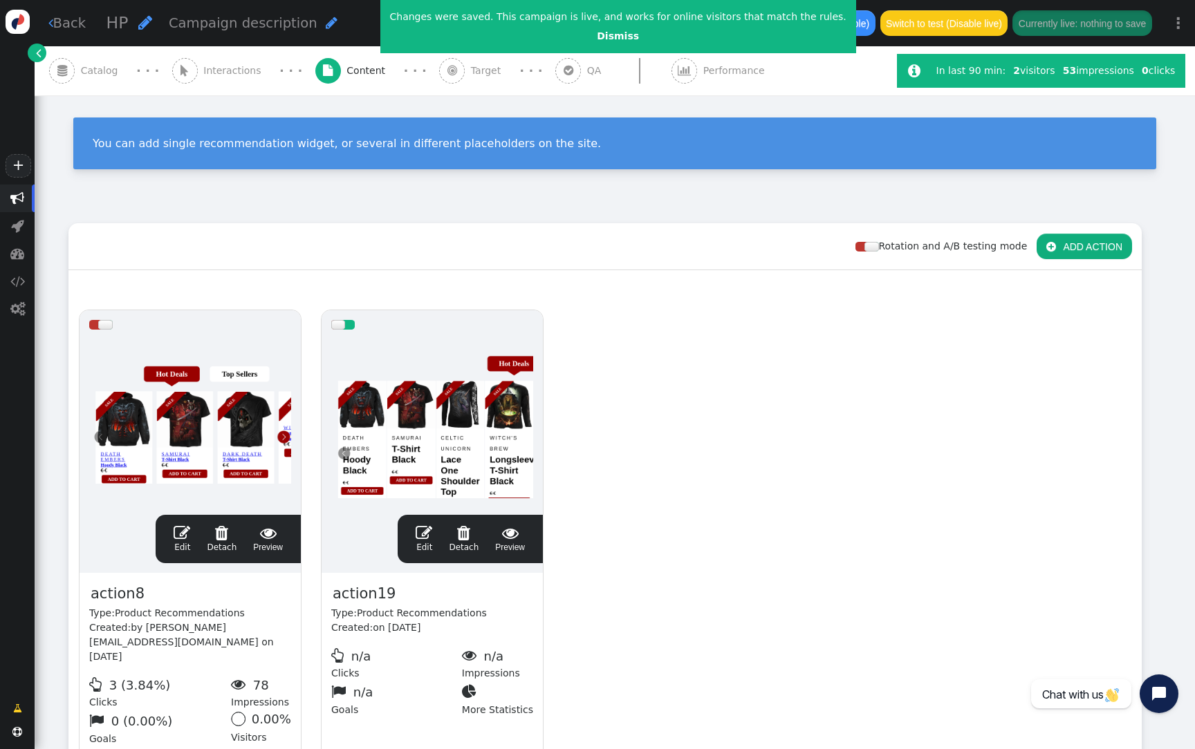
scroll to position [124, 0]
click at [600, 39] on link "Dismiss" at bounding box center [618, 35] width 42 height 11
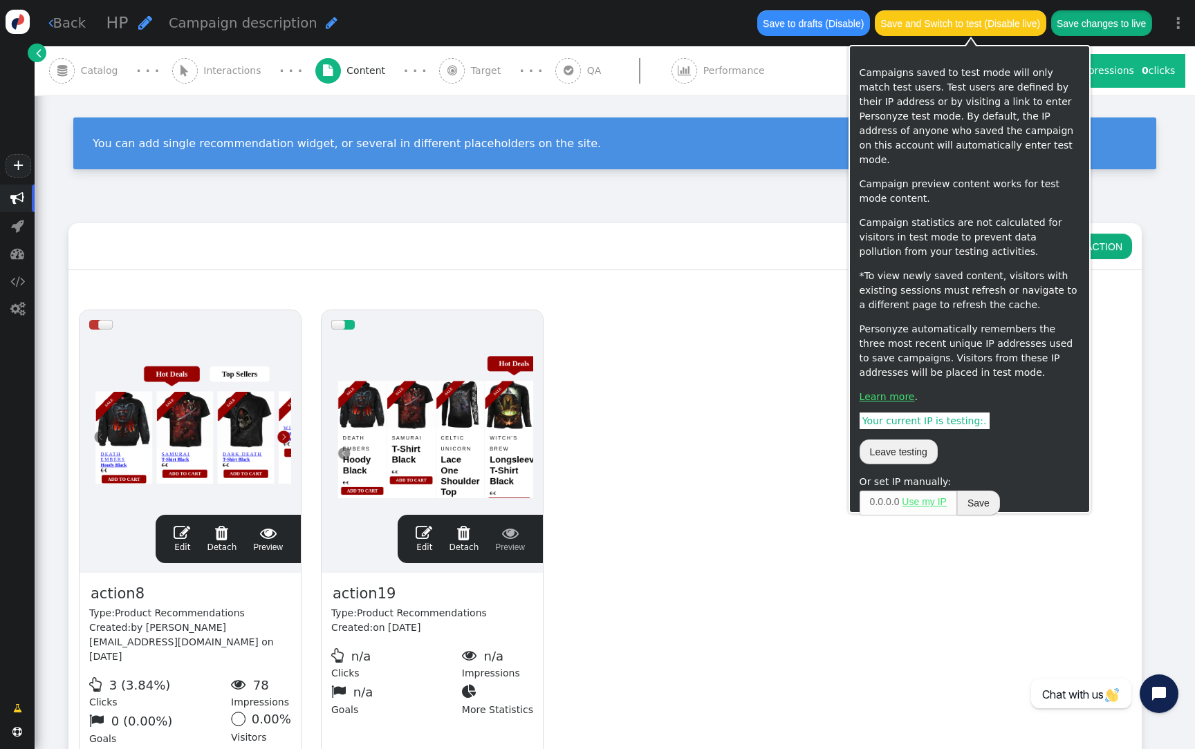
click at [1074, 26] on button "Save changes to live" at bounding box center [1101, 22] width 101 height 25
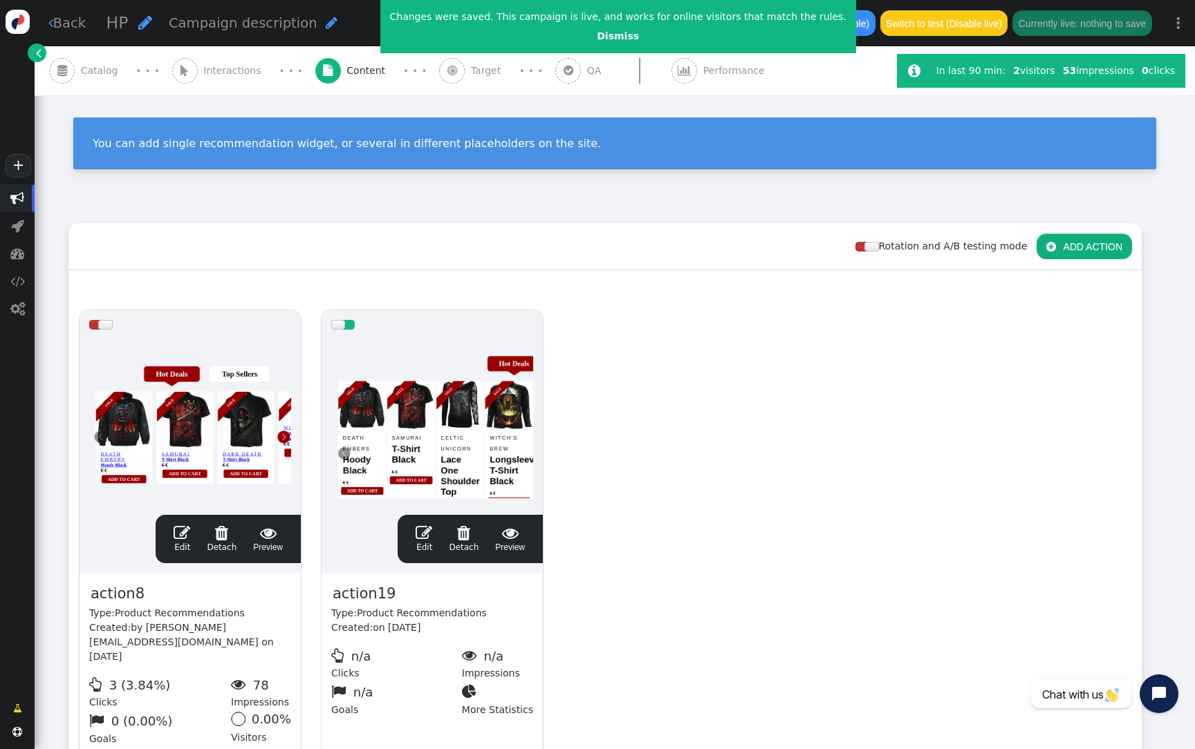
click at [385, 374] on div at bounding box center [432, 422] width 202 height 166
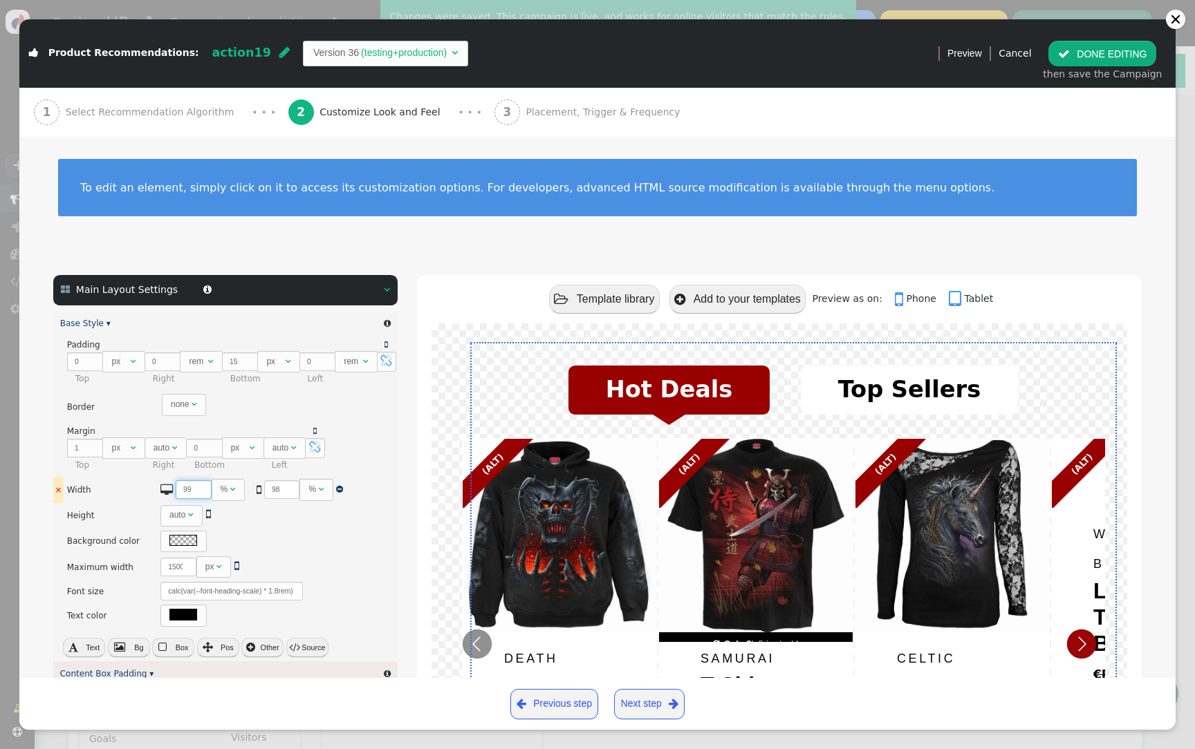
click at [192, 485] on input "99" at bounding box center [194, 489] width 36 height 19
type textarea "<div id="st_root" class="$responsive $a_add_params" data-style="display:inline-…"
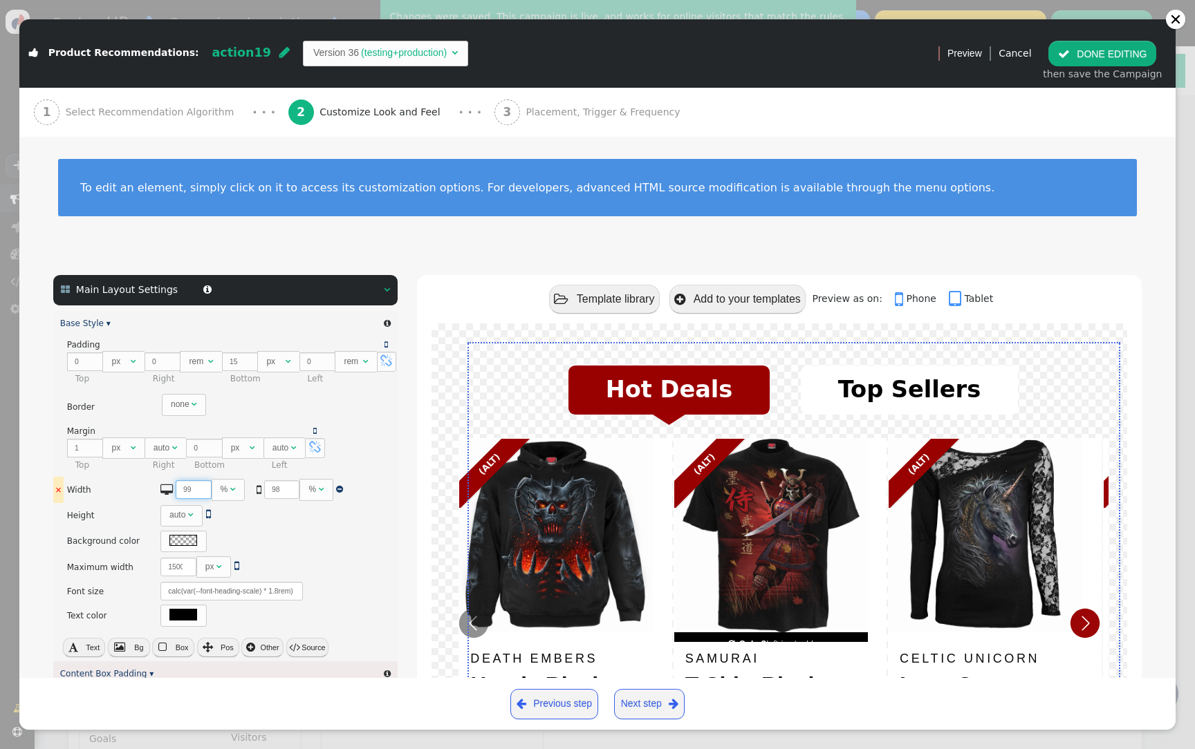
type input "100"
type textarea "<div id="st_root" class="$responsive $a_add_params" data-style="display:inline-…"
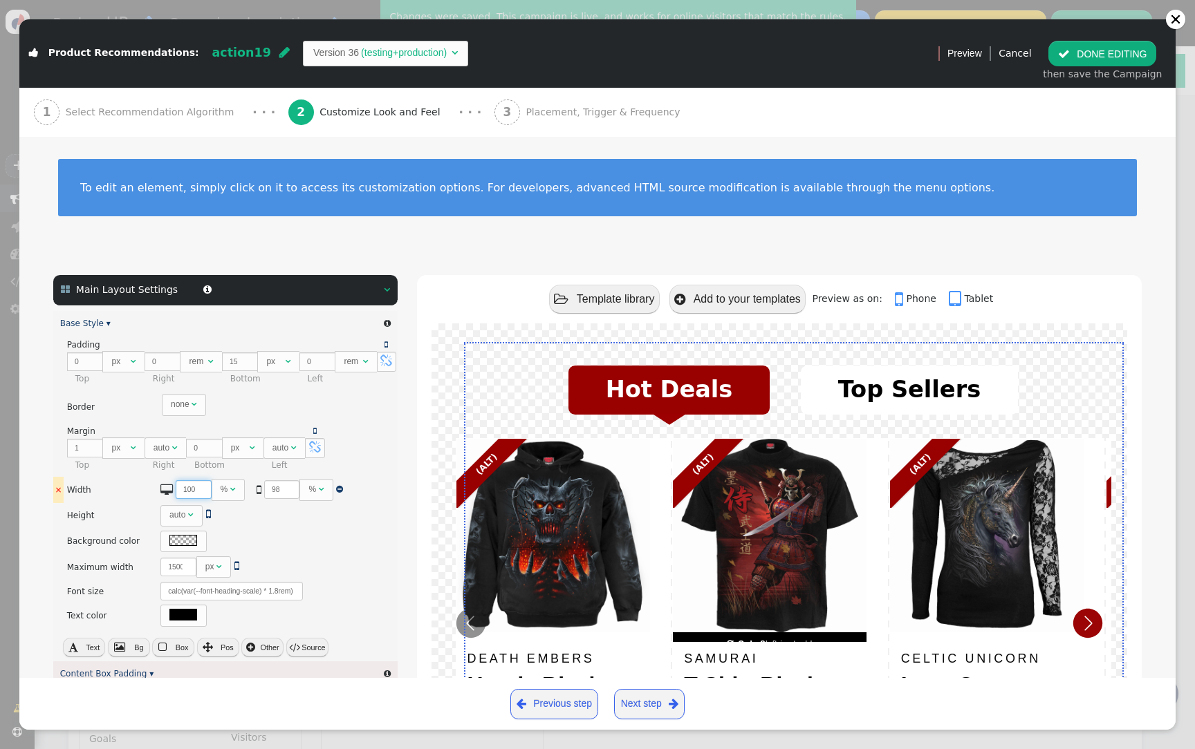
type input "100"
click at [192, 485] on input "100" at bounding box center [194, 489] width 36 height 19
type input "99"
type textarea "<div id="st_root" class="$responsive $a_add_params" data-style="display:inline-…"
click at [284, 485] on input "99" at bounding box center [282, 489] width 36 height 19
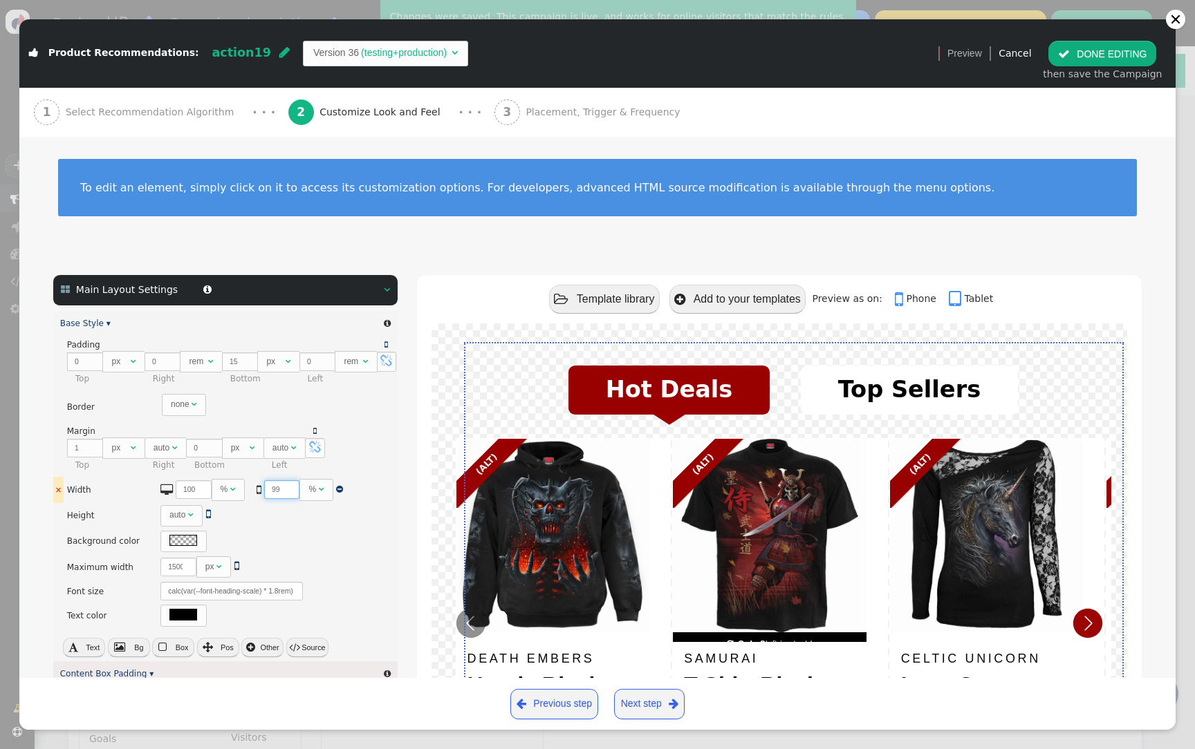
type input "100"
type textarea "<div id="st_root" class="$responsive $a_add_params" data-style="display:inline-…"
type input "100"
click at [284, 485] on input "100" at bounding box center [282, 489] width 36 height 19
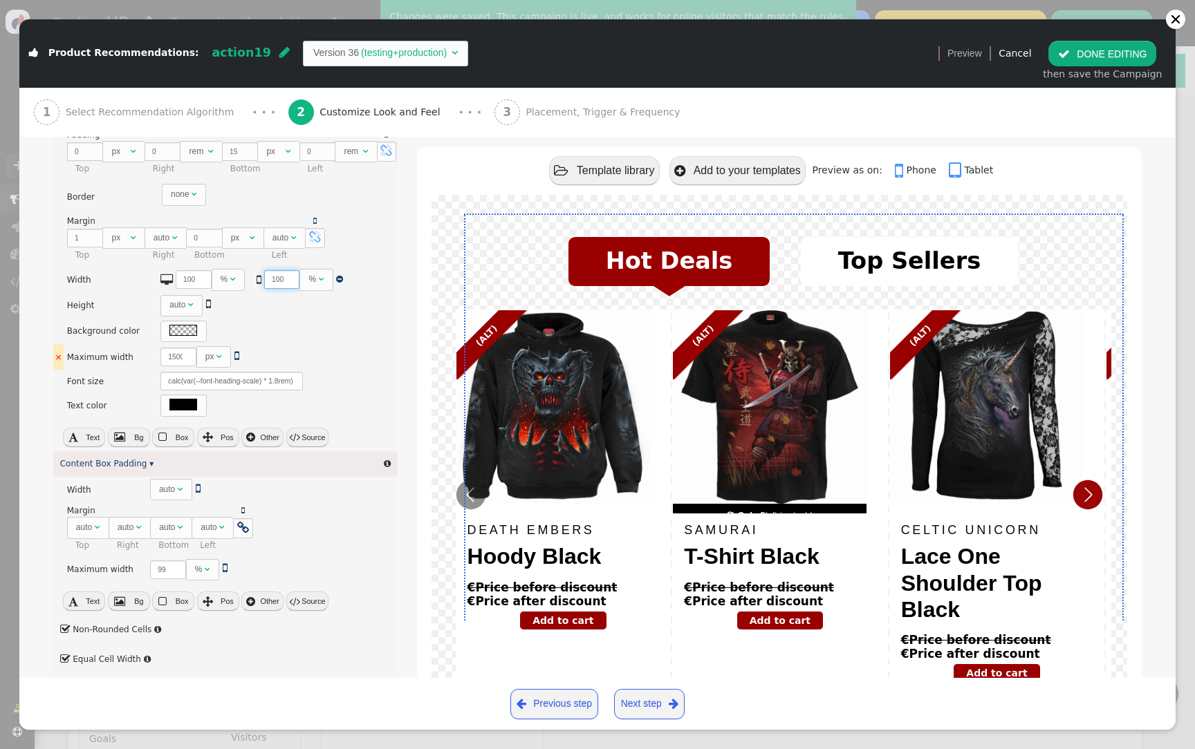
scroll to position [213, 0]
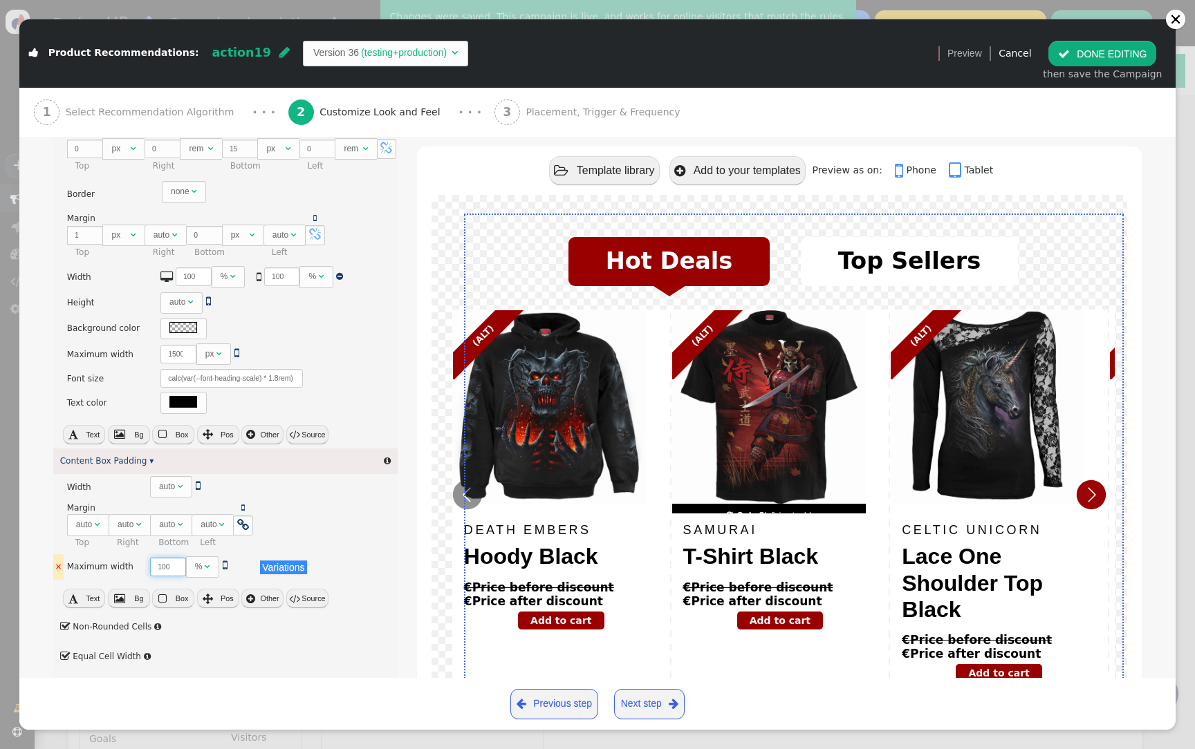
type input "100"
click at [170, 561] on input "100" at bounding box center [168, 567] width 36 height 19
click at [1099, 52] on button " DONE EDITING" at bounding box center [1102, 53] width 108 height 25
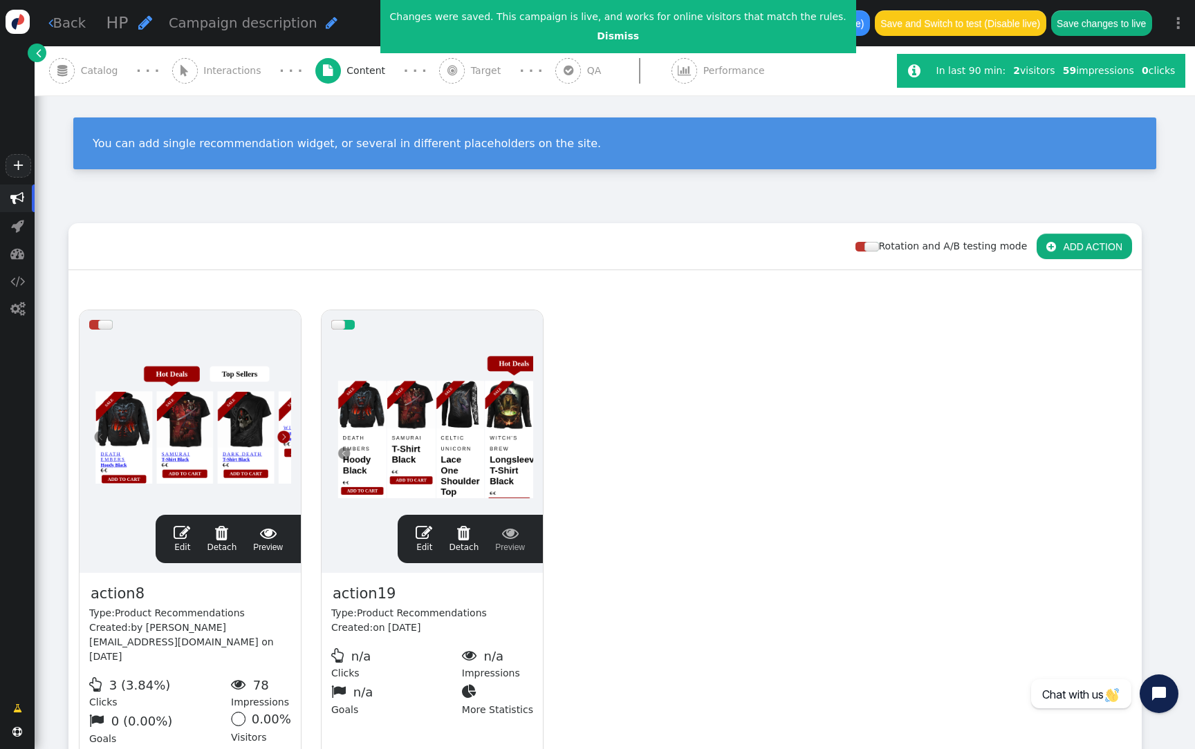
scroll to position [124, 0]
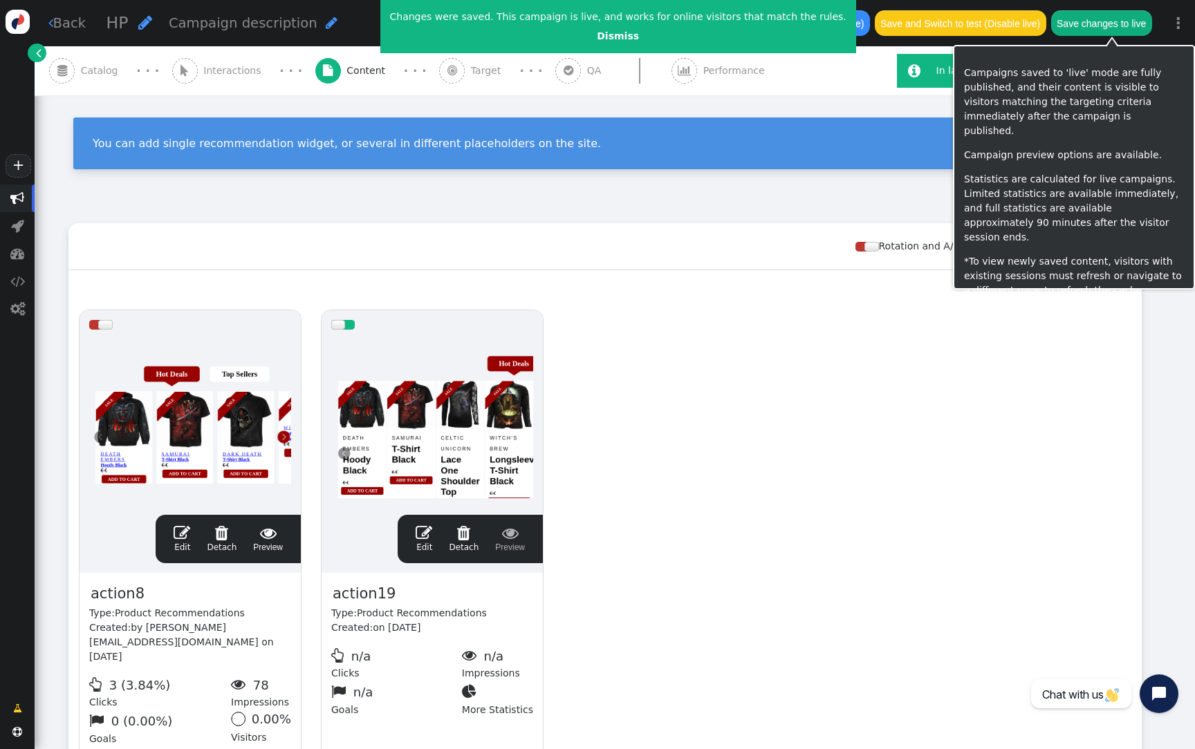
click at [1097, 24] on button "Save changes to live" at bounding box center [1101, 22] width 101 height 25
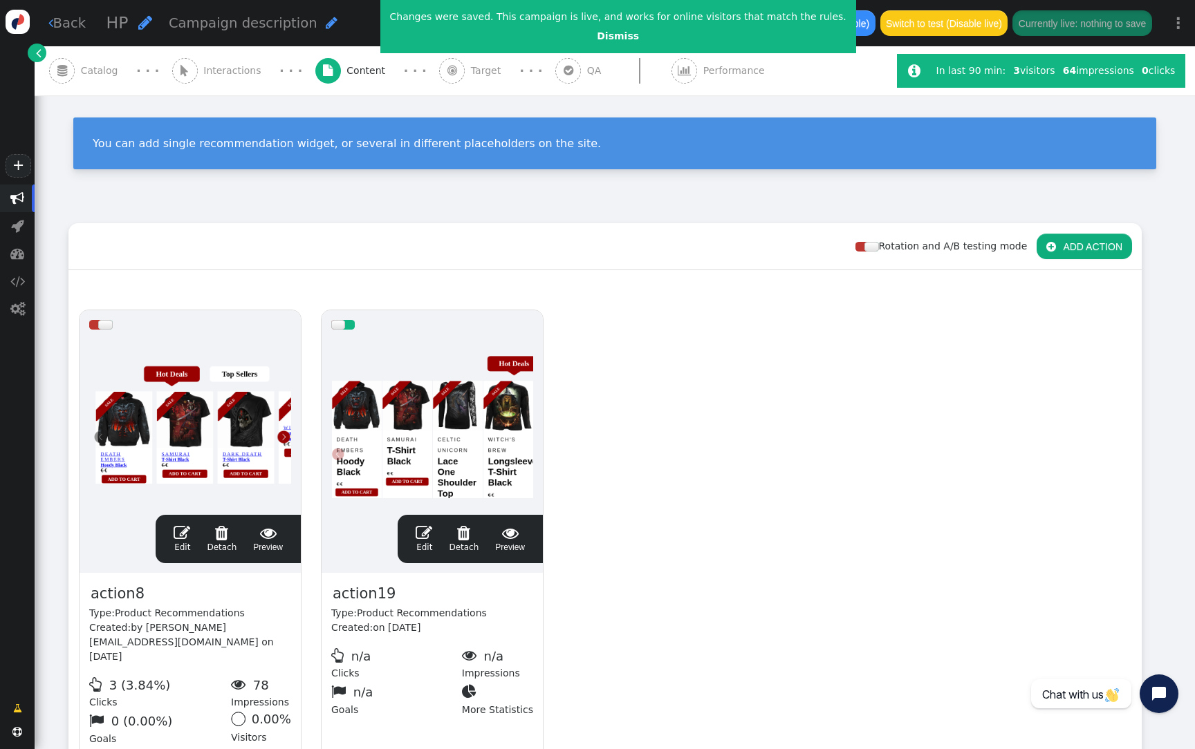
click at [411, 408] on div at bounding box center [432, 422] width 202 height 166
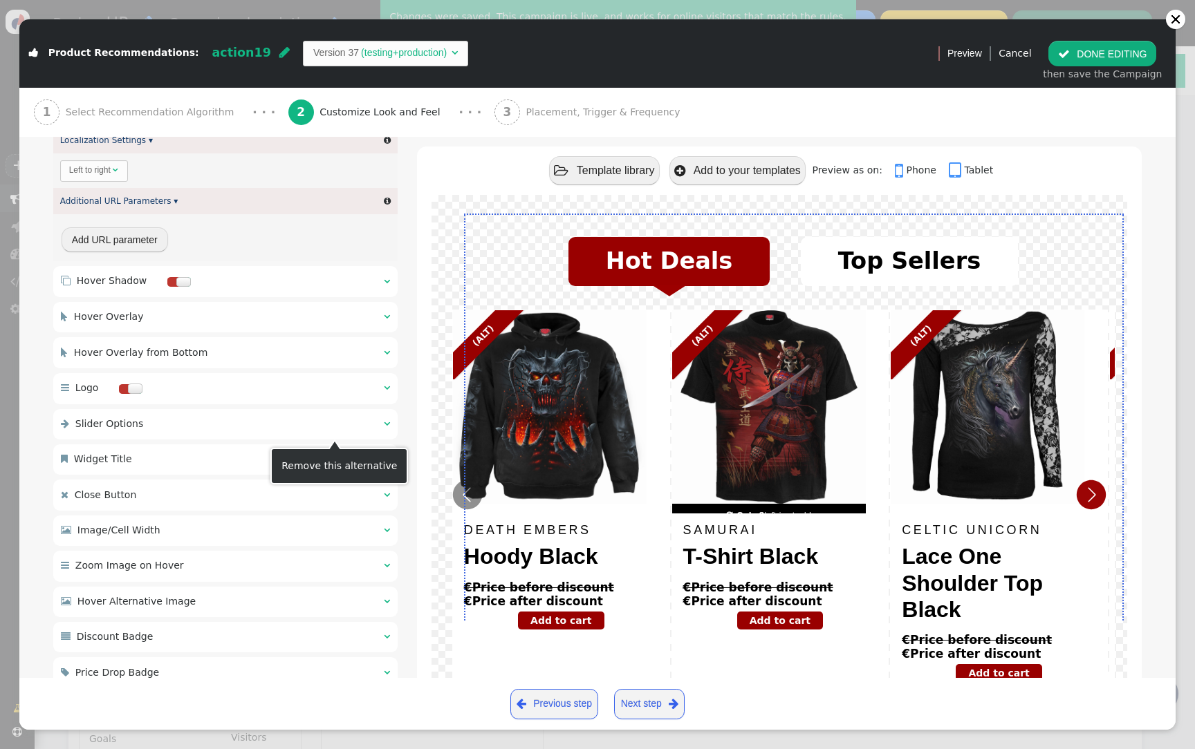
scroll to position [1028, 0]
